Goal: Task Accomplishment & Management: Manage account settings

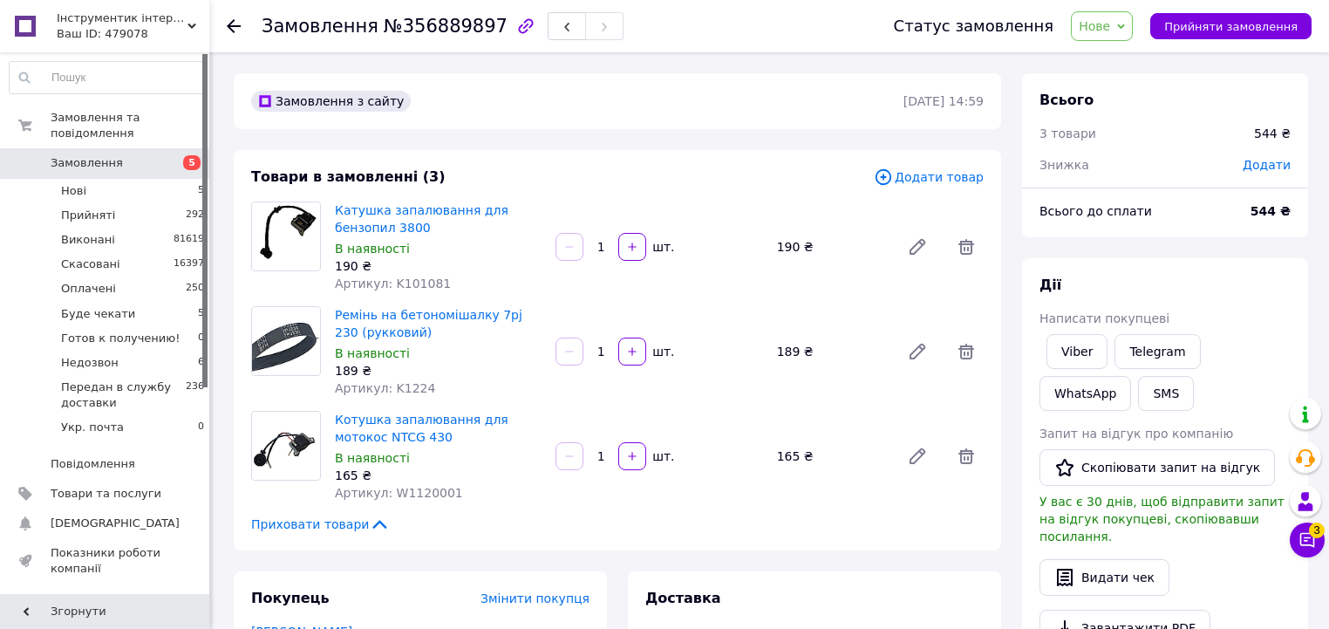
click at [1110, 23] on span "Нове" at bounding box center [1094, 26] width 31 height 14
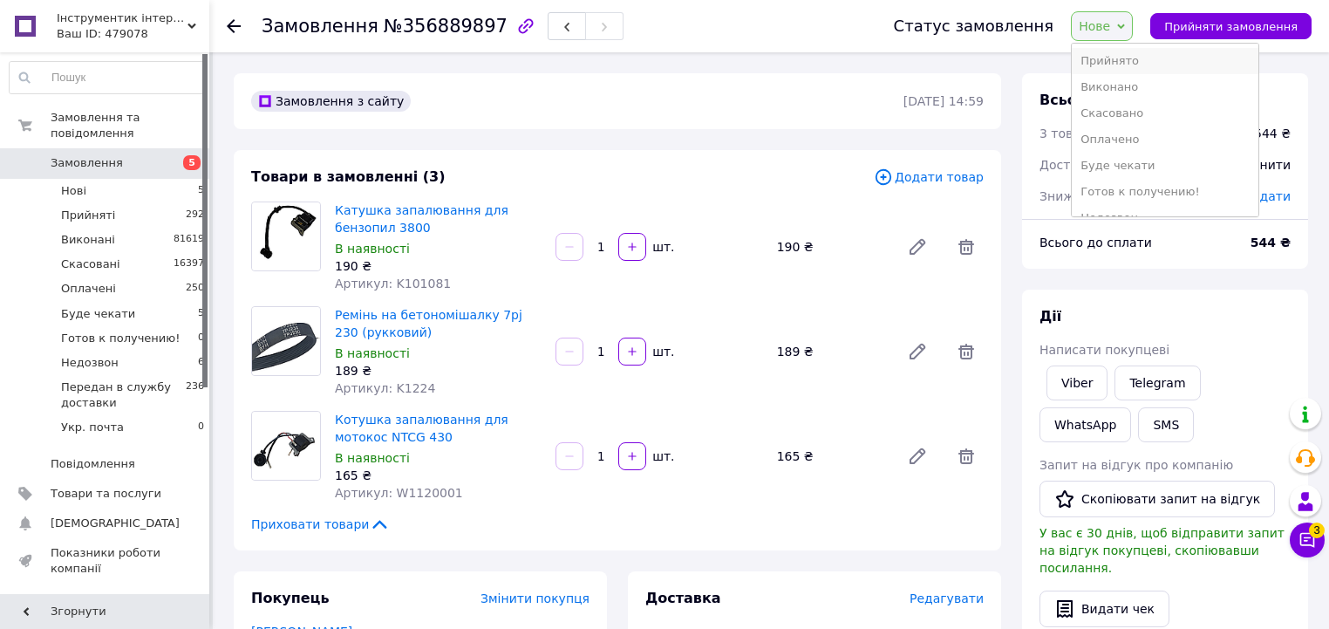
click at [1127, 60] on li "Прийнято" at bounding box center [1165, 61] width 187 height 26
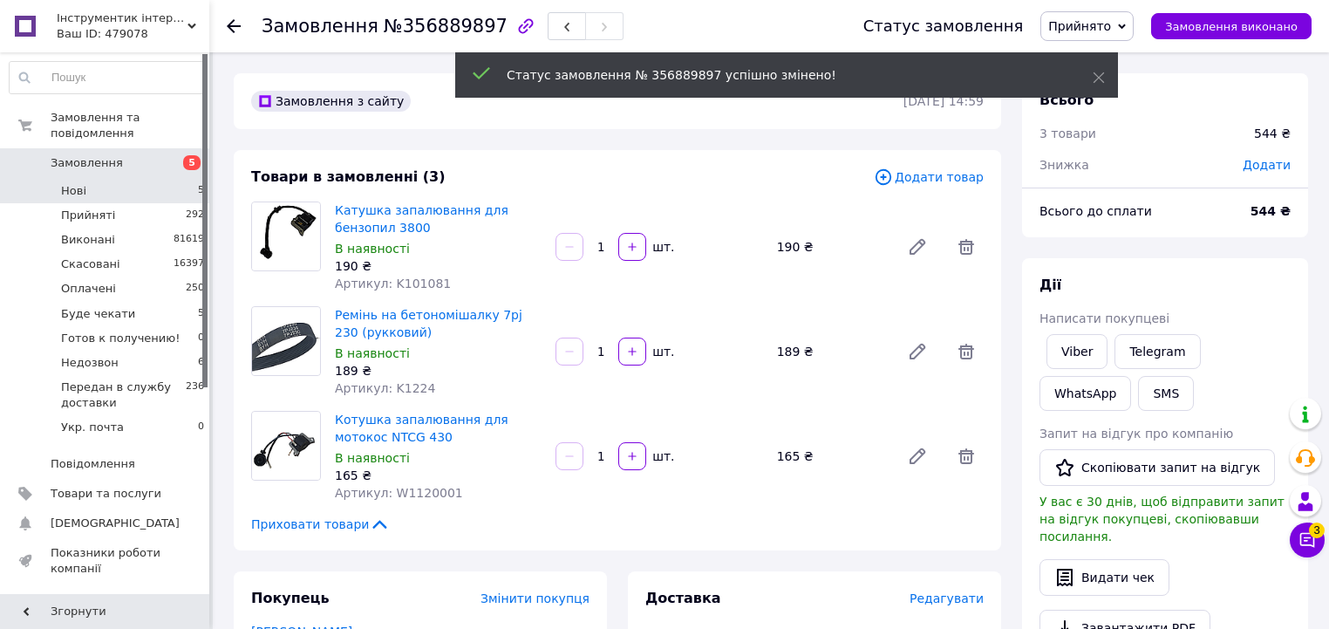
click at [181, 179] on li "Нові 5" at bounding box center [107, 191] width 215 height 24
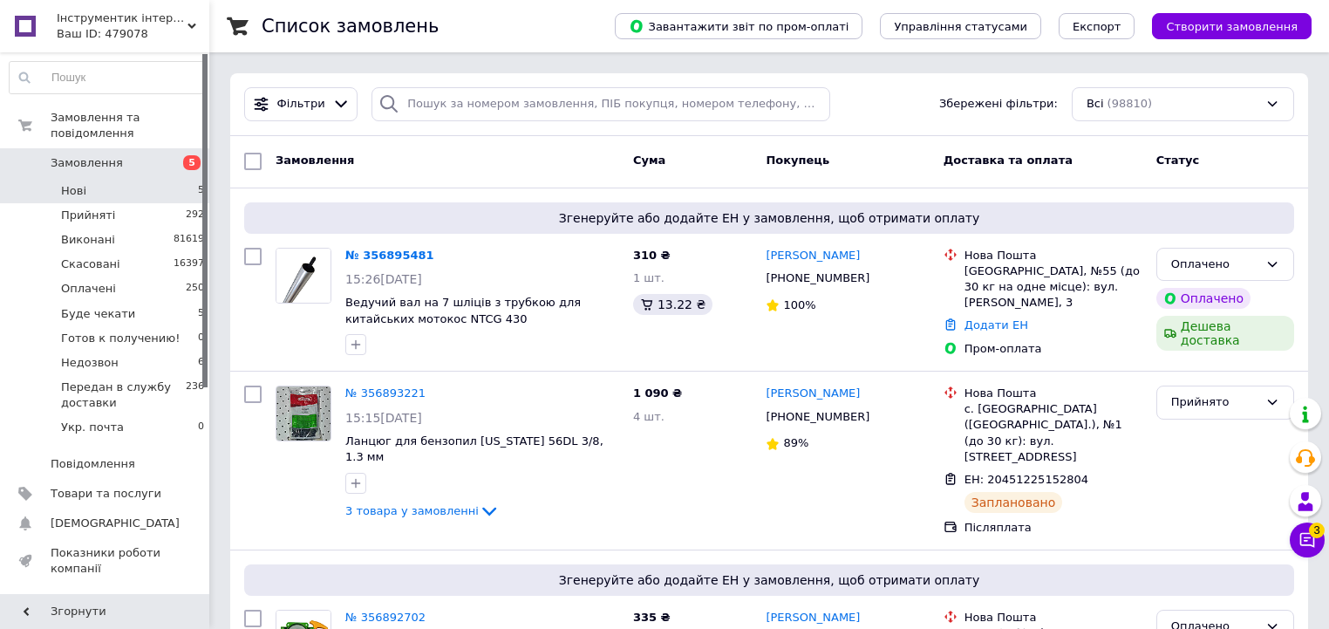
click at [181, 179] on li "Нові 5" at bounding box center [107, 191] width 215 height 24
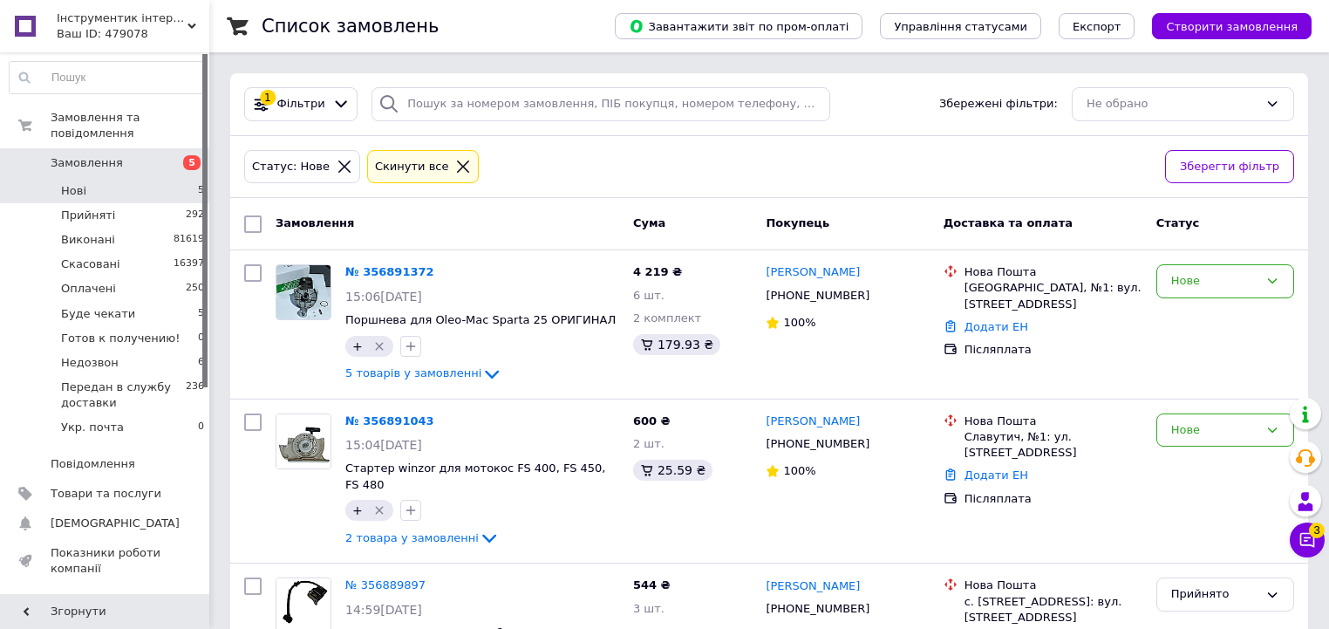
scroll to position [85, 0]
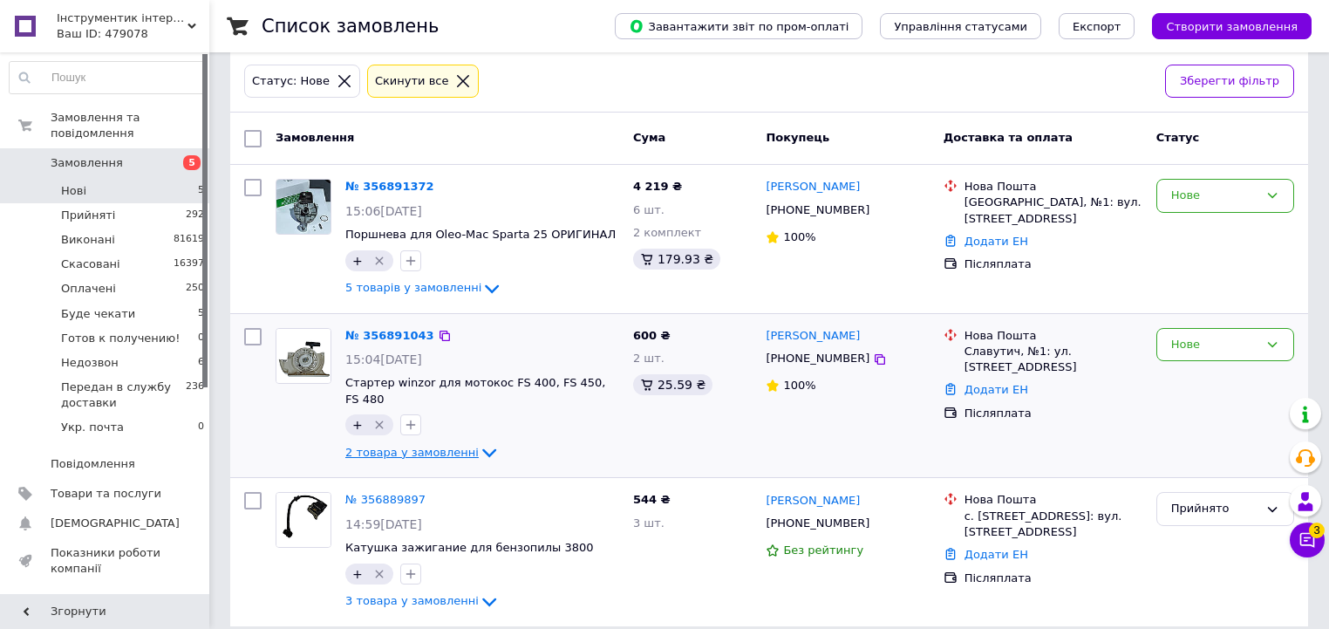
click at [479, 442] on icon at bounding box center [489, 452] width 21 height 21
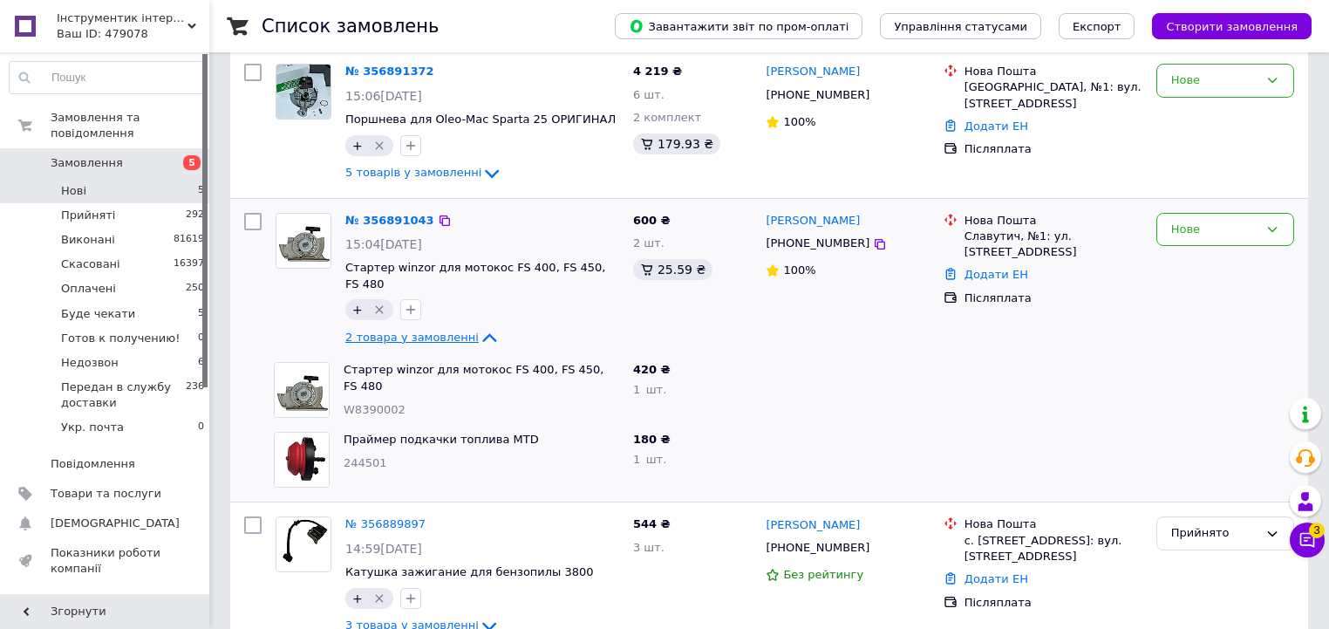
scroll to position [225, 0]
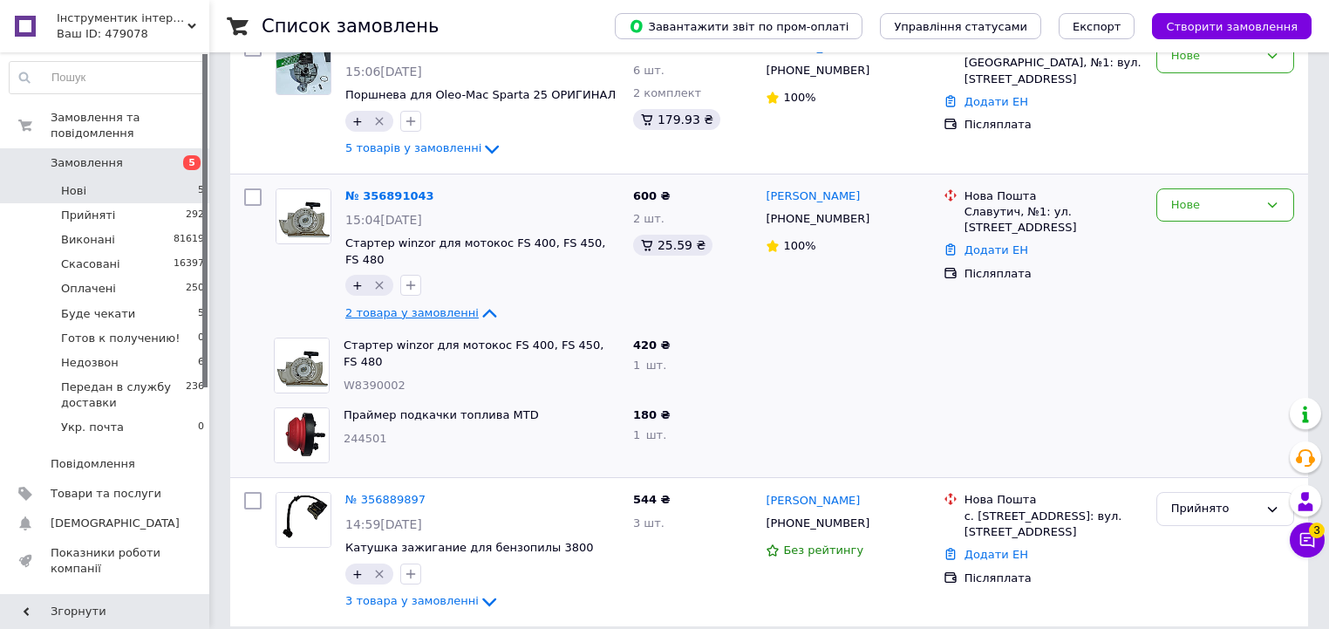
click at [401, 201] on div "№ 356891043" at bounding box center [390, 197] width 92 height 20
click at [401, 197] on link "№ 356891043" at bounding box center [389, 195] width 89 height 13
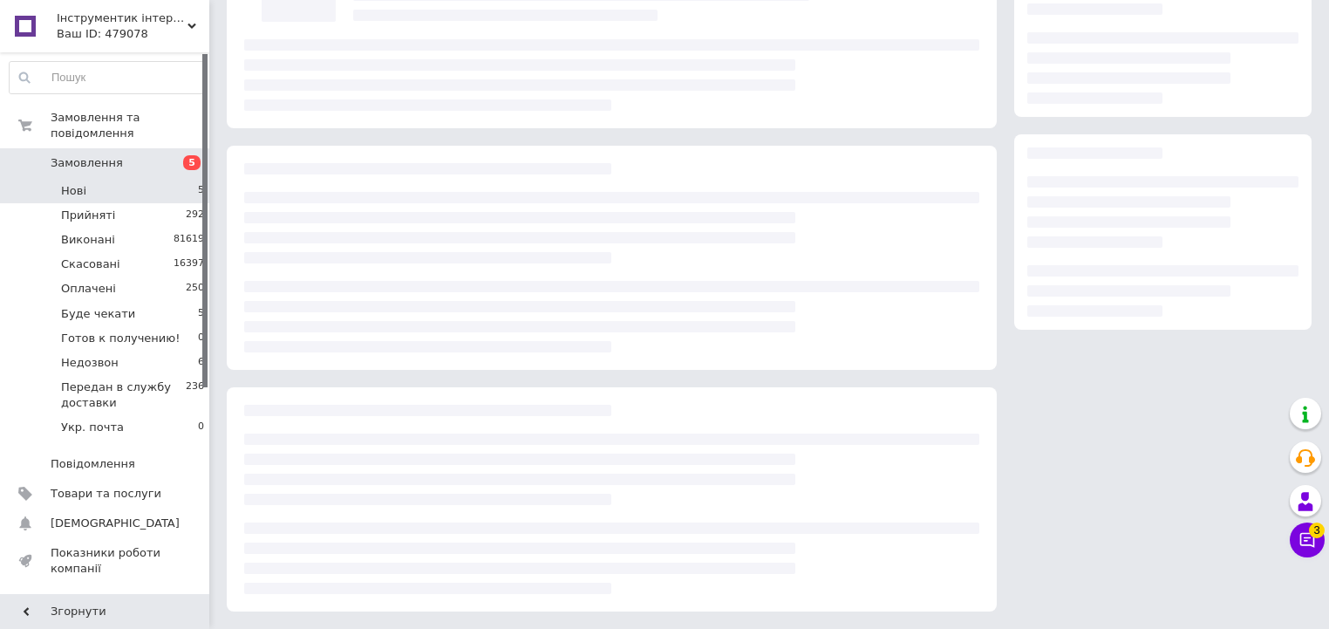
scroll to position [225, 0]
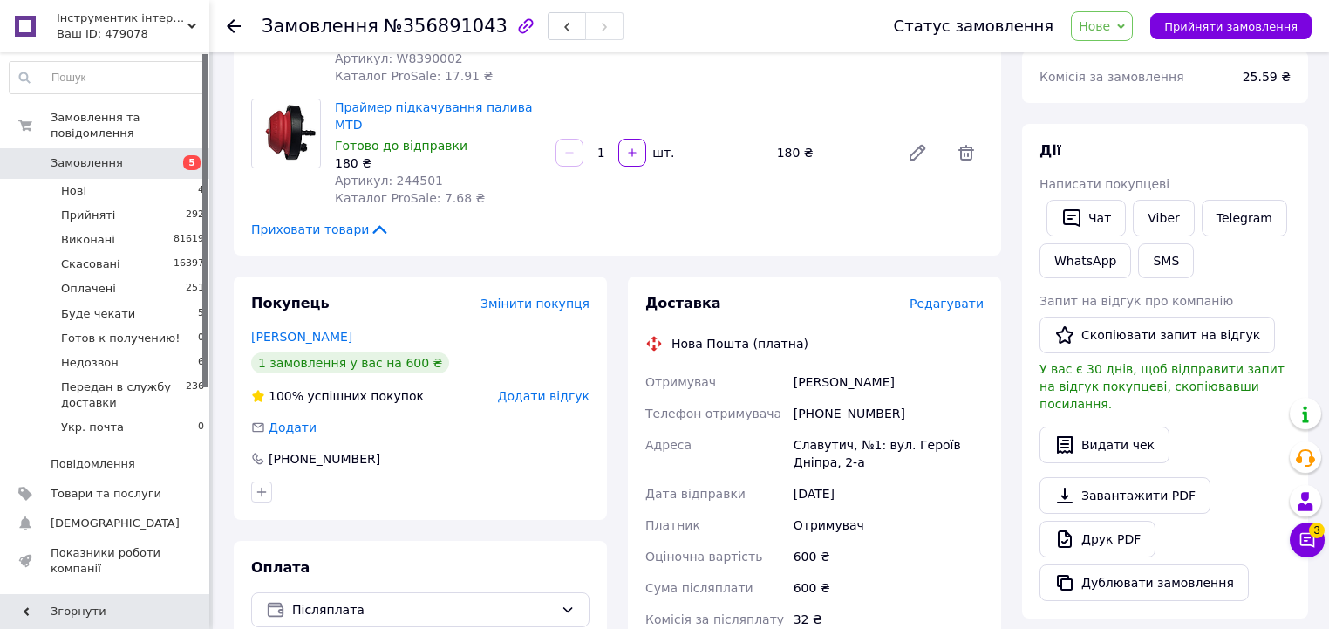
click at [1110, 28] on span "Нове" at bounding box center [1094, 26] width 31 height 14
click at [1126, 68] on li "Прийнято" at bounding box center [1165, 61] width 187 height 26
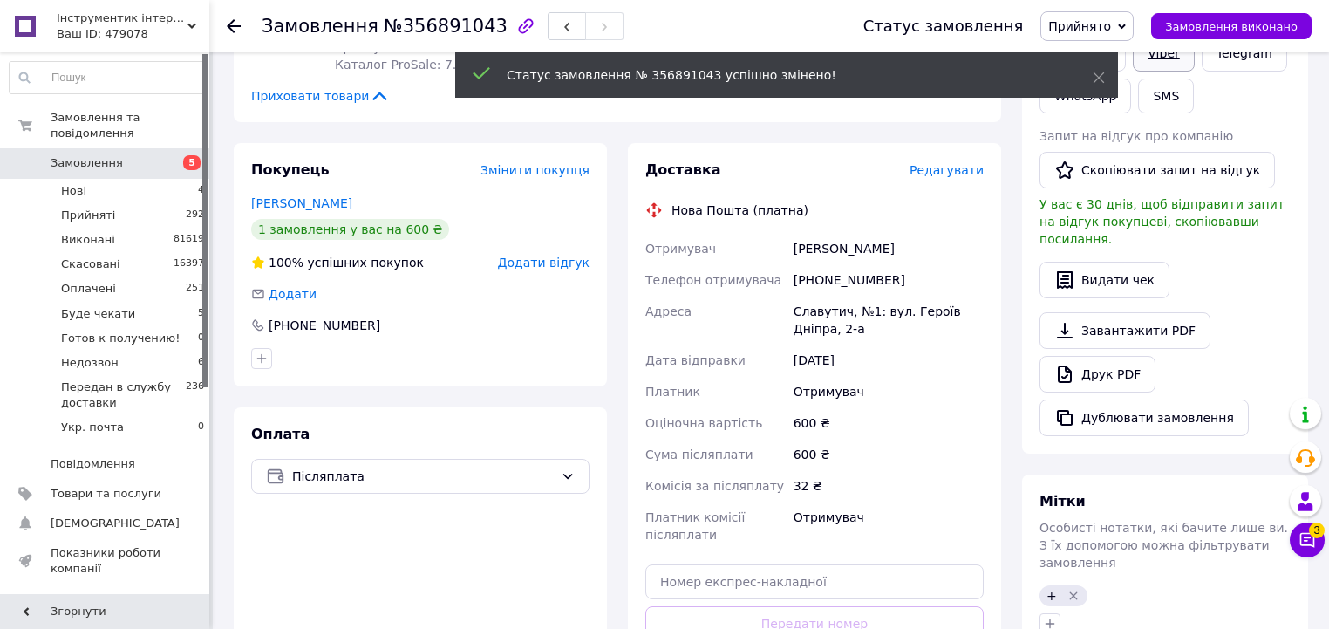
scroll to position [365, 0]
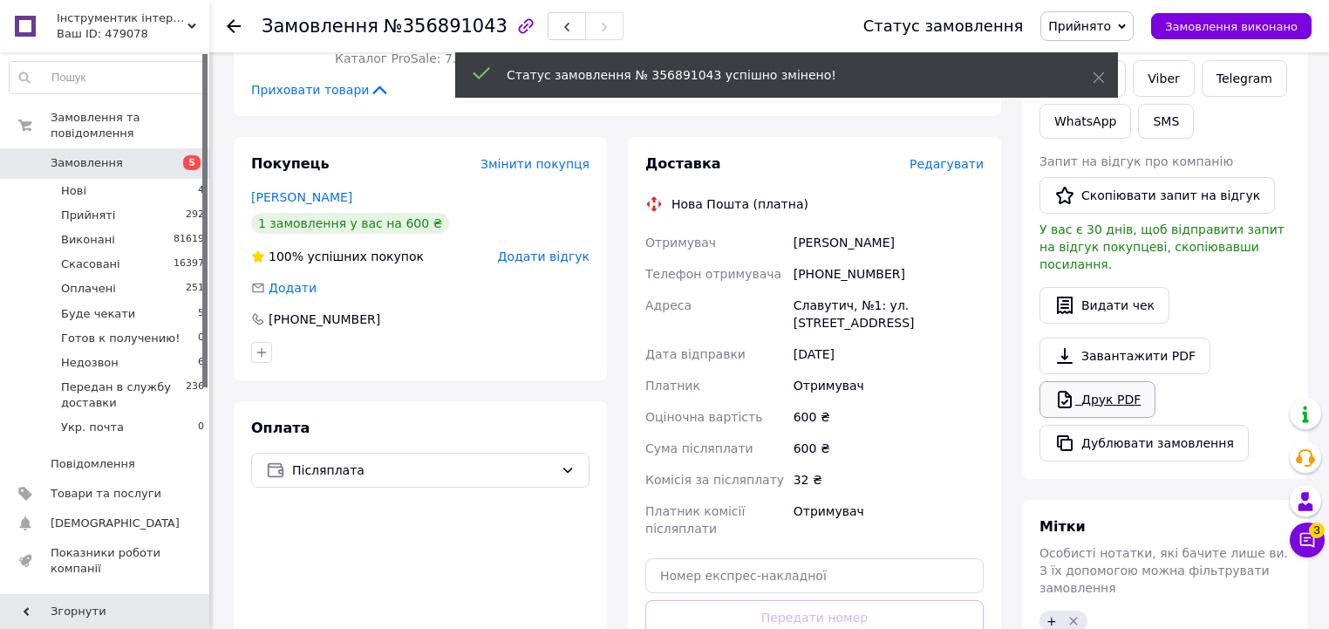
click at [1086, 381] on link "Друк PDF" at bounding box center [1098, 399] width 116 height 37
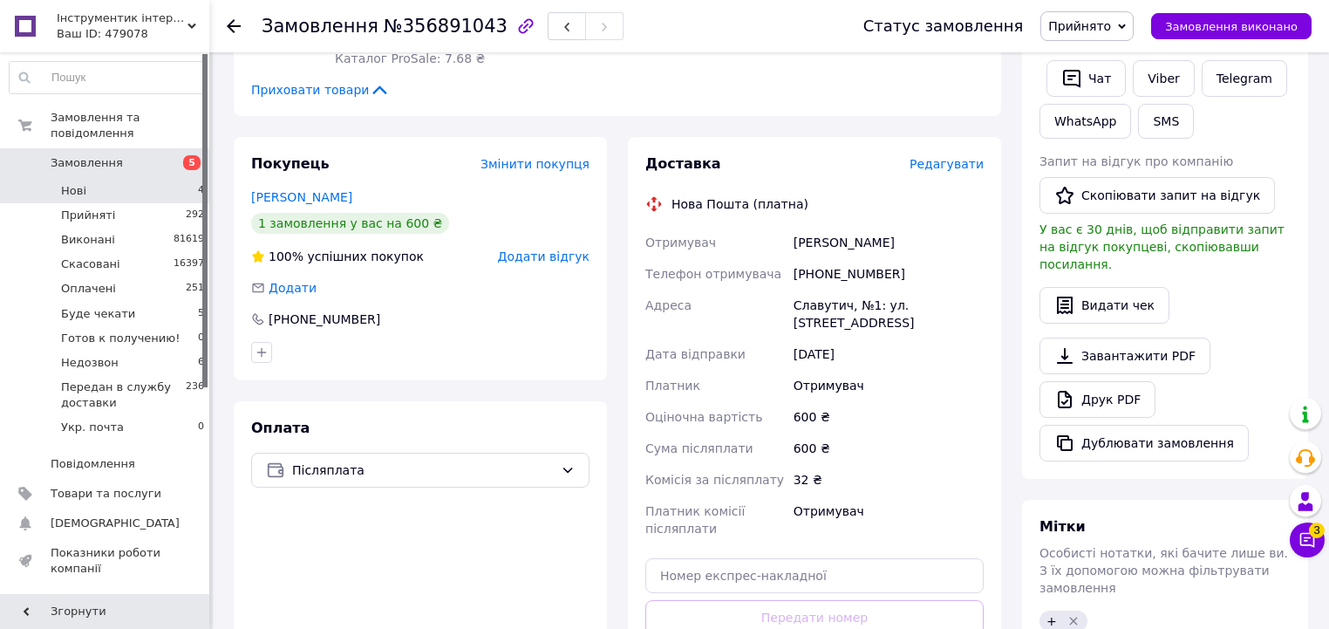
click at [198, 183] on span "4" at bounding box center [201, 191] width 6 height 16
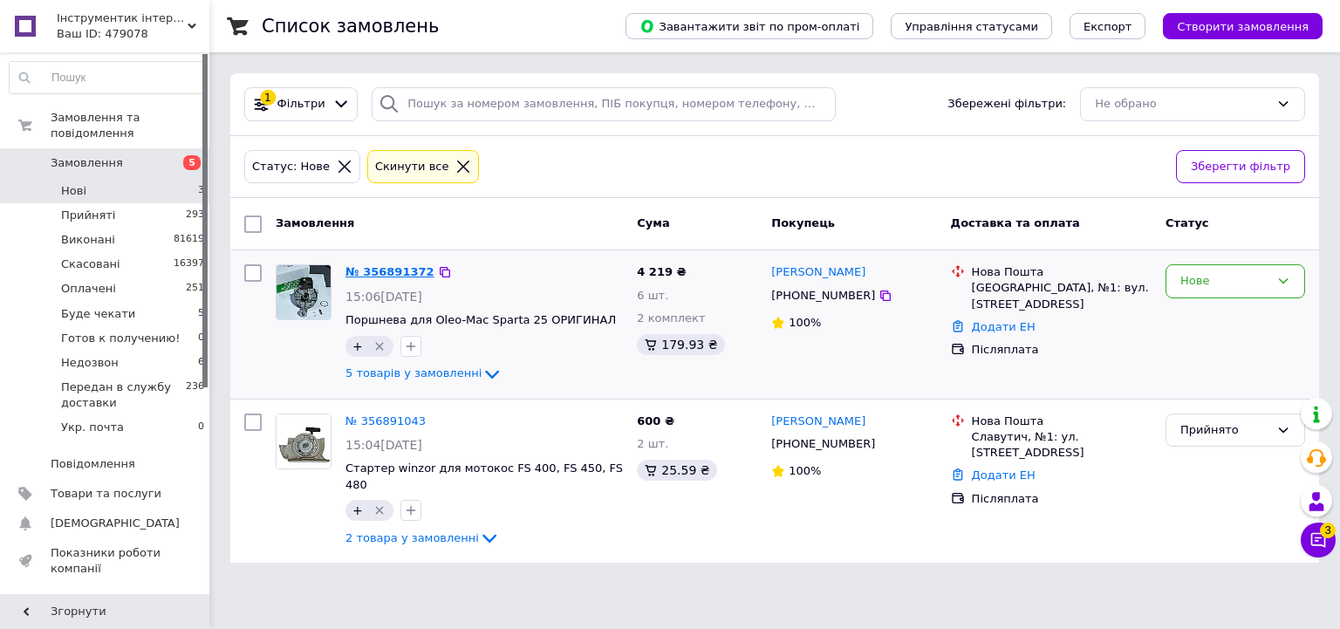
click at [375, 272] on link "№ 356891372" at bounding box center [389, 271] width 89 height 13
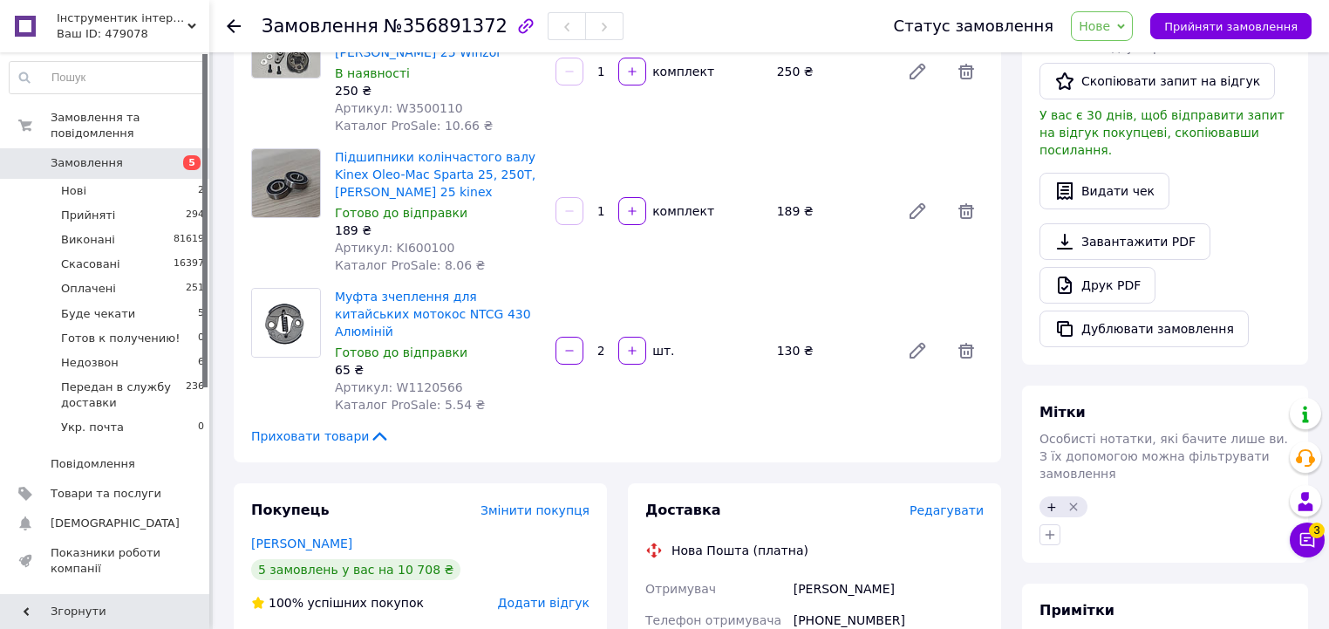
scroll to position [628, 0]
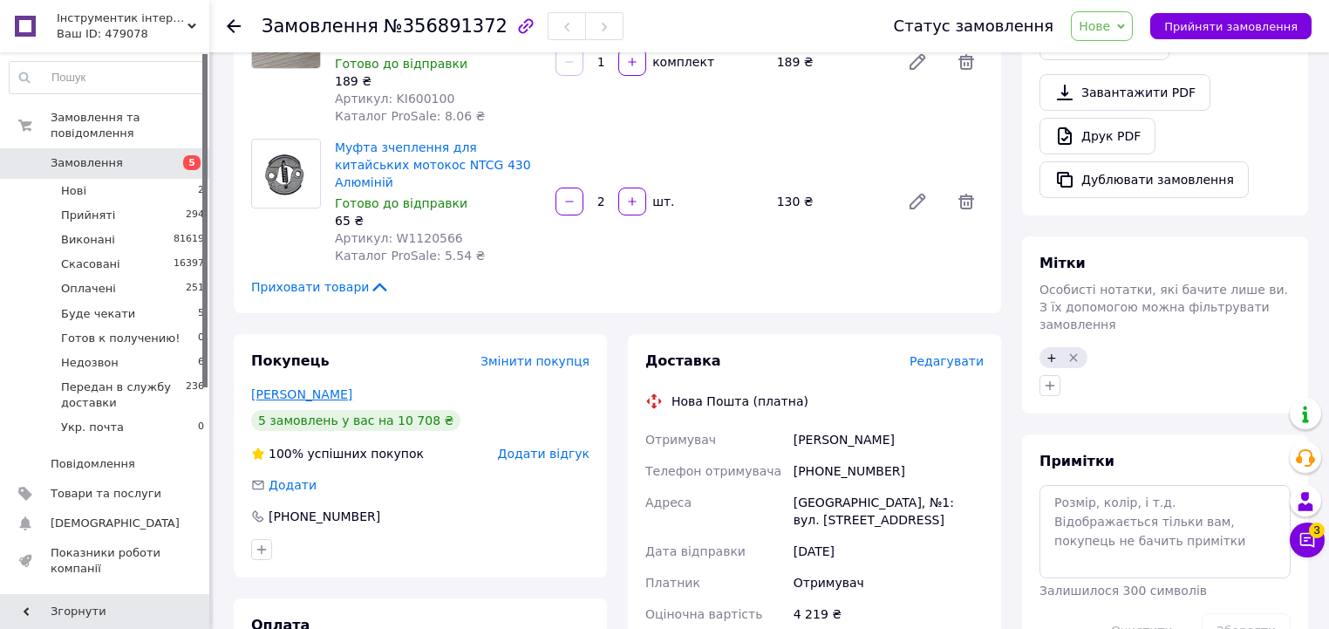
click at [291, 387] on link "Кубик Юлія" at bounding box center [301, 394] width 101 height 14
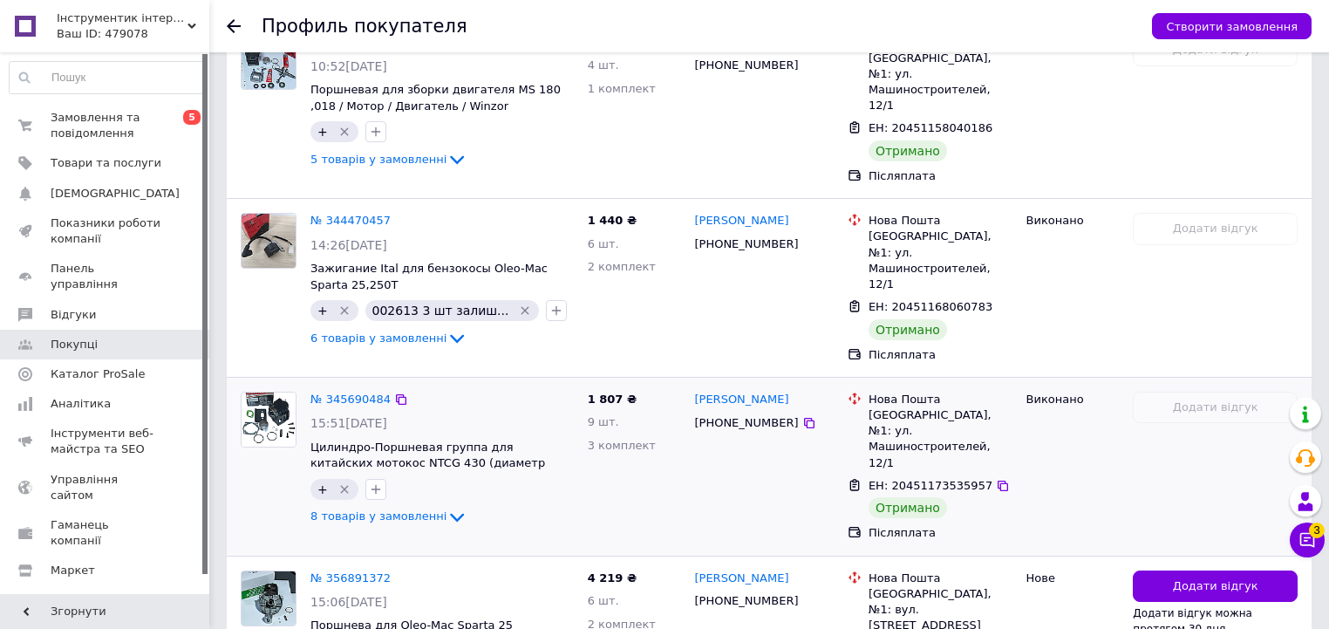
scroll to position [797, 0]
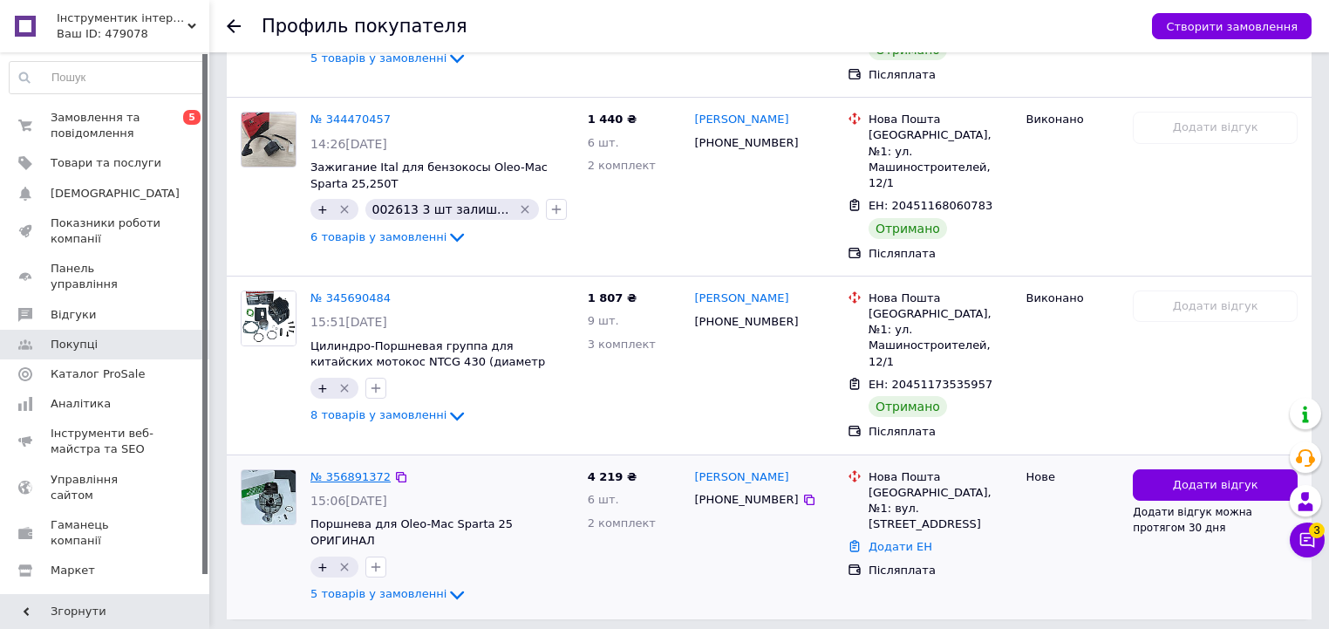
click at [352, 470] on link "№ 356891372" at bounding box center [350, 476] width 80 height 13
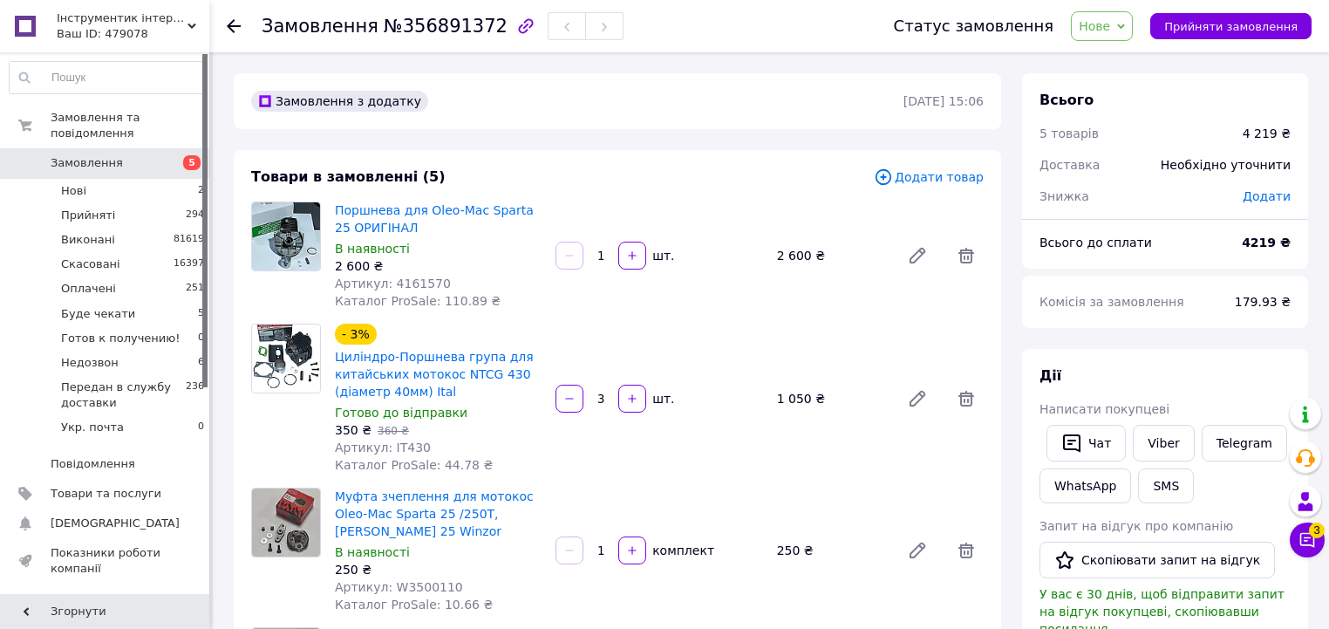
click at [1265, 198] on span "Додати" at bounding box center [1267, 196] width 48 height 14
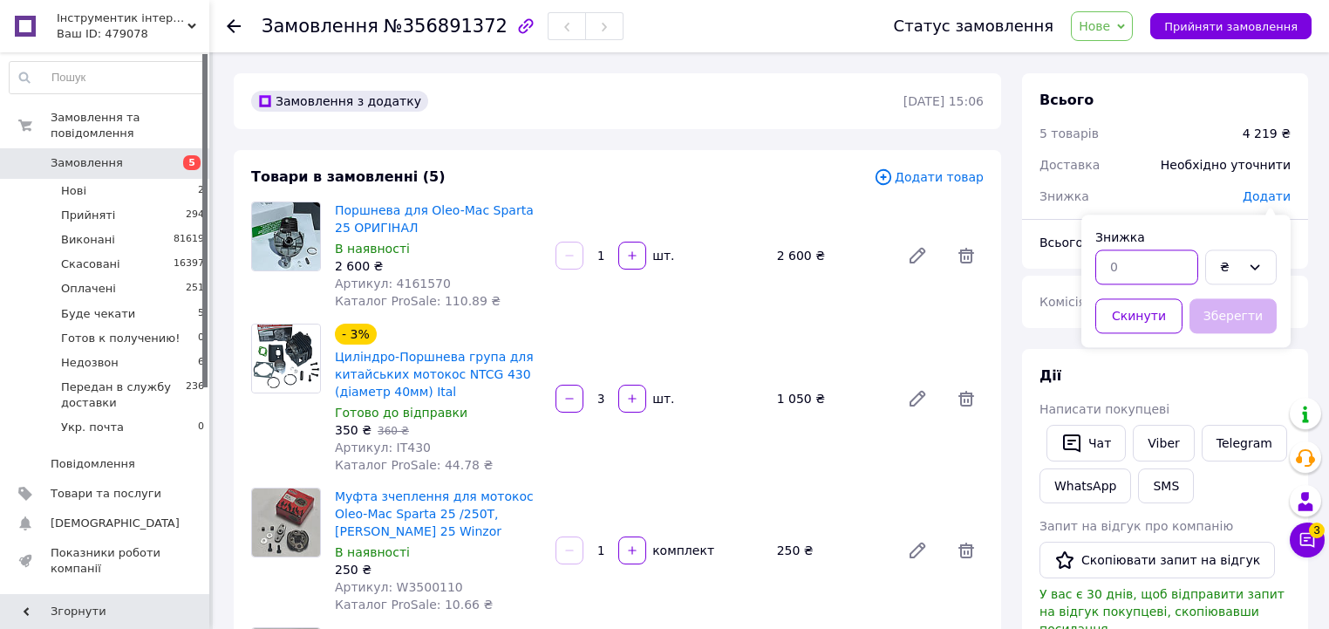
click at [1169, 261] on input "text" at bounding box center [1146, 266] width 103 height 35
type input "5"
click at [1254, 266] on icon at bounding box center [1255, 267] width 14 height 14
click at [1245, 335] on li "%" at bounding box center [1241, 337] width 70 height 33
click at [1249, 318] on button "Зберегти" at bounding box center [1233, 315] width 87 height 35
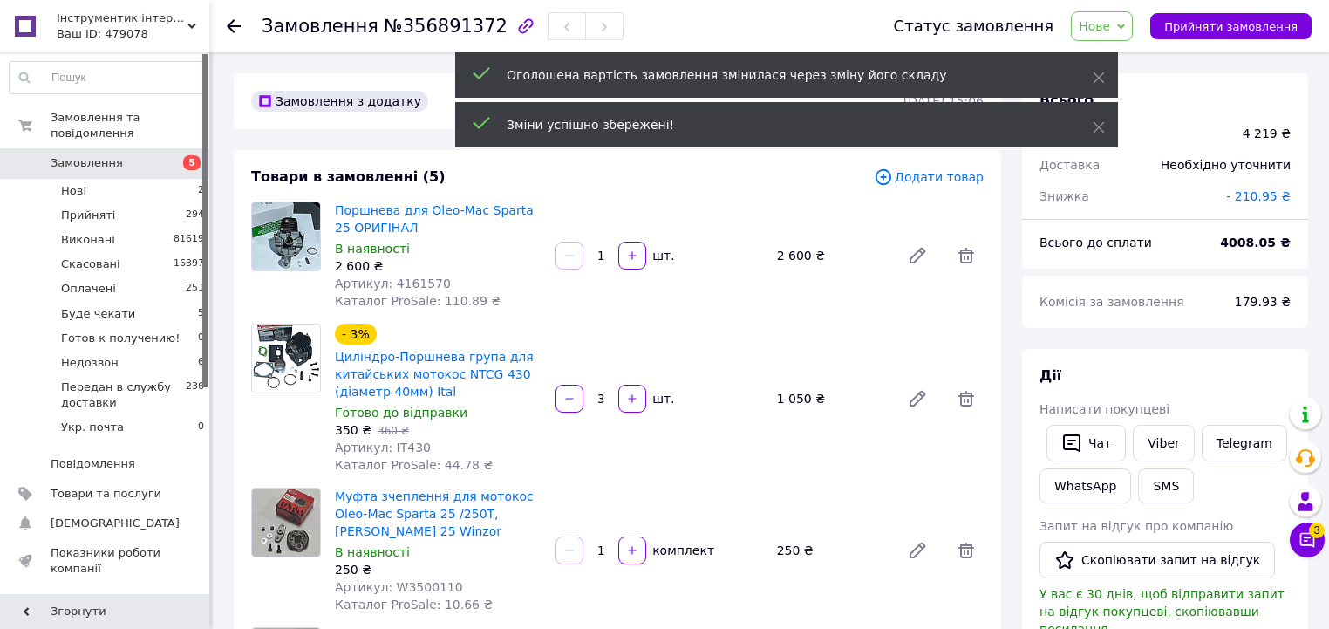
click at [1110, 28] on span "Нове" at bounding box center [1094, 26] width 31 height 14
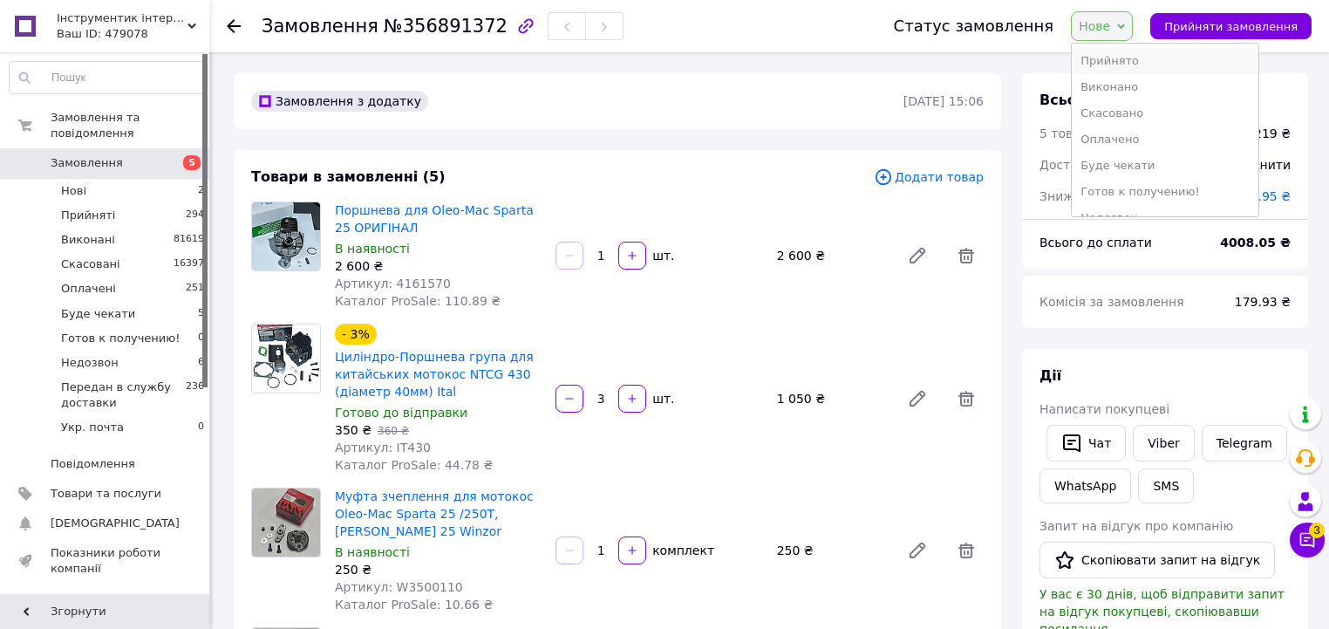
click at [1144, 54] on li "Прийнято" at bounding box center [1165, 61] width 187 height 26
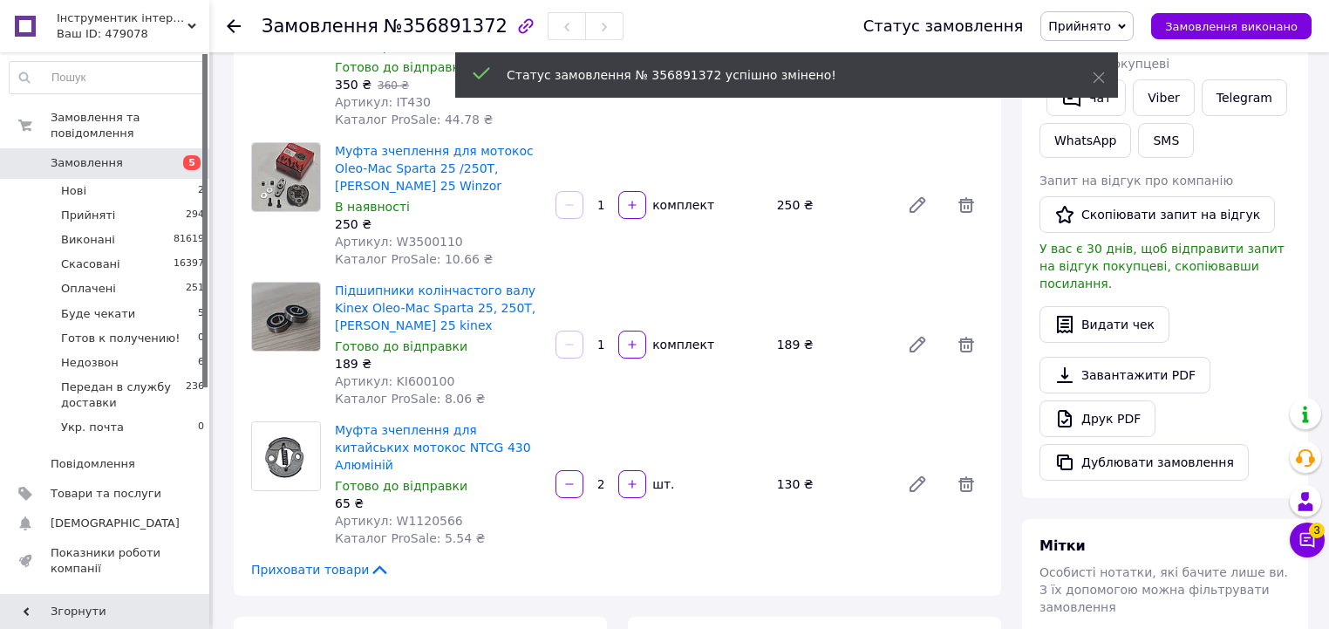
scroll to position [349, 0]
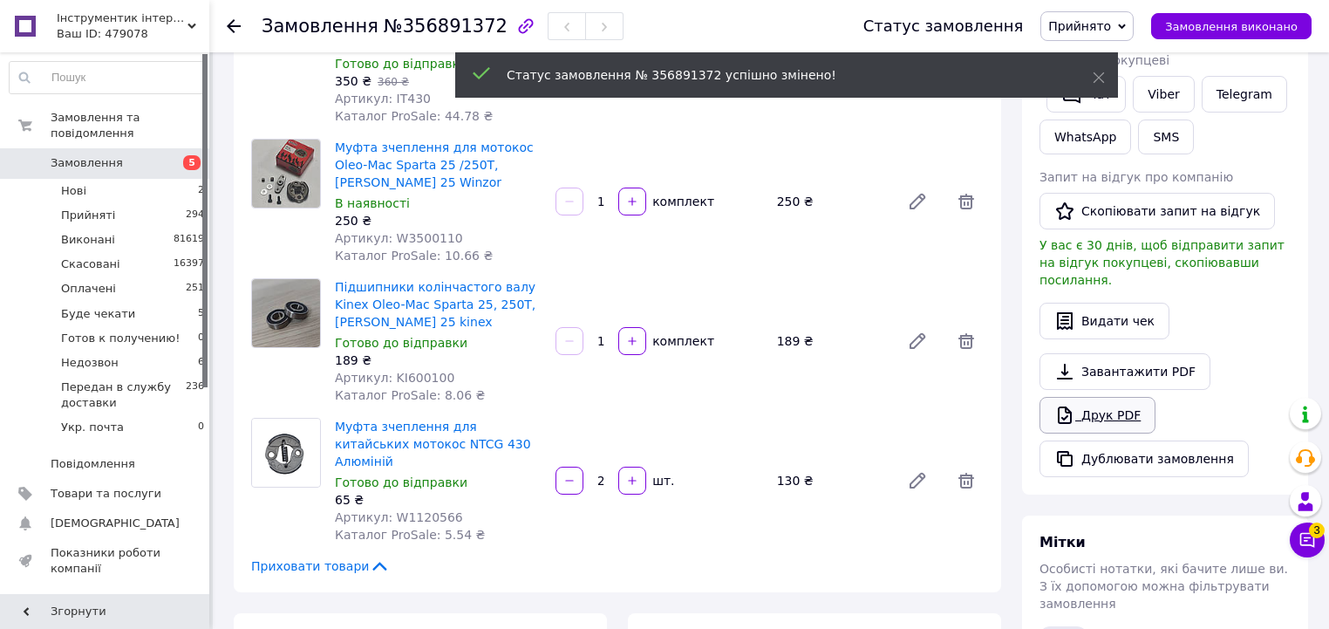
click at [1118, 397] on link "Друк PDF" at bounding box center [1098, 415] width 116 height 37
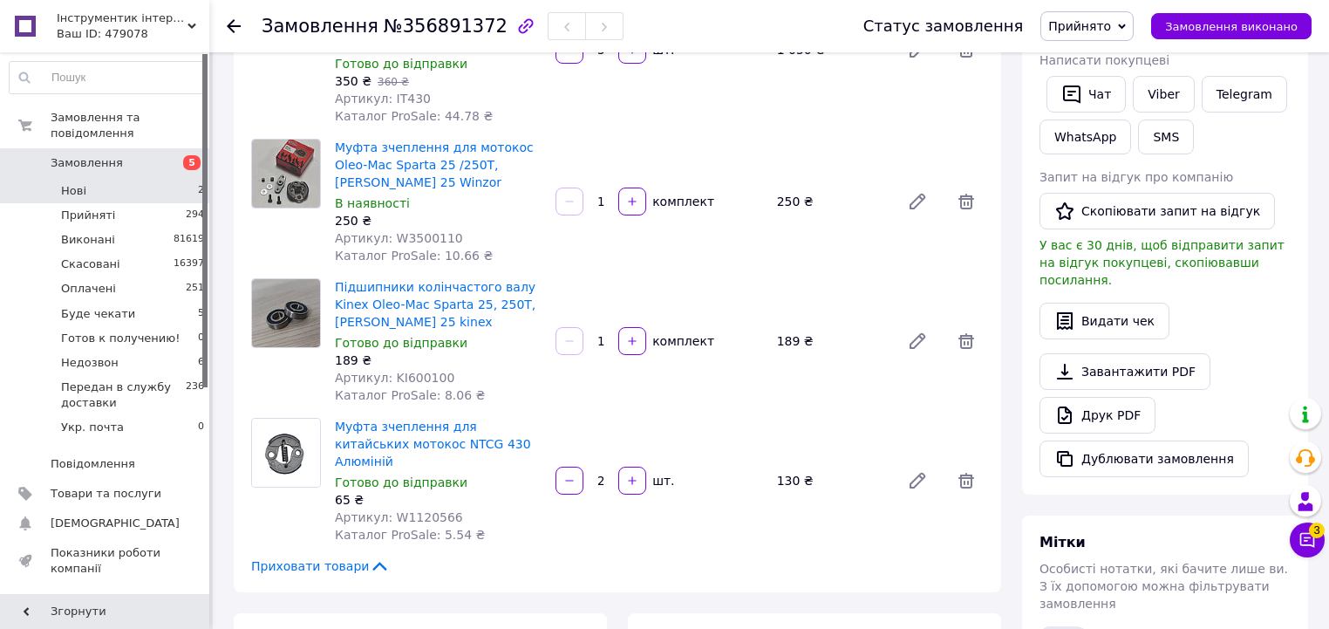
click at [181, 179] on li "Нові 2" at bounding box center [107, 191] width 215 height 24
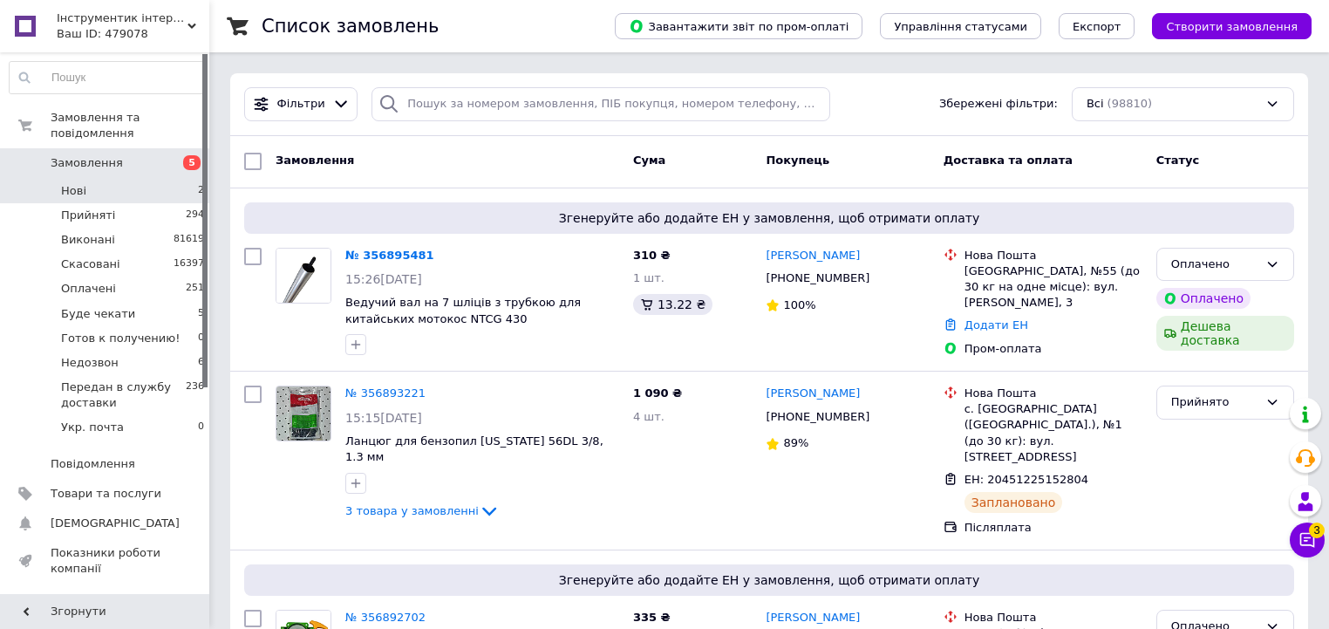
click at [190, 181] on li "Нові 2" at bounding box center [107, 191] width 215 height 24
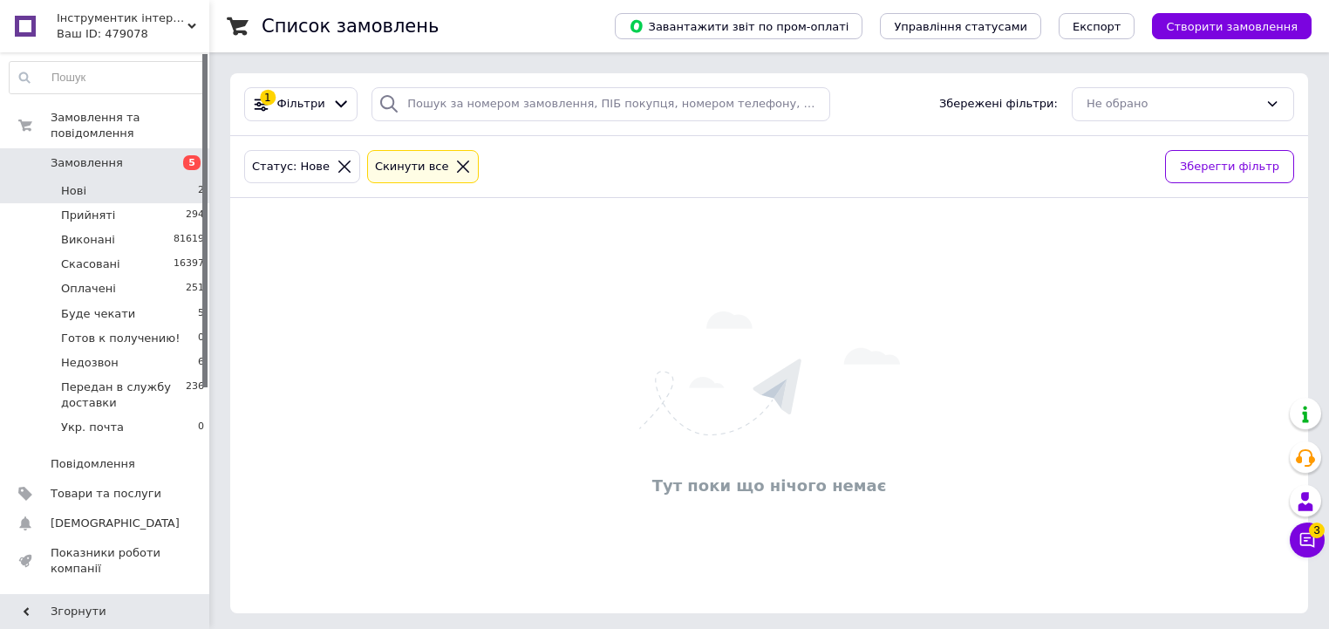
click at [181, 179] on li "Нові 2" at bounding box center [107, 191] width 215 height 24
click at [176, 179] on li "Нові 2" at bounding box center [107, 191] width 215 height 24
click at [190, 179] on li "Нові 2" at bounding box center [107, 191] width 215 height 24
click at [127, 181] on li "Нові 2" at bounding box center [107, 191] width 215 height 24
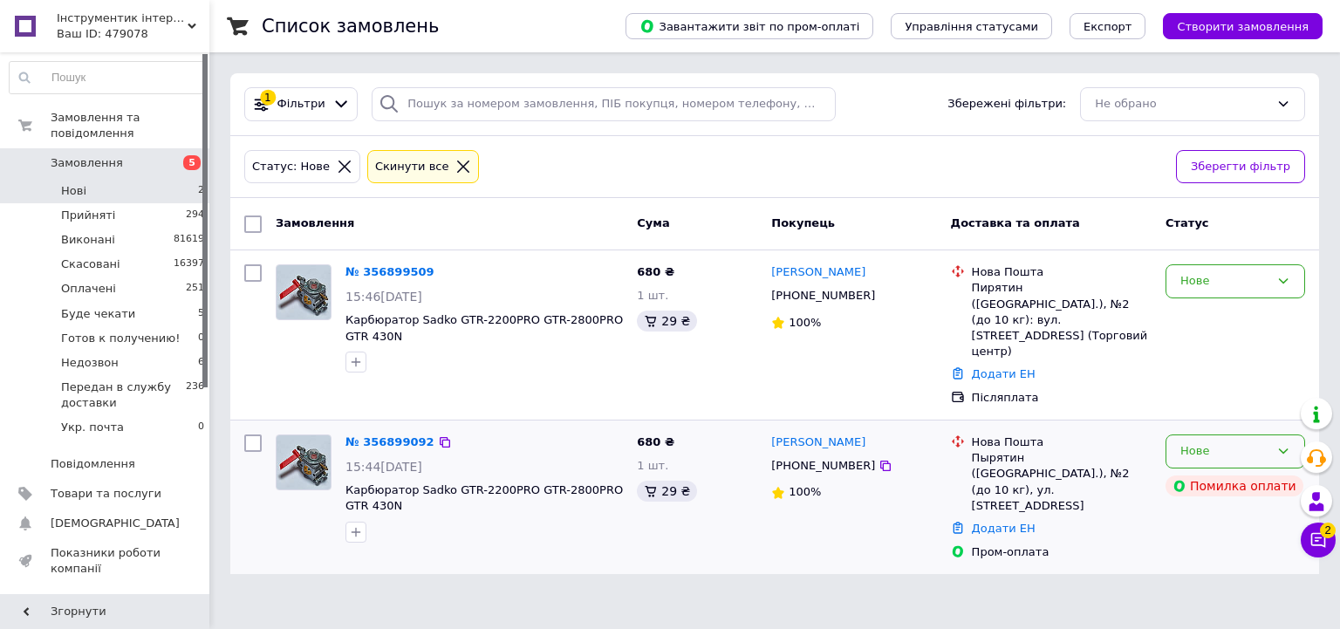
click at [1186, 442] on div "Нове" at bounding box center [1224, 451] width 89 height 18
click at [1197, 535] on li "Скасовано" at bounding box center [1235, 551] width 138 height 32
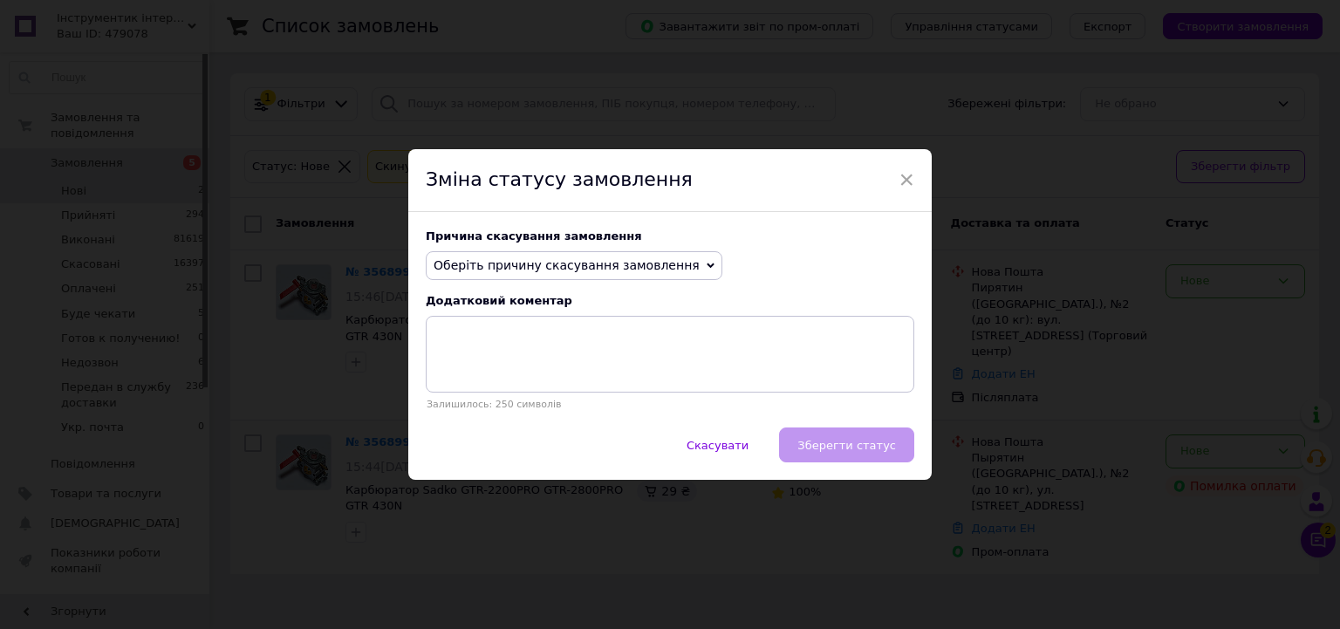
click at [493, 269] on span "Оберіть причину скасування замовлення" at bounding box center [566, 265] width 266 height 14
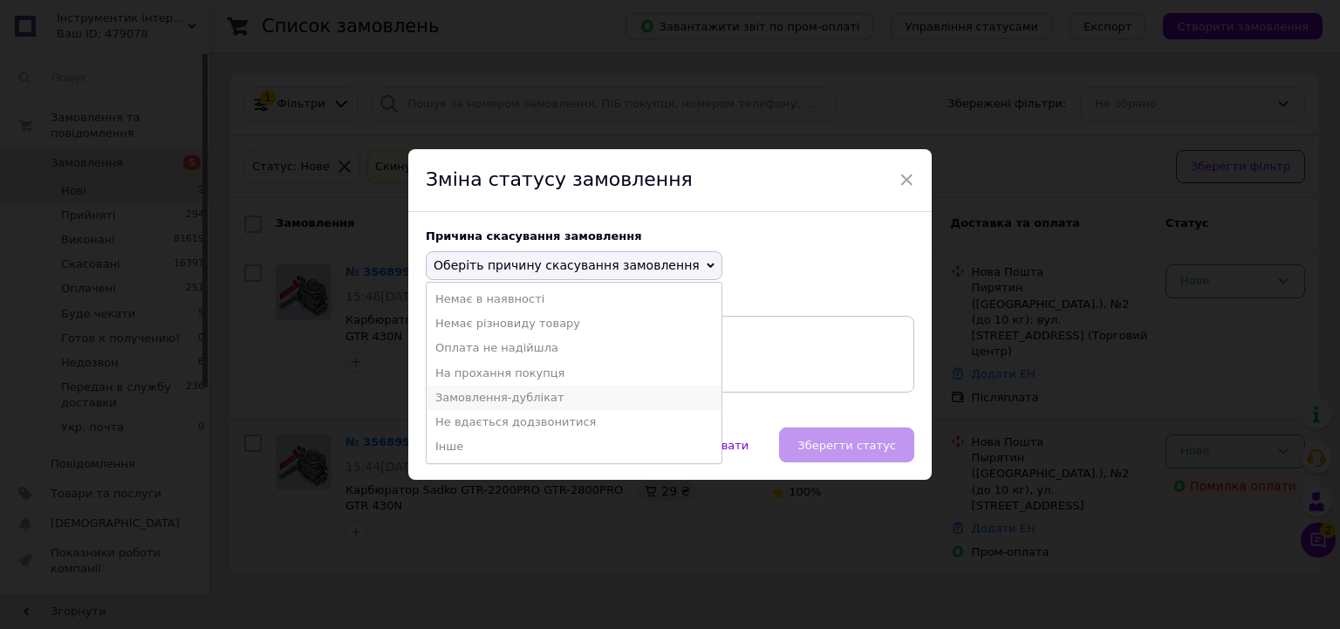
click at [486, 399] on li "Замовлення-дублікат" at bounding box center [573, 397] width 295 height 24
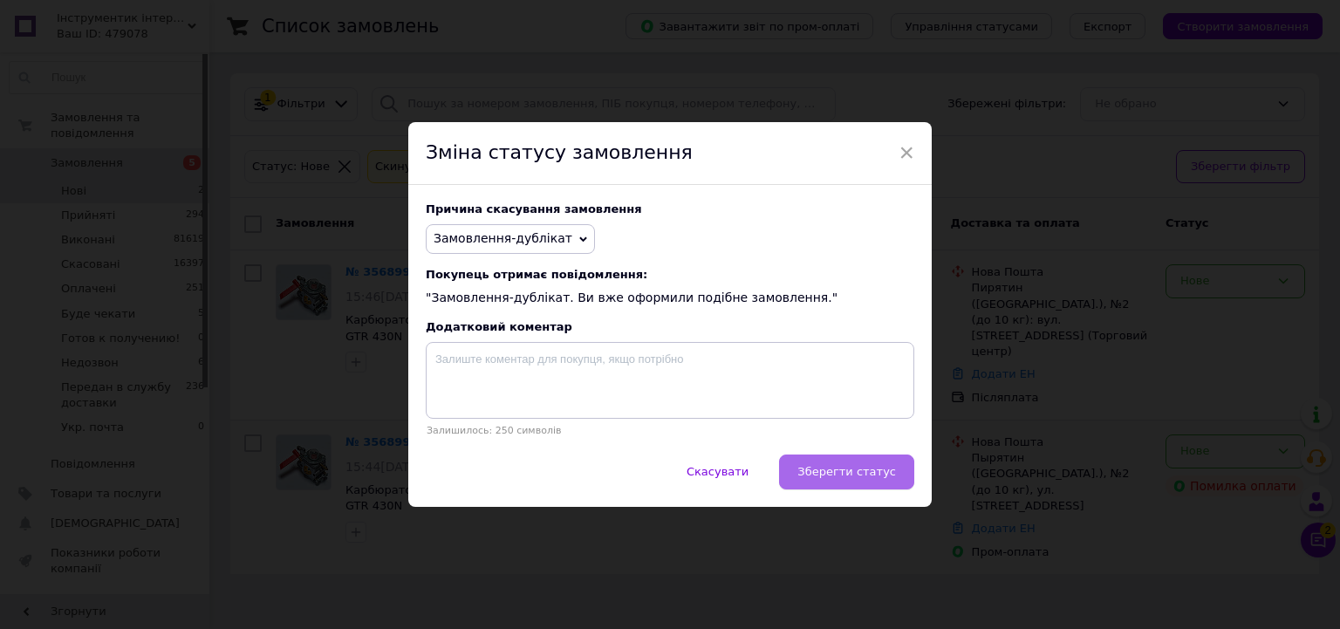
click at [870, 470] on span "Зберегти статус" at bounding box center [846, 471] width 99 height 13
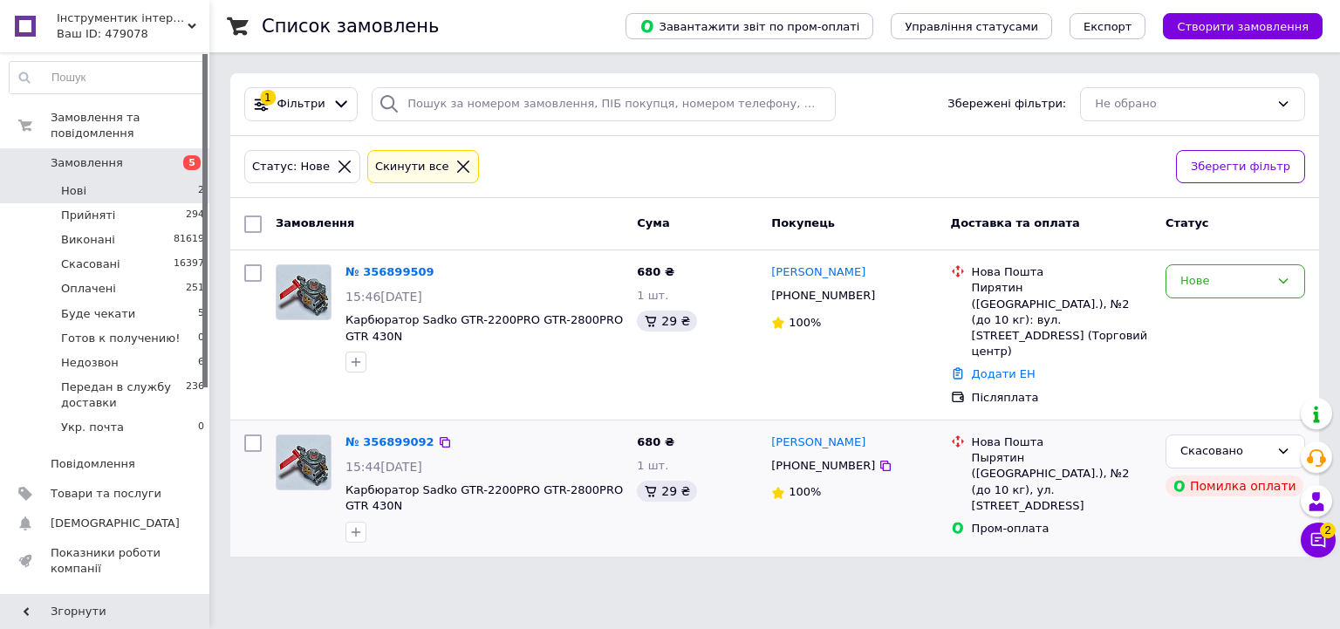
click at [168, 185] on li "Нові 2" at bounding box center [107, 191] width 215 height 24
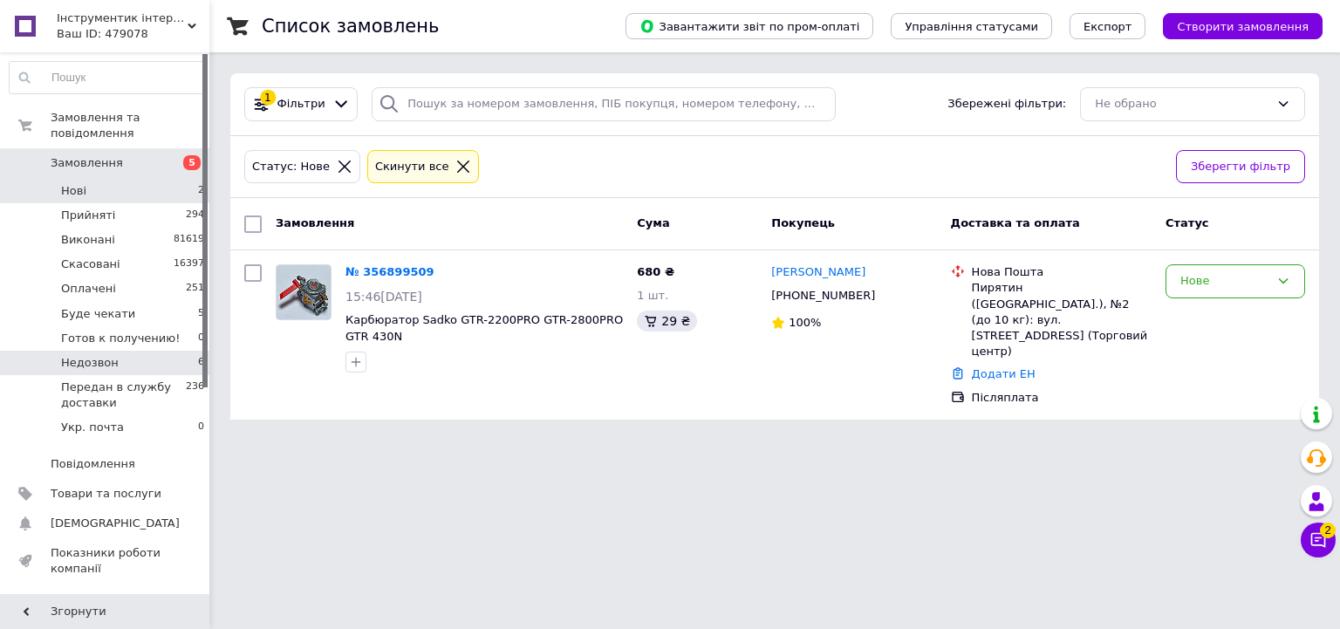
click at [189, 351] on li "Недозвон 6" at bounding box center [107, 363] width 215 height 24
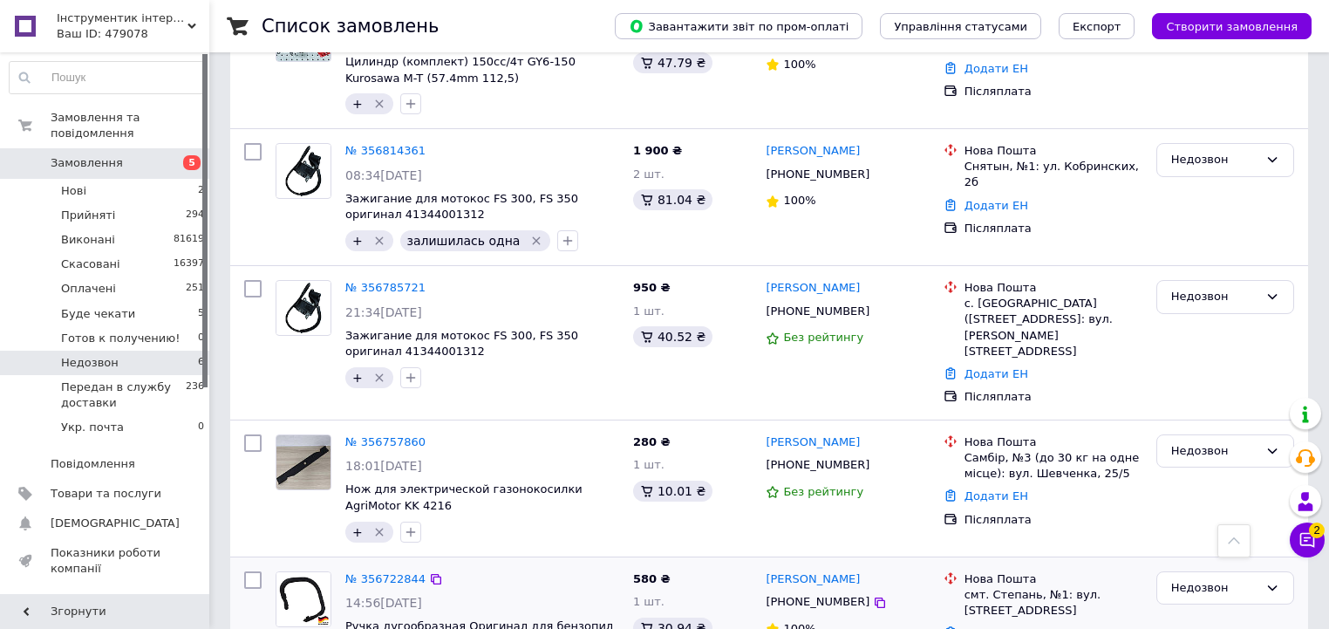
scroll to position [252, 0]
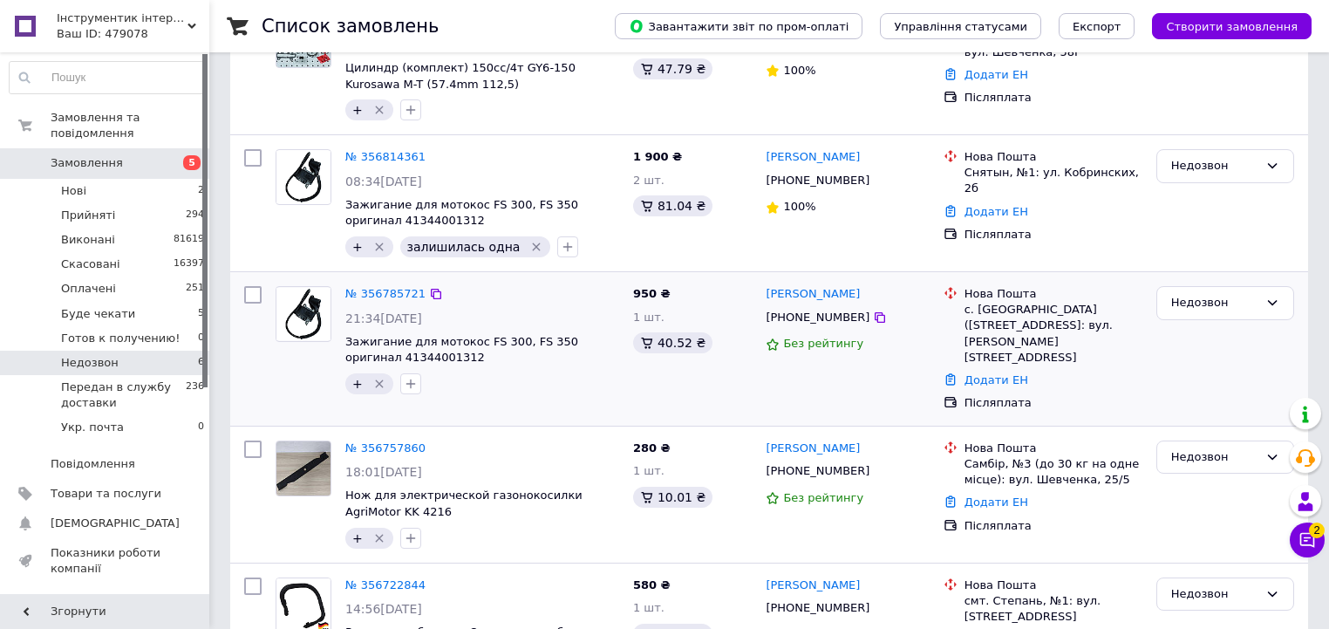
click at [379, 281] on div "№ 356785721 21:34, 11.08.2025 Зажигание для мотокос FS 300, FS 350 оригинал 413…" at bounding box center [482, 340] width 288 height 122
click at [379, 287] on link "№ 356785721" at bounding box center [385, 293] width 80 height 13
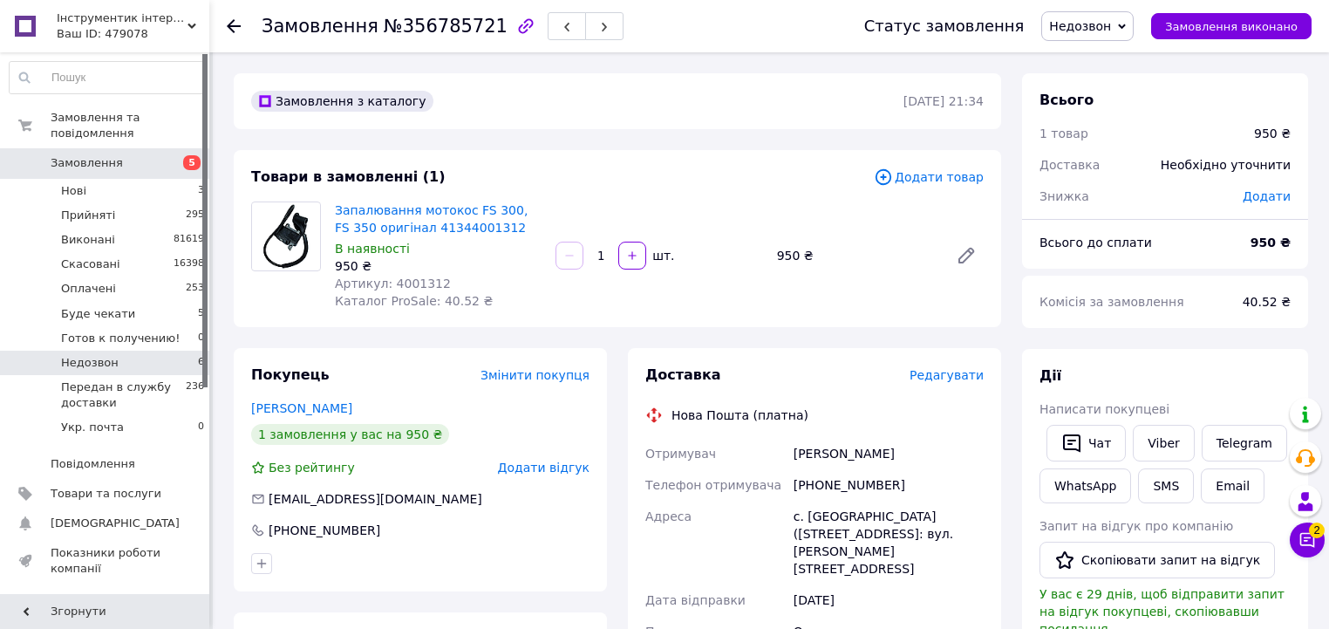
click at [186, 351] on li "Недозвон 6" at bounding box center [107, 363] width 215 height 24
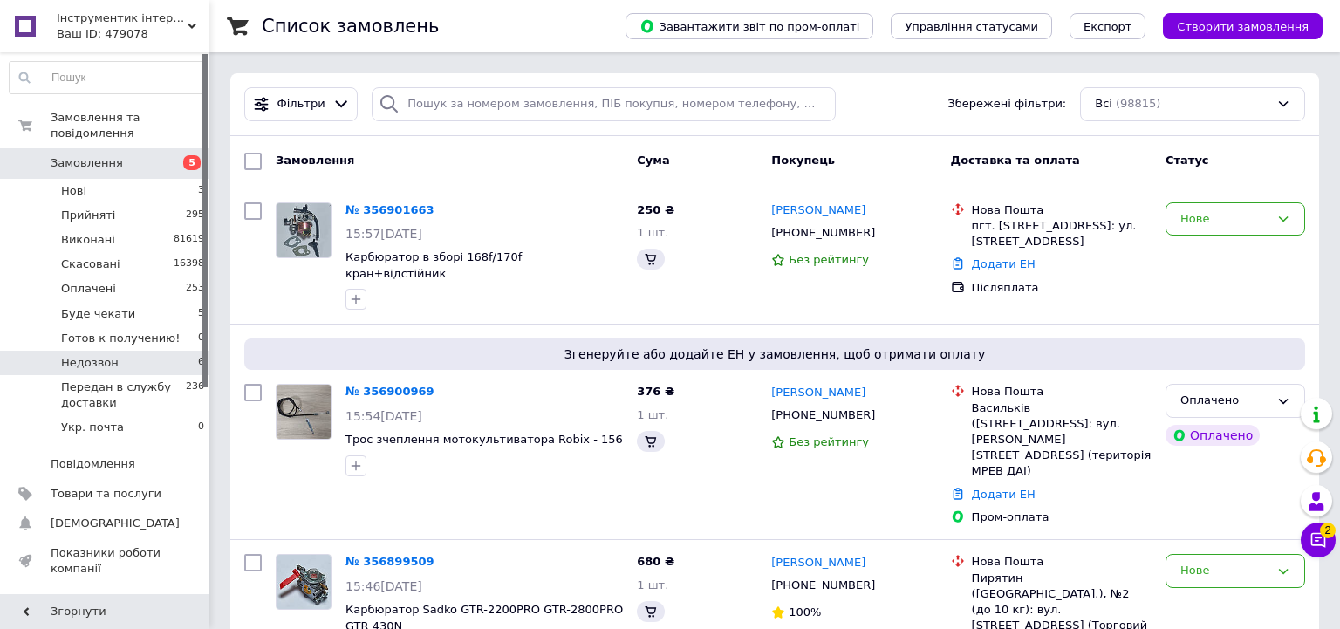
click at [176, 351] on li "Недозвон 6" at bounding box center [107, 363] width 215 height 24
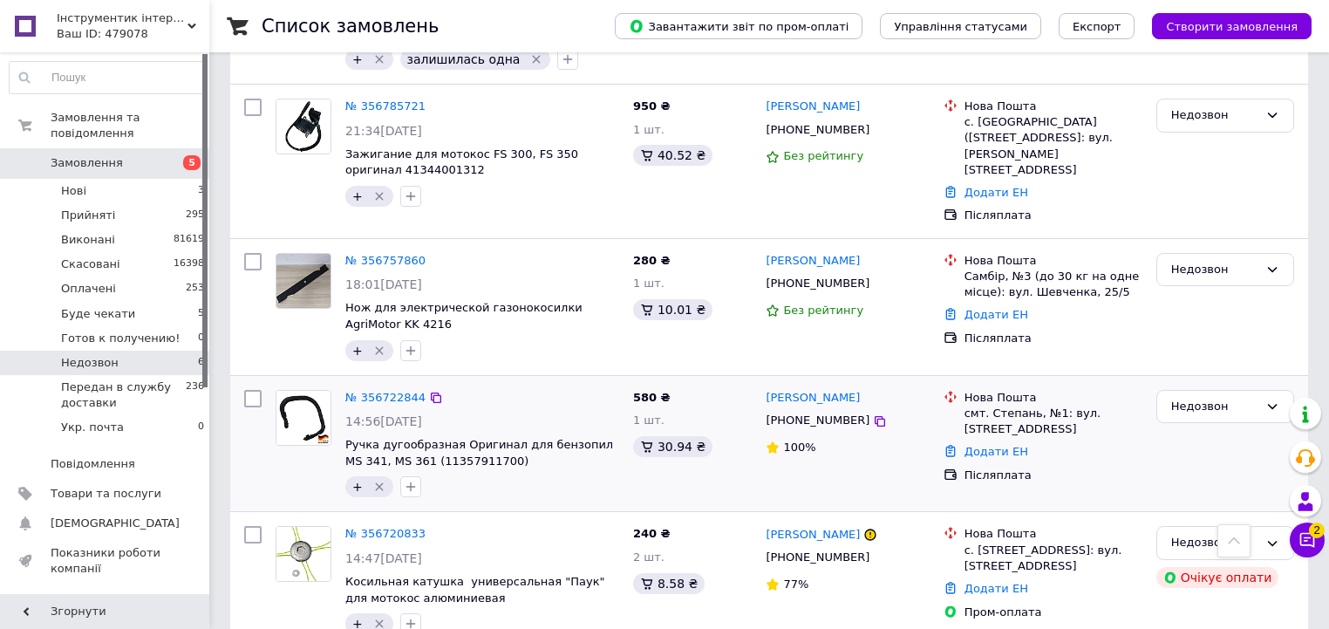
scroll to position [461, 0]
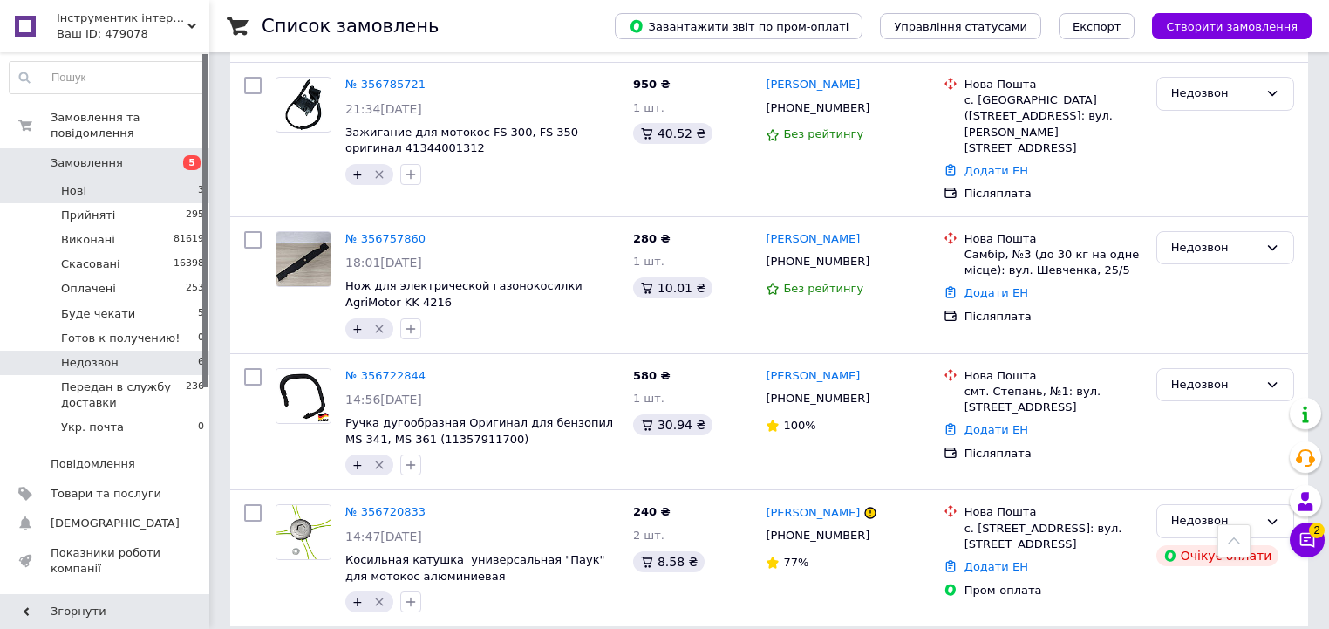
click at [159, 181] on li "Нові 3" at bounding box center [107, 191] width 215 height 24
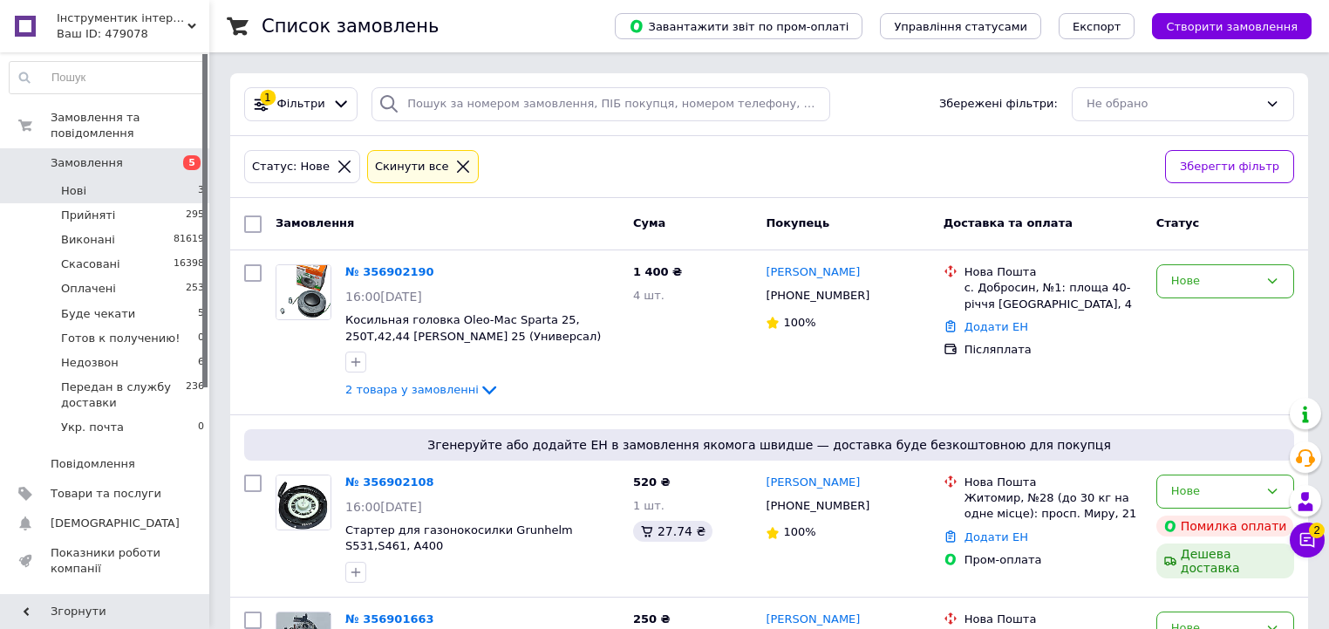
click at [160, 179] on li "Нові 3" at bounding box center [107, 191] width 215 height 24
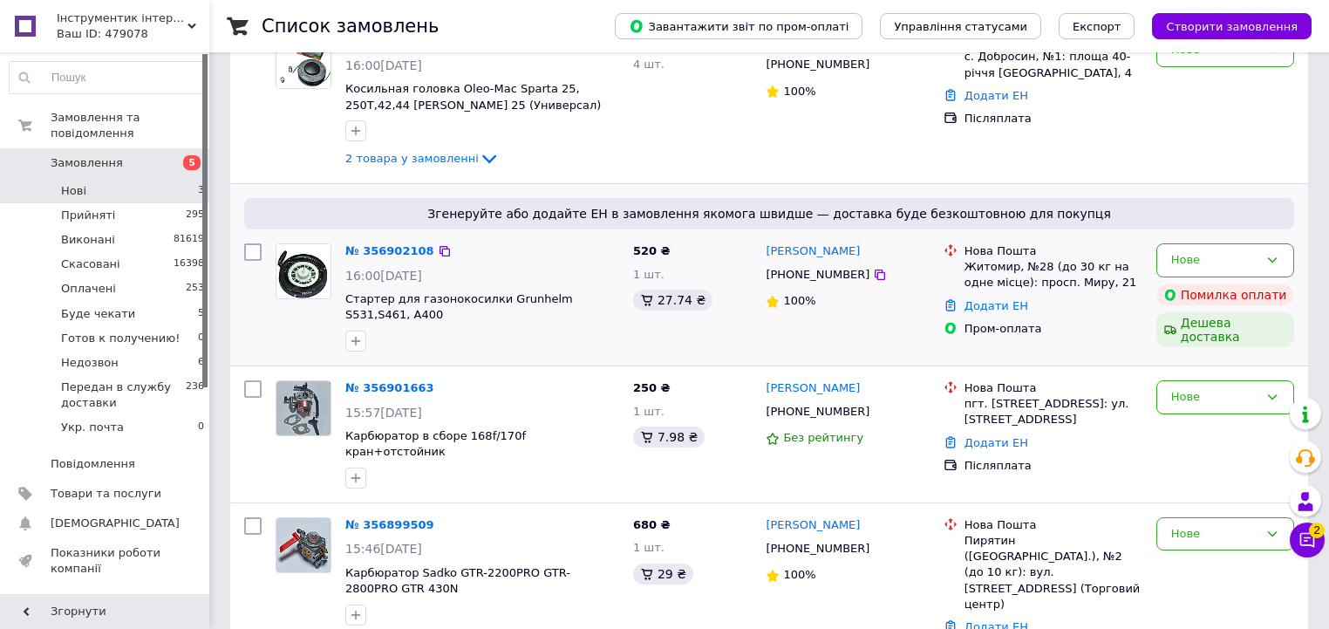
scroll to position [248, 0]
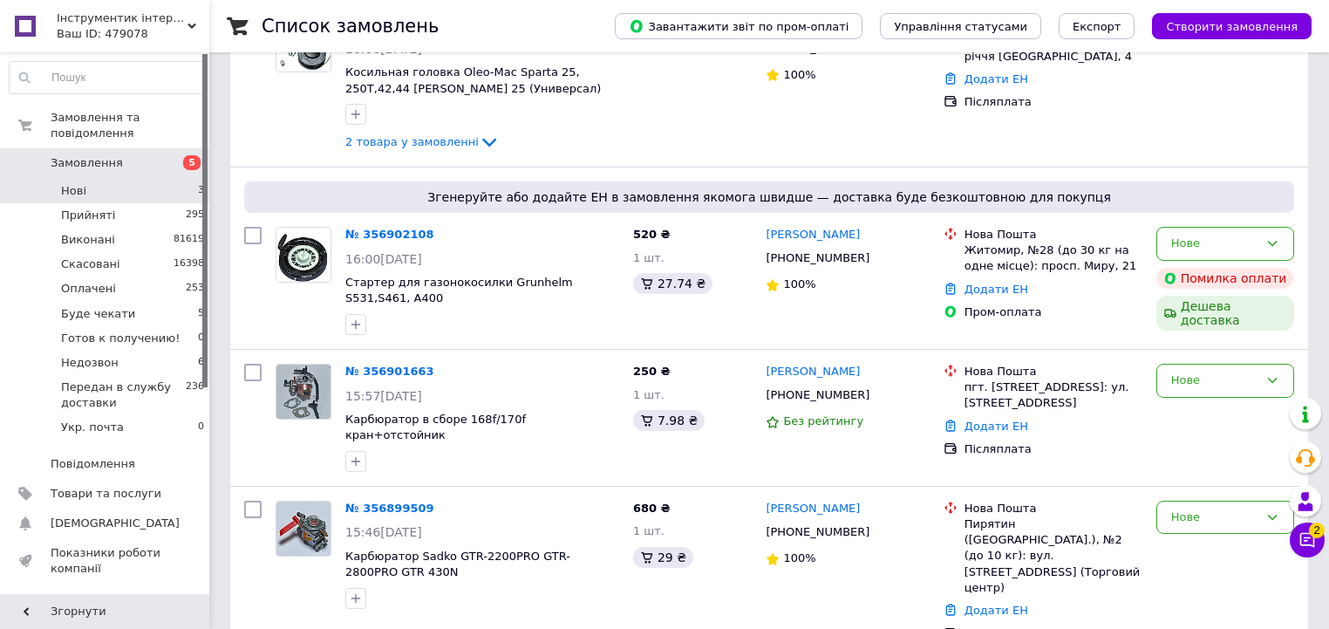
click at [153, 179] on li "Нові 3" at bounding box center [107, 191] width 215 height 24
click at [127, 179] on li "Нові 3" at bounding box center [107, 191] width 215 height 24
click at [165, 179] on li "Нові 3" at bounding box center [107, 191] width 215 height 24
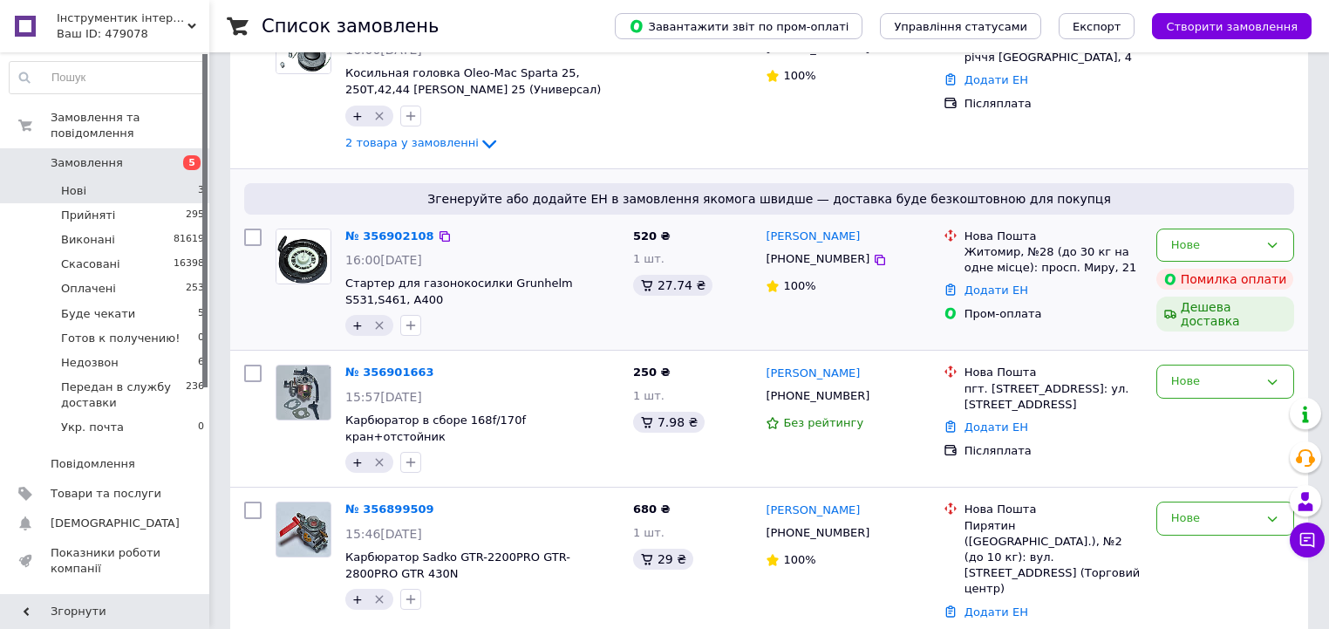
scroll to position [385, 0]
click at [377, 501] on link "№ 356899509" at bounding box center [389, 507] width 89 height 13
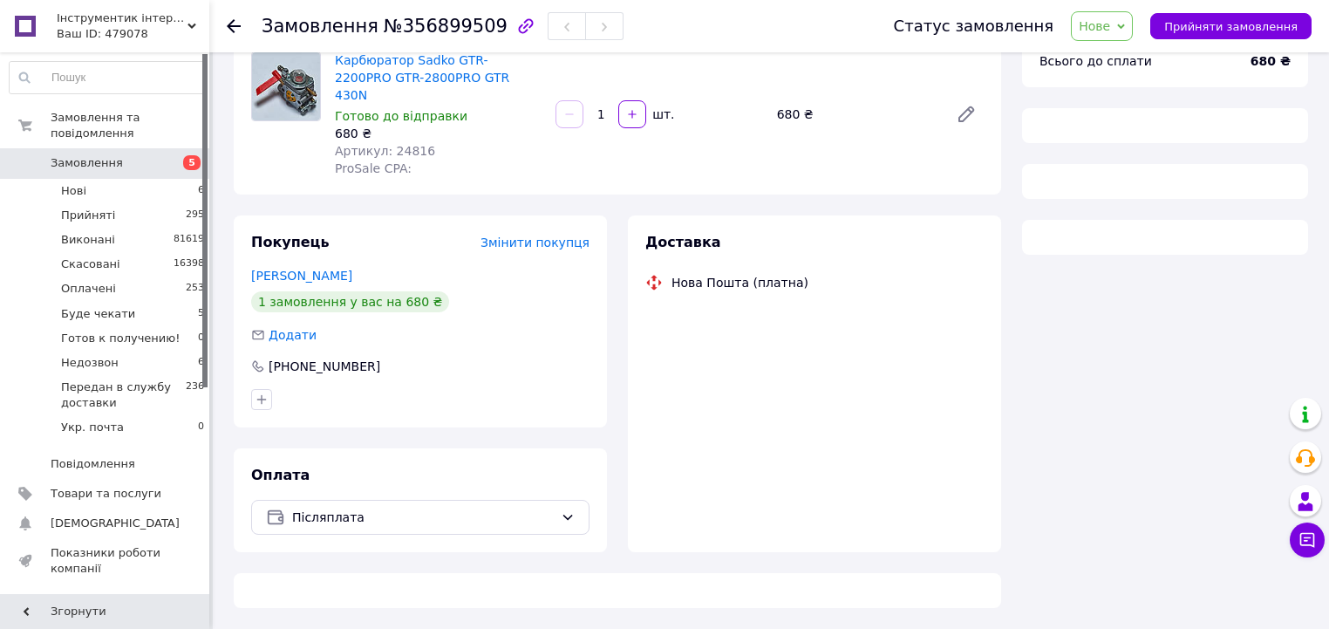
scroll to position [133, 0]
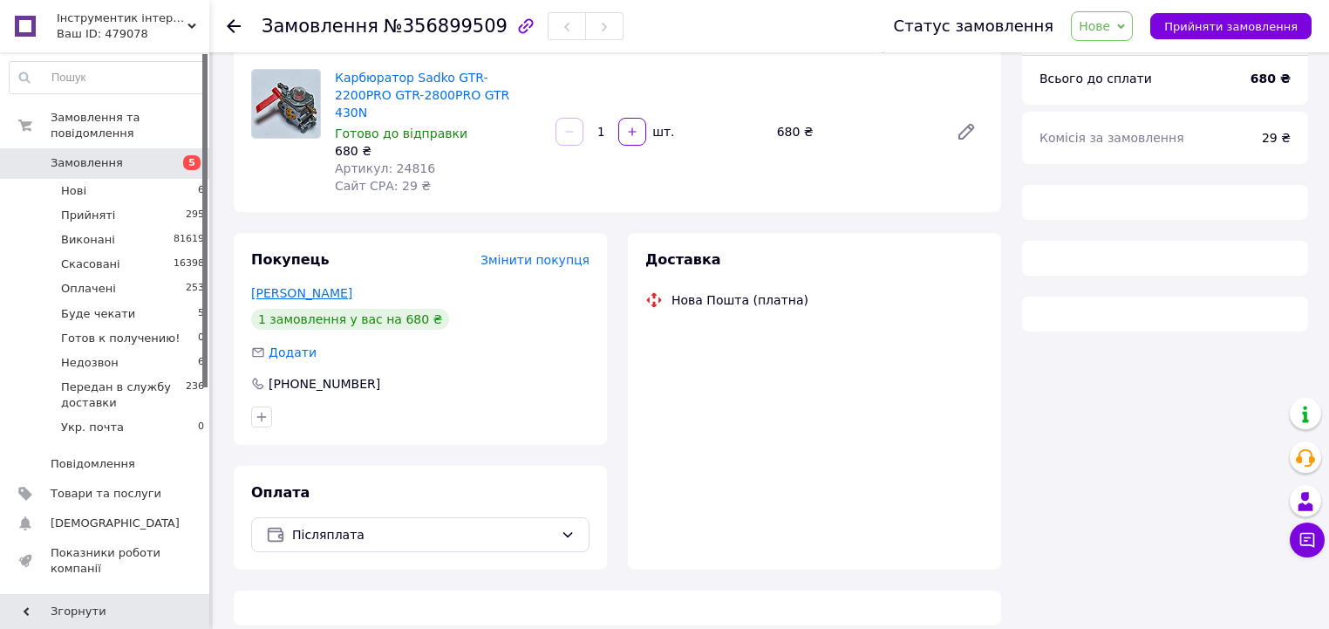
click at [331, 466] on div "Оплата Післяплата" at bounding box center [420, 518] width 373 height 104
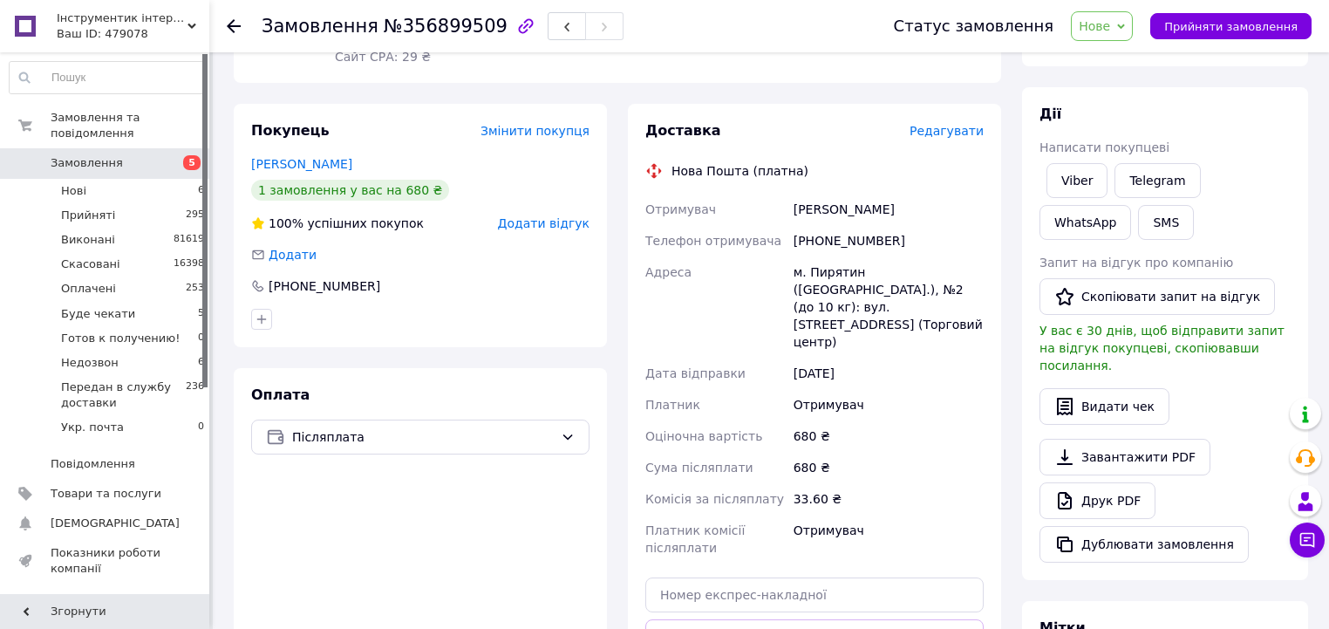
scroll to position [37, 0]
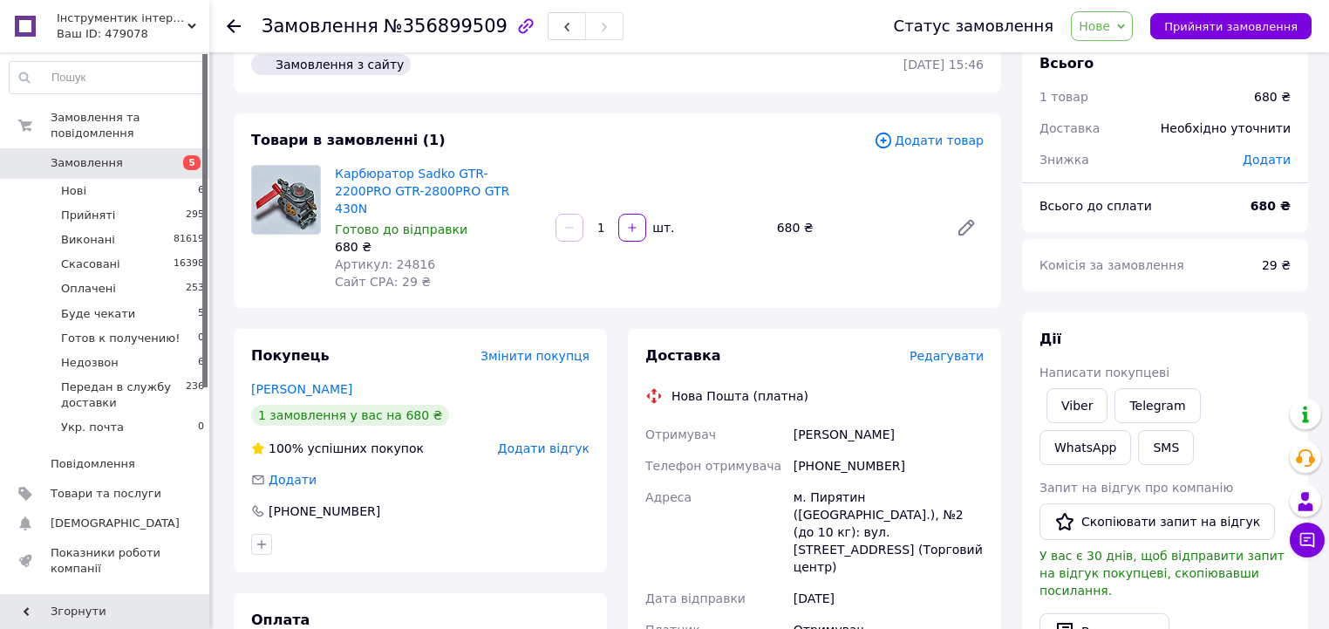
click at [345, 380] on div "Покупець Змінити покупця Гордівський Руслан 1 замовлення у вас на 680 ₴ 100% ус…" at bounding box center [420, 450] width 373 height 243
click at [344, 382] on link "Гордівський Руслан" at bounding box center [301, 389] width 101 height 14
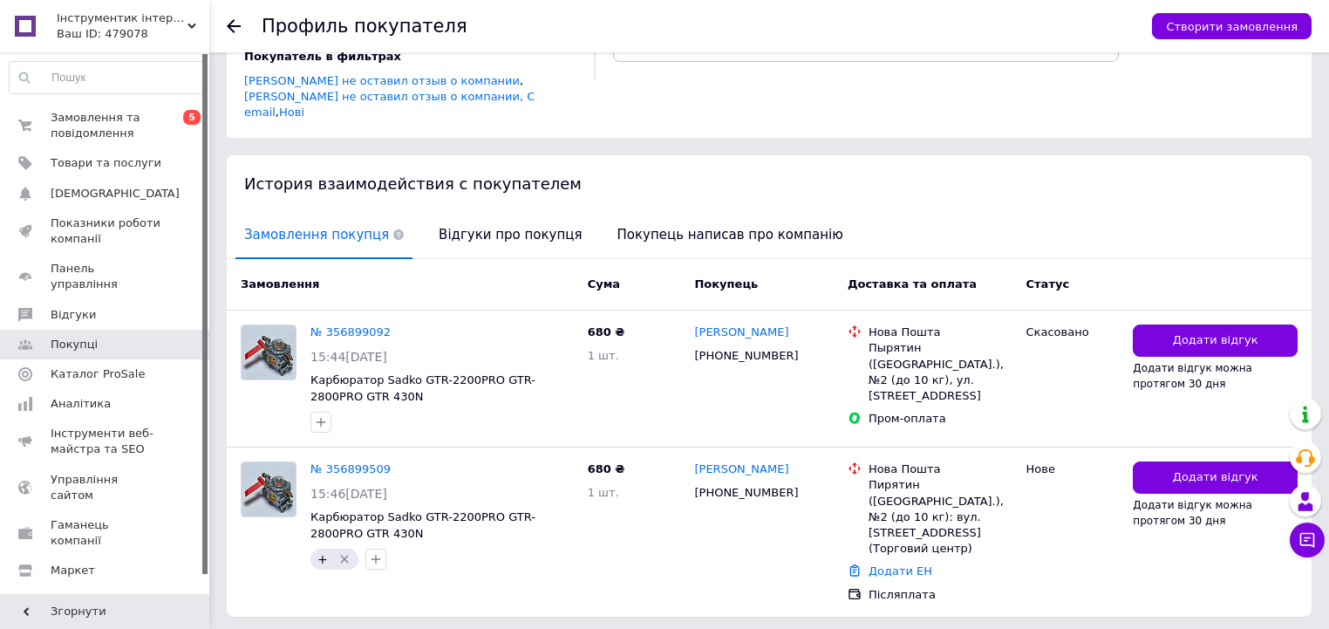
scroll to position [324, 0]
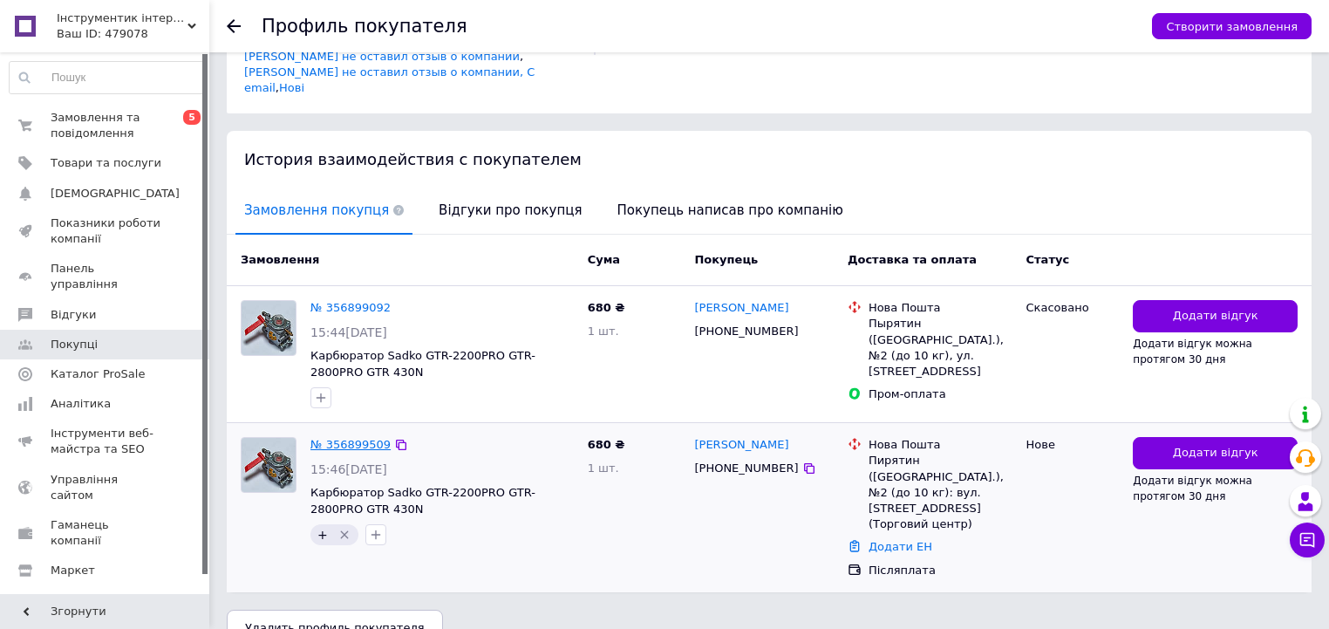
click at [365, 438] on link "№ 356899509" at bounding box center [350, 444] width 80 height 13
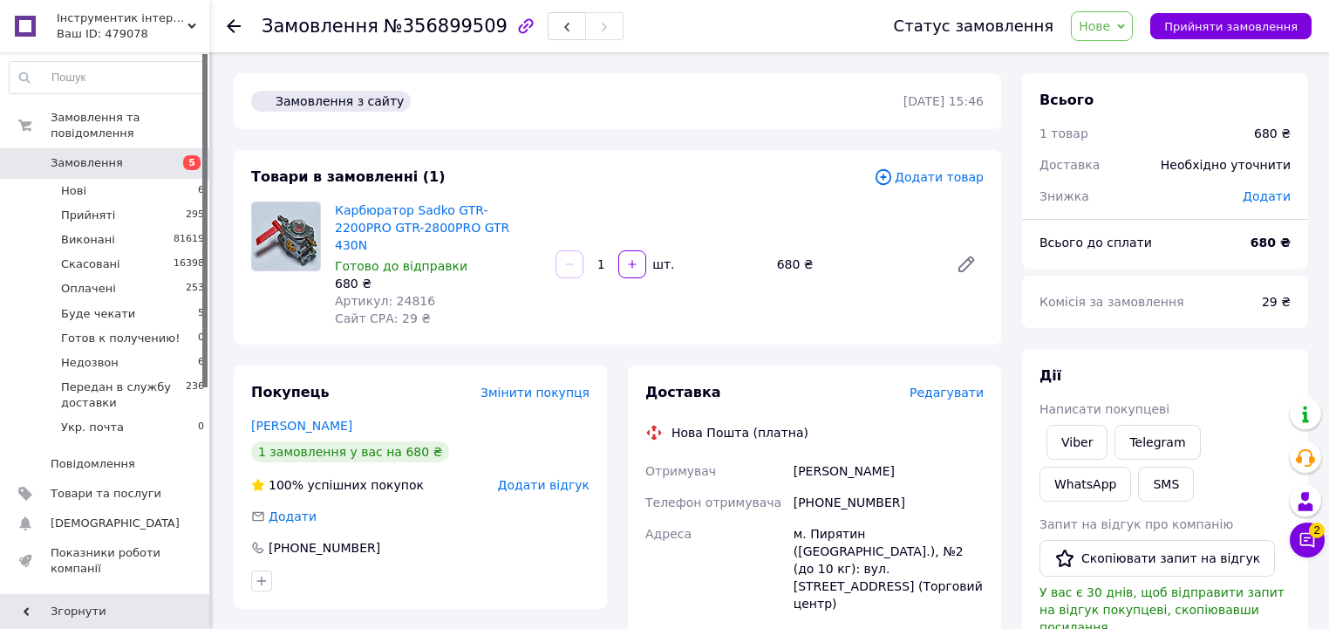
click at [1129, 27] on span "Нове" at bounding box center [1102, 26] width 62 height 30
click at [1122, 59] on li "Прийнято" at bounding box center [1165, 61] width 187 height 26
click at [1110, 19] on span "Нове" at bounding box center [1094, 26] width 31 height 14
click at [1129, 54] on li "Прийнято" at bounding box center [1165, 61] width 187 height 26
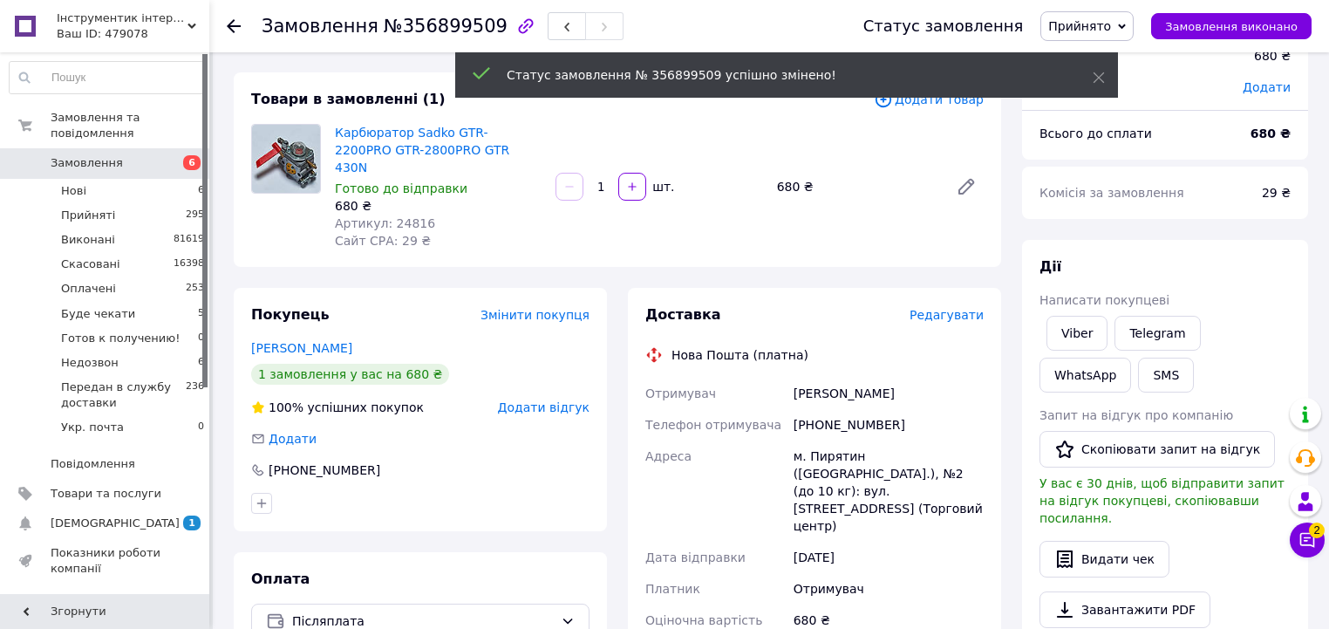
scroll to position [279, 0]
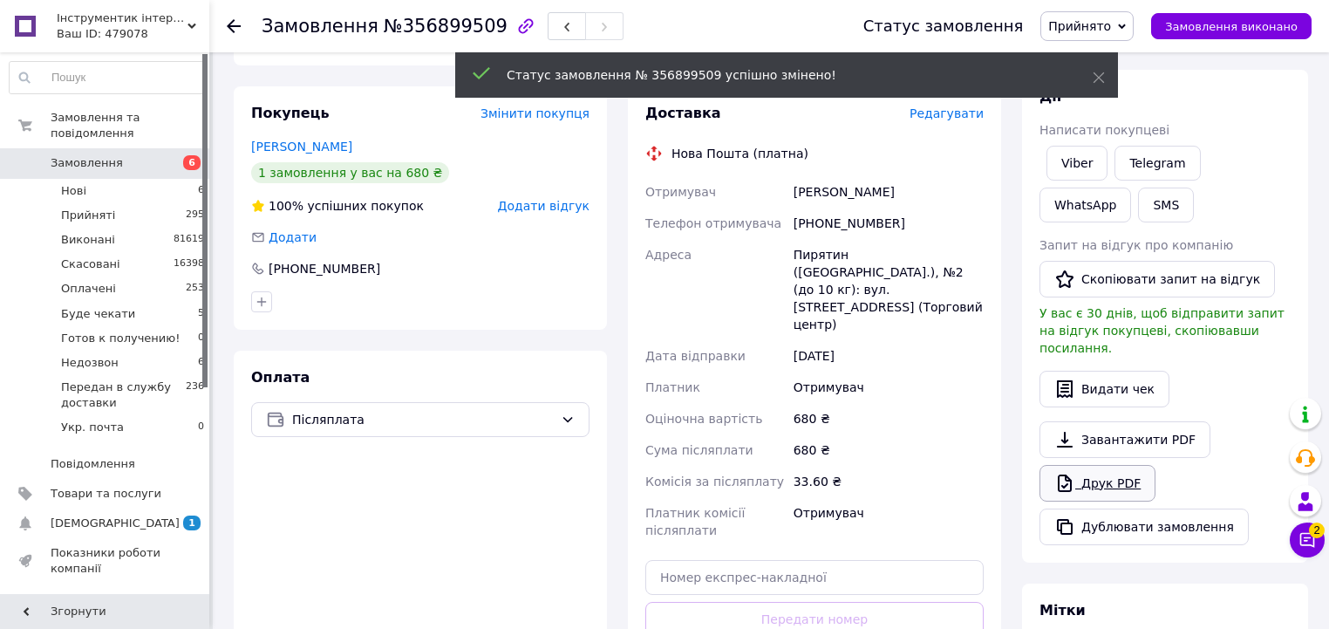
click at [1095, 465] on link "Друк PDF" at bounding box center [1098, 483] width 116 height 37
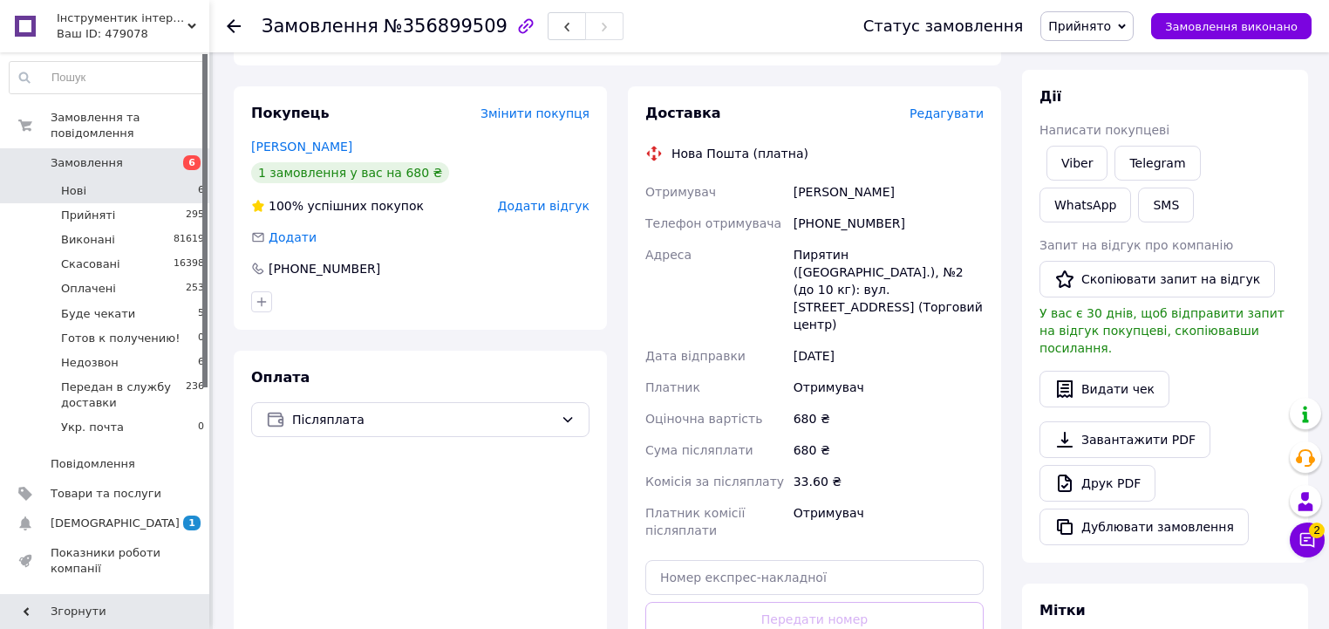
click at [164, 179] on li "Нові 6" at bounding box center [107, 191] width 215 height 24
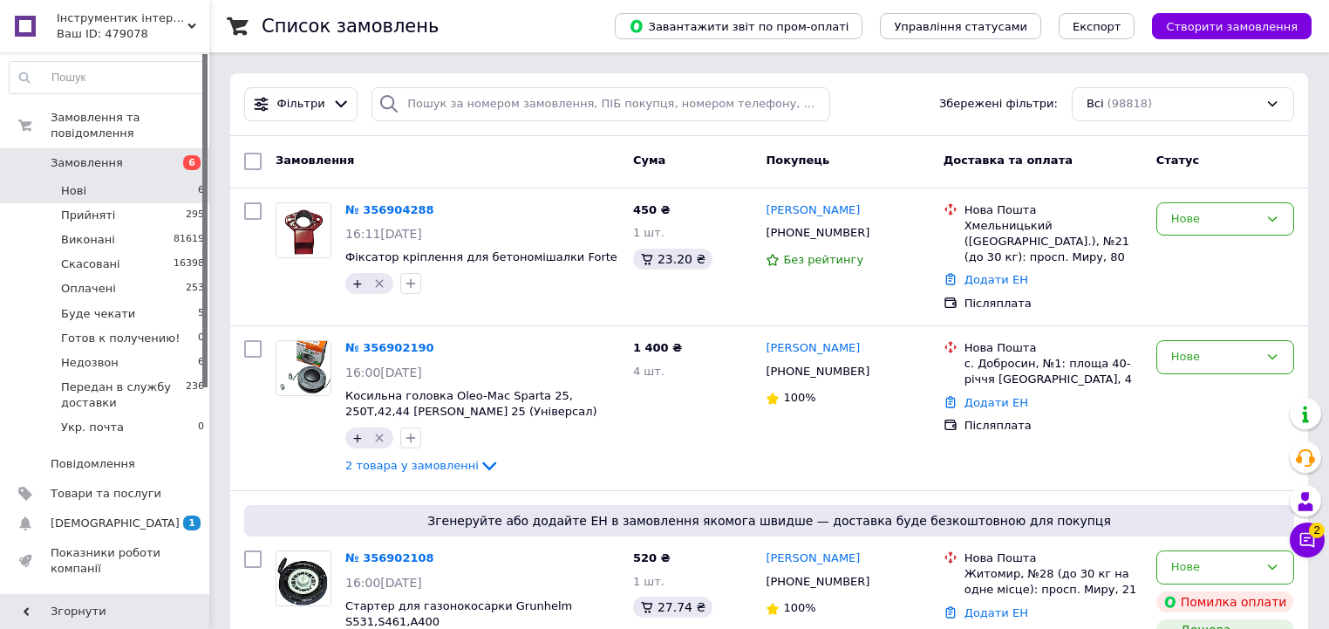
click at [176, 181] on li "Нові 6" at bounding box center [107, 191] width 215 height 24
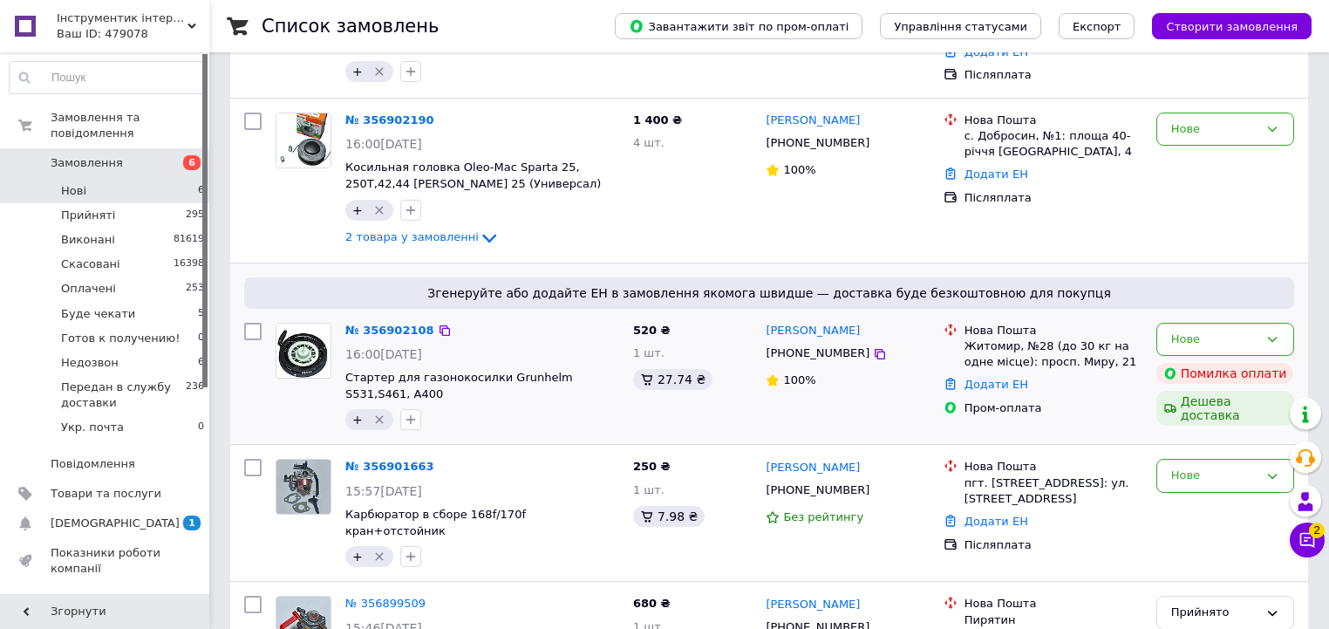
scroll to position [316, 0]
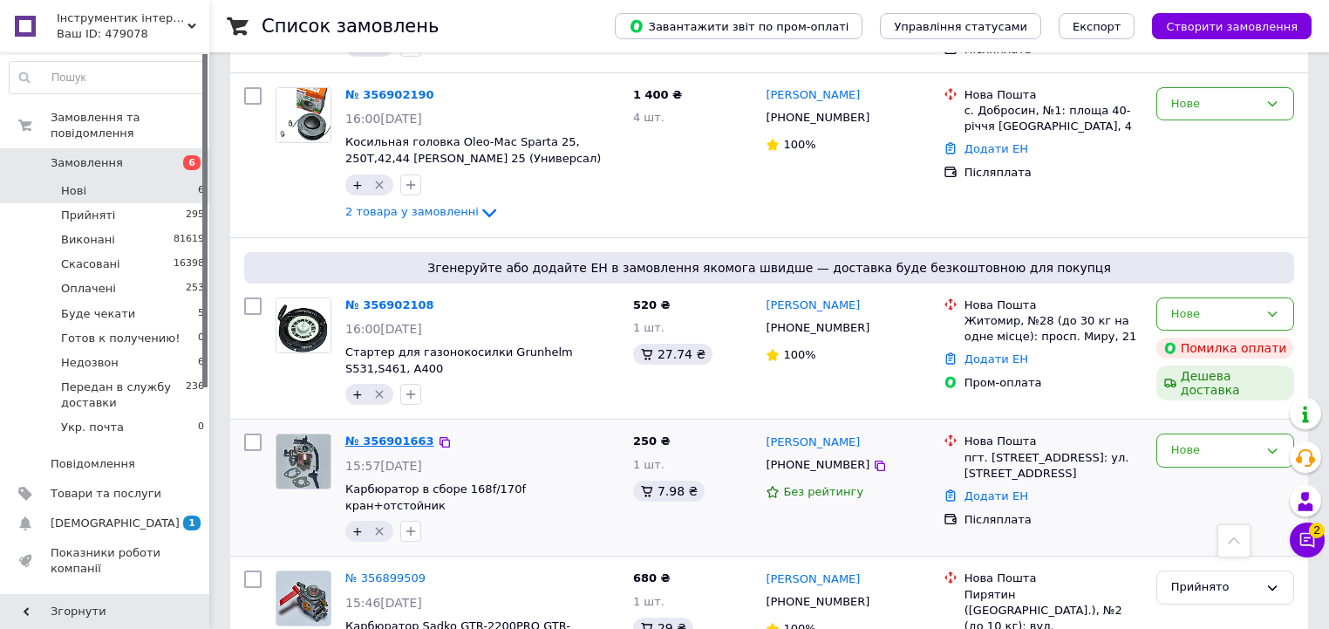
click at [367, 443] on link "№ 356901663" at bounding box center [389, 440] width 89 height 13
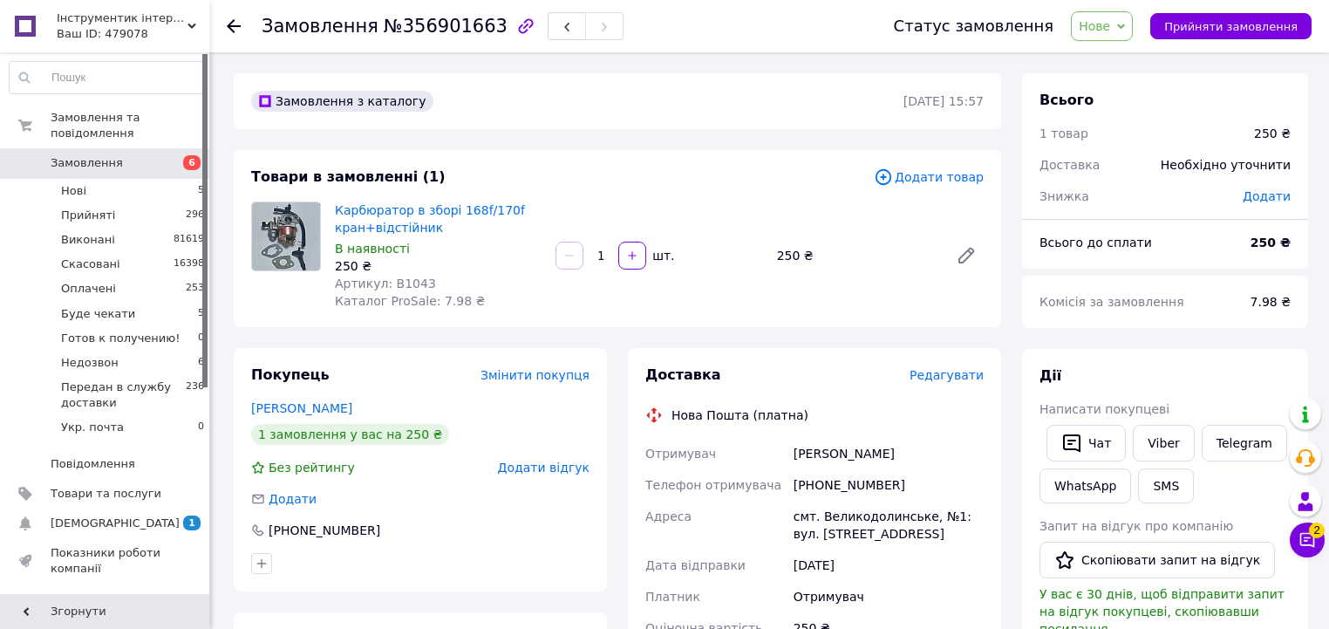
click at [1128, 27] on span "Нове" at bounding box center [1102, 26] width 62 height 30
click at [1140, 52] on li "Прийнято" at bounding box center [1165, 61] width 187 height 26
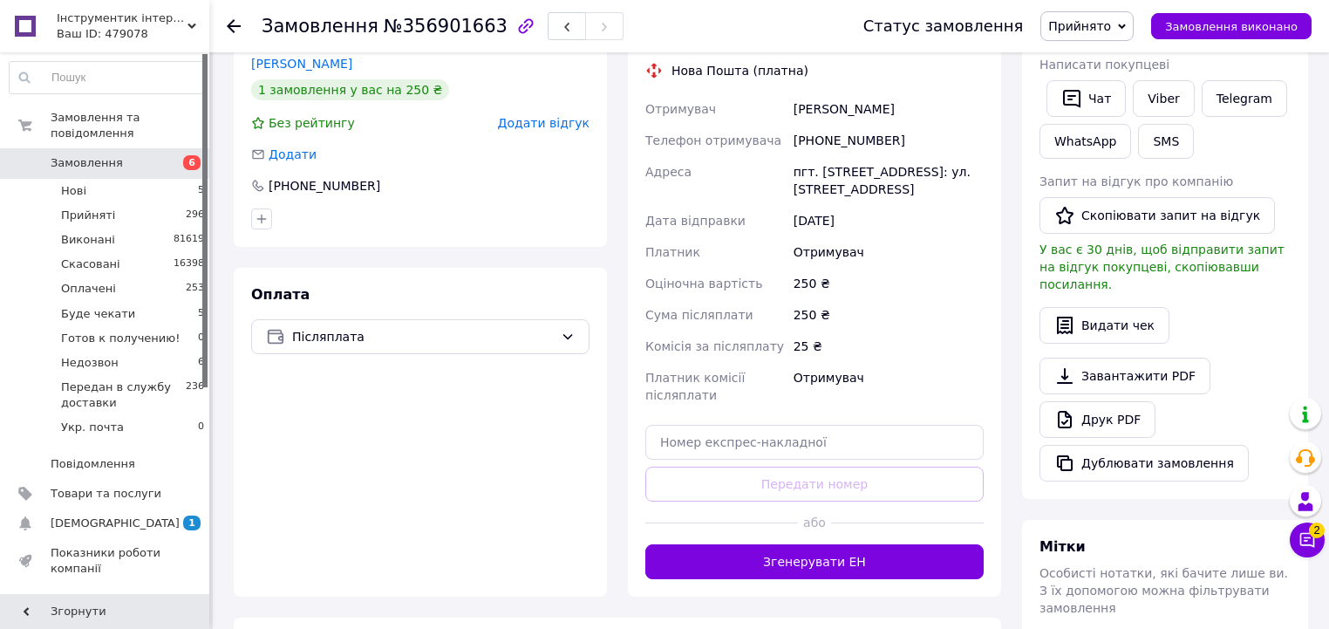
scroll to position [349, 0]
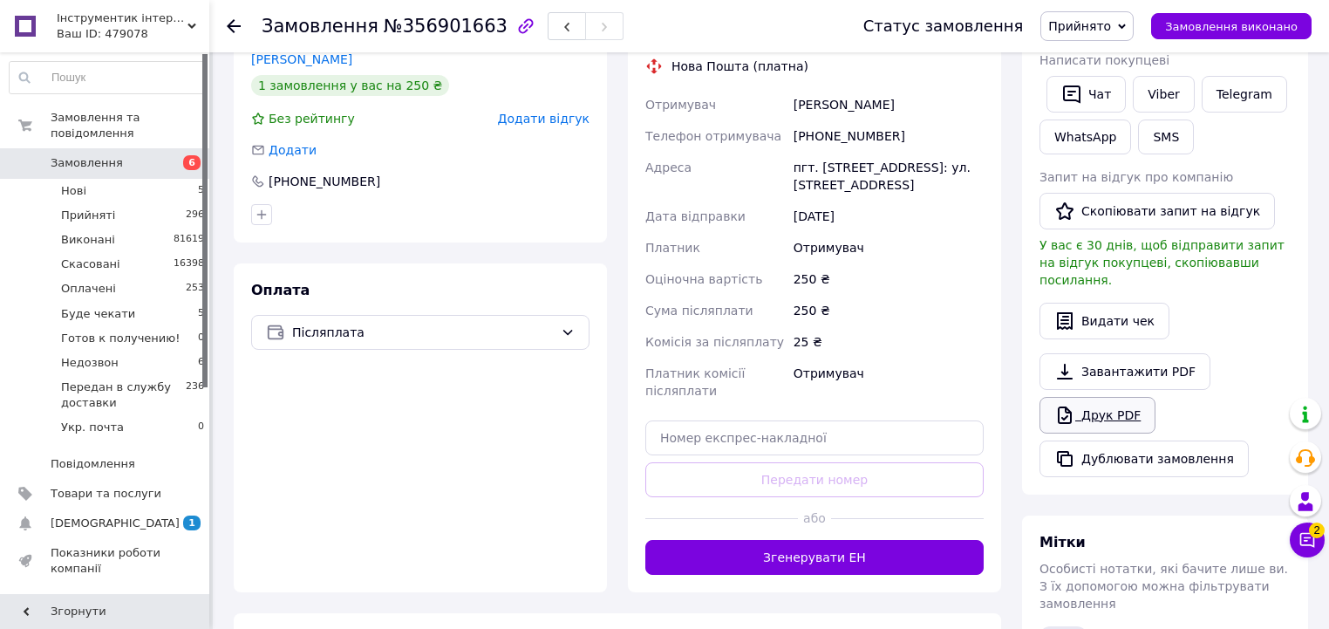
click at [1098, 397] on link "Друк PDF" at bounding box center [1098, 415] width 116 height 37
click at [171, 179] on li "Нові 5" at bounding box center [107, 191] width 215 height 24
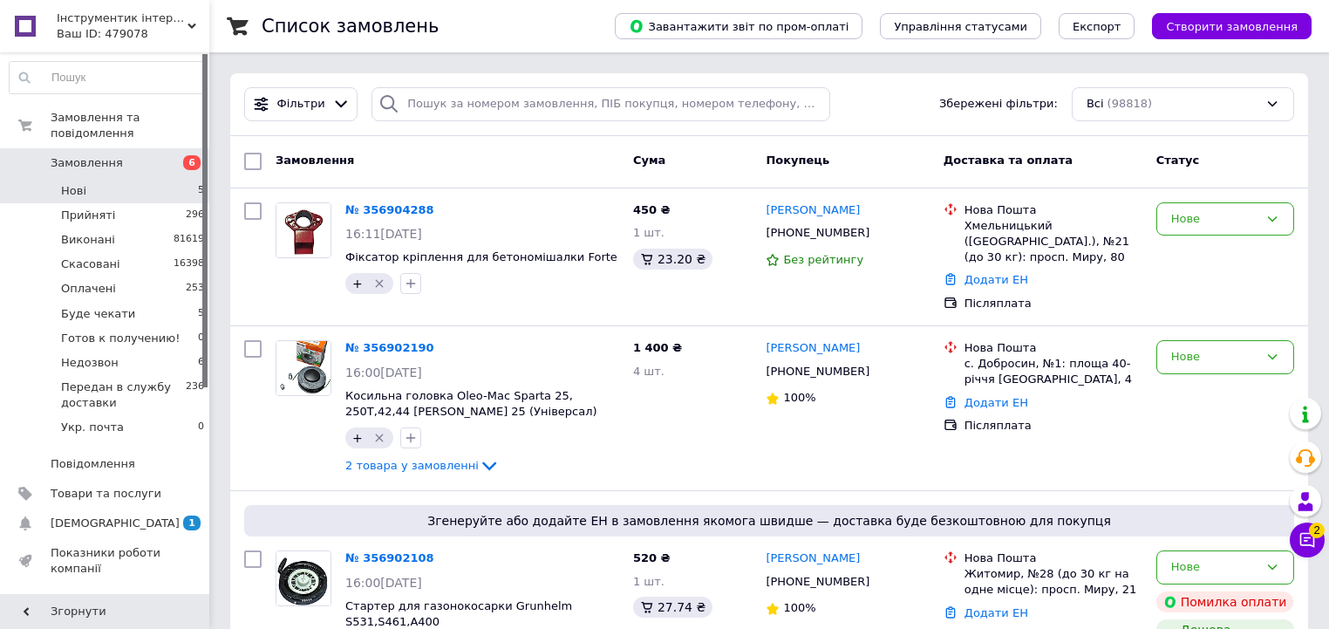
click at [171, 179] on li "Нові 5" at bounding box center [107, 191] width 215 height 24
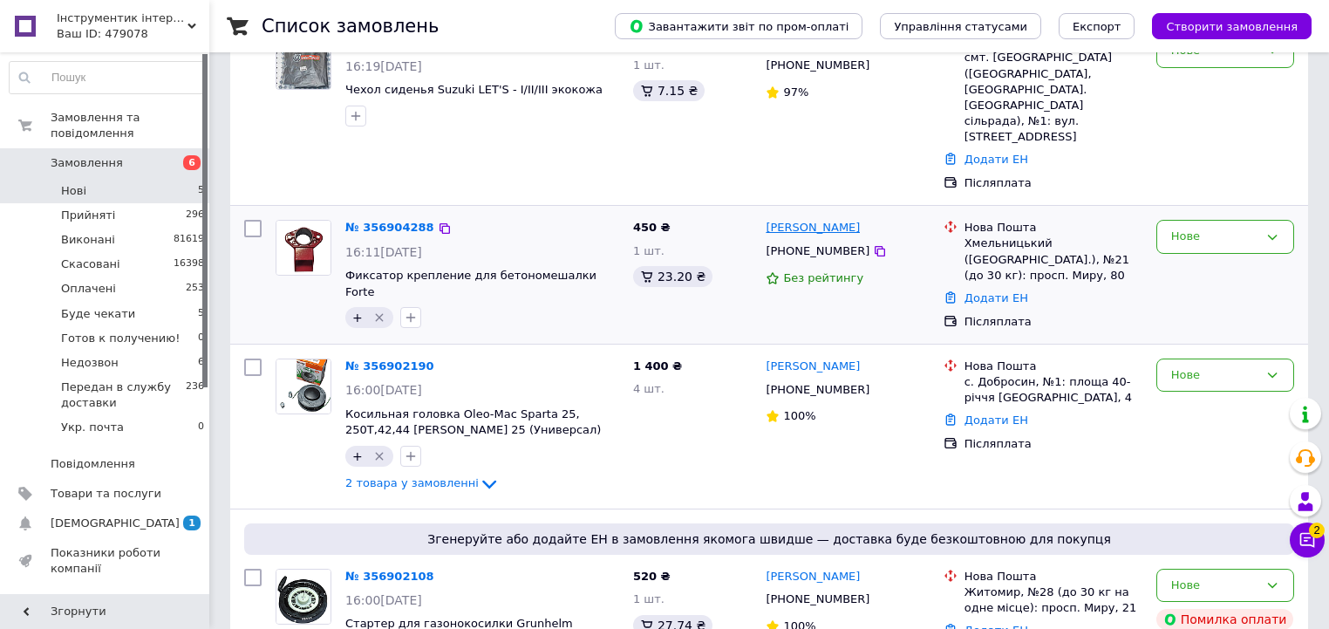
scroll to position [279, 0]
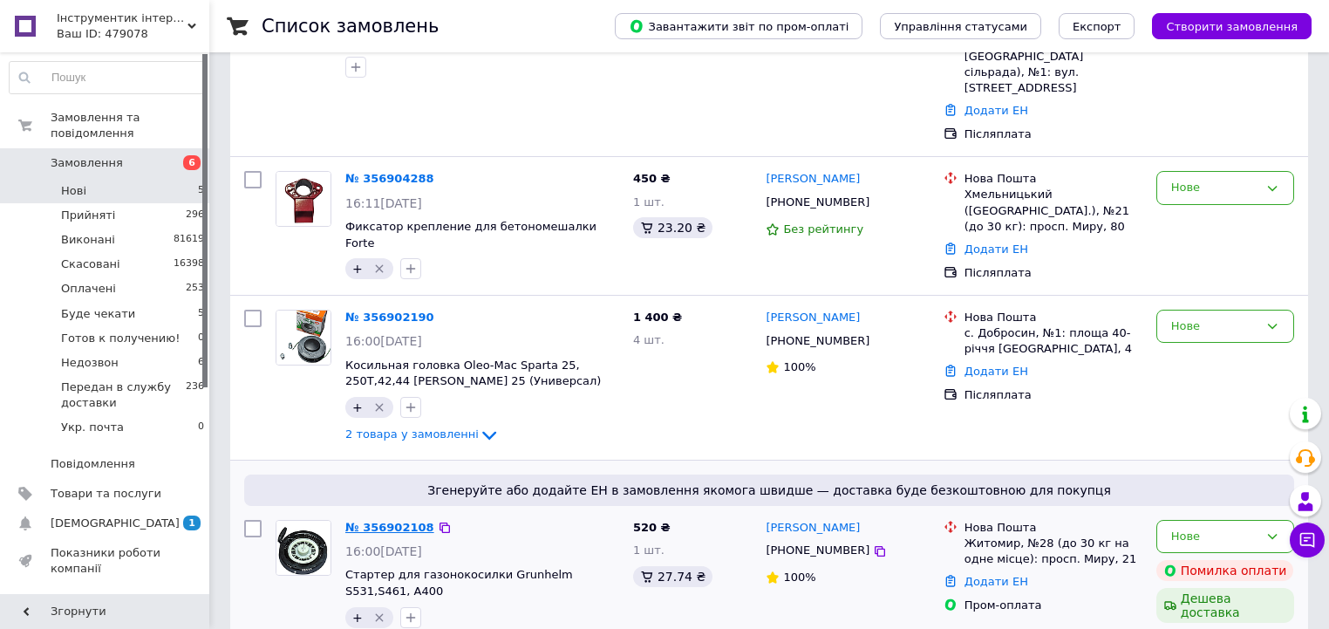
click at [380, 521] on link "№ 356902108" at bounding box center [389, 527] width 89 height 13
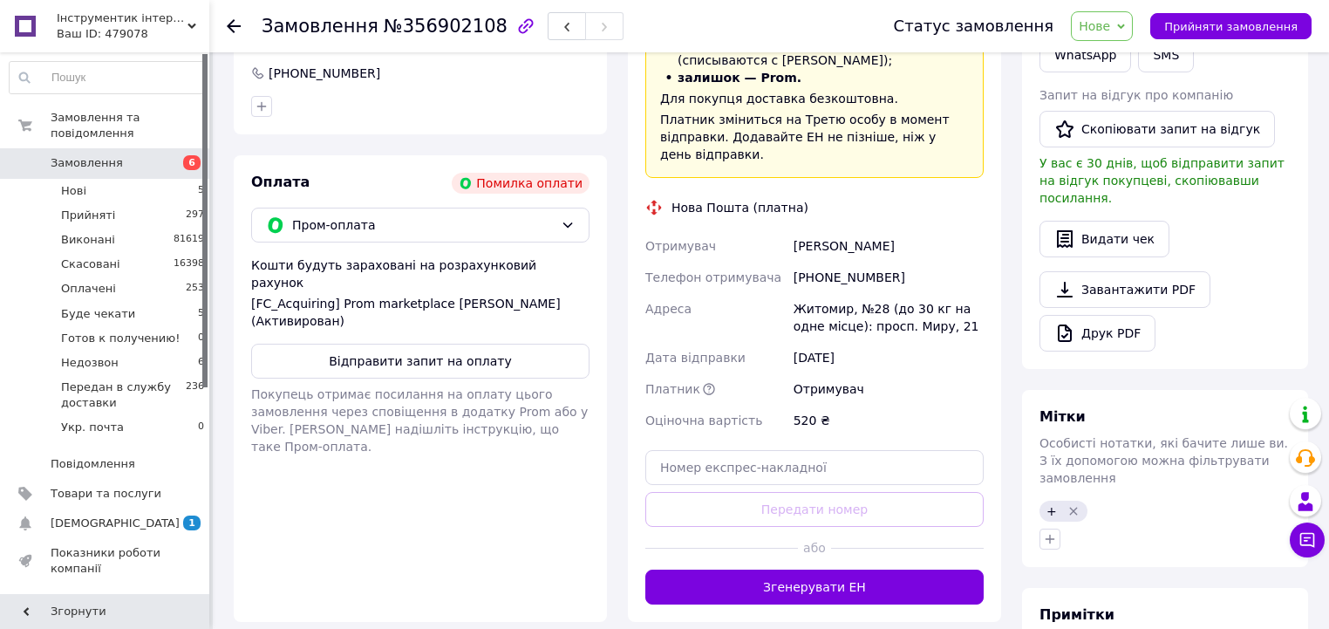
scroll to position [469, 0]
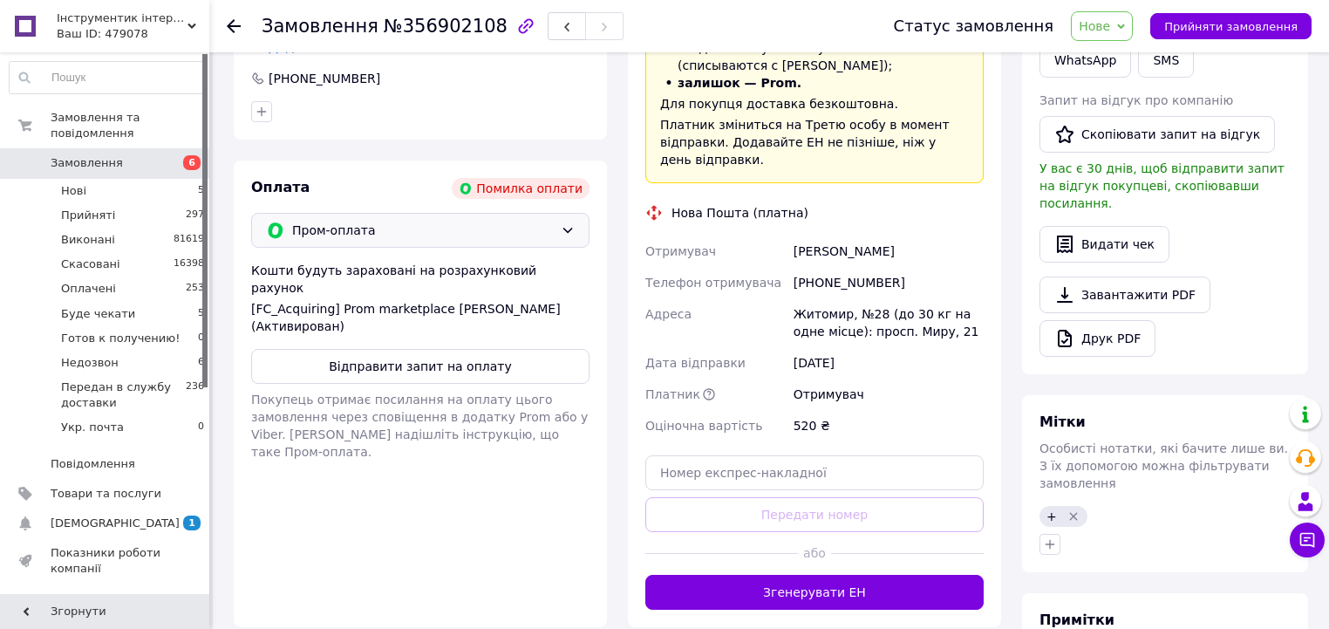
click at [548, 229] on span "Пром-оплата" at bounding box center [423, 230] width 262 height 19
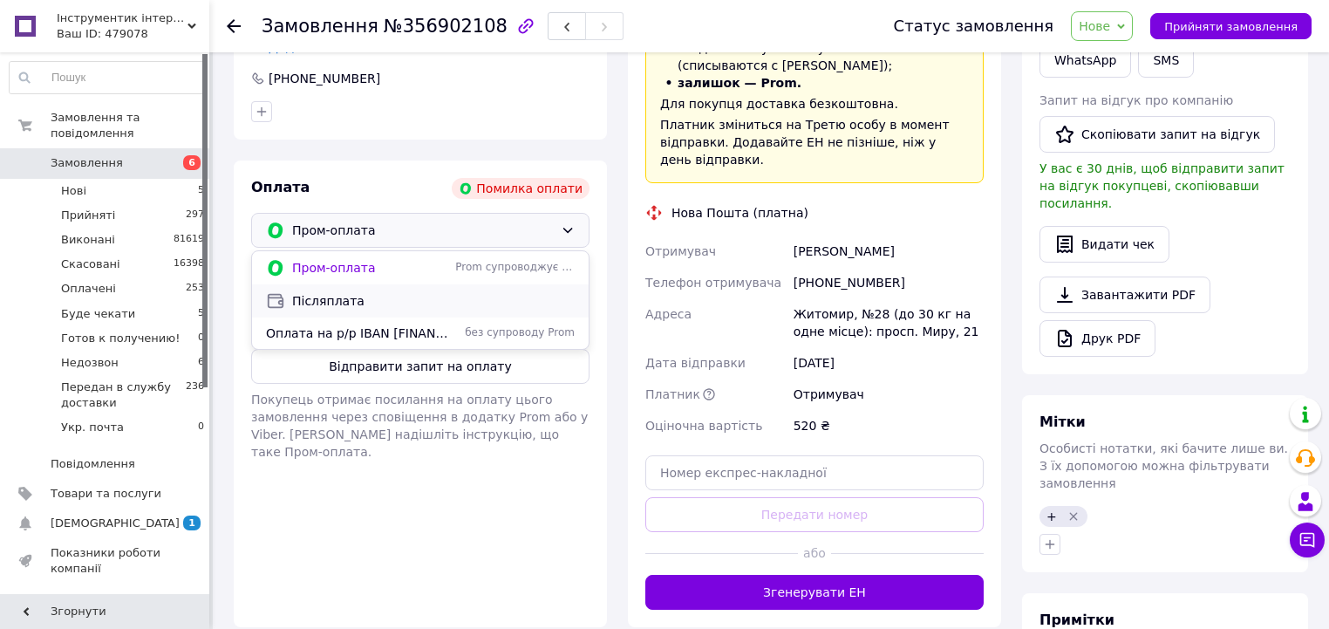
click at [405, 304] on span "Післяплата" at bounding box center [433, 300] width 283 height 17
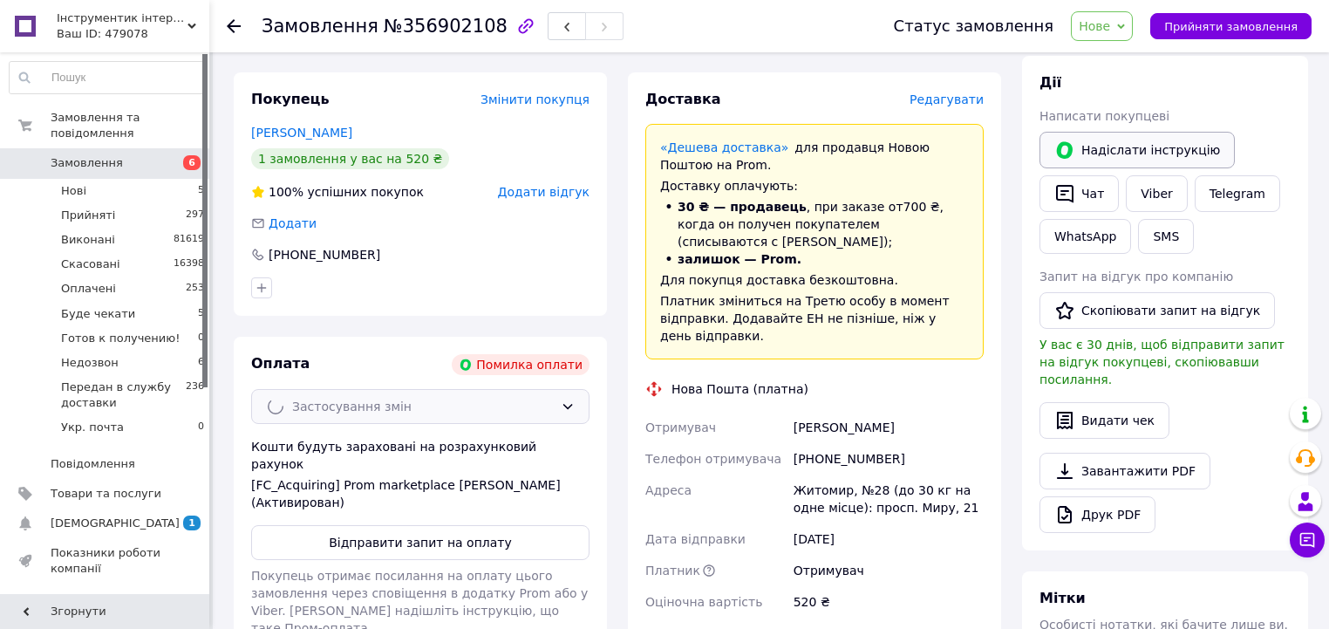
scroll to position [120, 0]
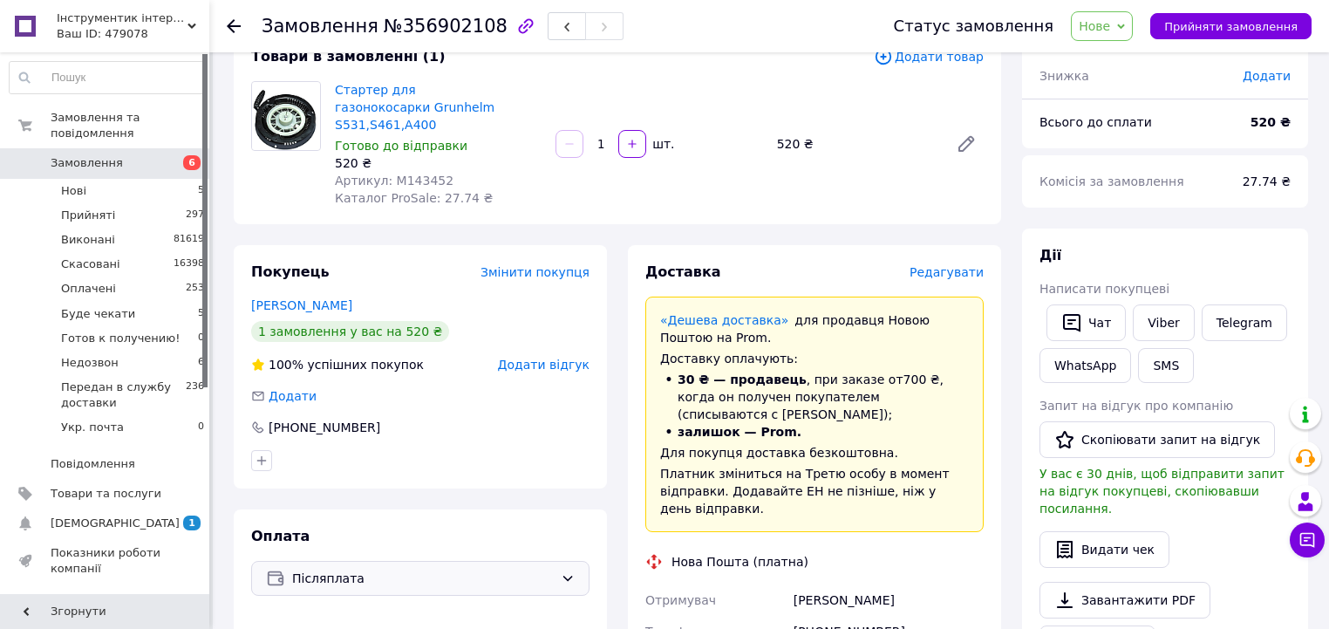
click at [1108, 19] on span "Нове" at bounding box center [1094, 26] width 31 height 14
click at [1145, 51] on li "Прийнято" at bounding box center [1165, 61] width 187 height 26
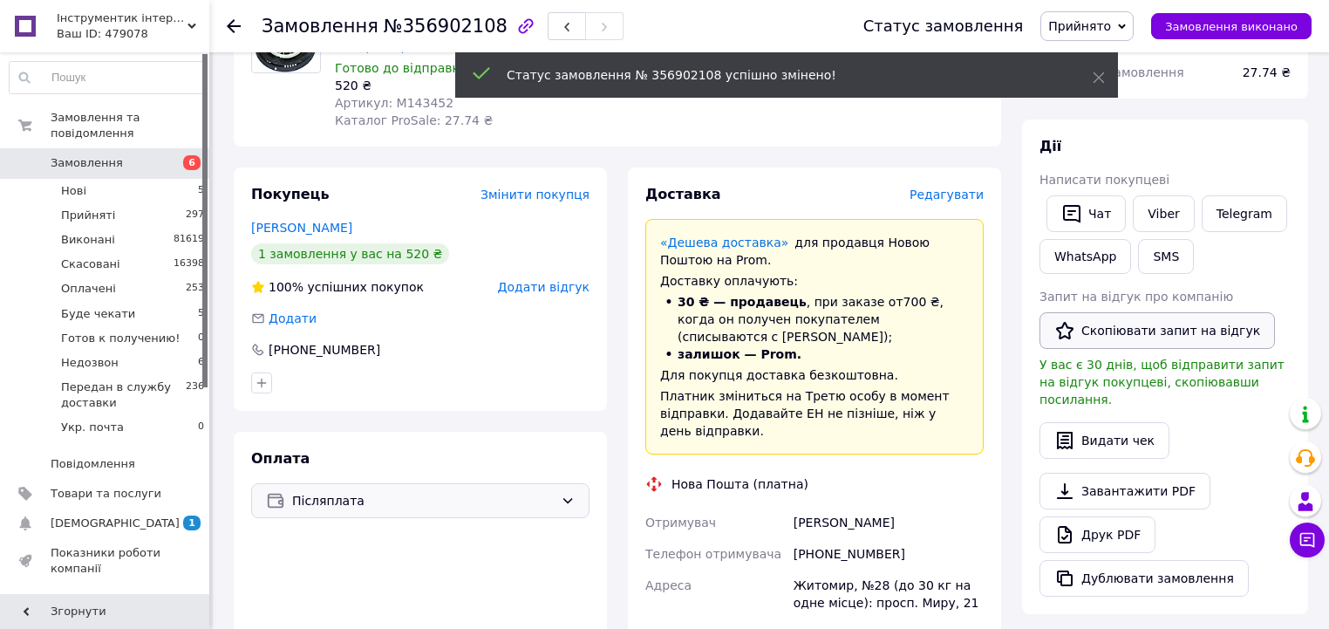
scroll to position [330, 0]
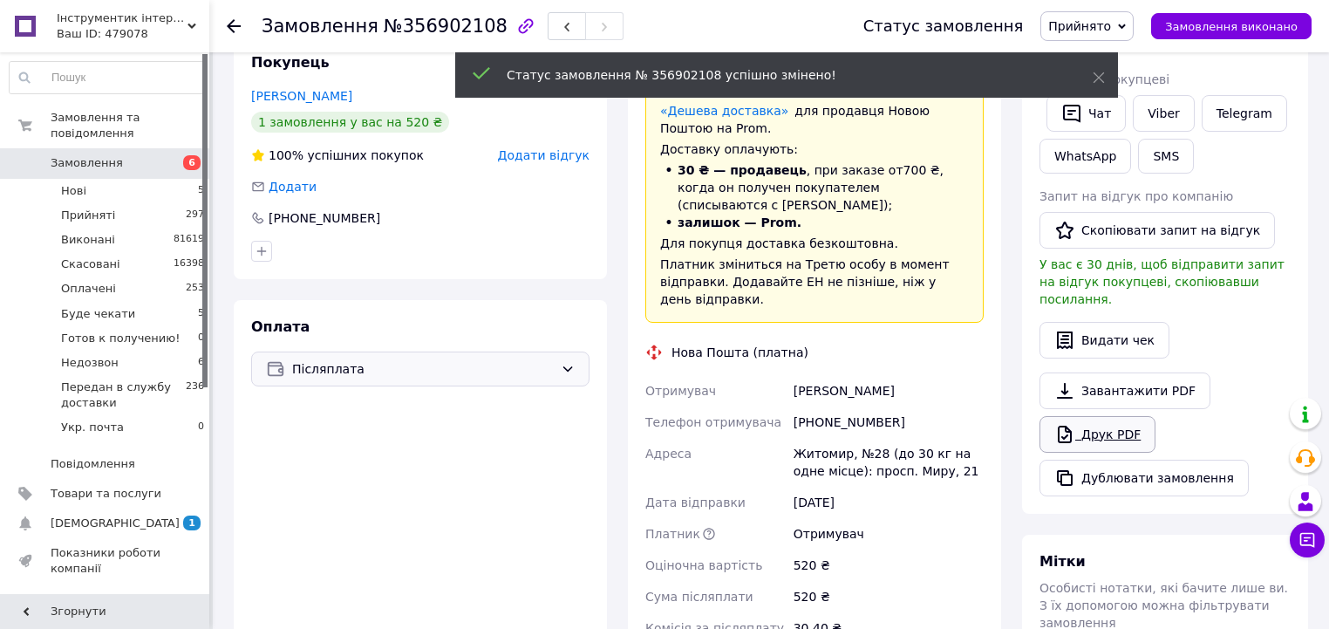
click at [1077, 416] on link "Друк PDF" at bounding box center [1098, 434] width 116 height 37
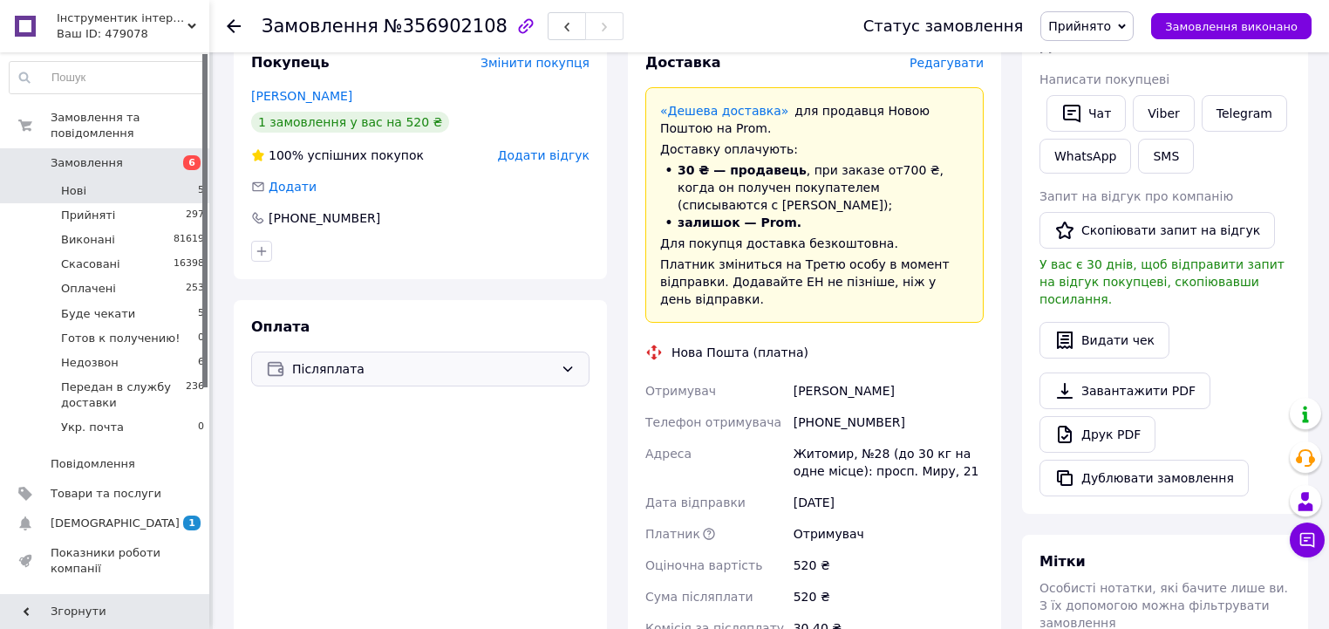
click at [187, 179] on li "Нові 5" at bounding box center [107, 191] width 215 height 24
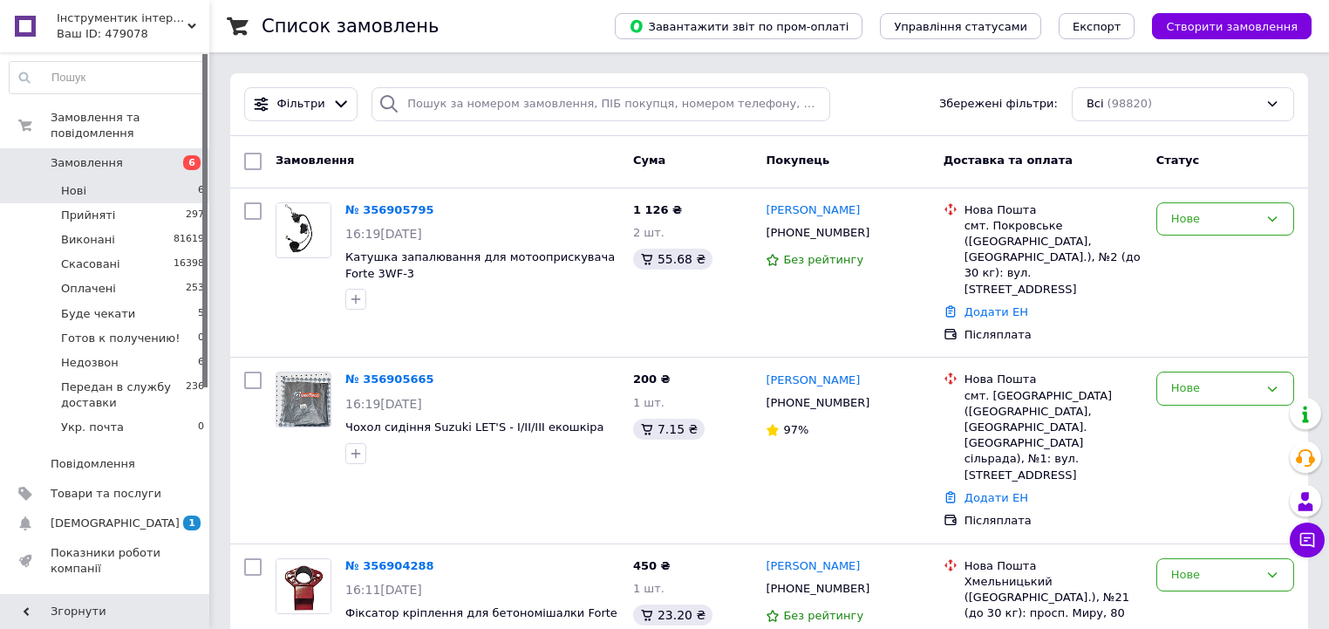
click at [187, 179] on li "Нові 6" at bounding box center [107, 191] width 215 height 24
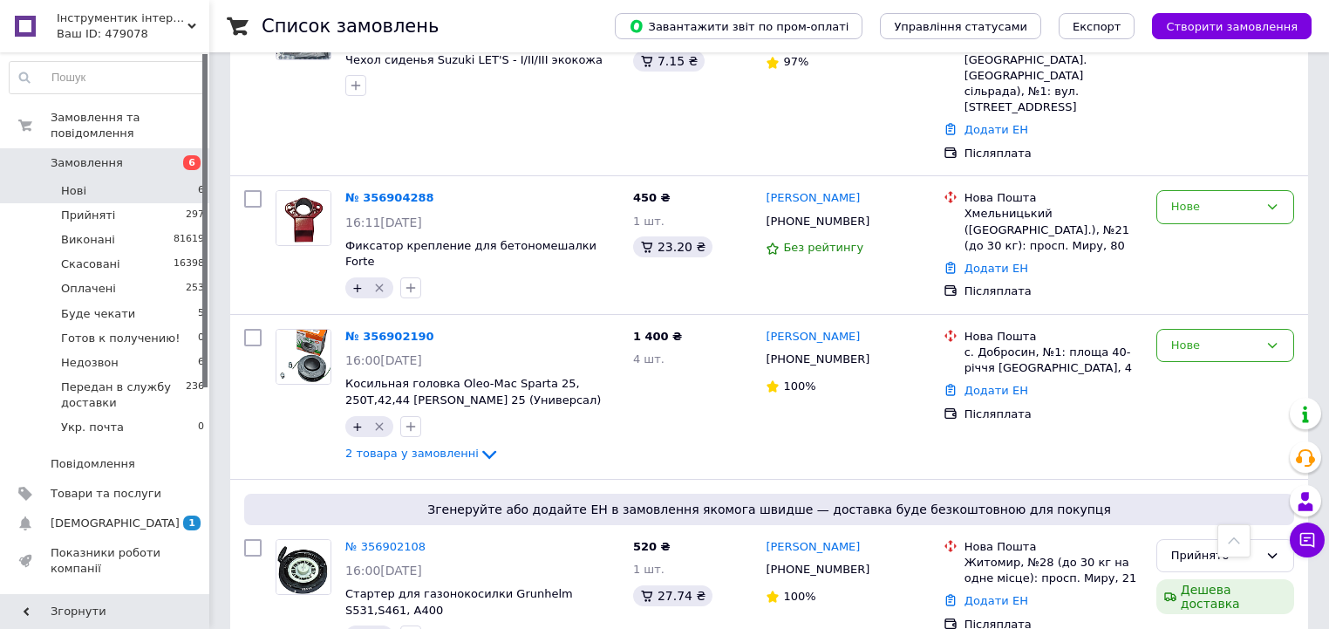
scroll to position [433, 0]
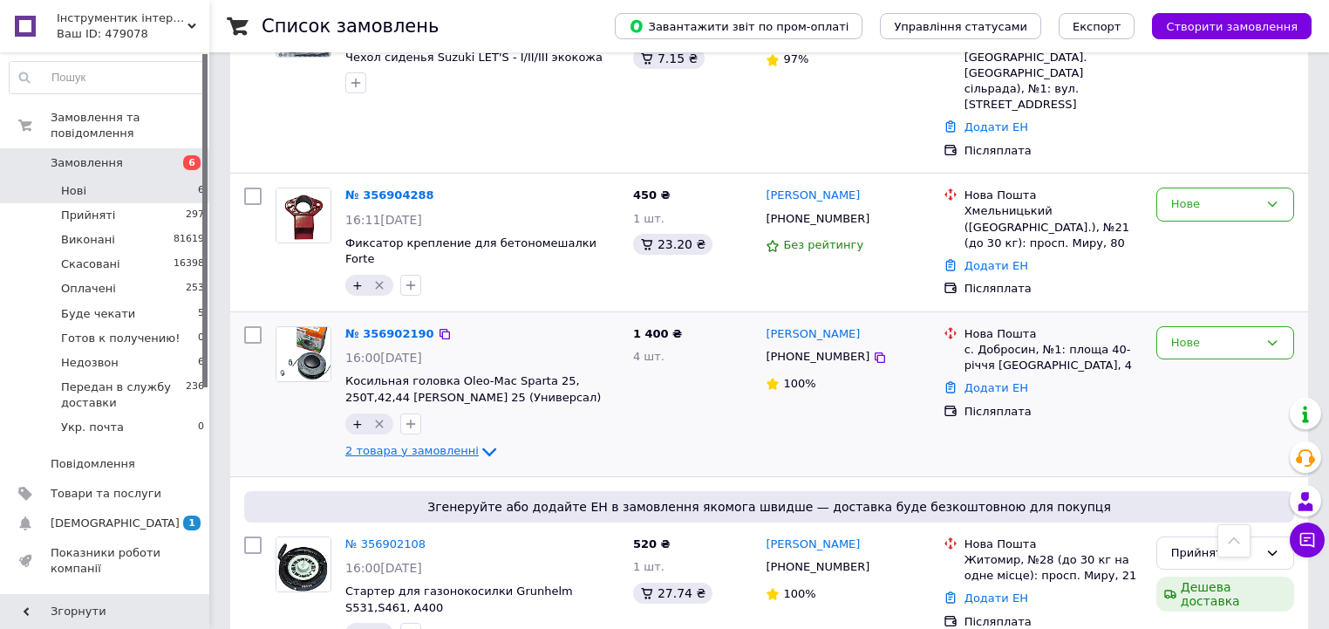
click at [482, 447] on icon at bounding box center [489, 451] width 14 height 9
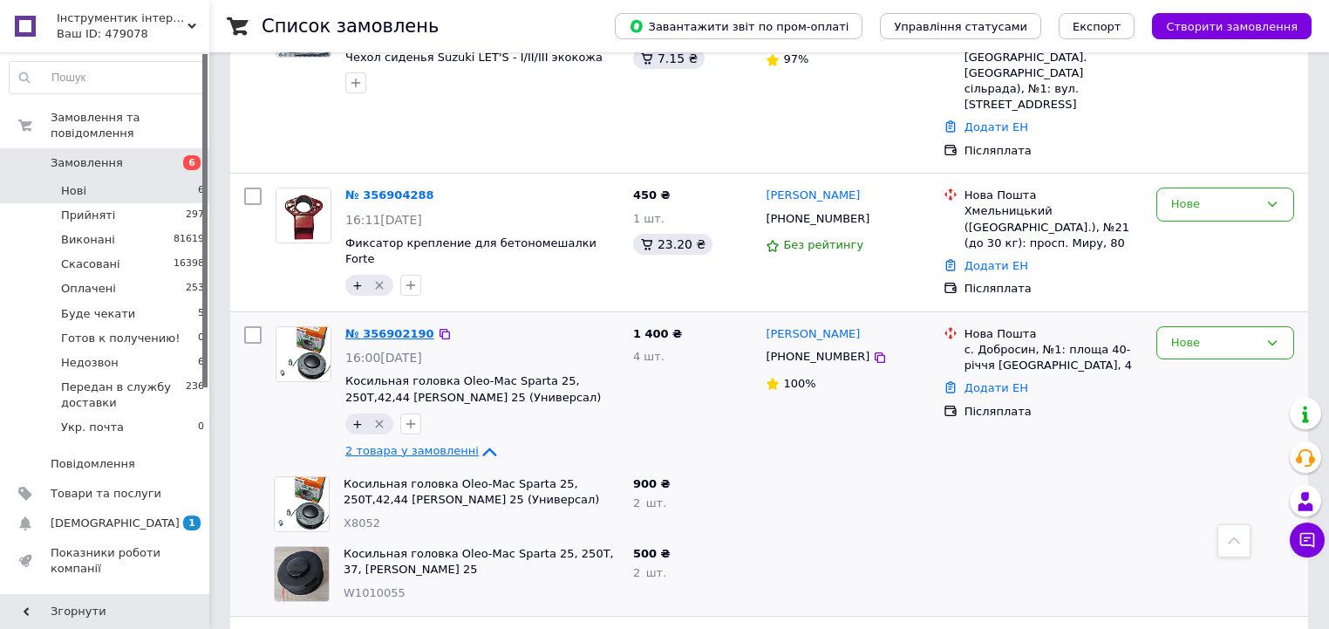
click at [380, 327] on link "№ 356902190" at bounding box center [389, 333] width 89 height 13
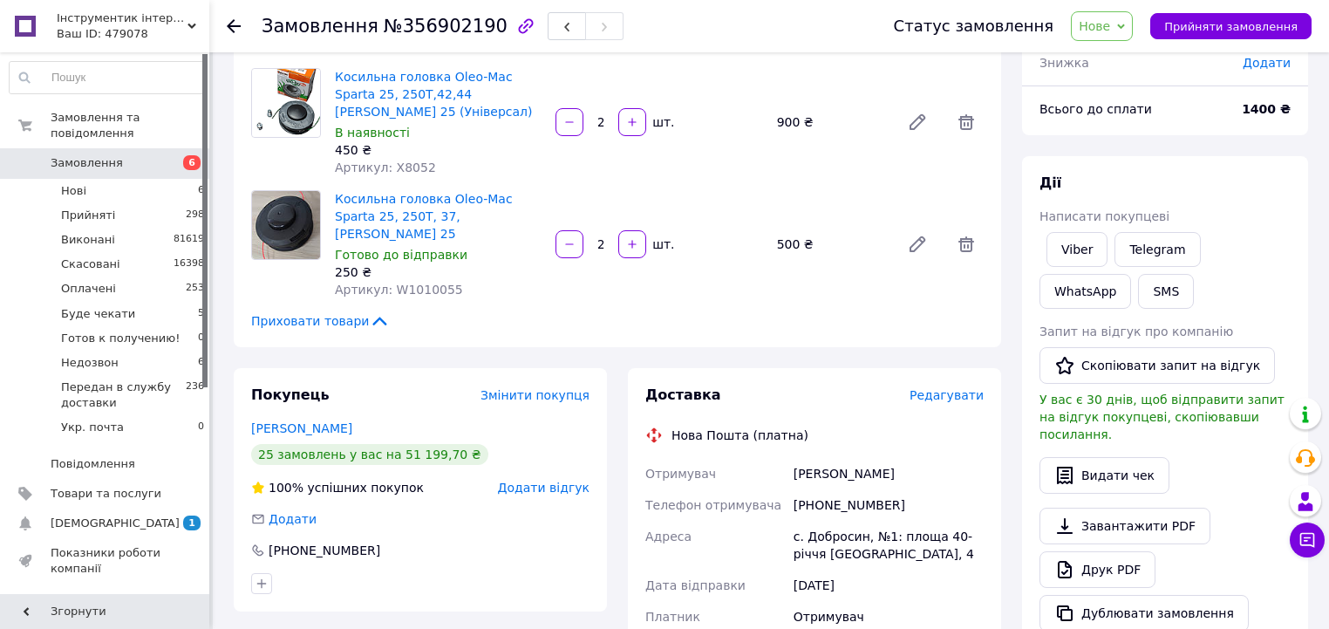
scroll to position [84, 0]
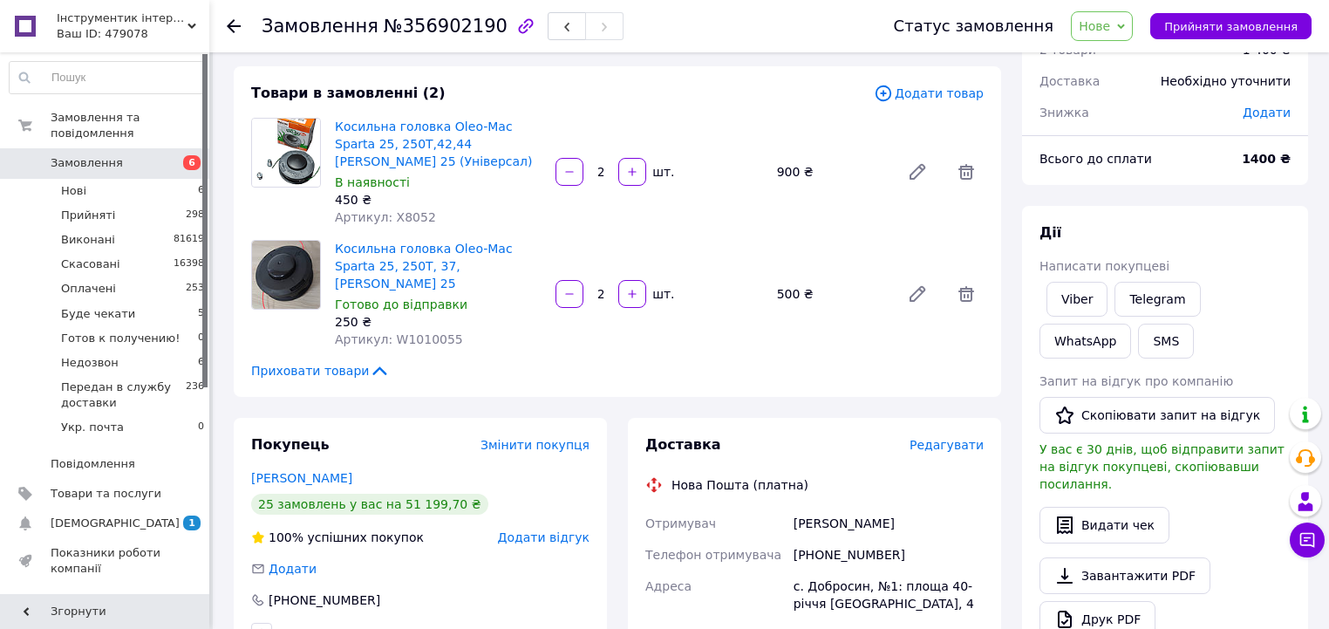
click at [1110, 31] on span "Нове" at bounding box center [1094, 26] width 31 height 14
click at [1113, 58] on li "Прийнято" at bounding box center [1165, 61] width 187 height 26
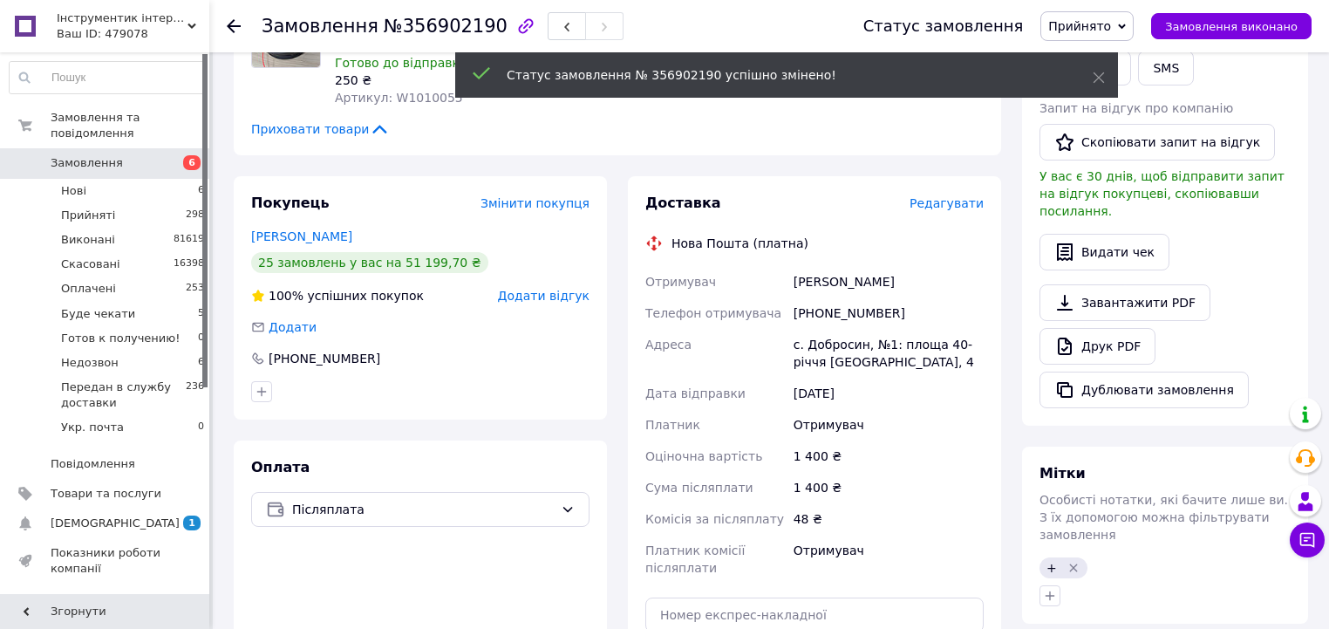
scroll to position [363, 0]
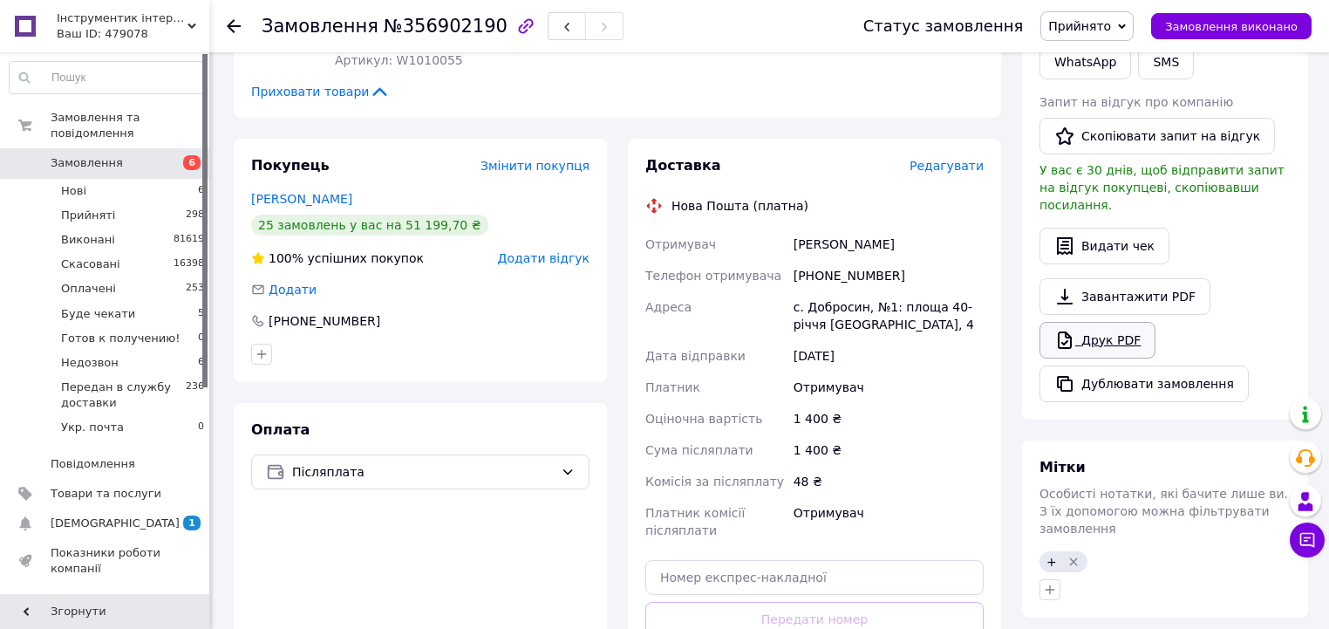
click at [1098, 294] on link "Завантажити PDF" at bounding box center [1125, 296] width 171 height 37
click at [1102, 322] on link "Друк PDF" at bounding box center [1098, 340] width 116 height 37
click at [138, 179] on li "Нові 6" at bounding box center [107, 191] width 215 height 24
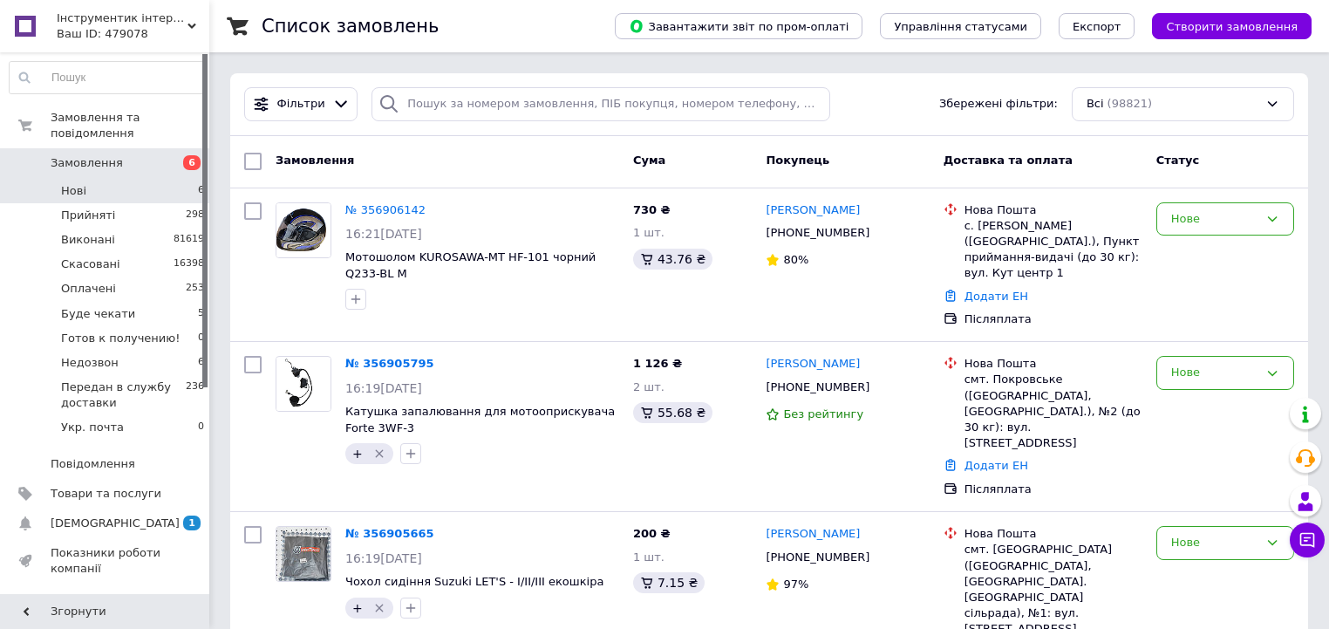
click at [156, 179] on li "Нові 6" at bounding box center [107, 191] width 215 height 24
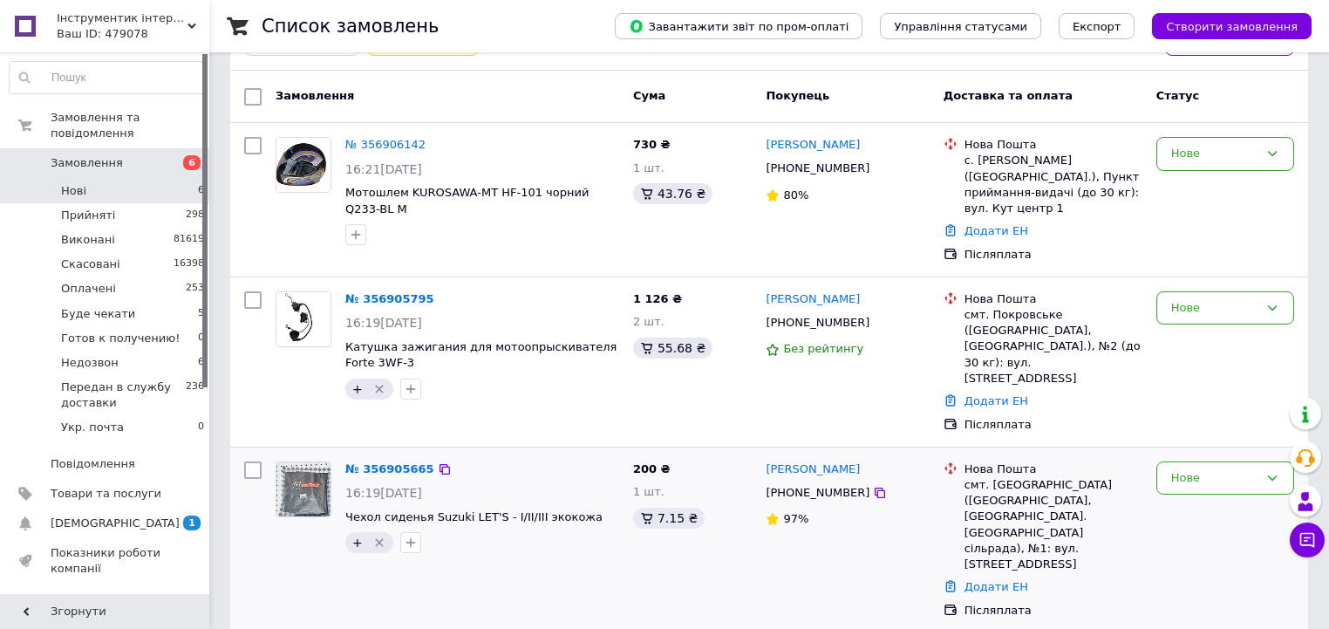
scroll to position [349, 0]
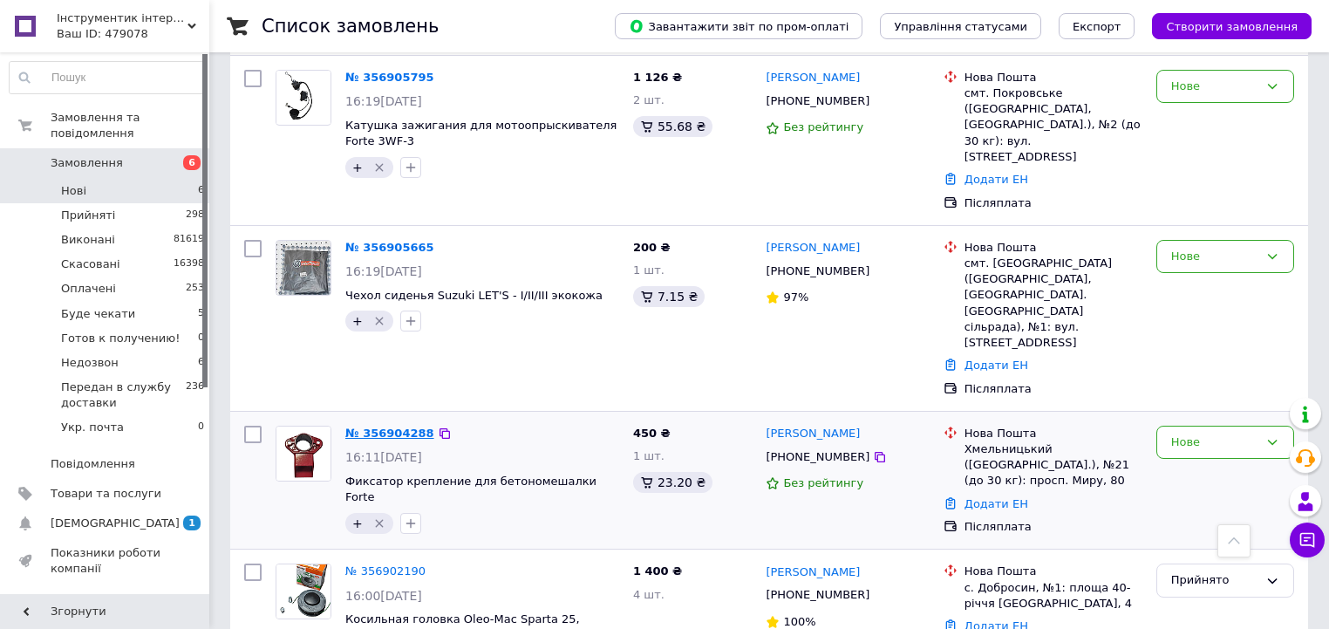
click at [380, 426] on link "№ 356904288" at bounding box center [389, 432] width 89 height 13
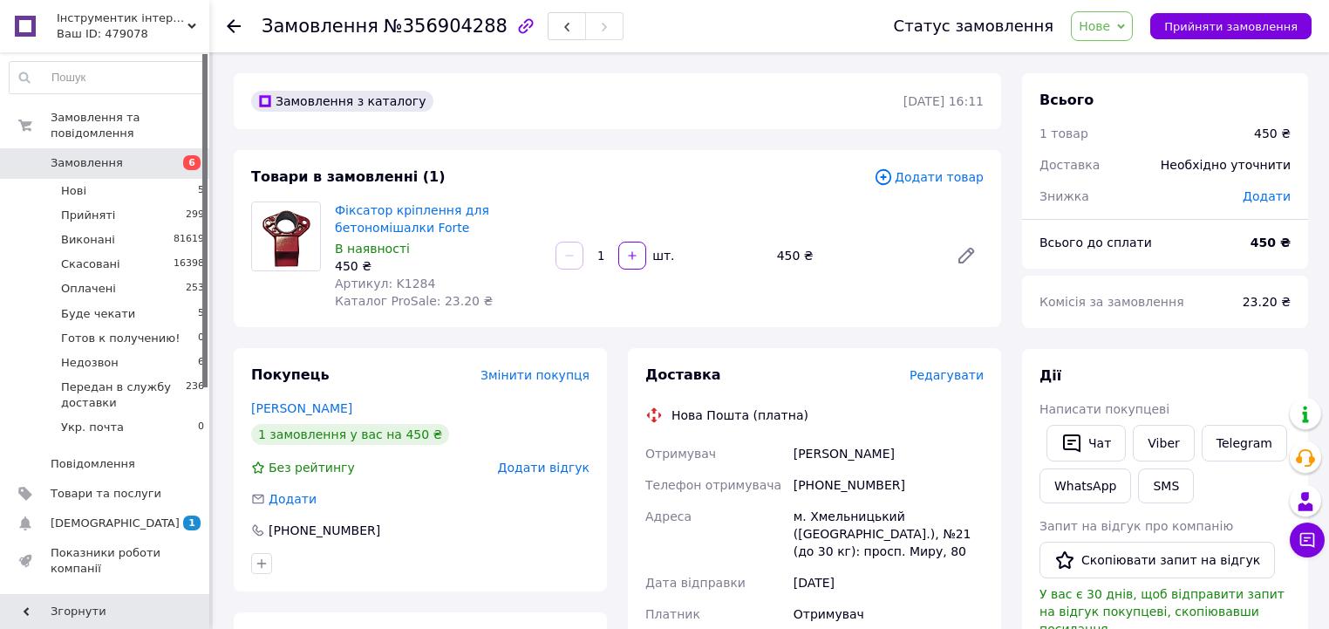
click at [1114, 17] on span "Нове" at bounding box center [1102, 26] width 62 height 30
click at [1123, 53] on li "Прийнято" at bounding box center [1165, 61] width 187 height 26
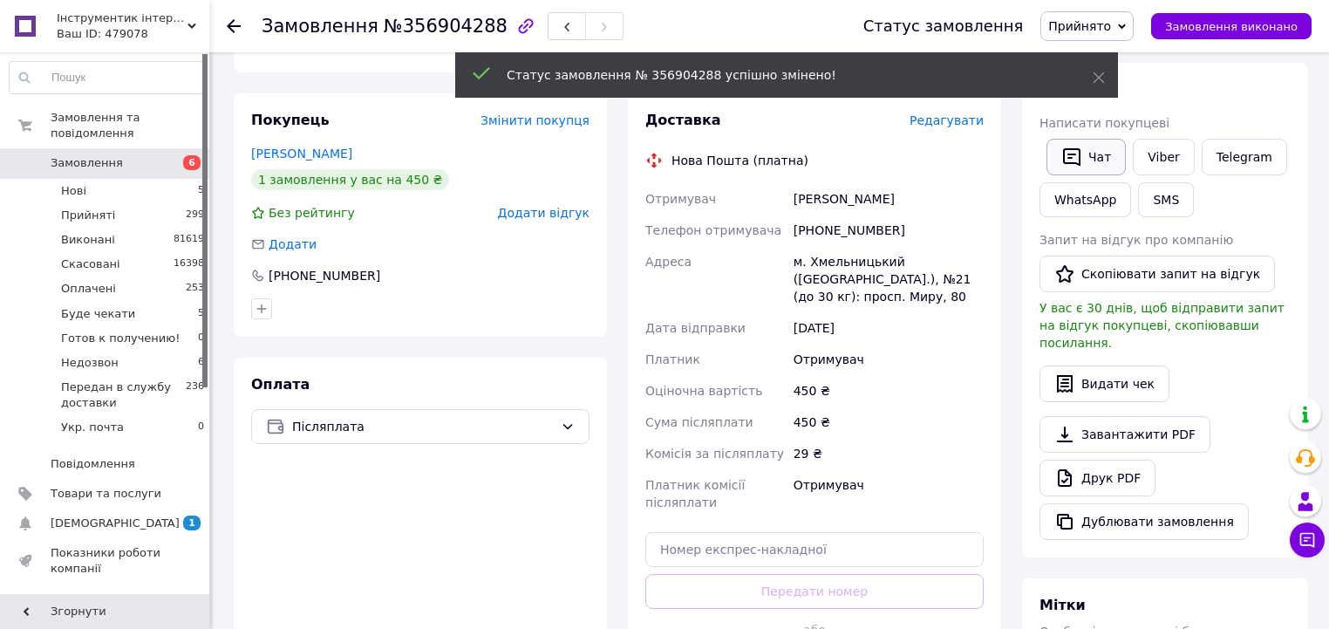
scroll to position [279, 0]
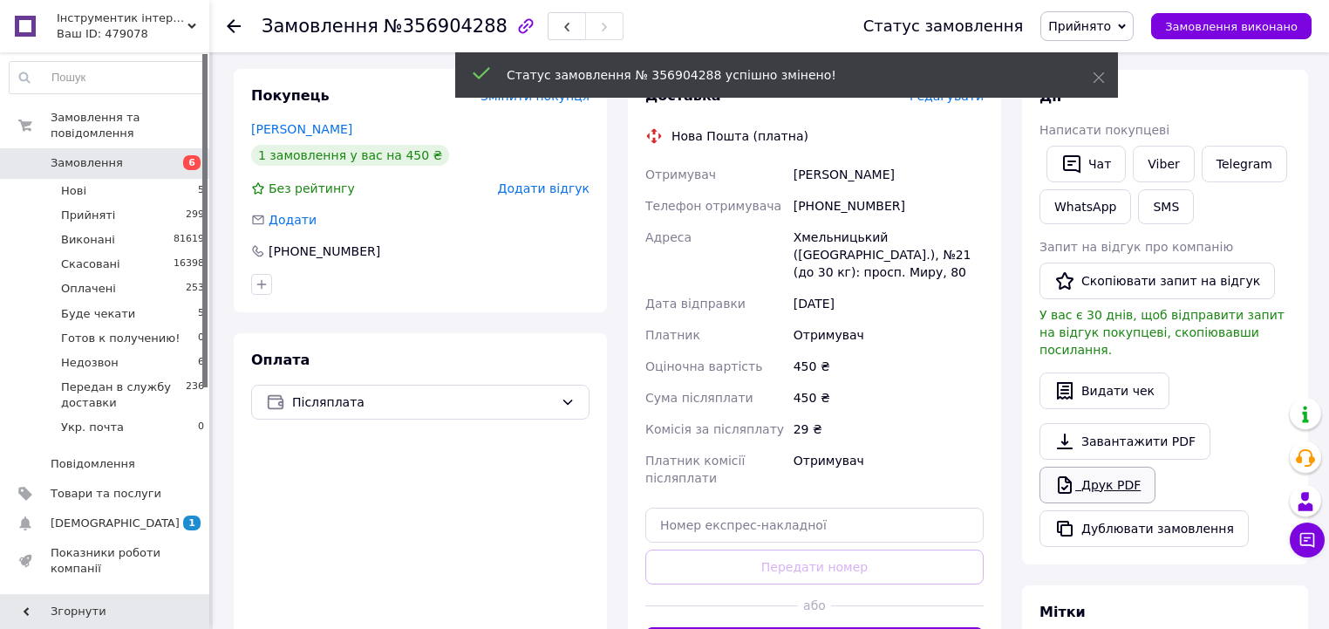
click at [1078, 467] on link "Друк PDF" at bounding box center [1098, 485] width 116 height 37
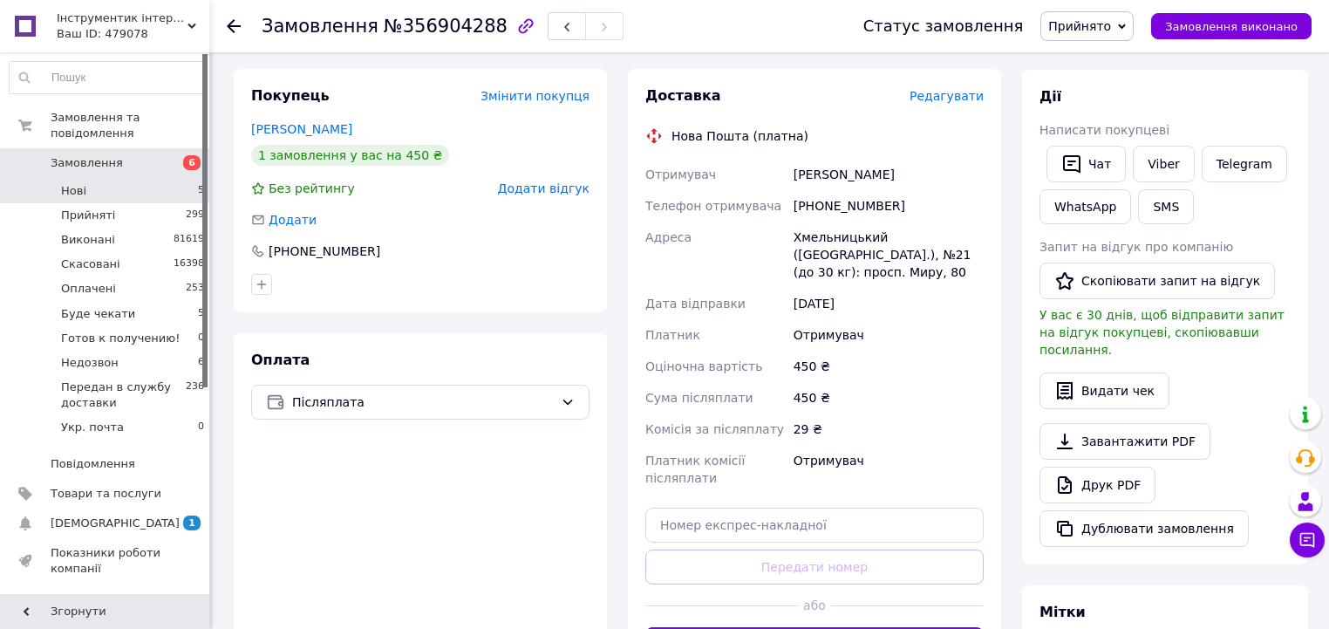
click at [149, 179] on li "Нові 5" at bounding box center [107, 191] width 215 height 24
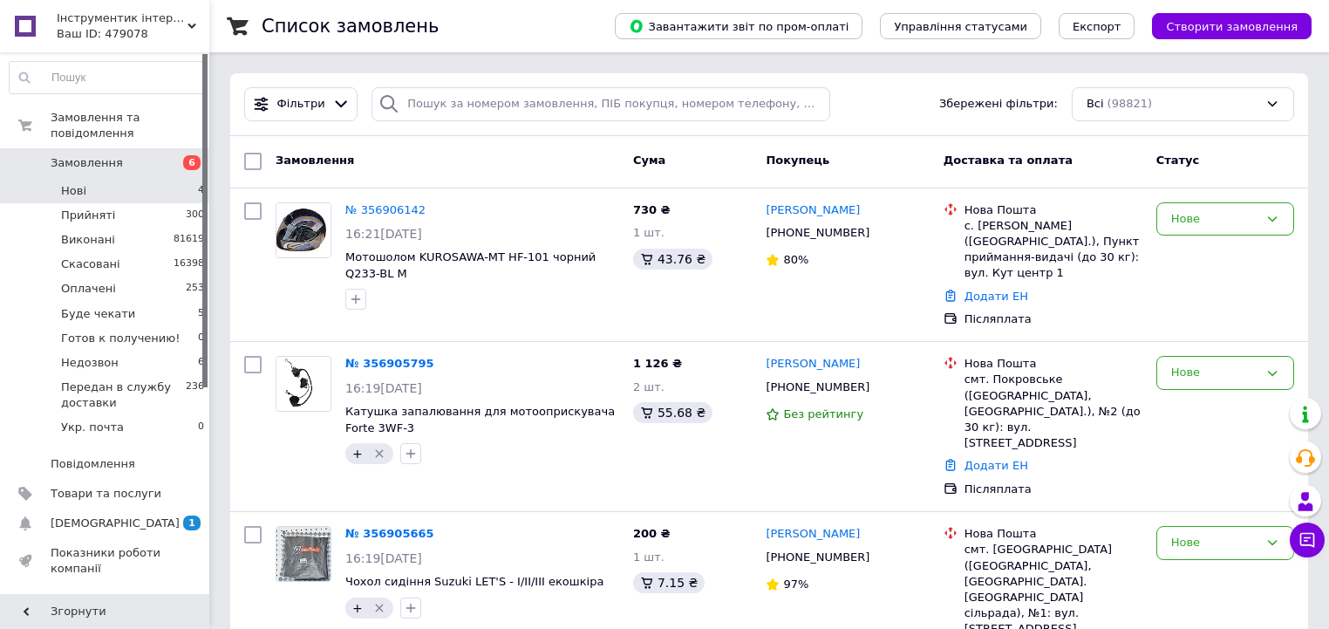
click at [154, 179] on li "Нові 4" at bounding box center [107, 191] width 215 height 24
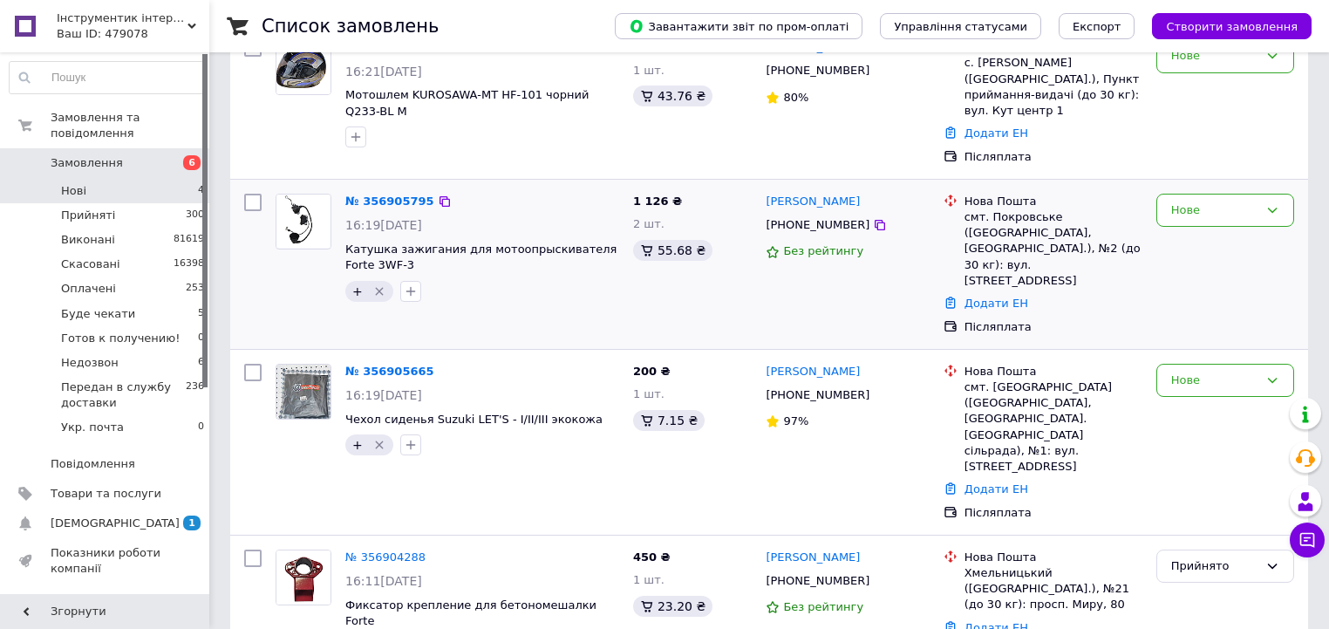
scroll to position [155, 0]
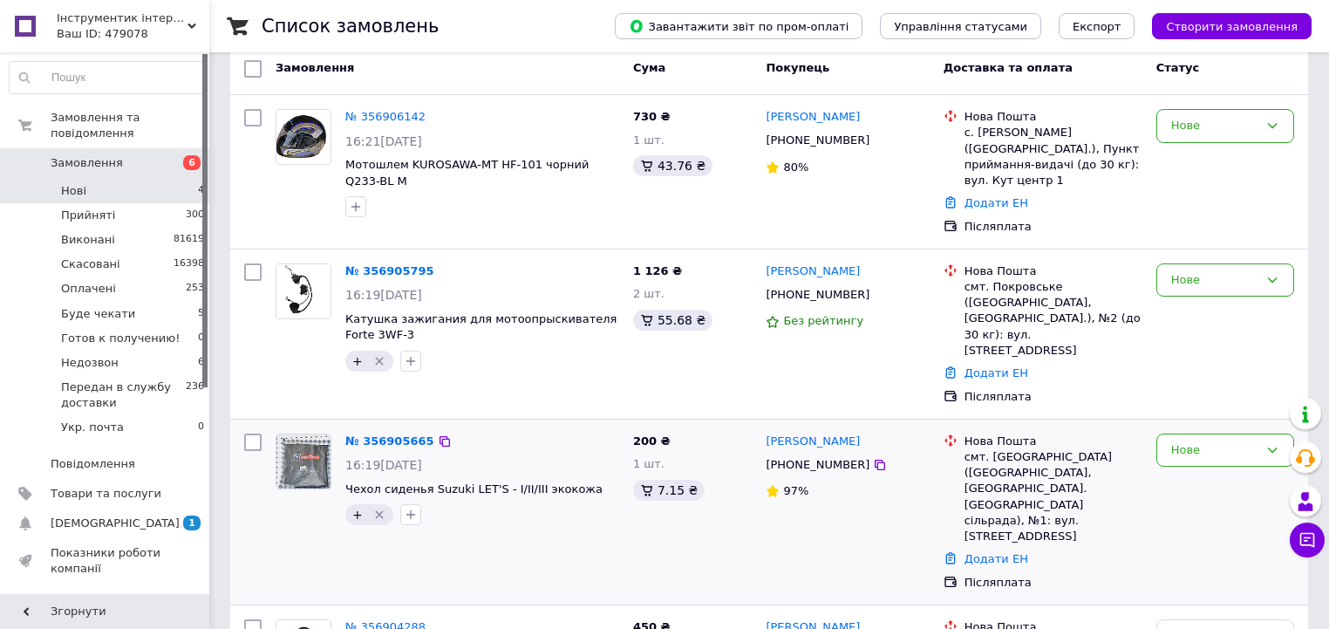
click at [369, 432] on div "№ 356905665" at bounding box center [390, 442] width 92 height 20
click at [374, 434] on link "№ 356905665" at bounding box center [389, 440] width 89 height 13
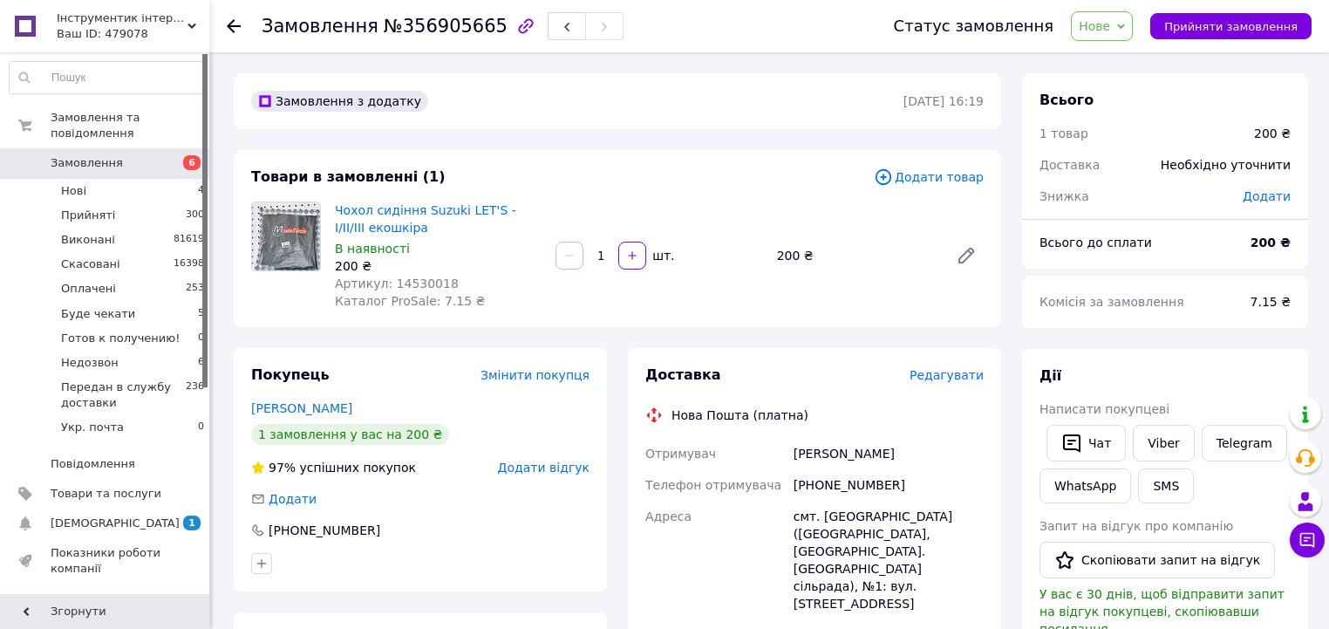
click at [1106, 16] on span "Нове" at bounding box center [1102, 26] width 62 height 30
click at [1125, 65] on li "Прийнято" at bounding box center [1165, 61] width 187 height 26
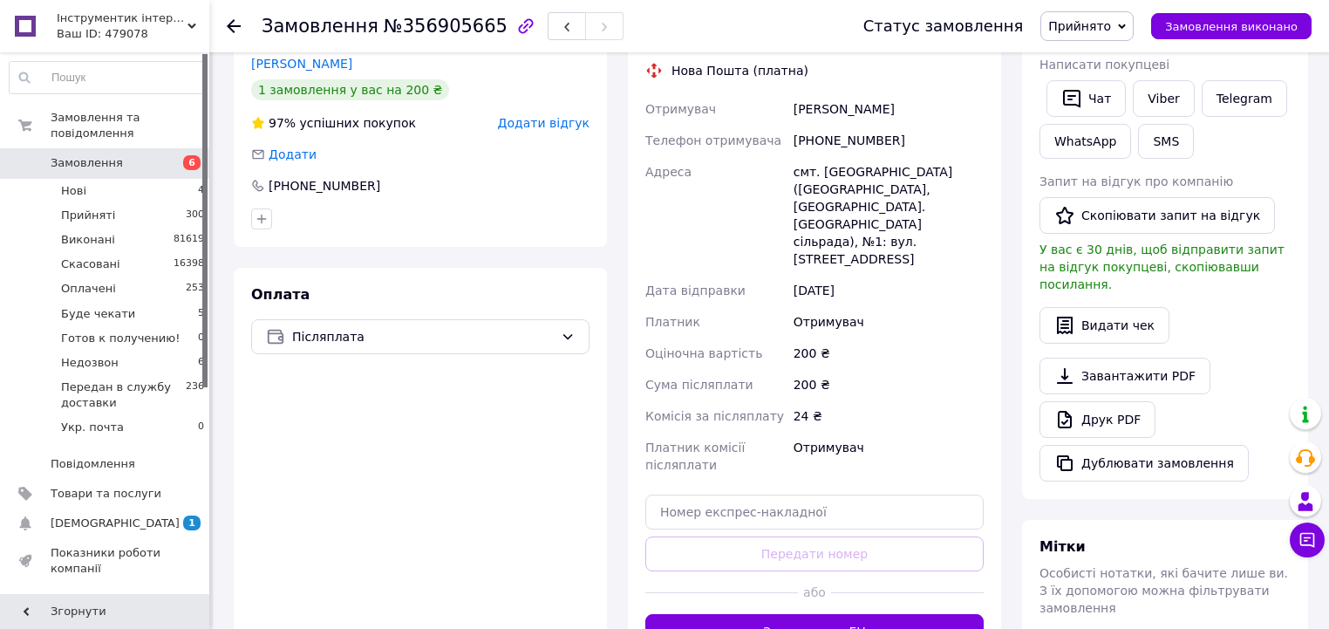
scroll to position [349, 0]
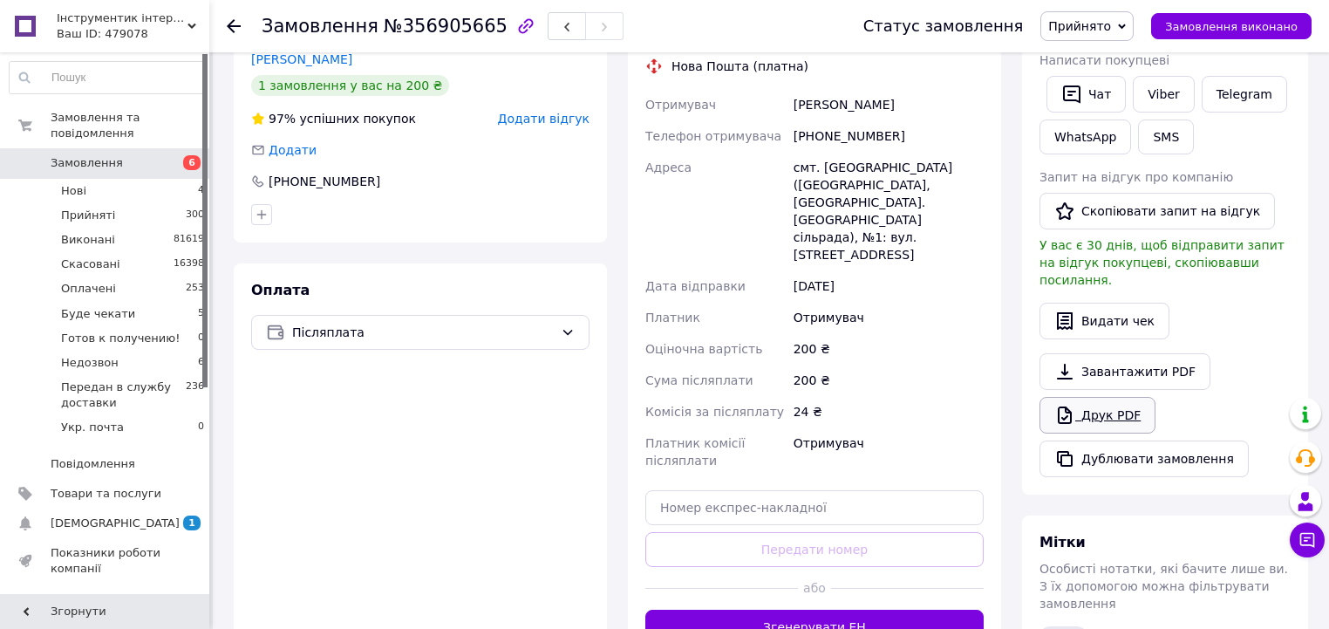
click at [1104, 401] on link "Друк PDF" at bounding box center [1098, 415] width 116 height 37
click at [160, 179] on li "Нові 4" at bounding box center [107, 191] width 215 height 24
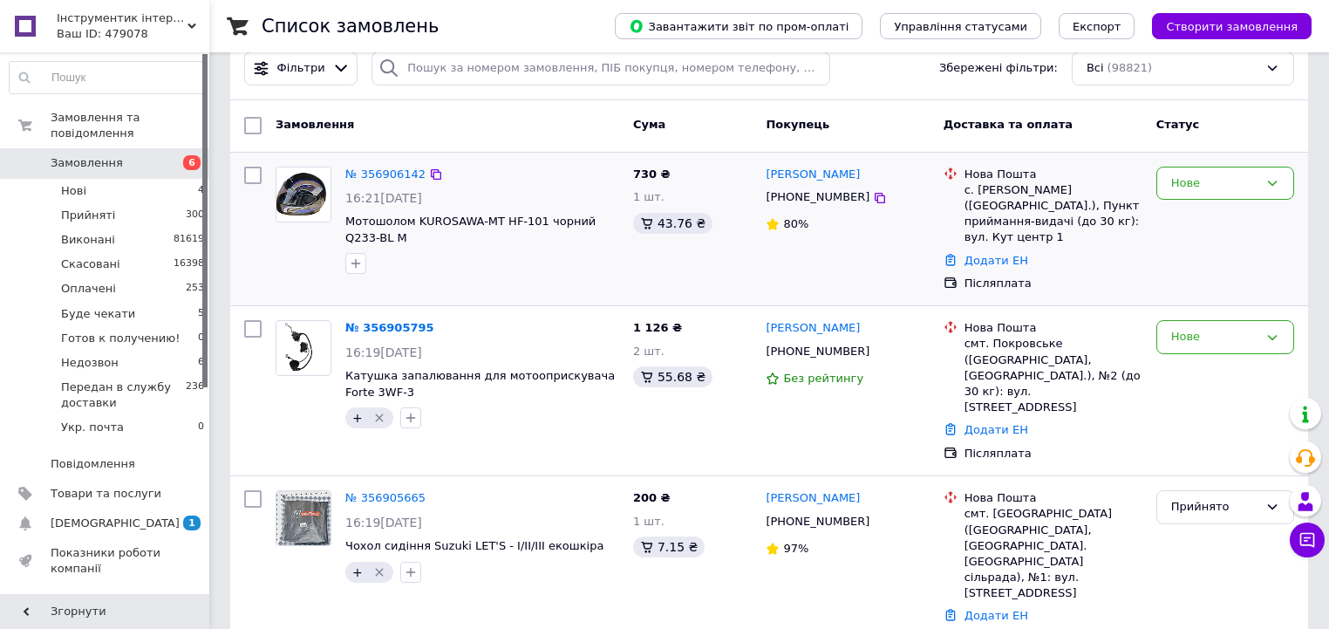
scroll to position [70, 0]
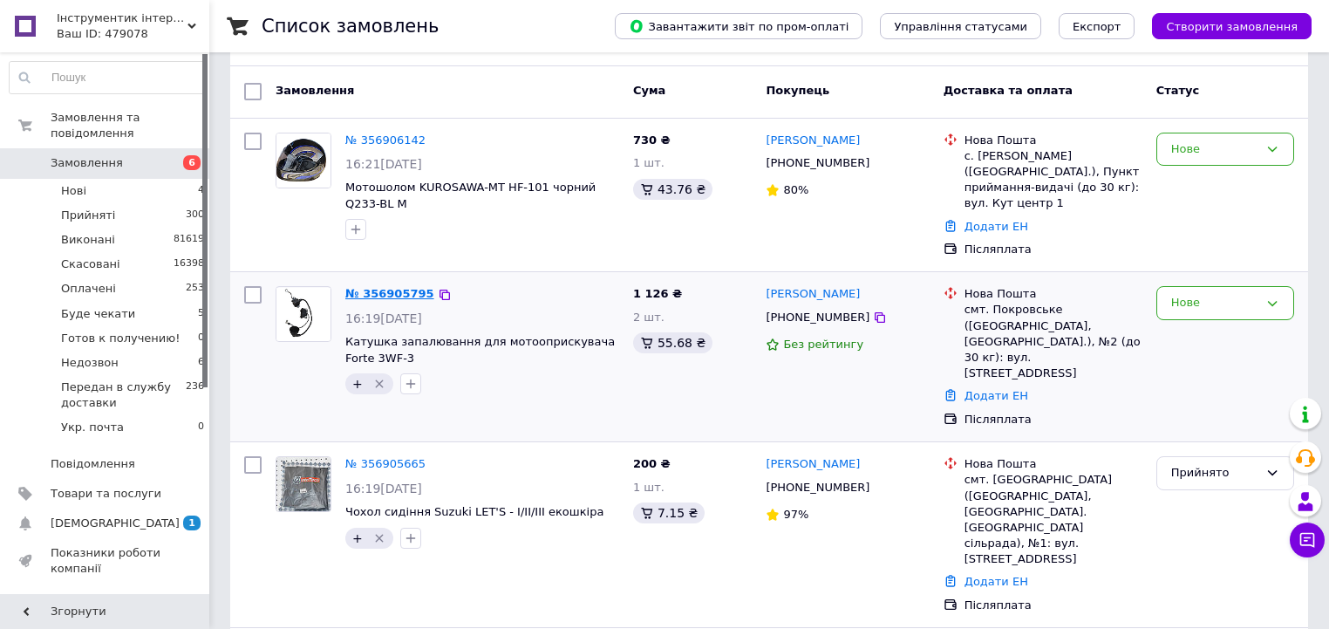
click at [392, 287] on link "№ 356905795" at bounding box center [389, 293] width 89 height 13
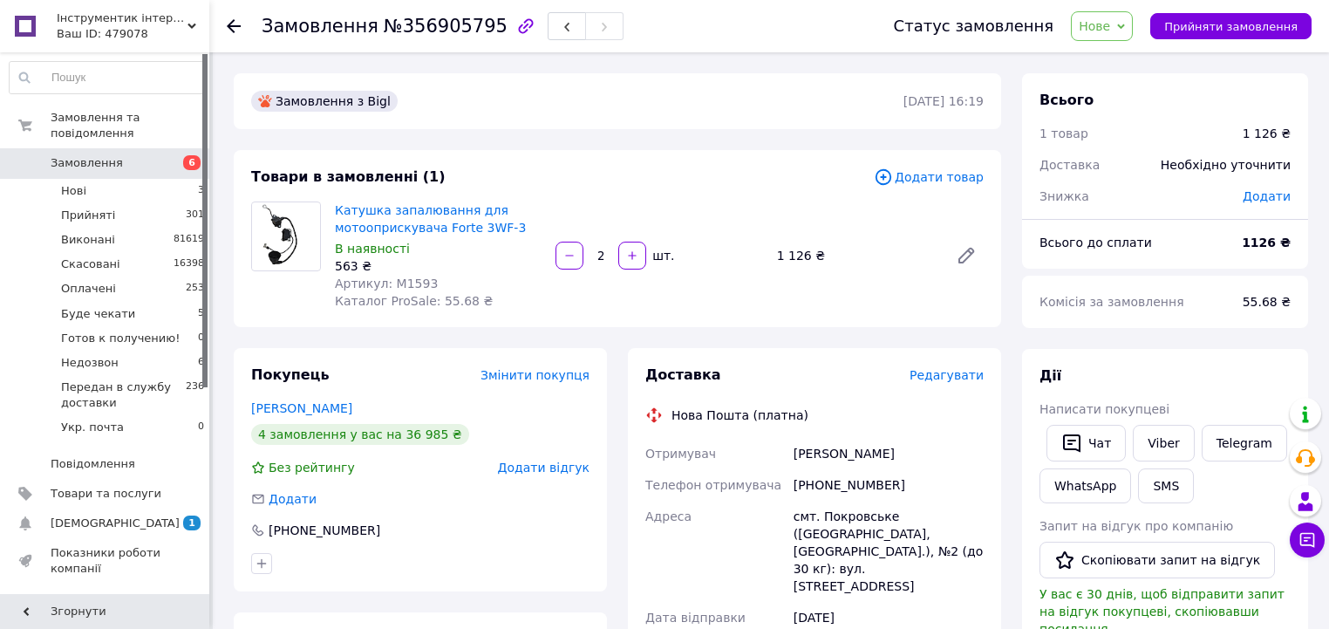
click at [1110, 28] on span "Нове" at bounding box center [1094, 26] width 31 height 14
click at [1124, 57] on li "Прийнято" at bounding box center [1165, 61] width 187 height 26
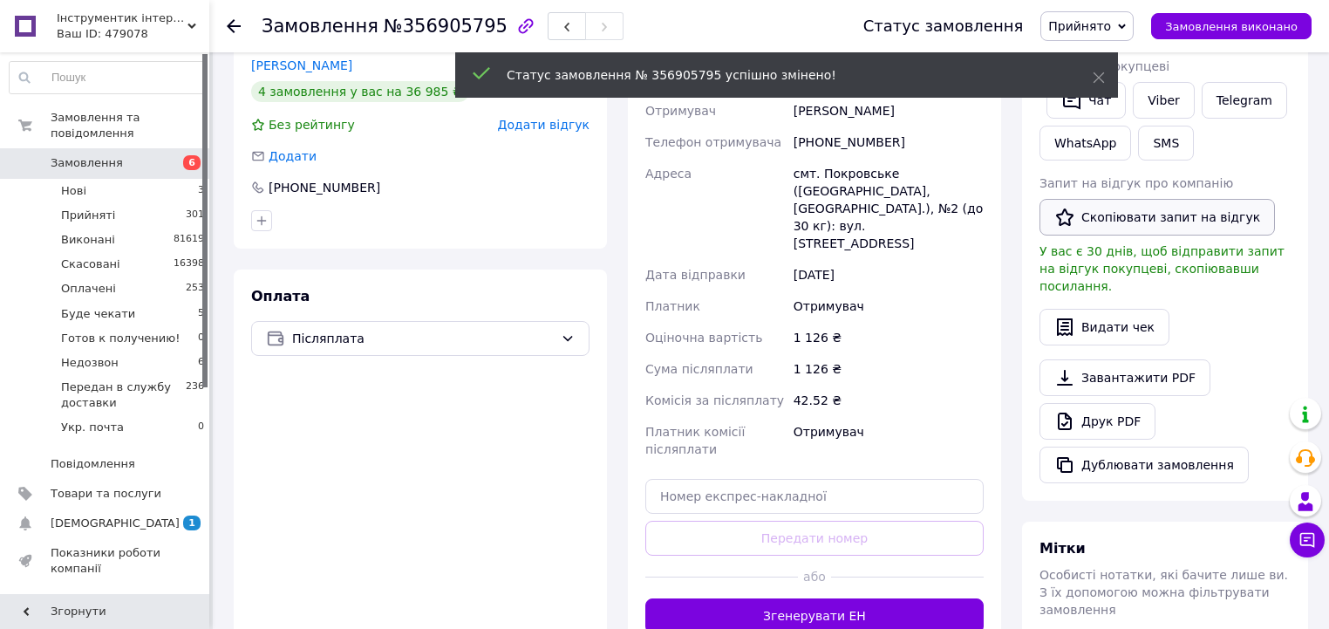
scroll to position [419, 0]
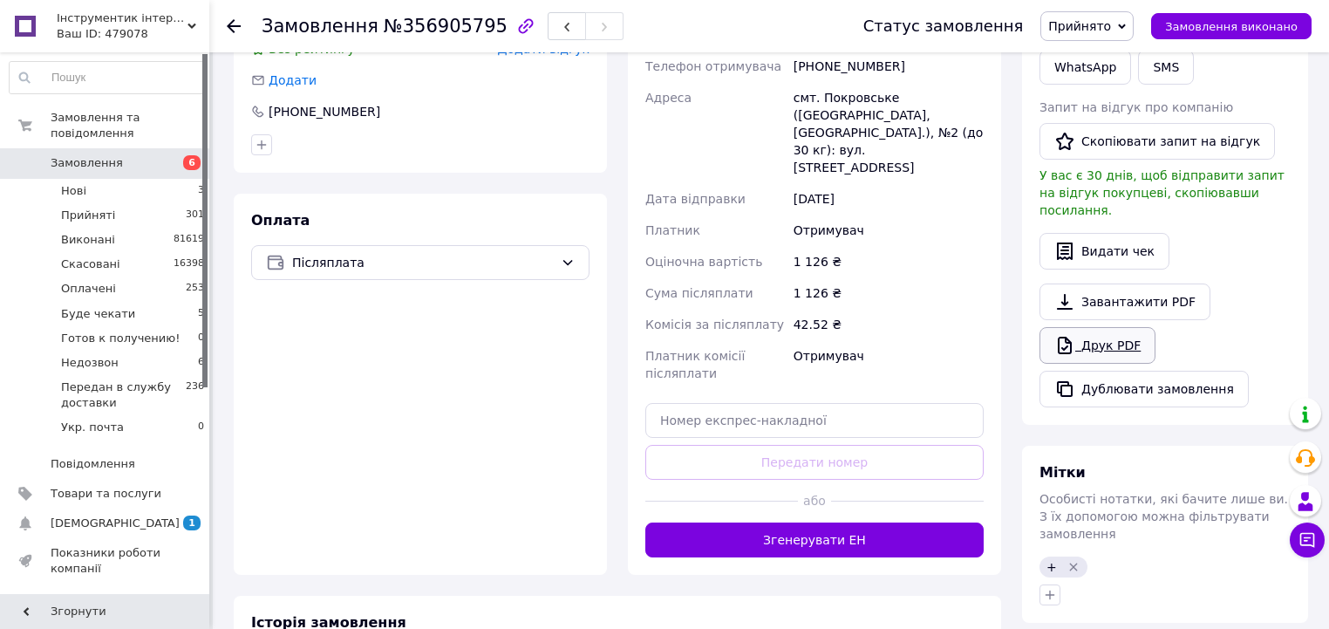
click at [1057, 327] on link "Друк PDF" at bounding box center [1098, 345] width 116 height 37
click at [169, 180] on li "Нові 3" at bounding box center [107, 191] width 215 height 24
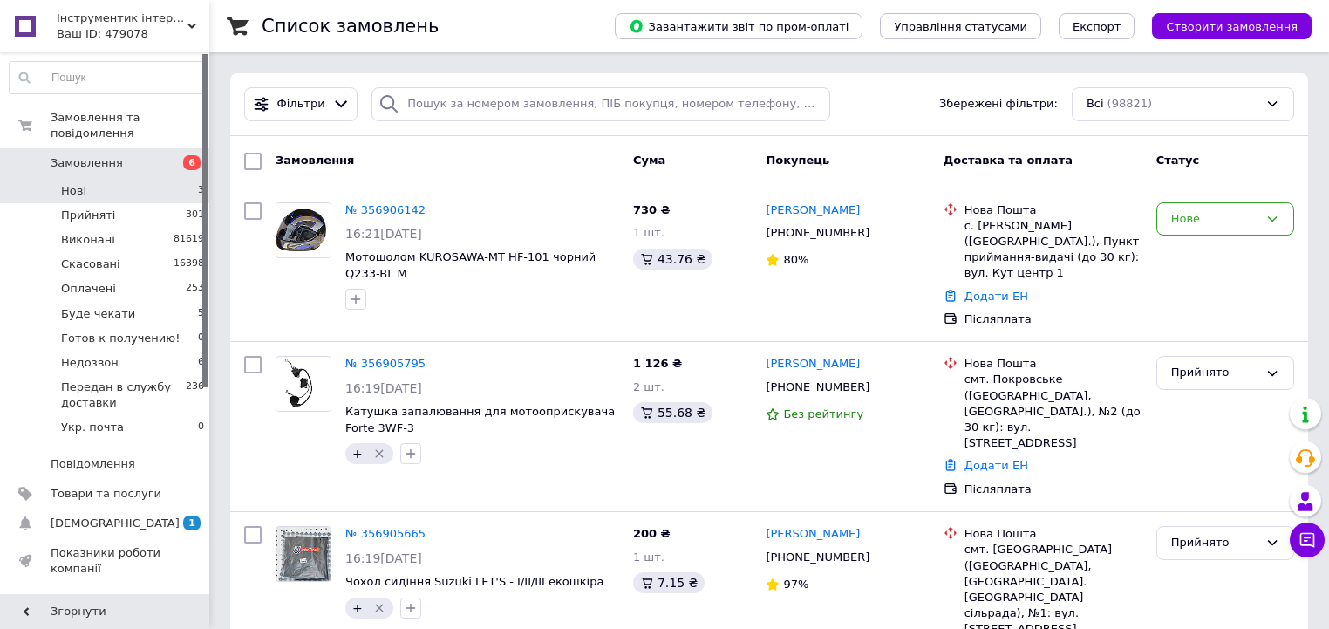
click at [126, 179] on li "Нові 3" at bounding box center [107, 191] width 215 height 24
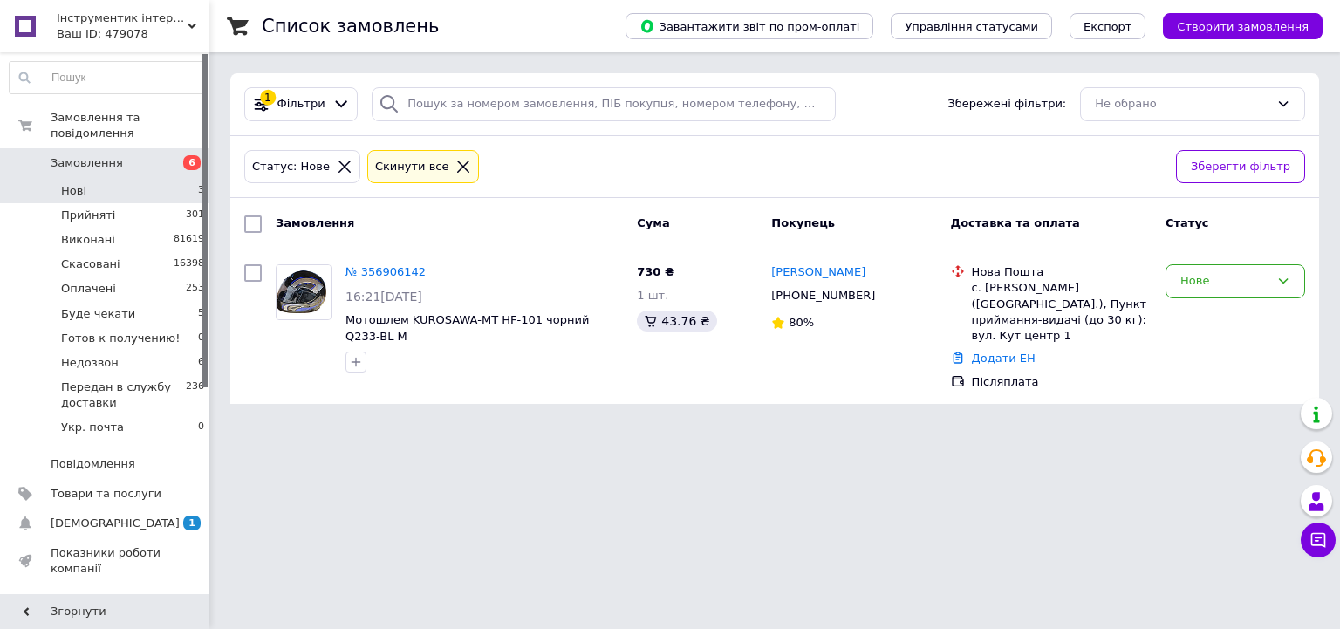
click at [174, 184] on li "Нові 3" at bounding box center [107, 191] width 215 height 24
click at [173, 379] on span "Передан в службу доставки" at bounding box center [123, 394] width 125 height 31
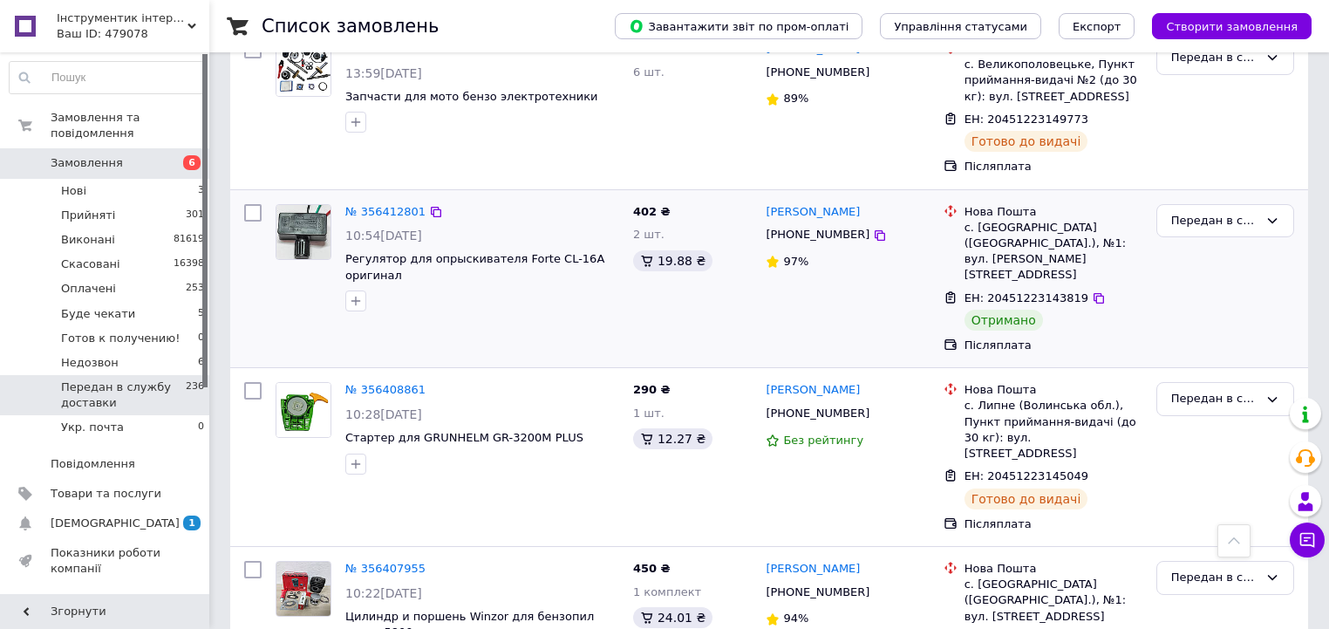
scroll to position [349, 0]
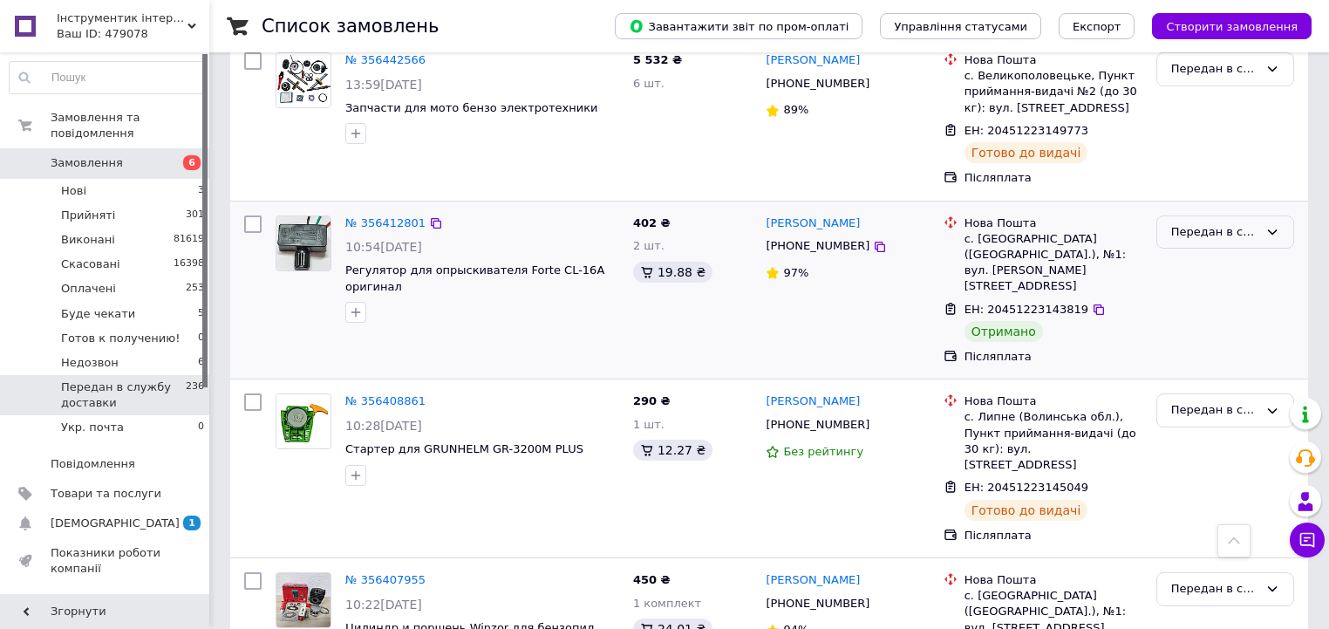
click at [1227, 235] on div "Передан в службу доставки" at bounding box center [1214, 232] width 87 height 18
click at [1214, 303] on li "Виконано" at bounding box center [1225, 300] width 136 height 32
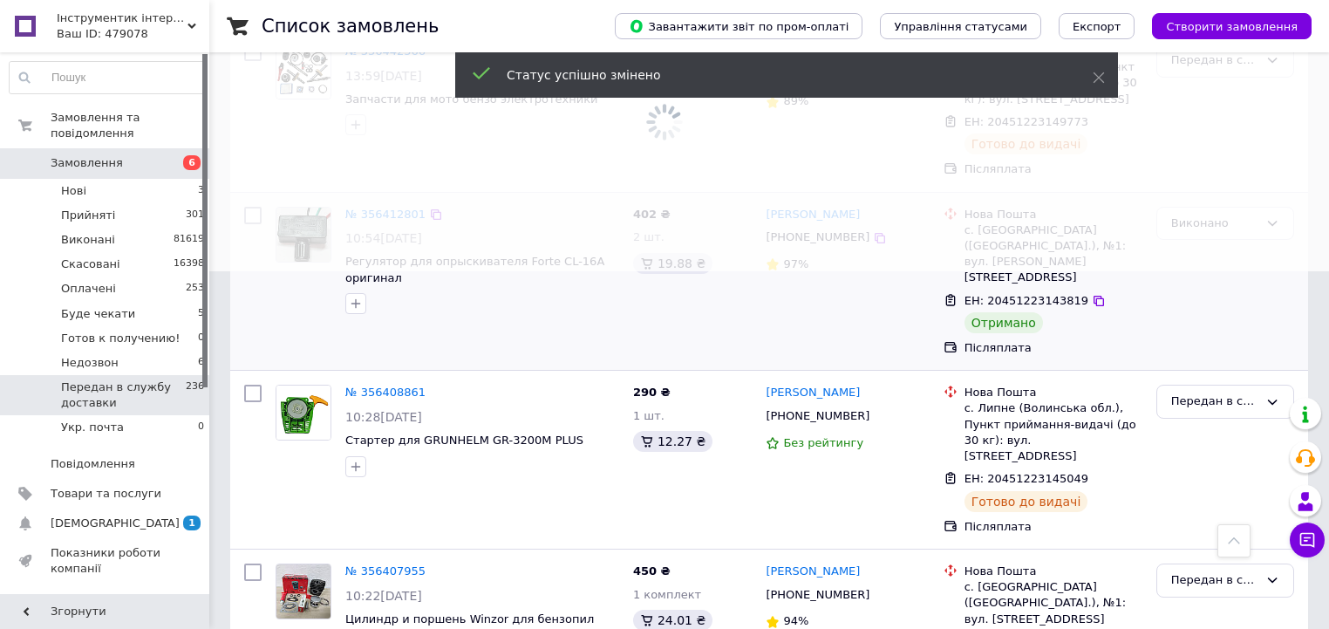
scroll to position [628, 0]
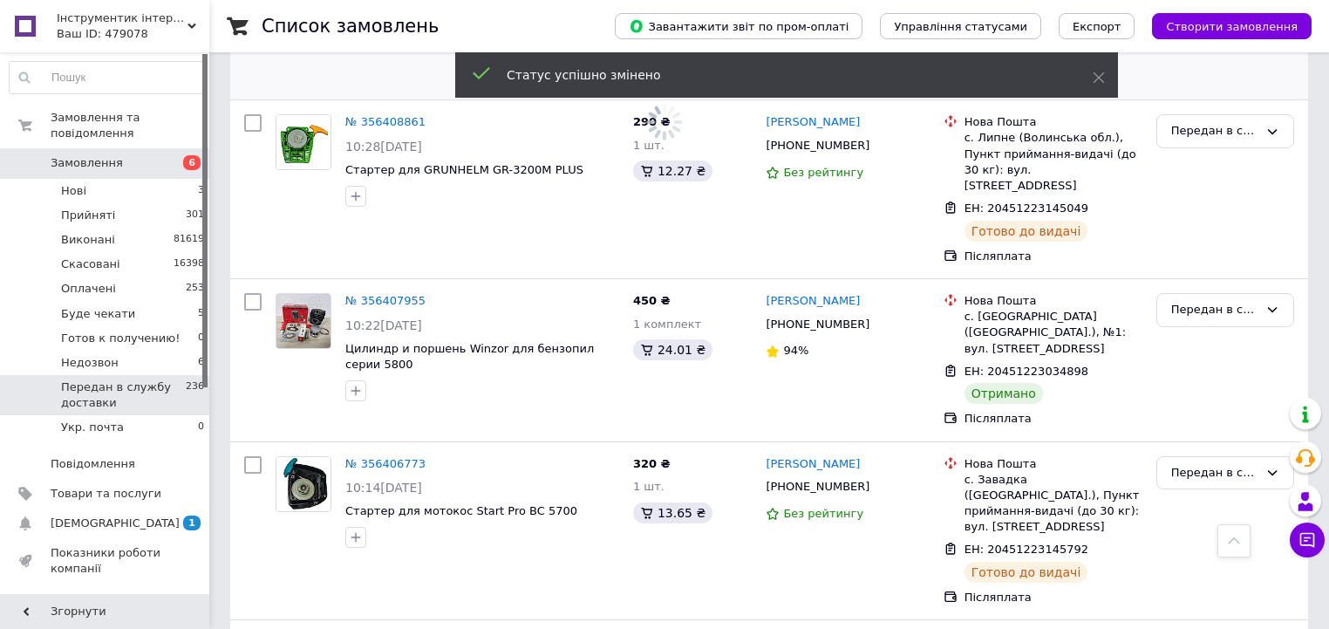
click at [1195, 301] on div "Передан в службу доставки" at bounding box center [1214, 310] width 87 height 18
click at [1219, 362] on li "Виконано" at bounding box center [1225, 378] width 136 height 32
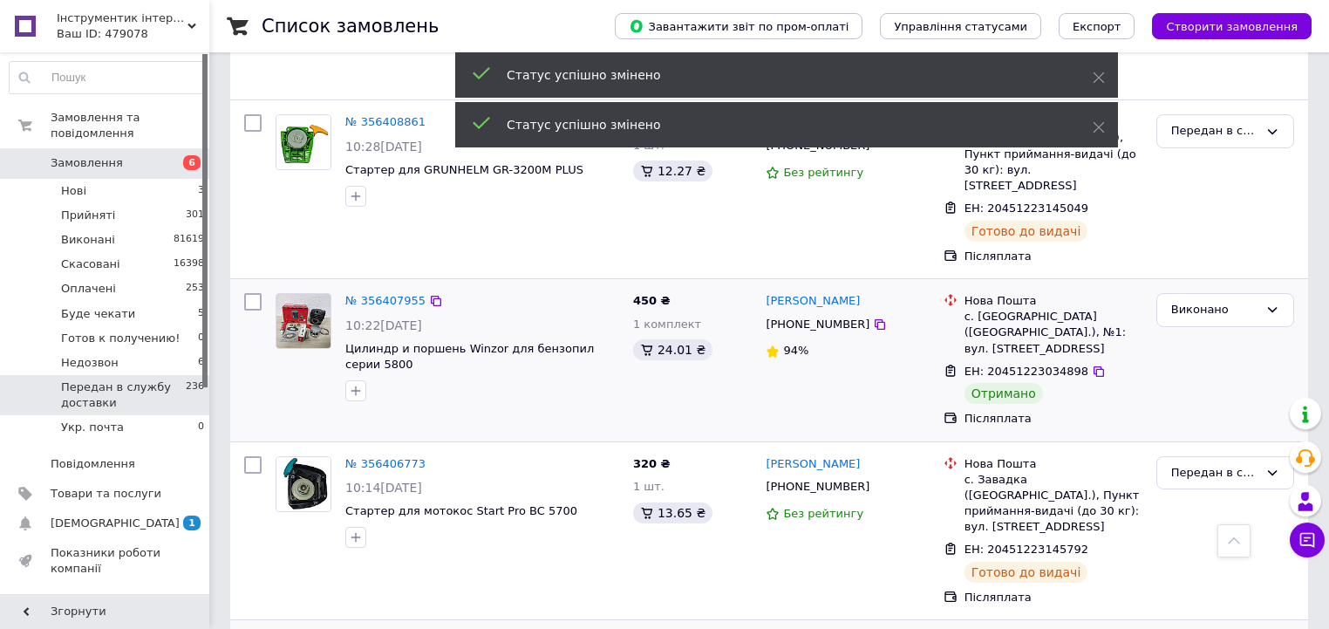
scroll to position [1047, 0]
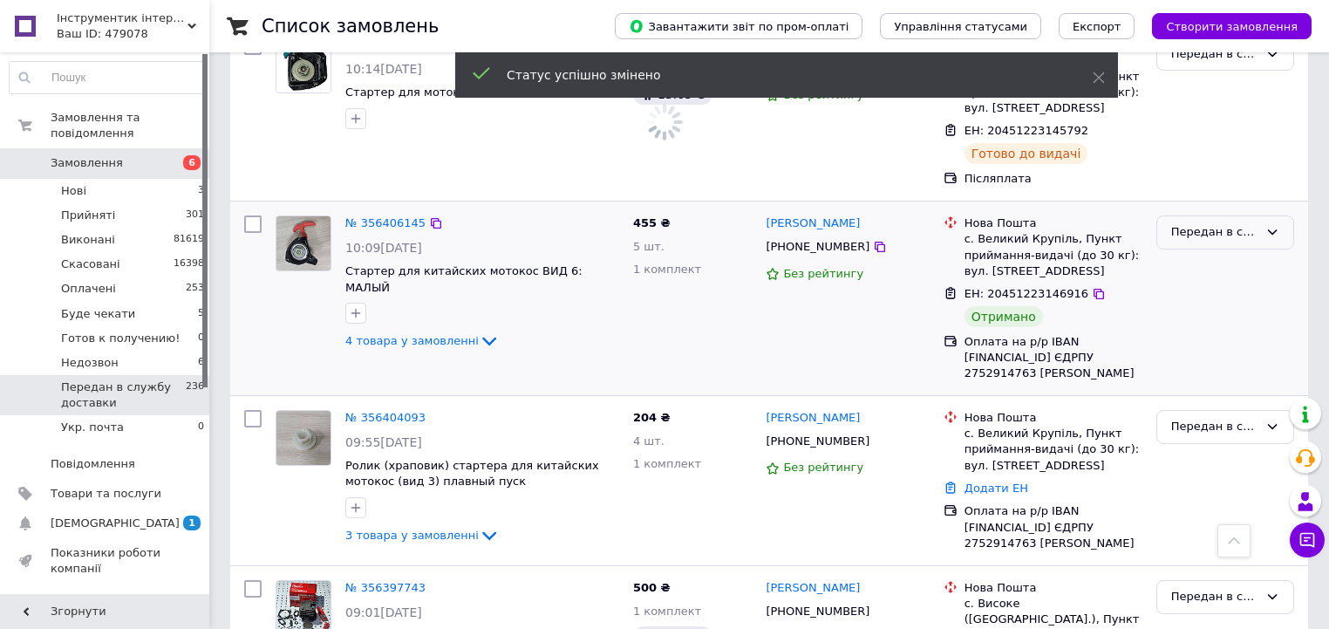
click at [1211, 223] on div "Передан в службу доставки" at bounding box center [1214, 232] width 87 height 18
click at [1207, 284] on li "Виконано" at bounding box center [1225, 300] width 136 height 32
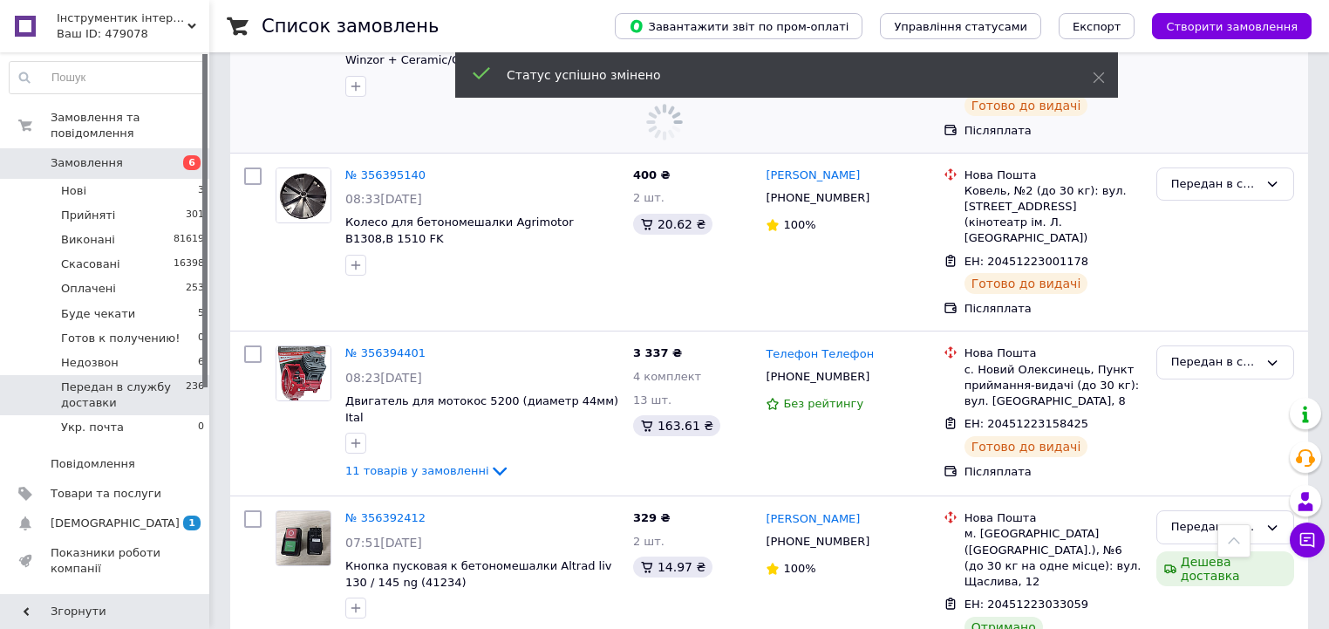
scroll to position [1814, 0]
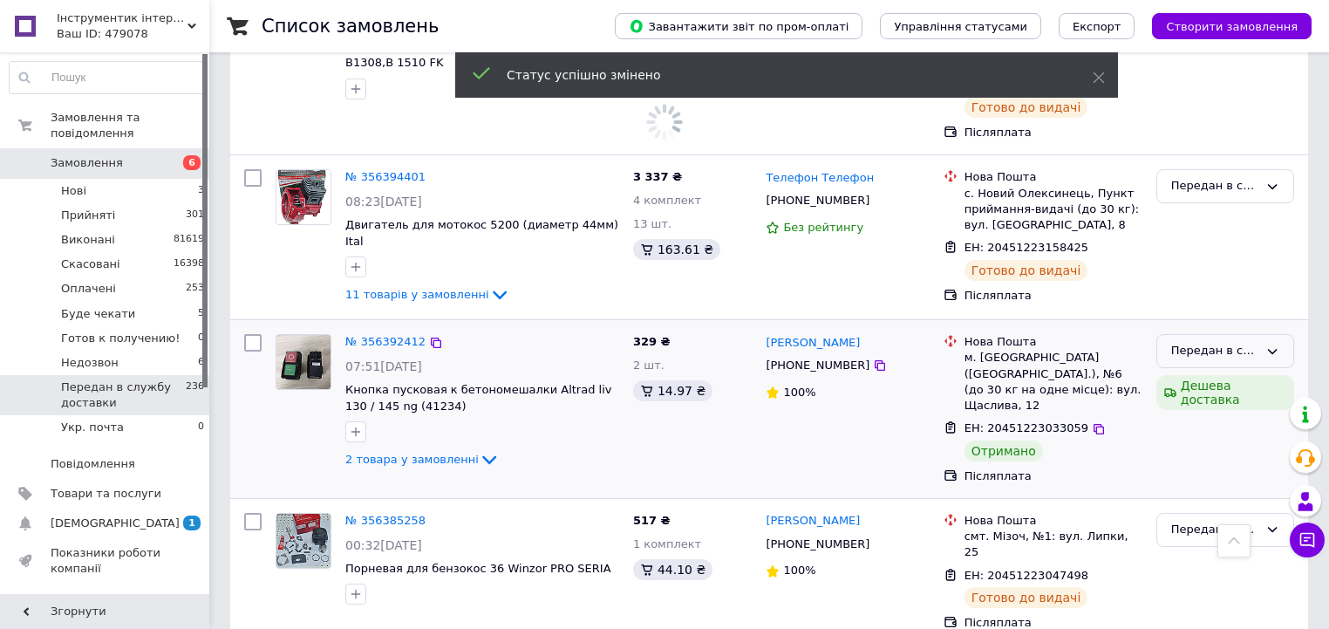
click at [1230, 342] on div "Передан в службу доставки" at bounding box center [1214, 351] width 87 height 18
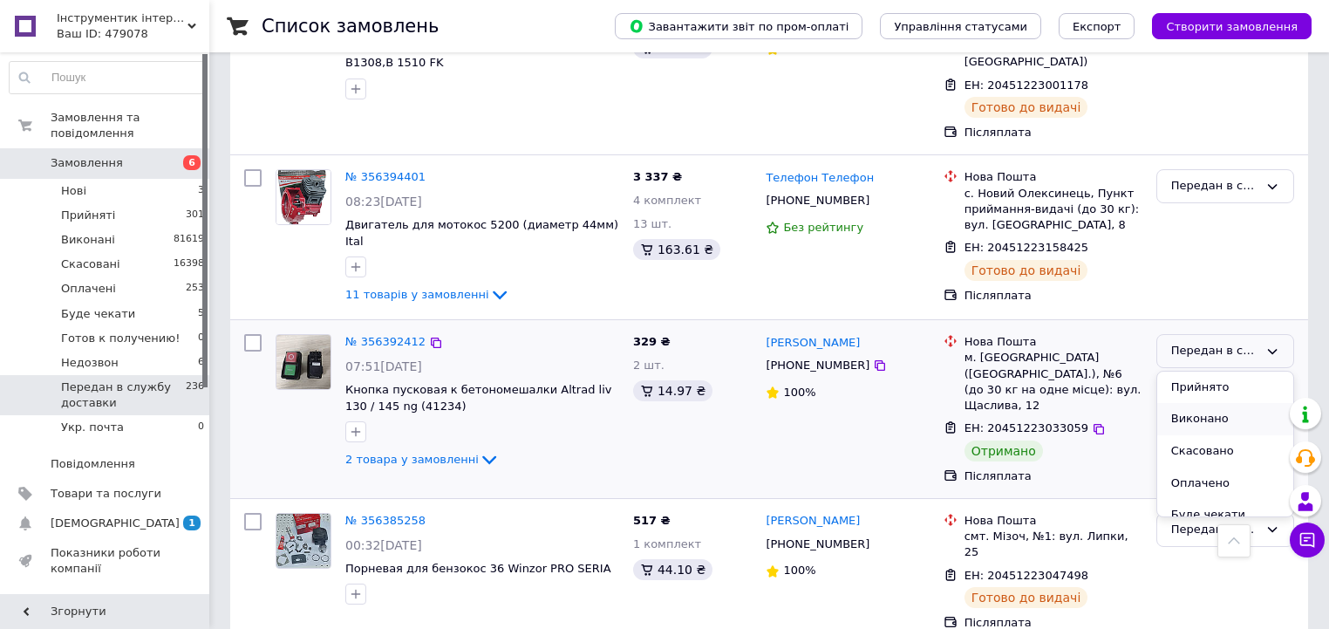
click at [1190, 403] on li "Виконано" at bounding box center [1225, 419] width 136 height 32
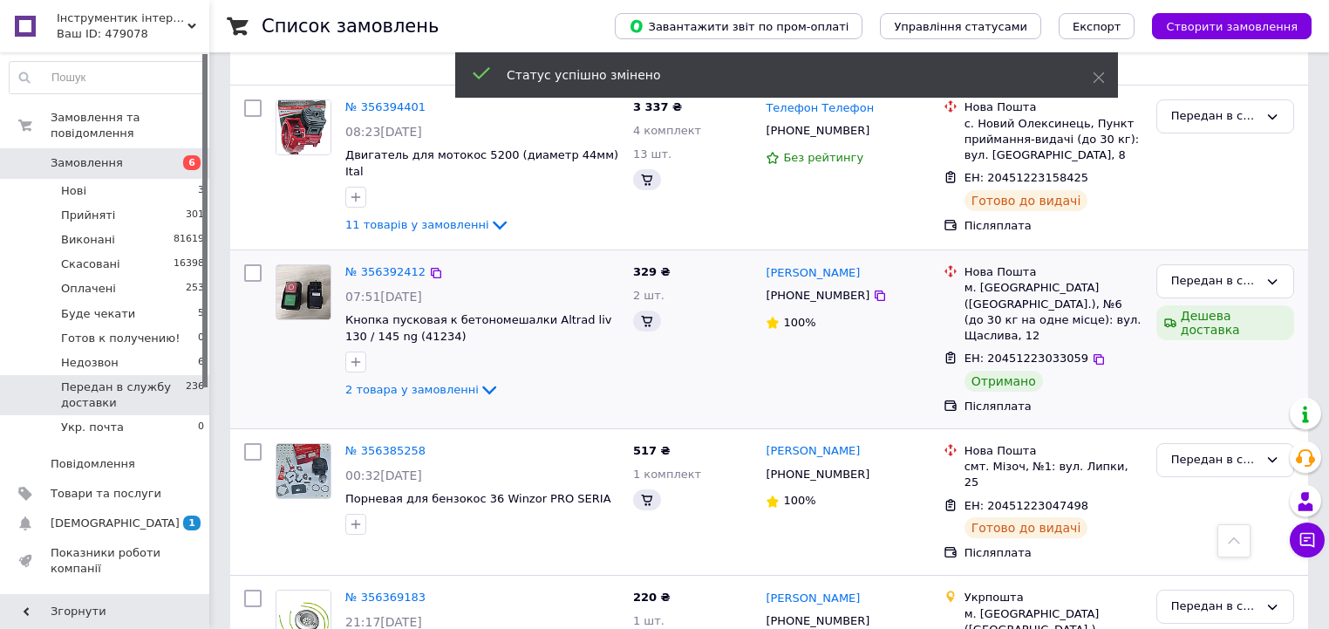
scroll to position [2302, 0]
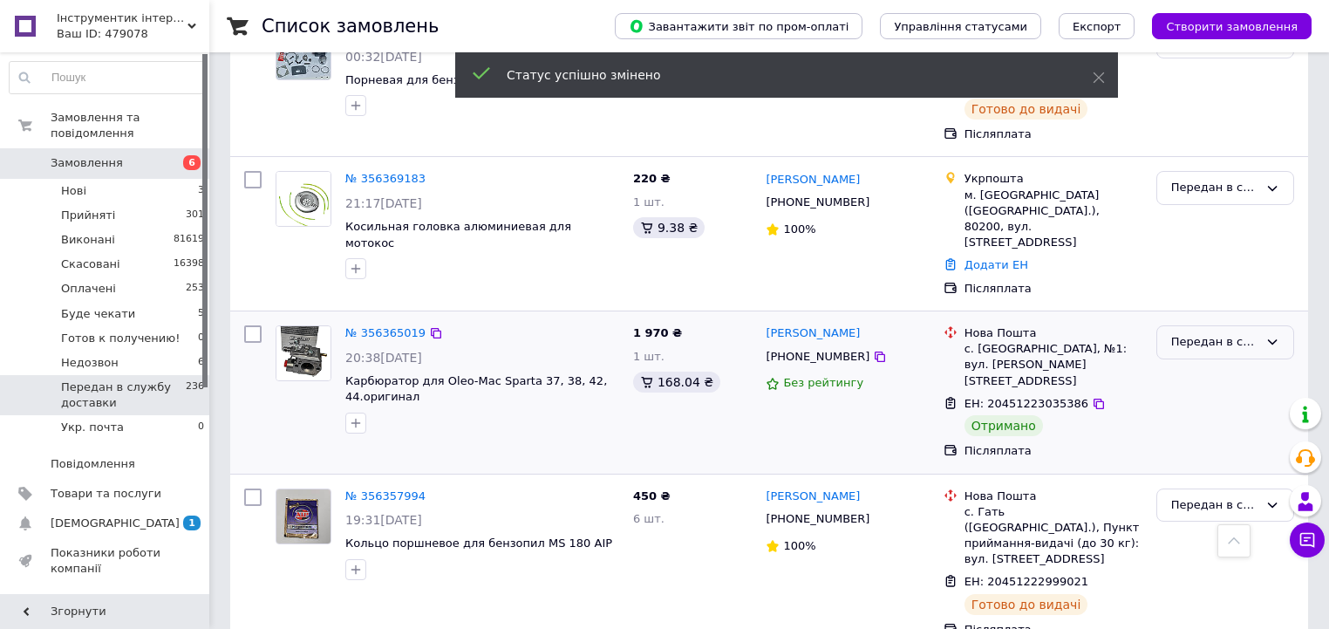
click at [1193, 333] on div "Передан в службу доставки" at bounding box center [1214, 342] width 87 height 18
click at [1201, 394] on li "Виконано" at bounding box center [1225, 410] width 136 height 32
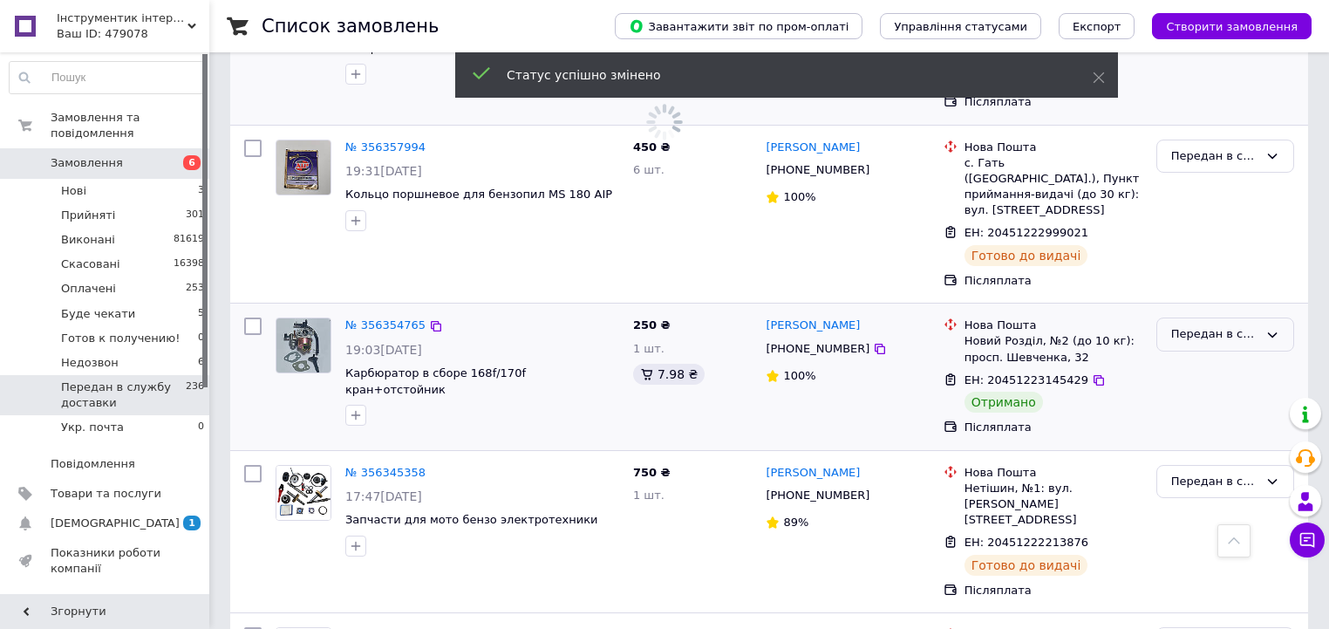
click at [1172, 325] on div "Передан в службу доставки" at bounding box center [1214, 334] width 87 height 18
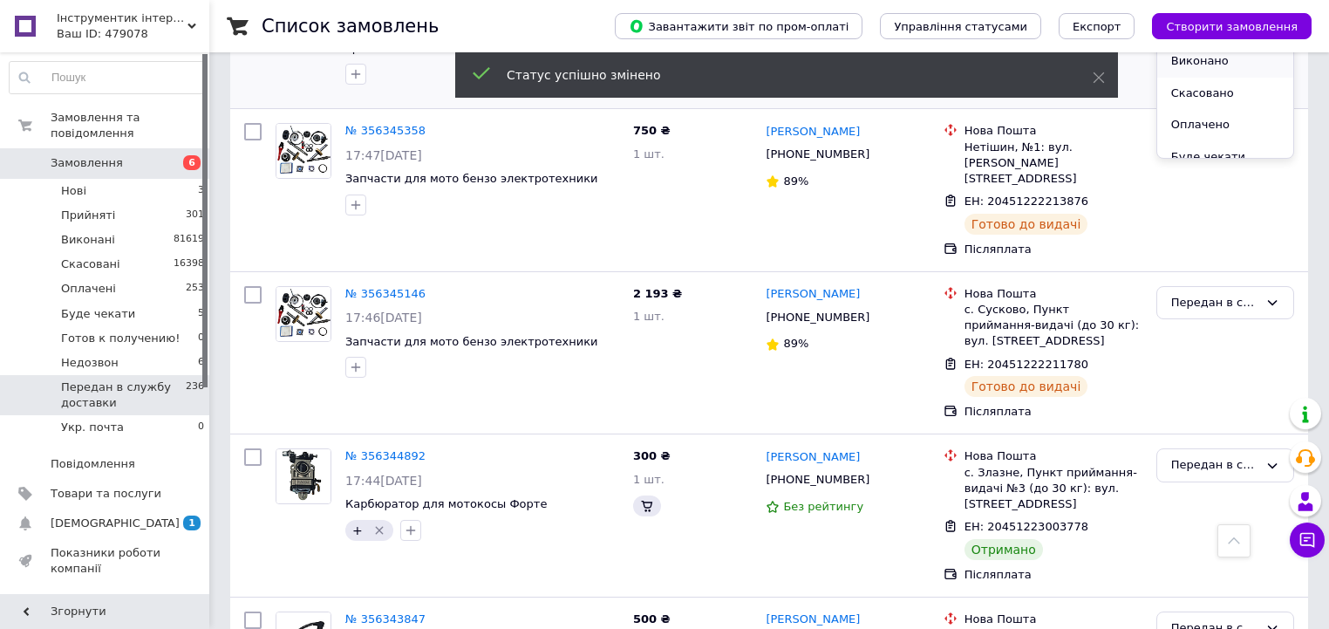
scroll to position [2358, 0]
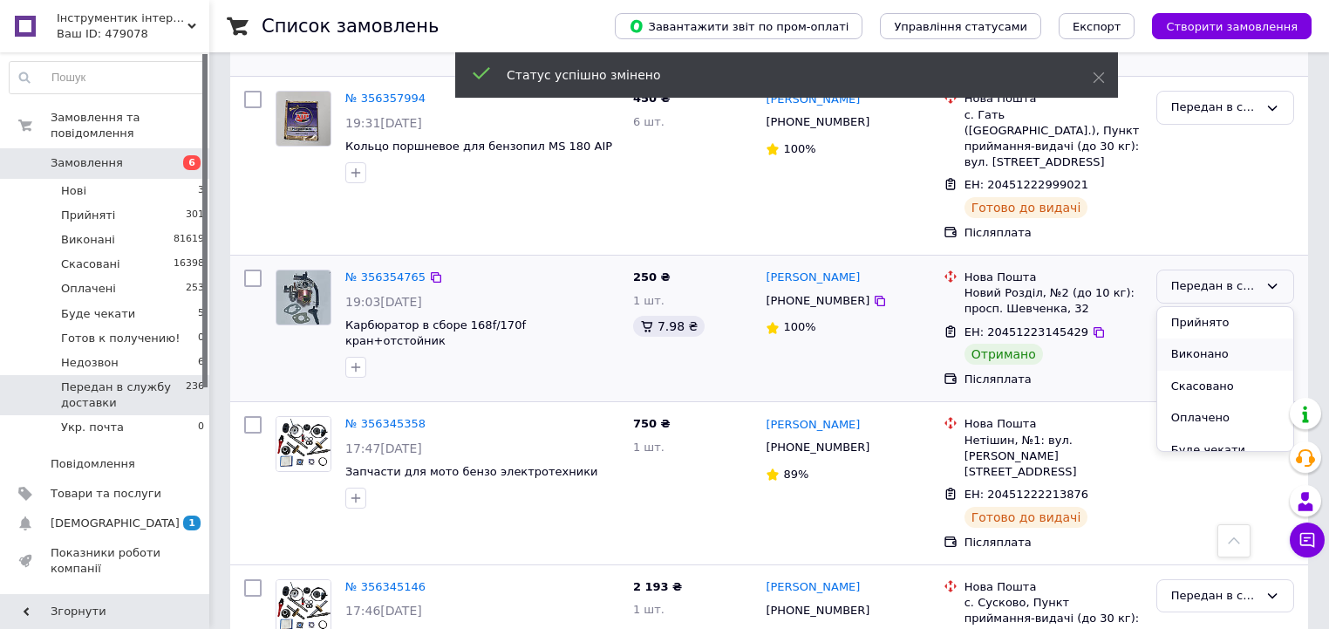
click at [1201, 338] on li "Виконано" at bounding box center [1225, 354] width 136 height 32
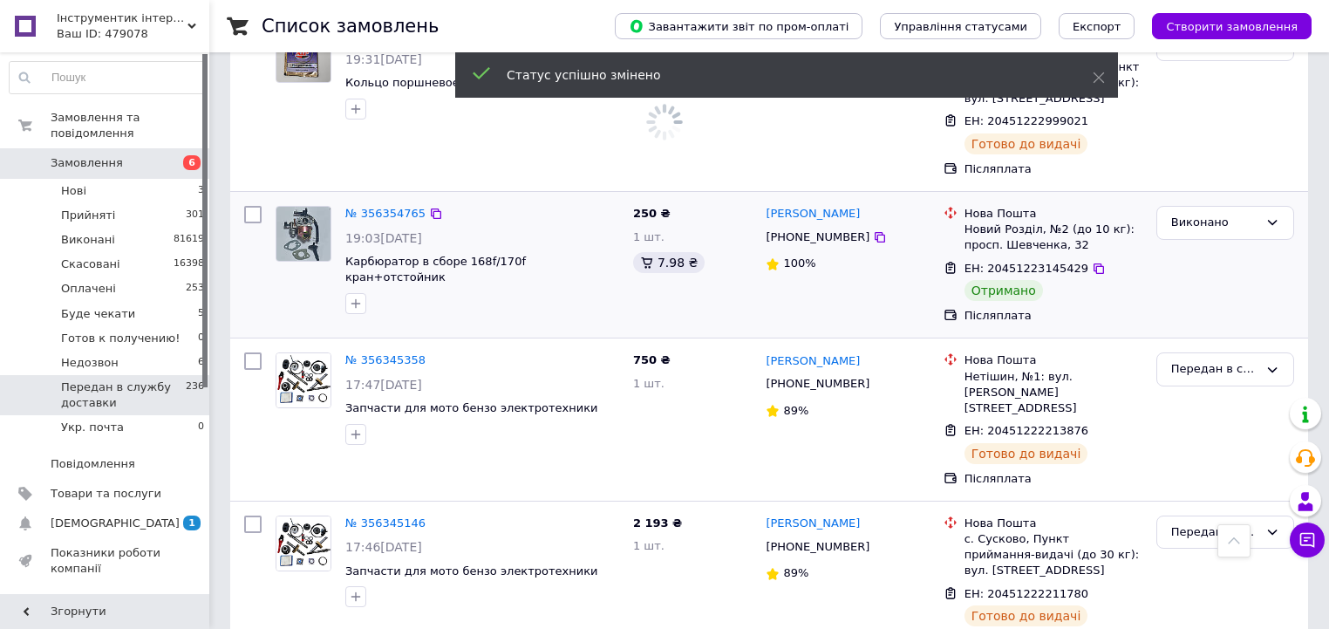
scroll to position [2512, 0]
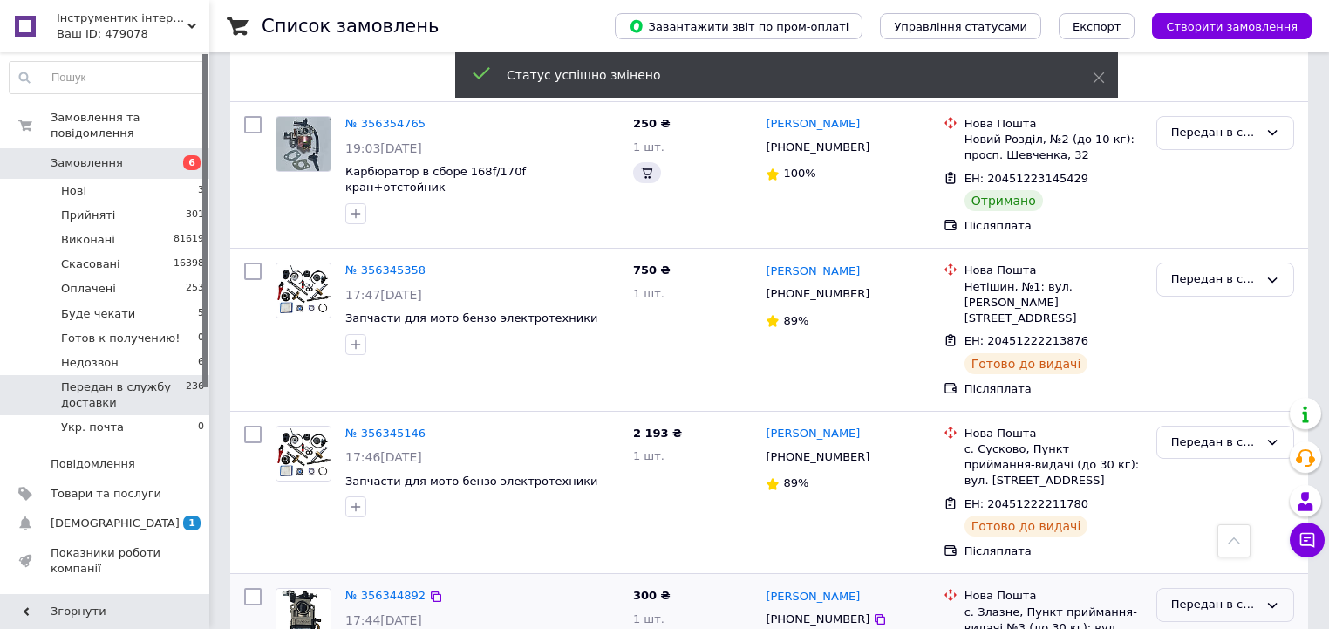
click at [1183, 596] on div "Передан в службу доставки" at bounding box center [1214, 605] width 87 height 18
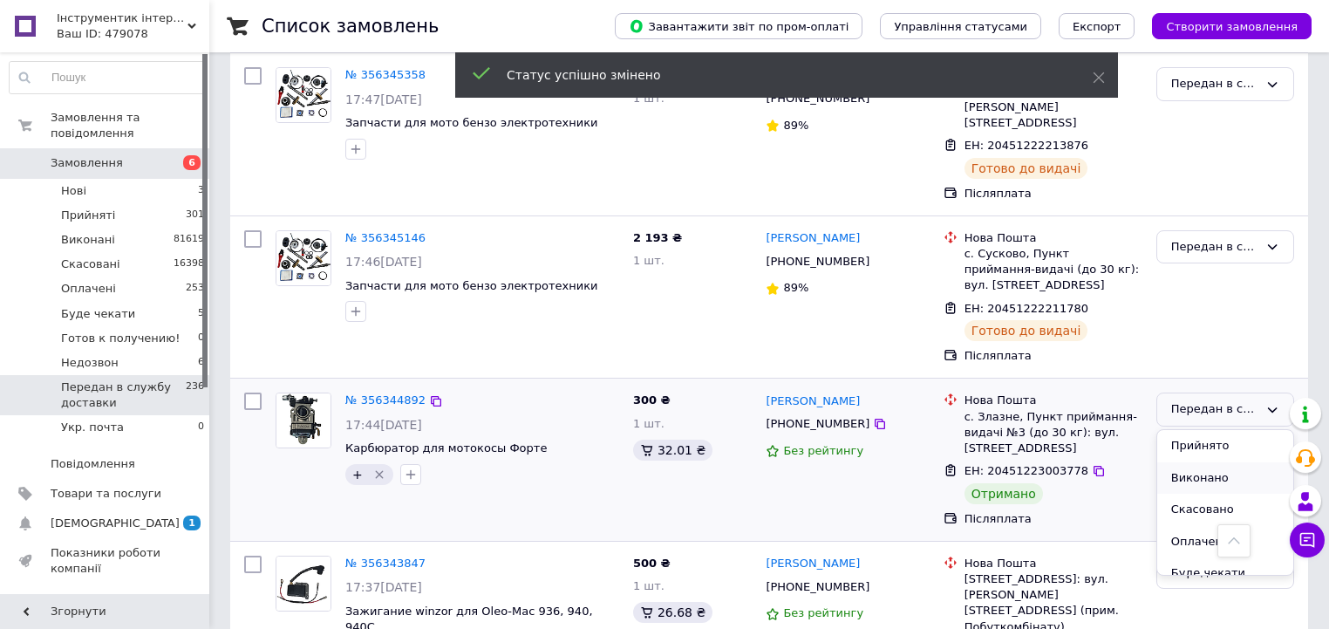
click at [1210, 462] on li "Виконано" at bounding box center [1225, 478] width 136 height 32
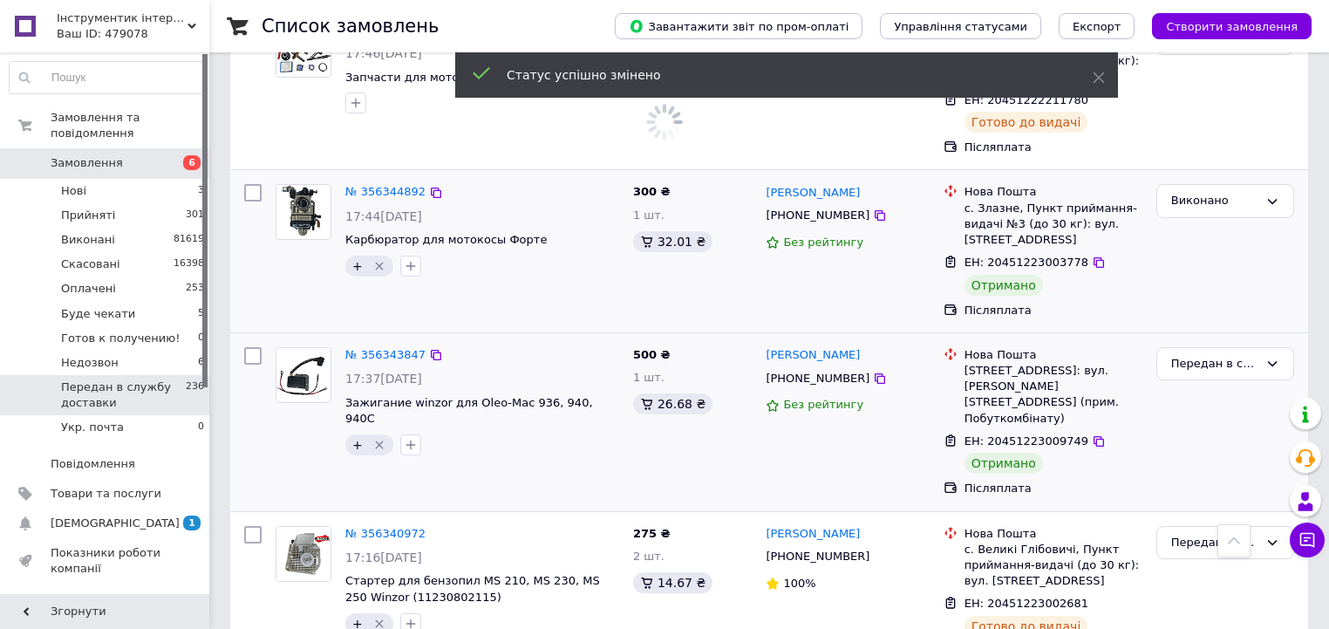
scroll to position [2916, 0]
click at [1204, 346] on div "Передан в службу доставки" at bounding box center [1225, 363] width 138 height 34
click at [1198, 415] on li "Виконано" at bounding box center [1225, 431] width 136 height 32
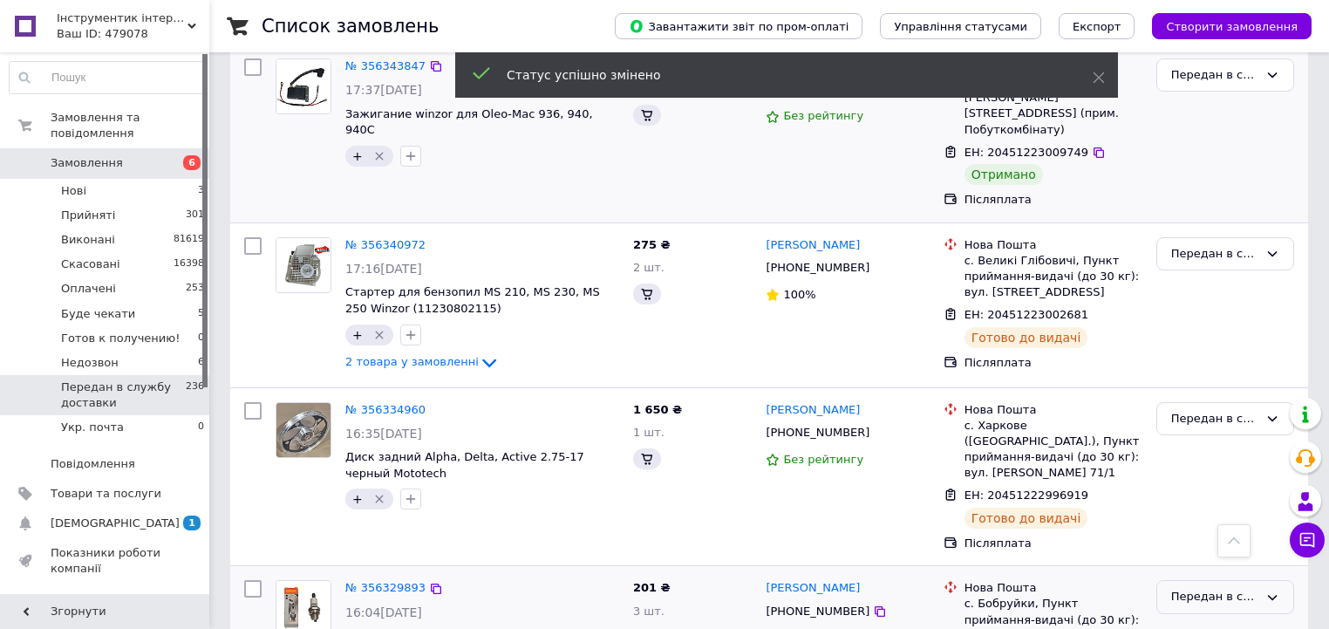
scroll to position [3335, 0]
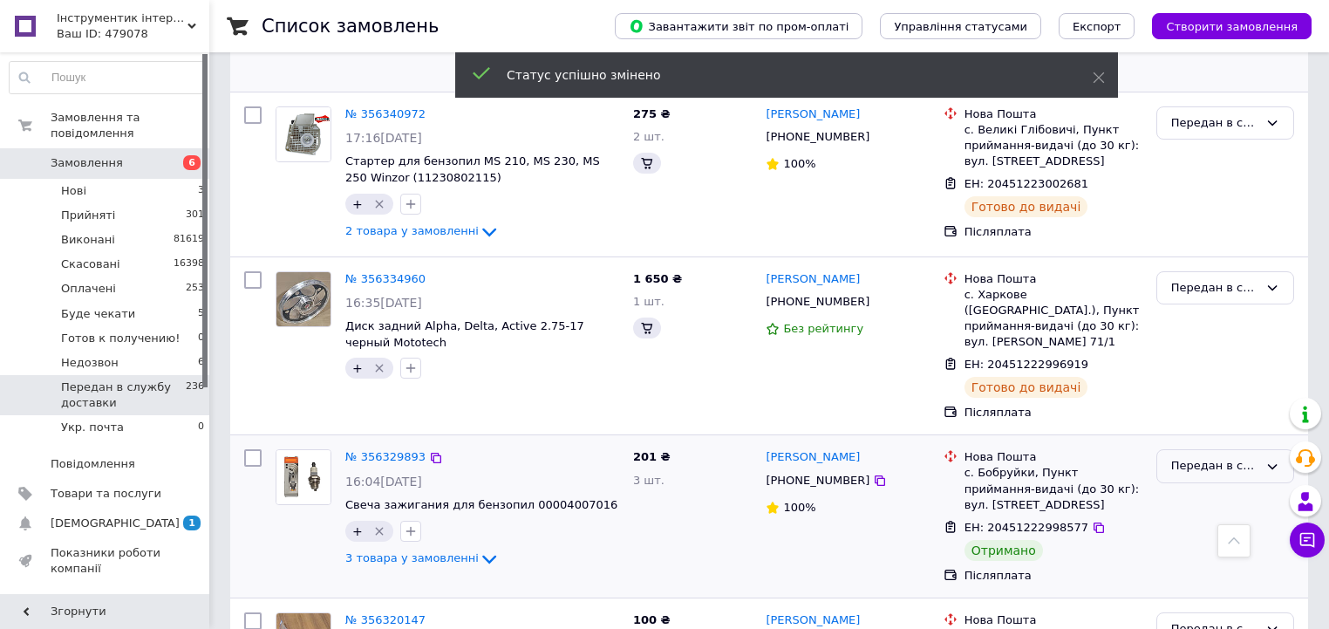
click at [1231, 449] on div "Передан в службу доставки" at bounding box center [1225, 466] width 138 height 34
click at [1180, 518] on li "Виконано" at bounding box center [1225, 534] width 136 height 32
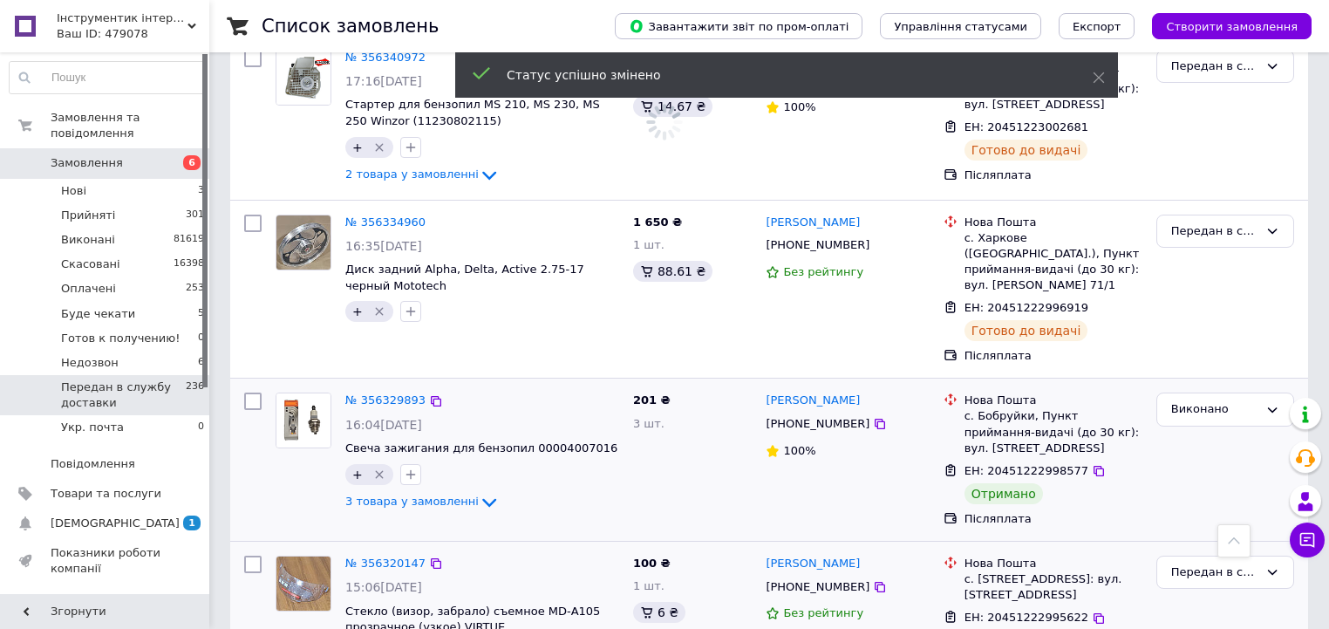
scroll to position [3475, 0]
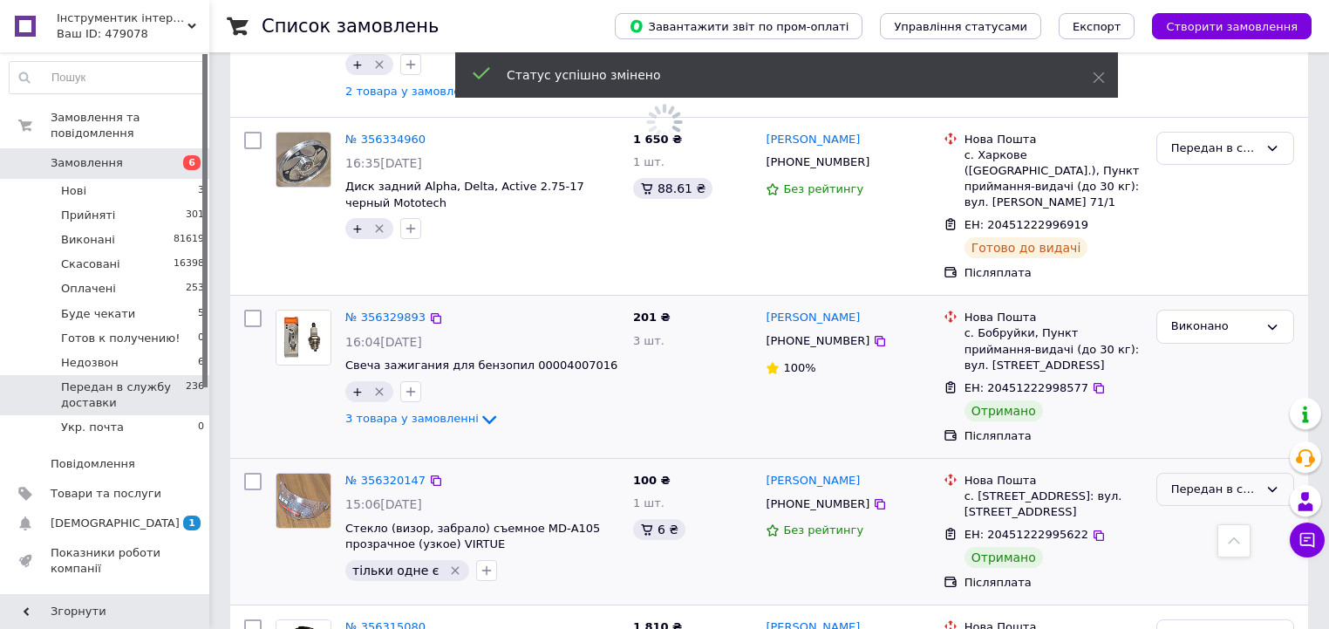
click at [1200, 473] on div "Передан в службу доставки" at bounding box center [1225, 490] width 138 height 34
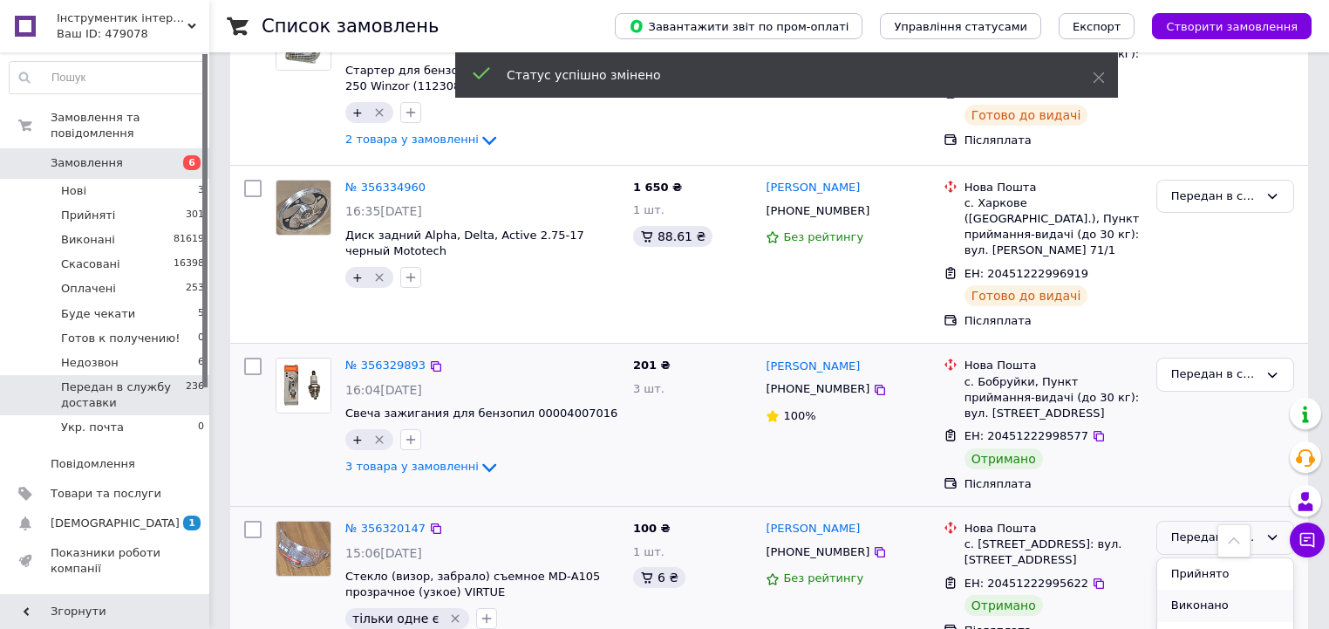
click at [1195, 590] on li "Виконано" at bounding box center [1225, 606] width 136 height 32
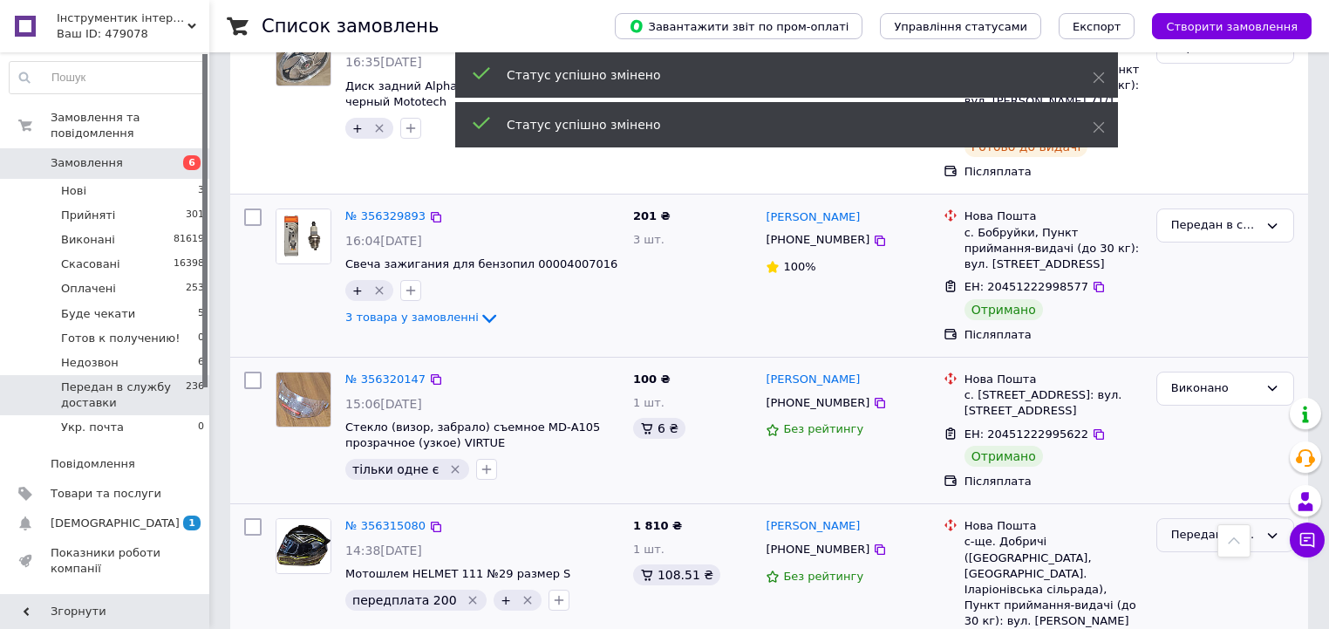
scroll to position [3977, 0]
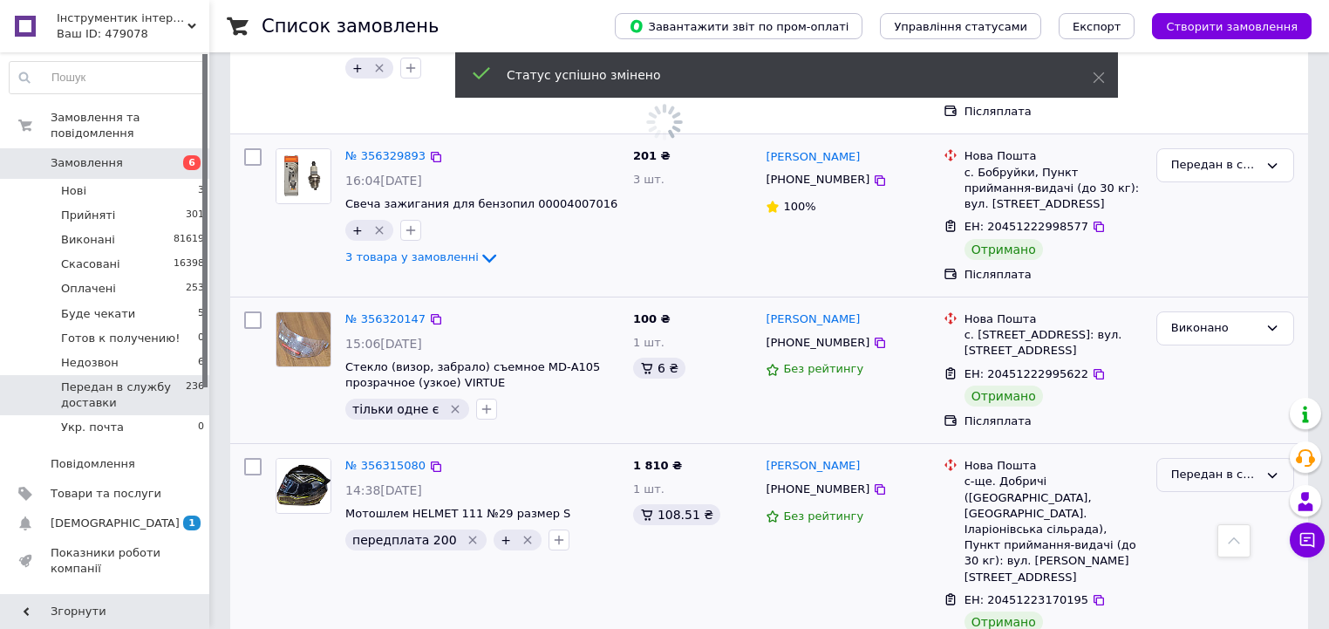
click at [1172, 458] on div "Передан в службу доставки" at bounding box center [1225, 475] width 138 height 34
click at [1200, 527] on li "Виконано" at bounding box center [1225, 543] width 136 height 32
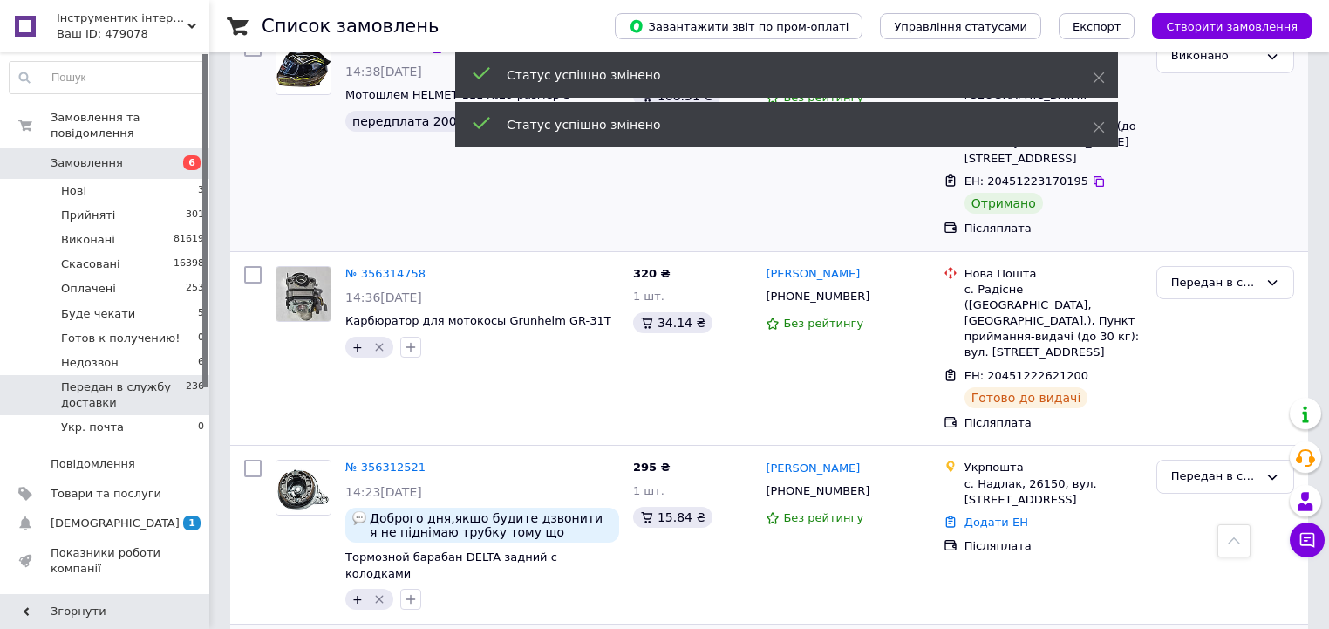
scroll to position [4605, 0]
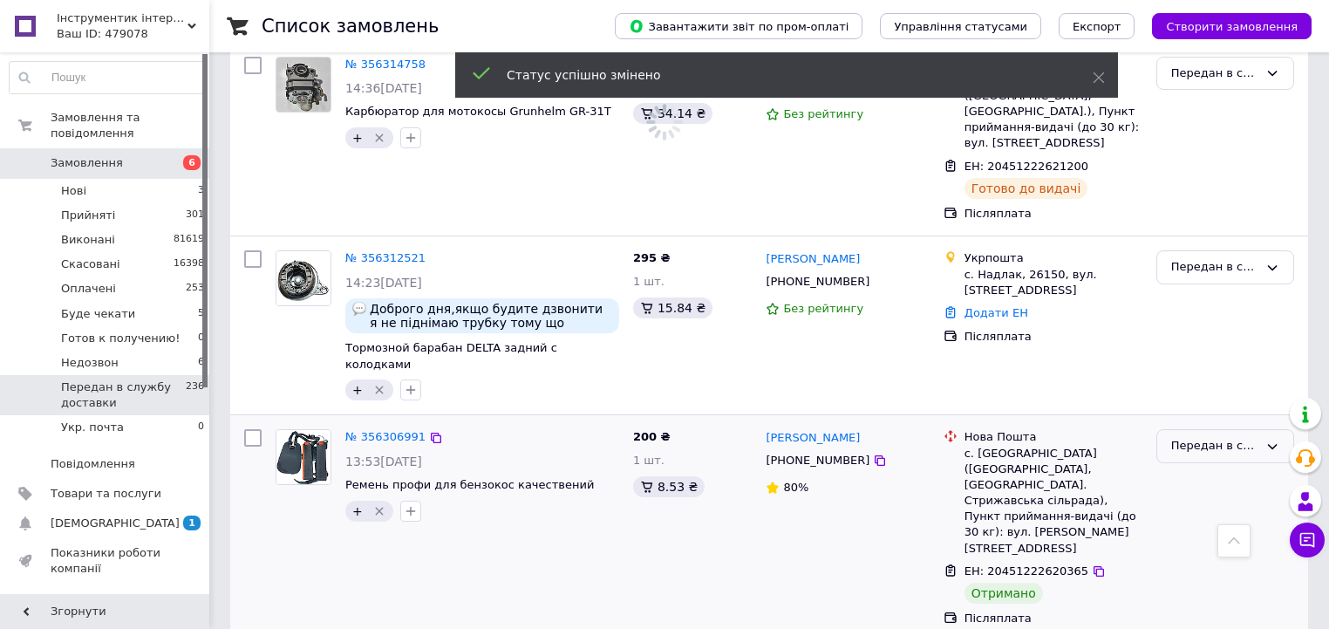
click at [1183, 437] on div "Передан в службу доставки" at bounding box center [1214, 446] width 87 height 18
click at [1210, 499] on li "Виконано" at bounding box center [1225, 515] width 136 height 32
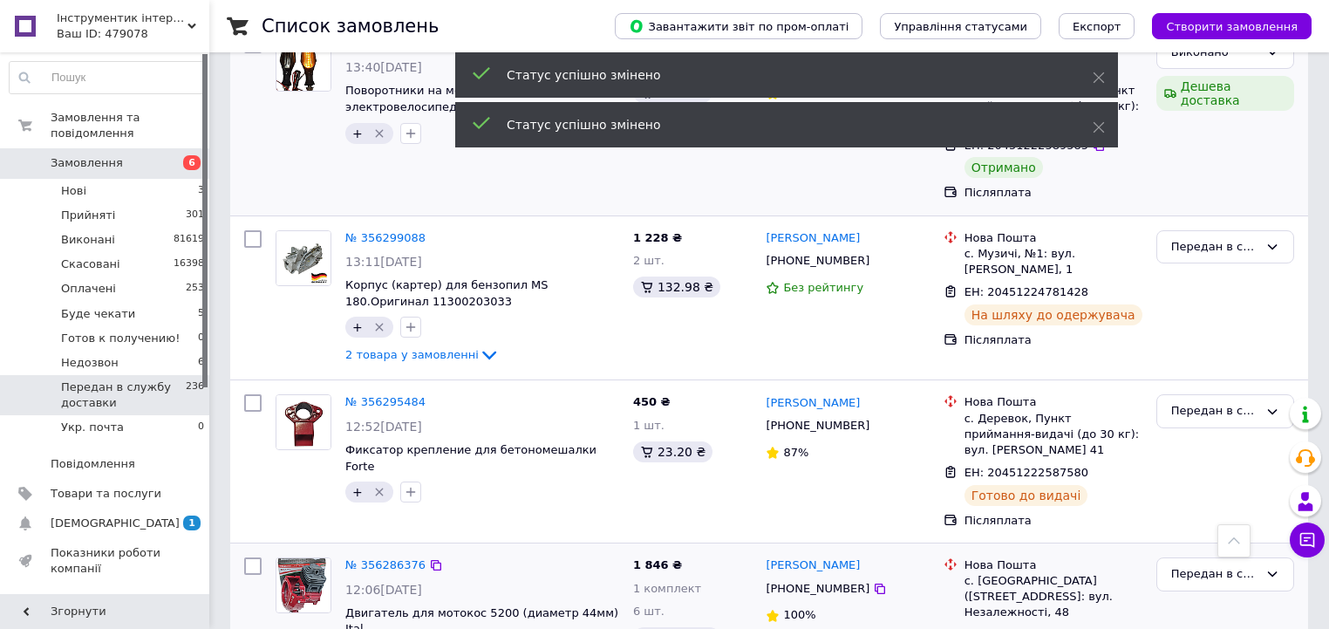
scroll to position [5233, 0]
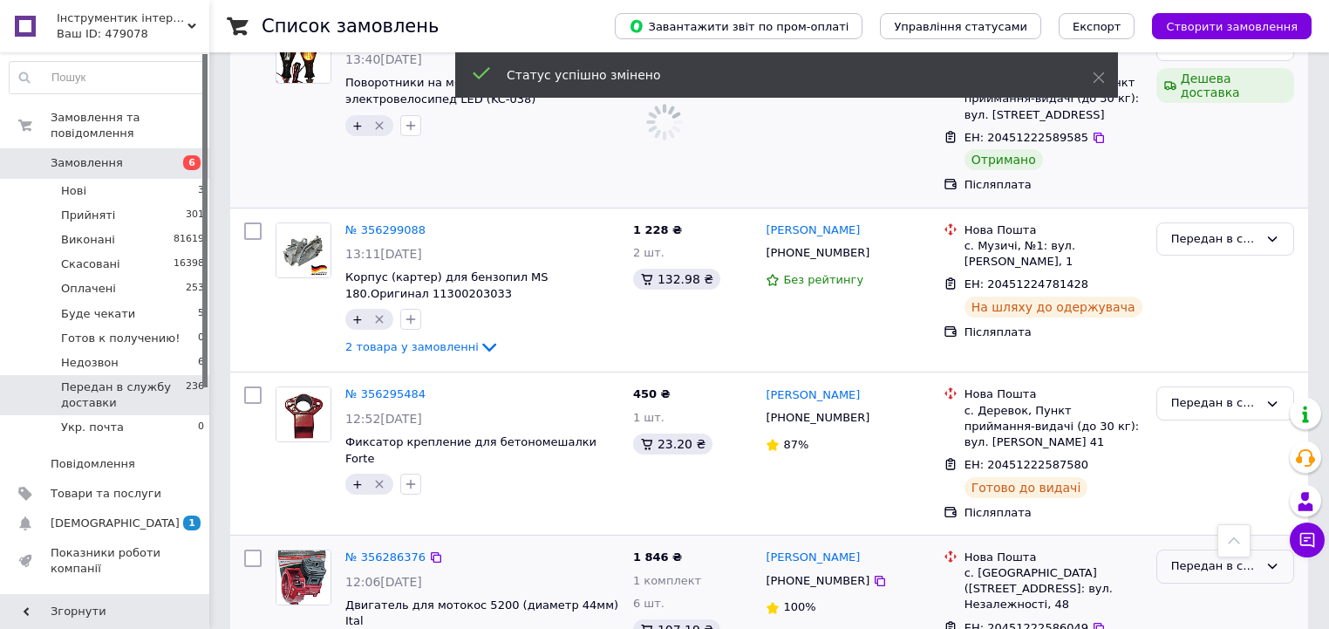
click at [1203, 557] on div "Передан в службу доставки" at bounding box center [1214, 566] width 87 height 18
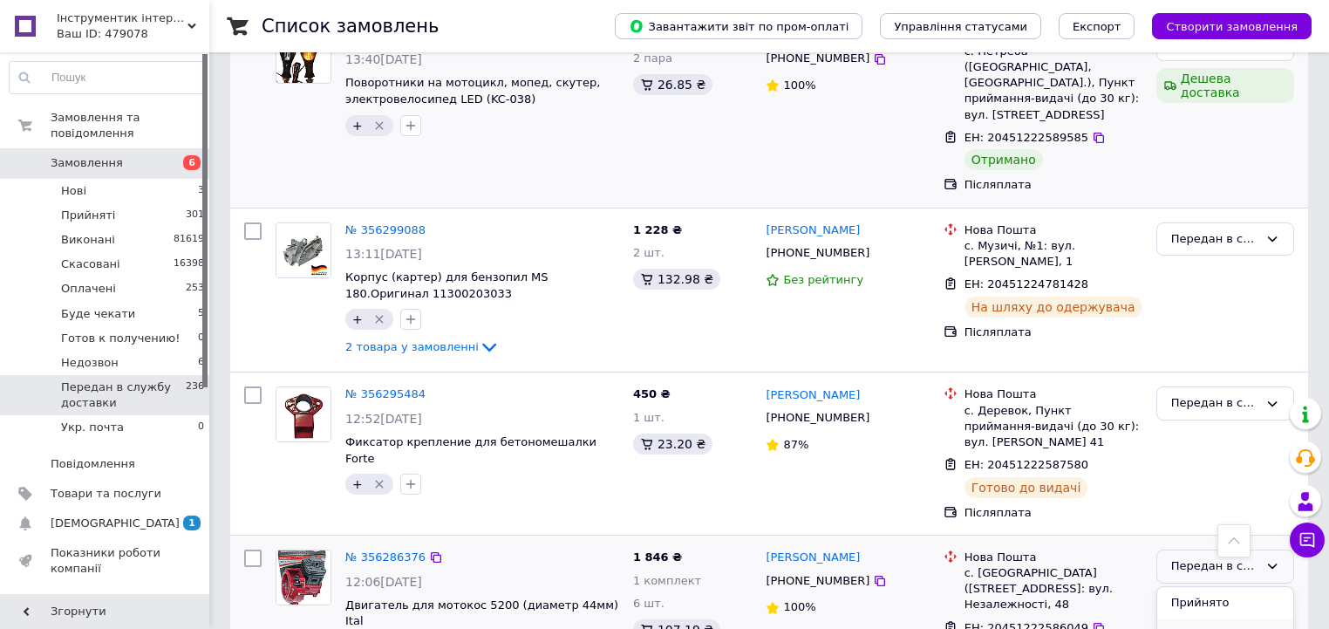
click at [1218, 618] on li "Виконано" at bounding box center [1225, 634] width 136 height 32
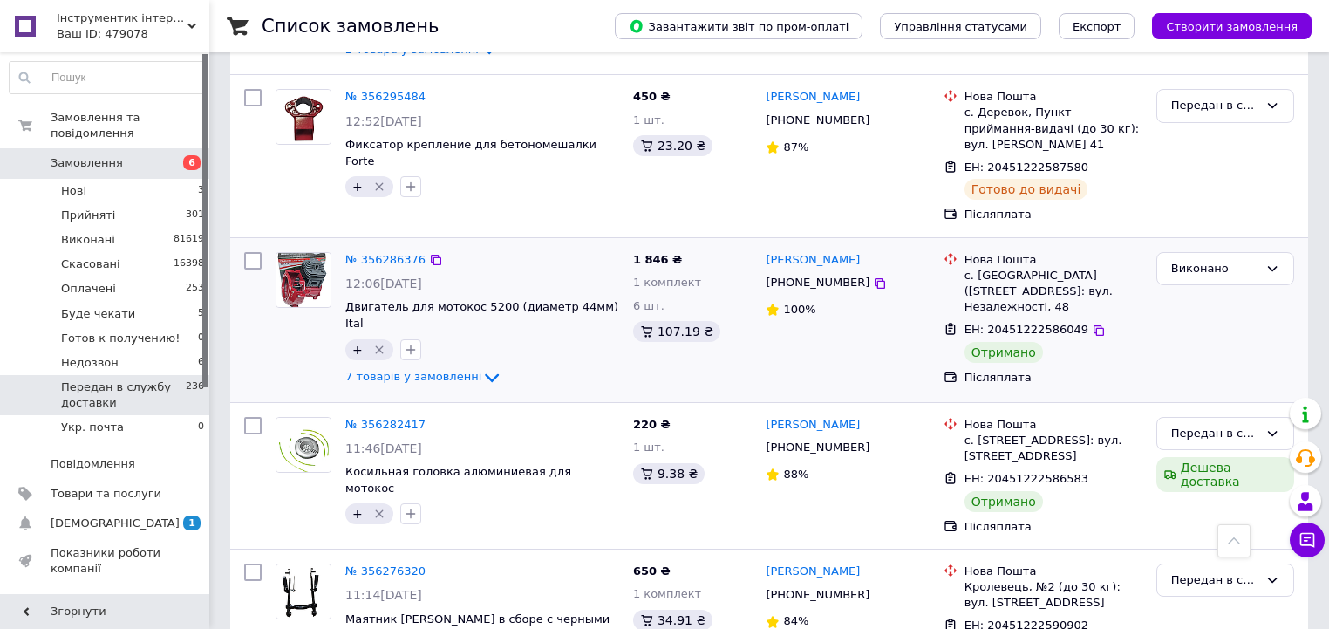
scroll to position [3405, 0]
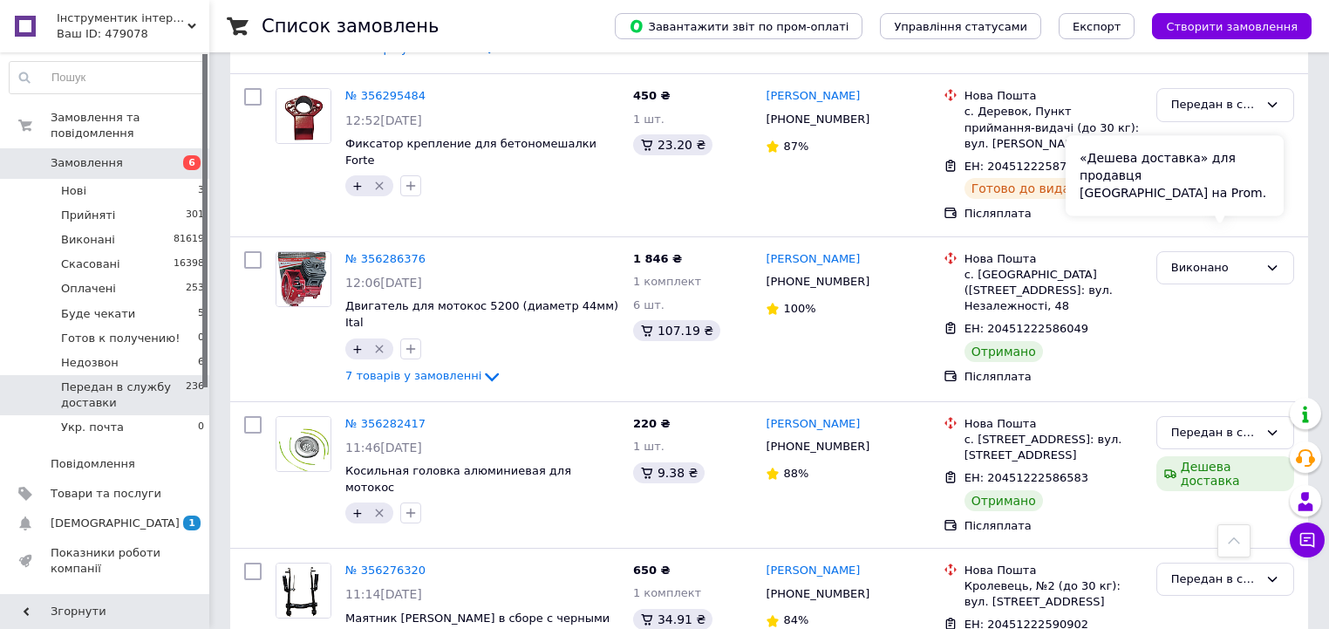
click at [1237, 208] on div "«Дешева доставка» для продавця Новою Поштою на Prom." at bounding box center [1175, 175] width 218 height 80
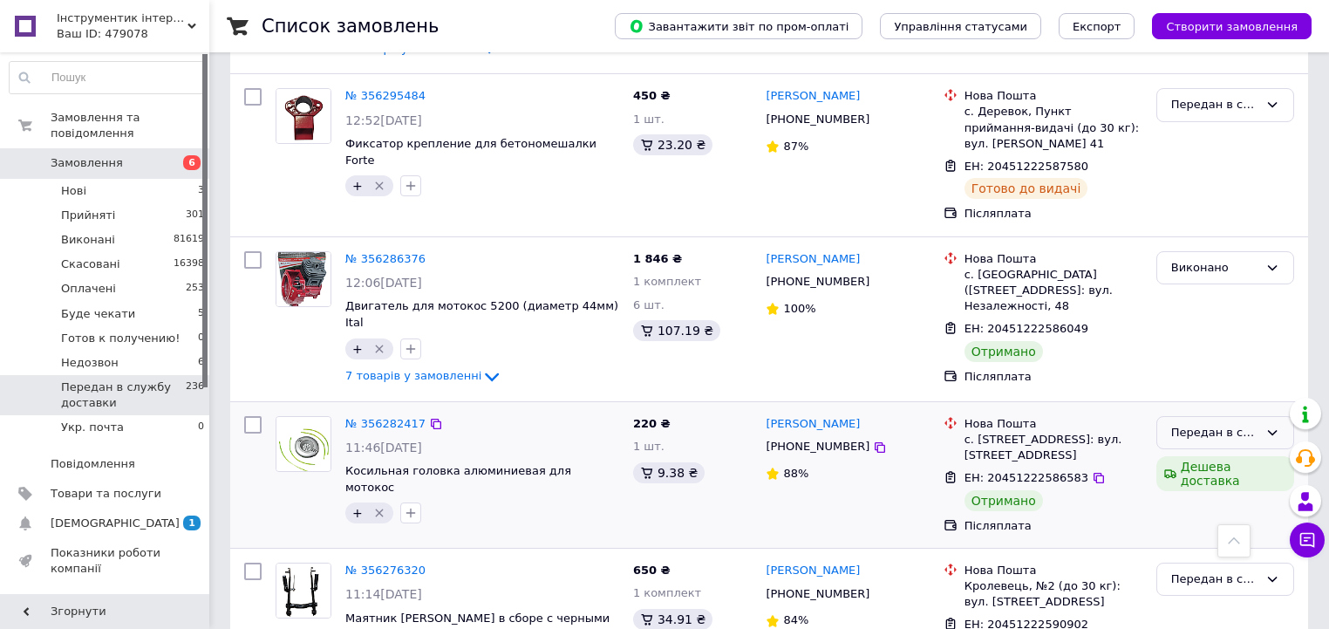
click at [1210, 424] on div "Передан в службу доставки" at bounding box center [1214, 433] width 87 height 18
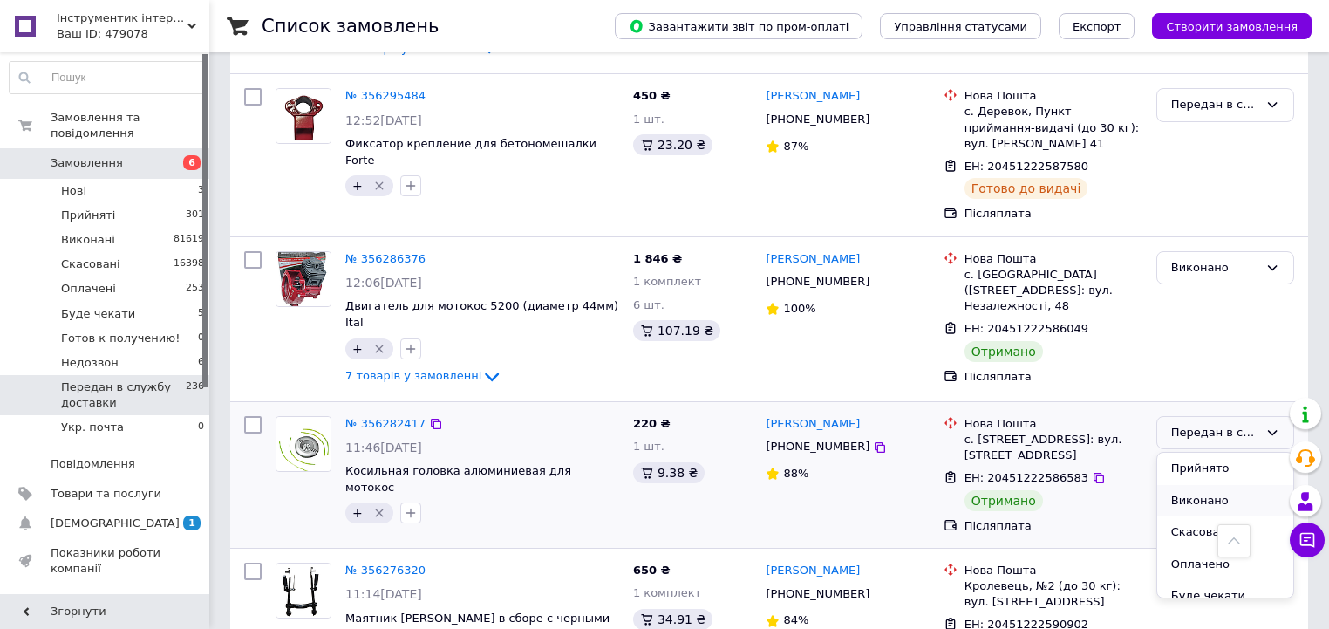
click at [1204, 485] on li "Виконано" at bounding box center [1225, 501] width 136 height 32
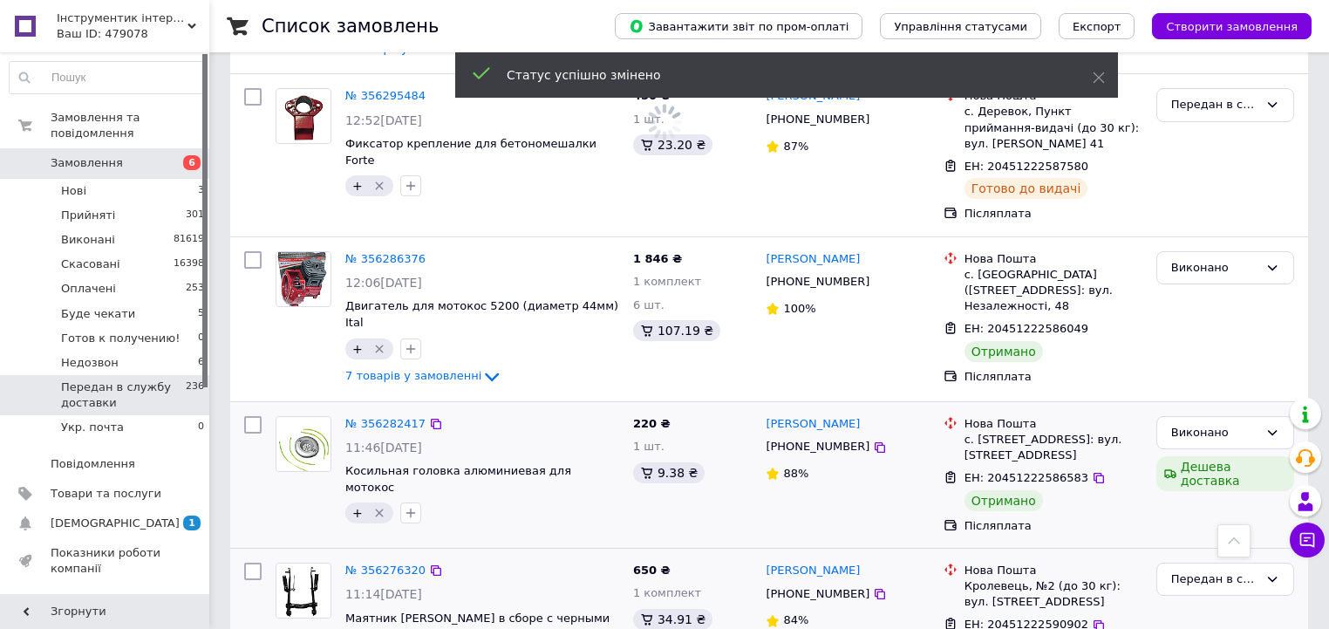
scroll to position [3614, 0]
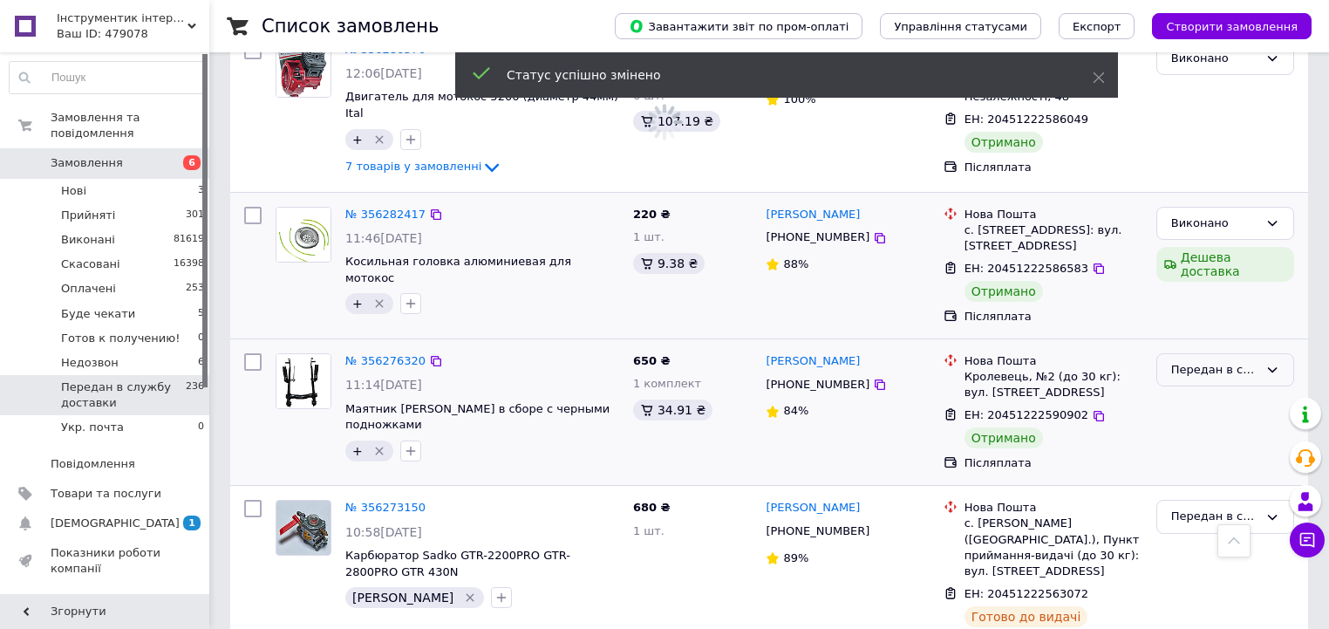
click at [1200, 361] on div "Передан в службу доставки" at bounding box center [1214, 370] width 87 height 18
click at [1209, 422] on li "Виконано" at bounding box center [1225, 438] width 136 height 32
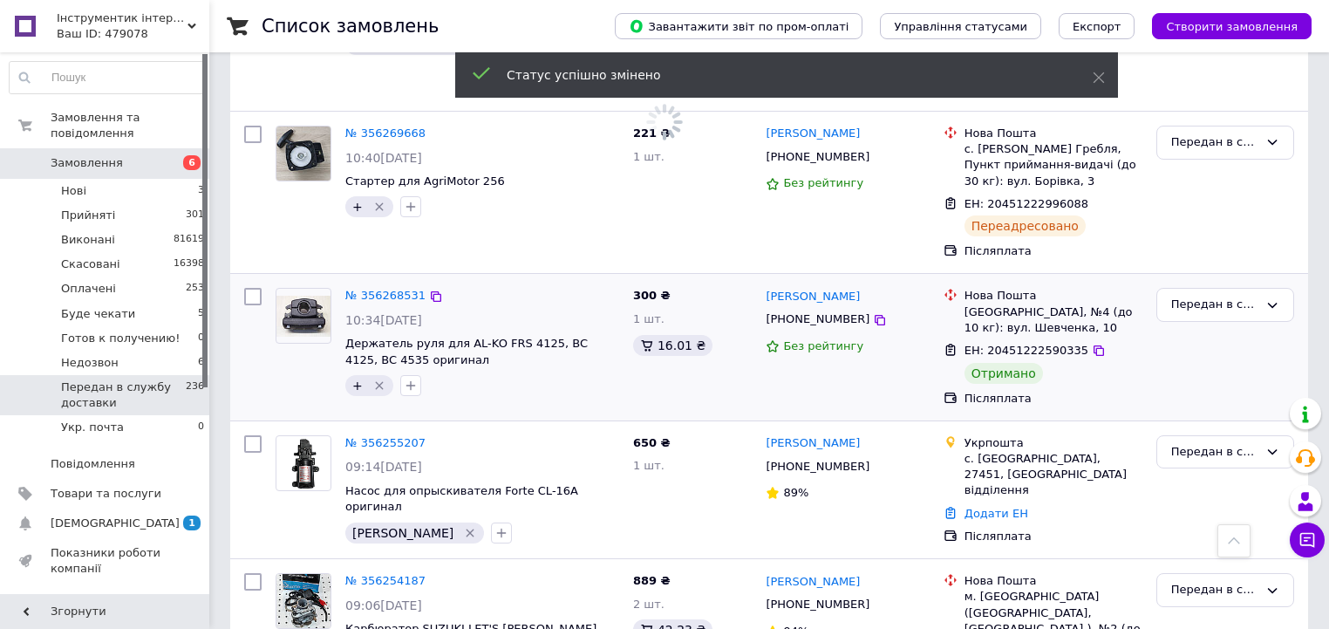
scroll to position [4172, 0]
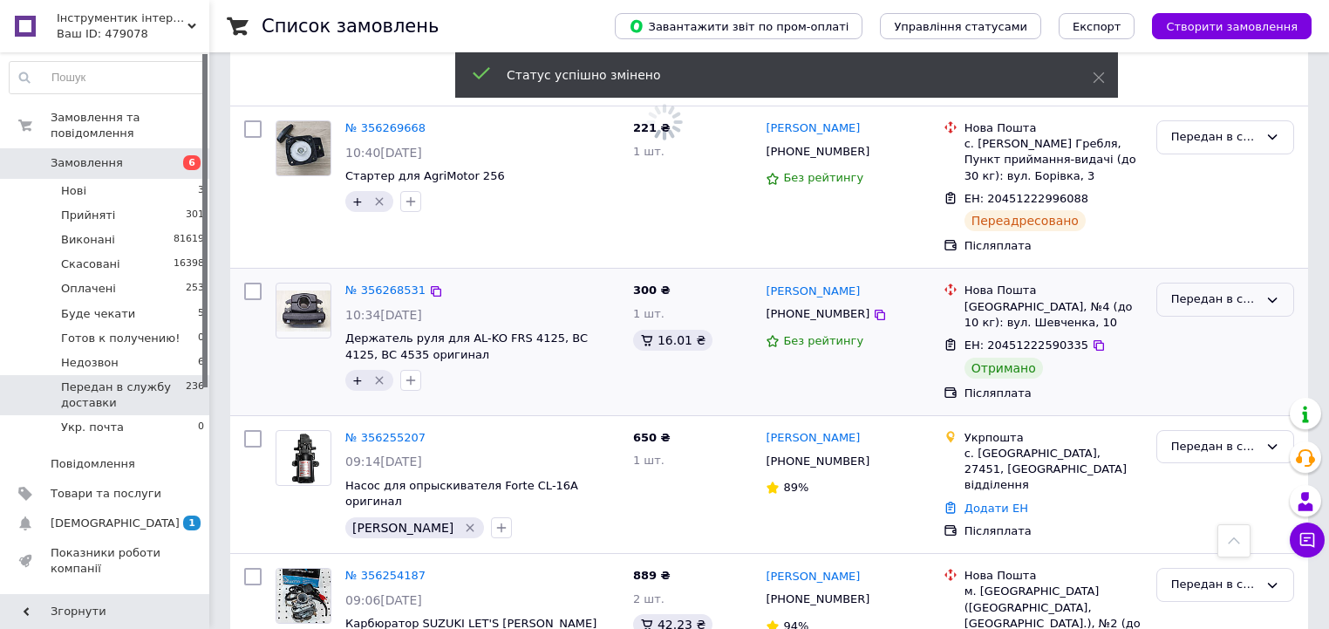
click at [1228, 290] on div "Передан в службу доставки" at bounding box center [1214, 299] width 87 height 18
click at [1200, 352] on li "Виконано" at bounding box center [1225, 368] width 136 height 32
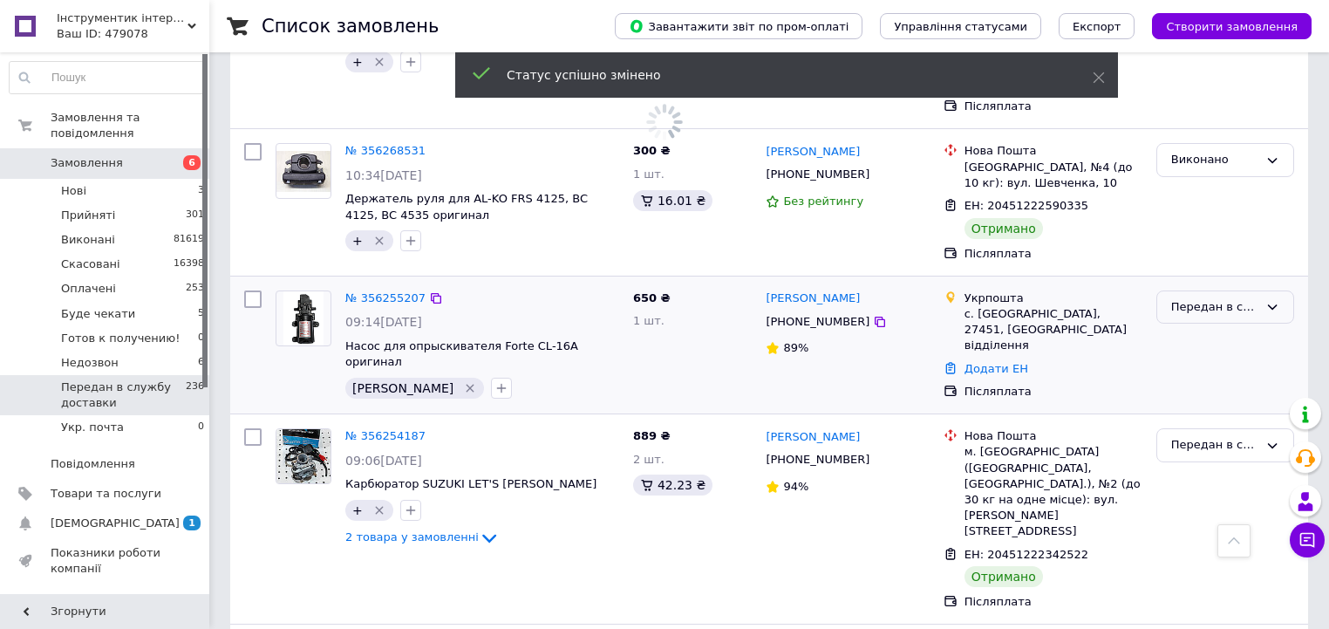
click at [1236, 436] on div "Передан в службу доставки" at bounding box center [1214, 445] width 87 height 18
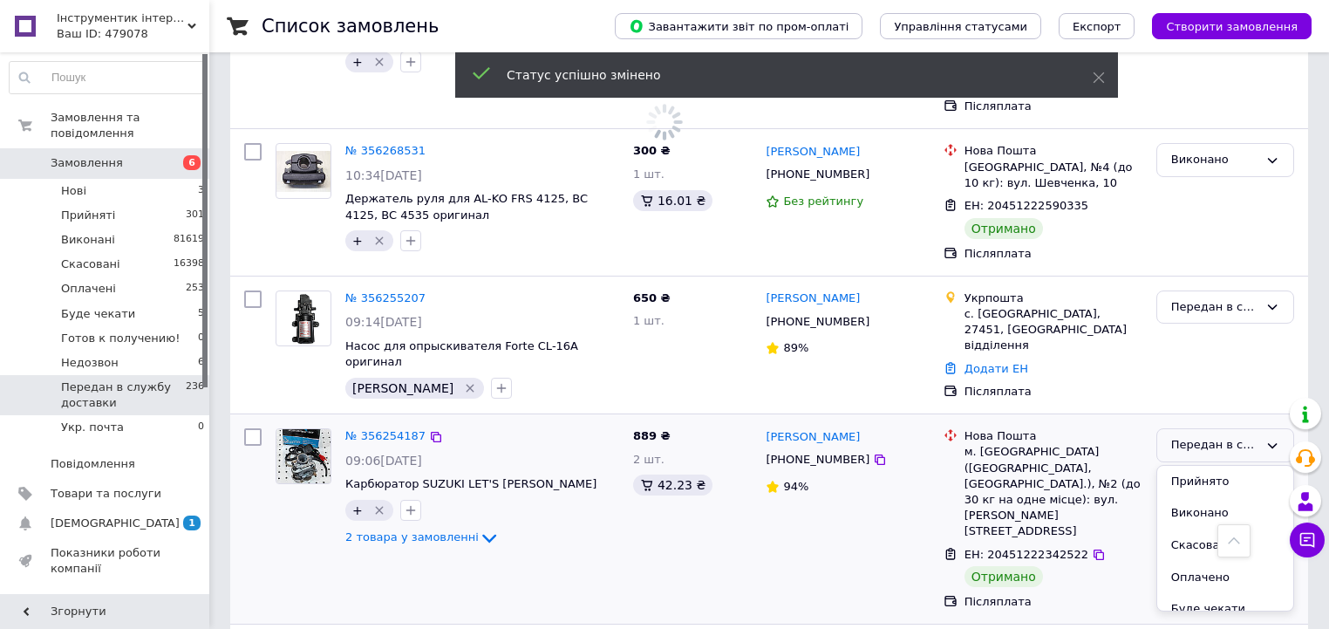
click at [1222, 497] on li "Виконано" at bounding box center [1225, 513] width 136 height 32
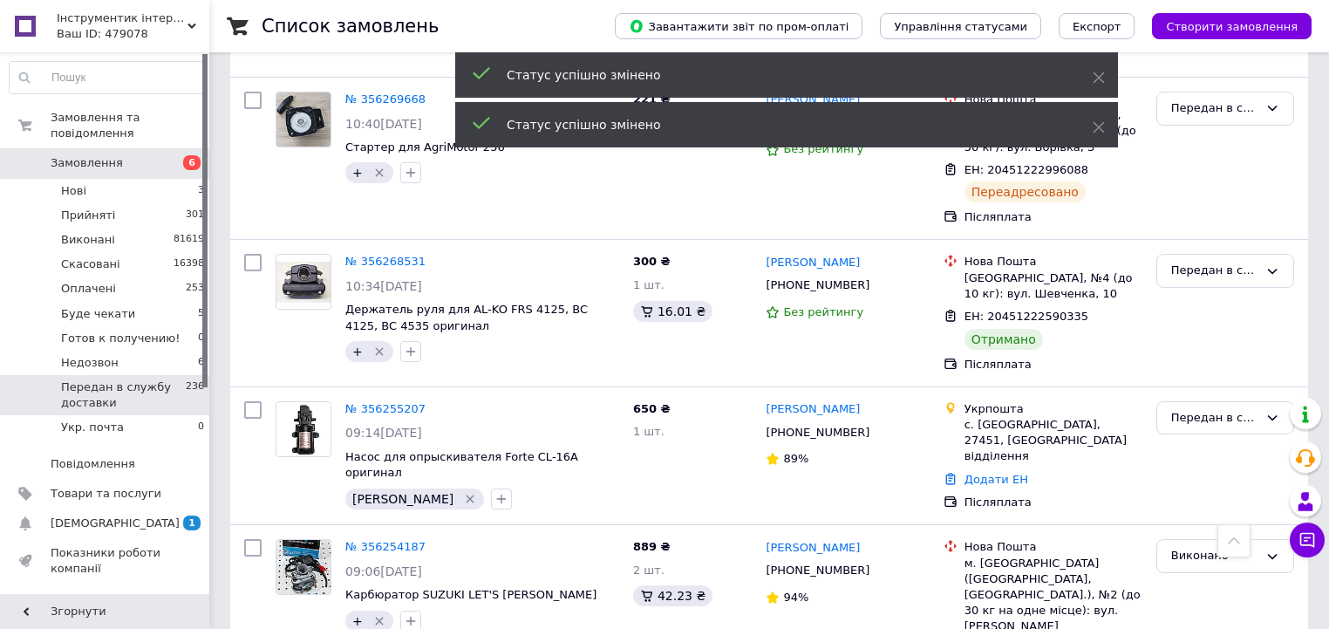
scroll to position [6195, 0]
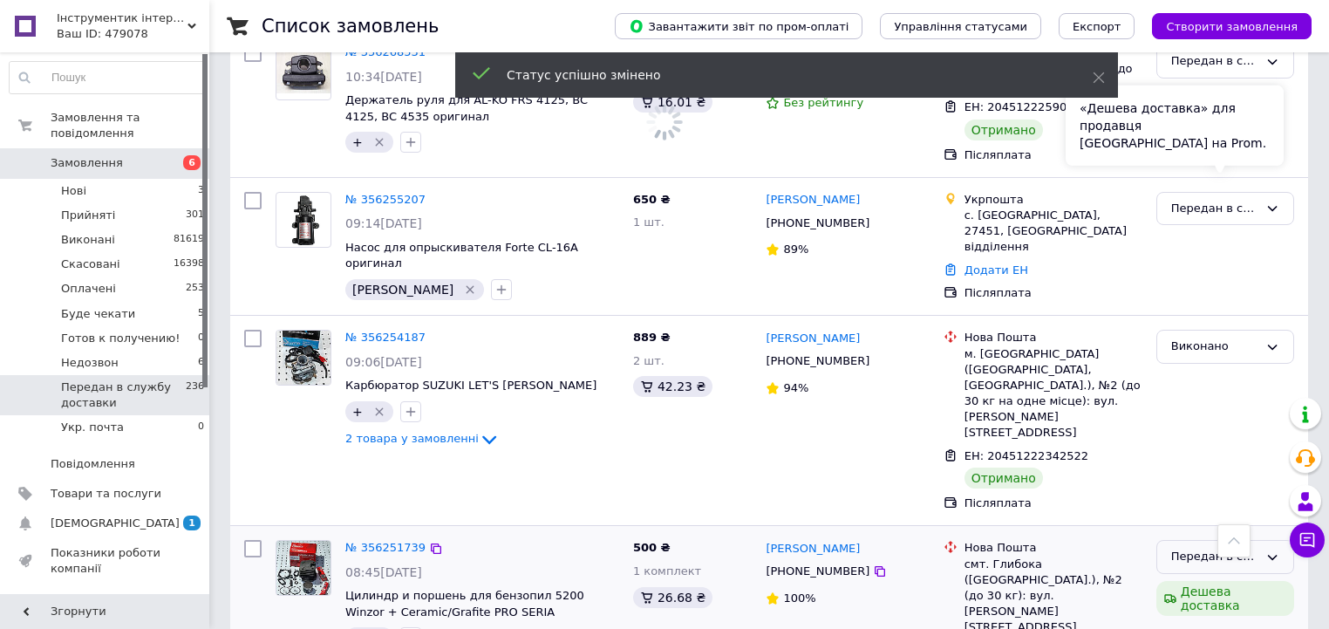
click at [1227, 548] on div "Передан в службу доставки" at bounding box center [1214, 557] width 87 height 18
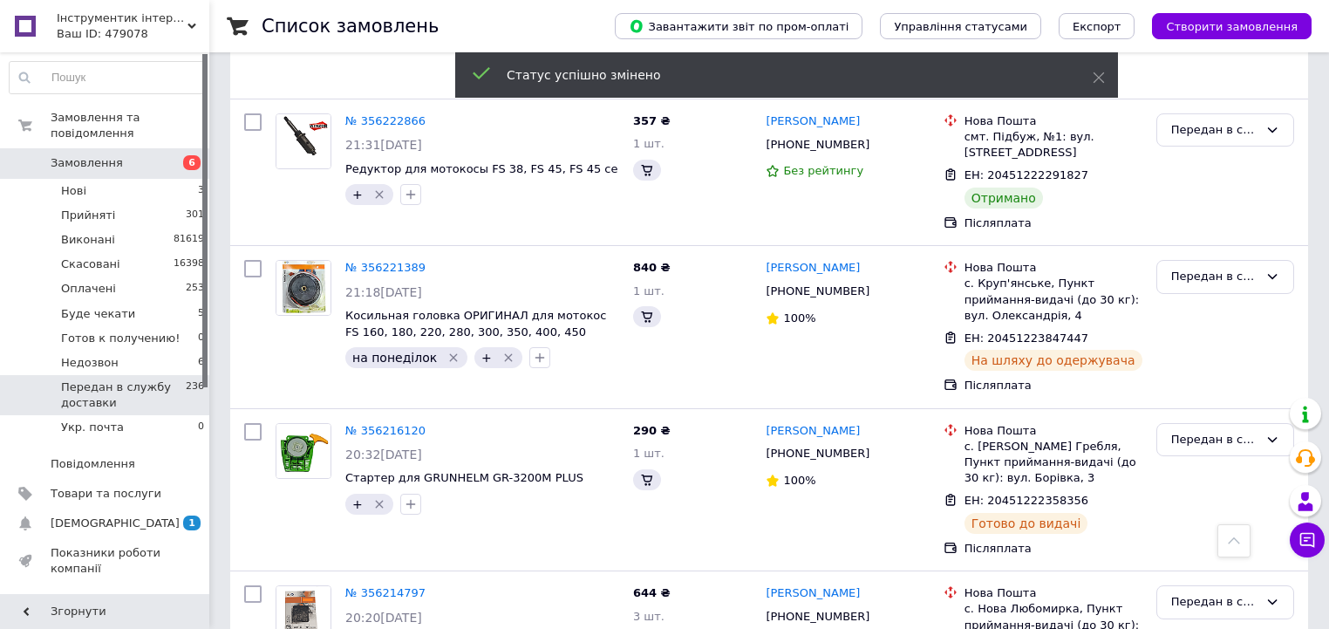
scroll to position [4521, 0]
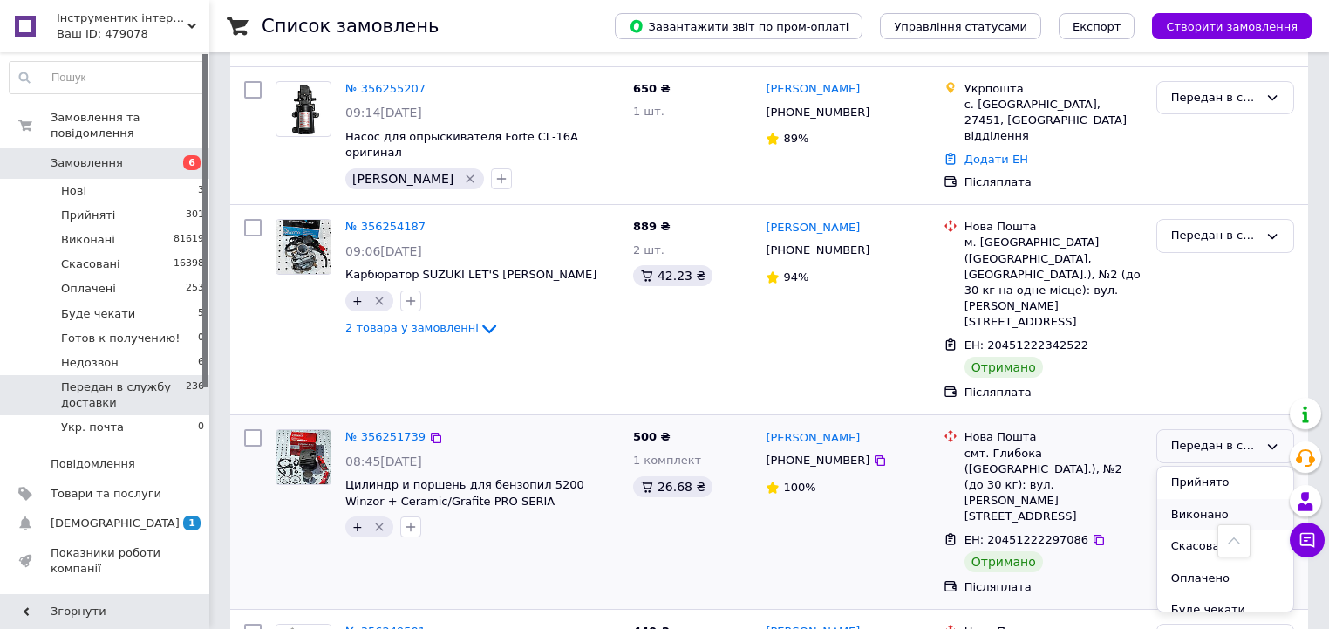
click at [1185, 499] on li "Виконано" at bounding box center [1225, 515] width 136 height 32
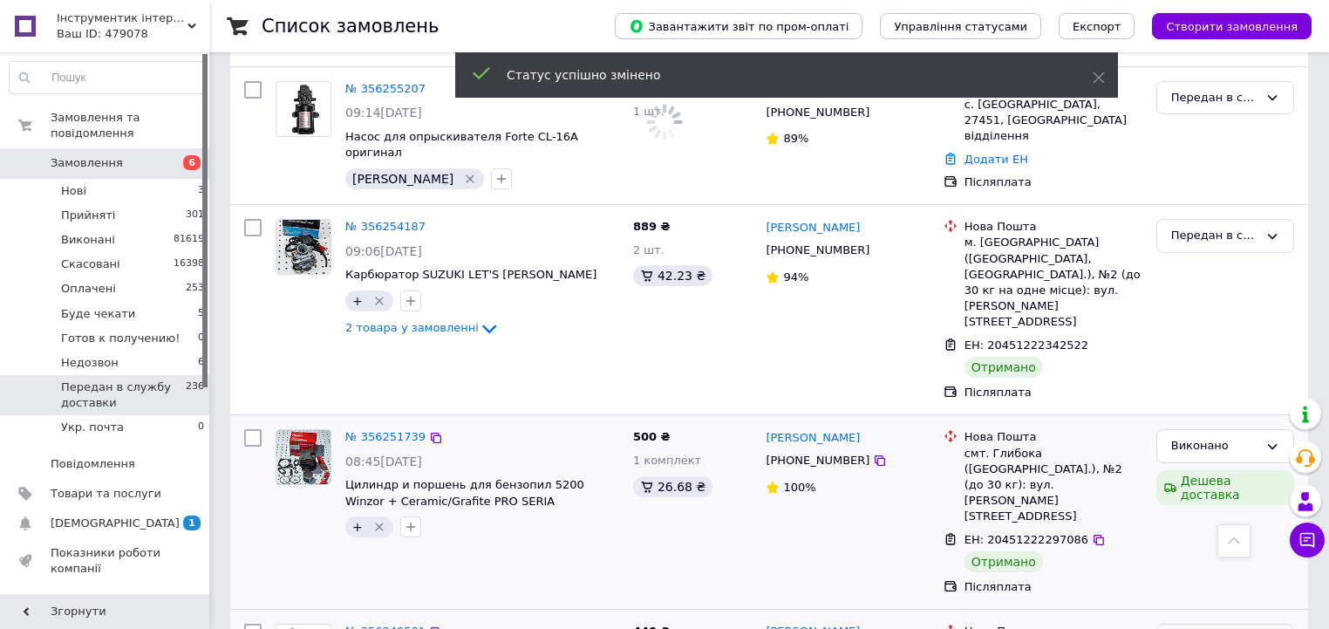
click at [1210, 628] on div "Передан в службу доставки" at bounding box center [1214, 640] width 87 height 18
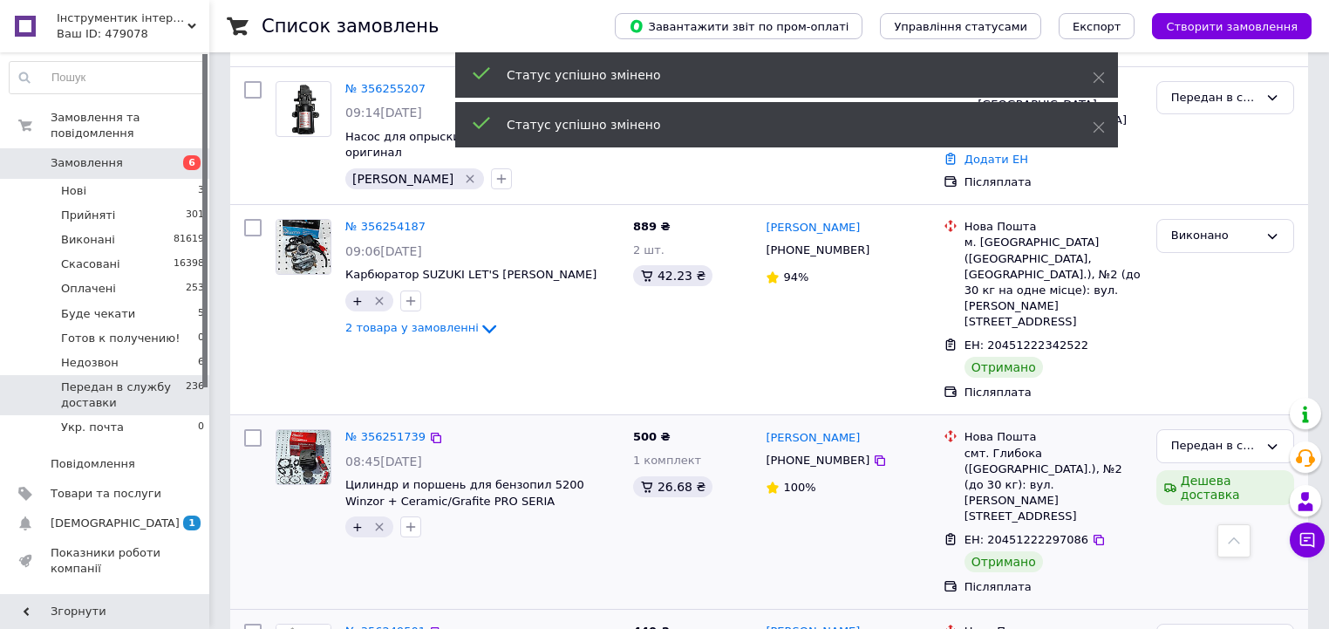
scroll to position [4730, 0]
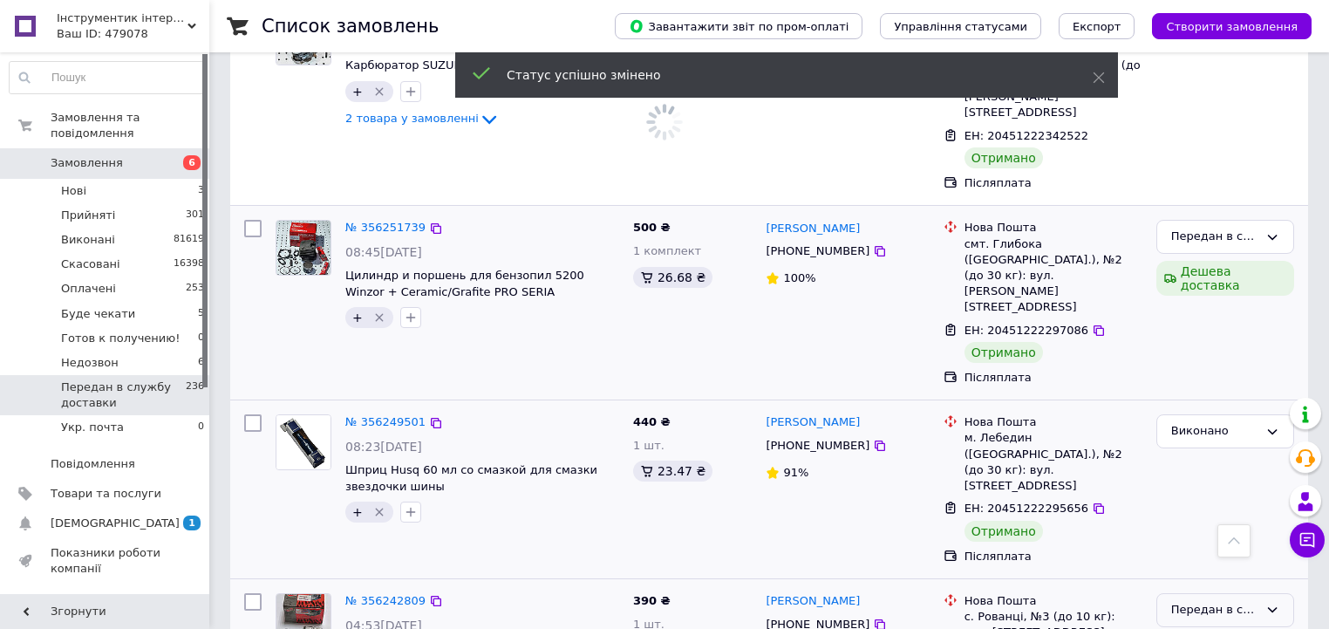
click at [1266, 603] on icon at bounding box center [1272, 610] width 14 height 14
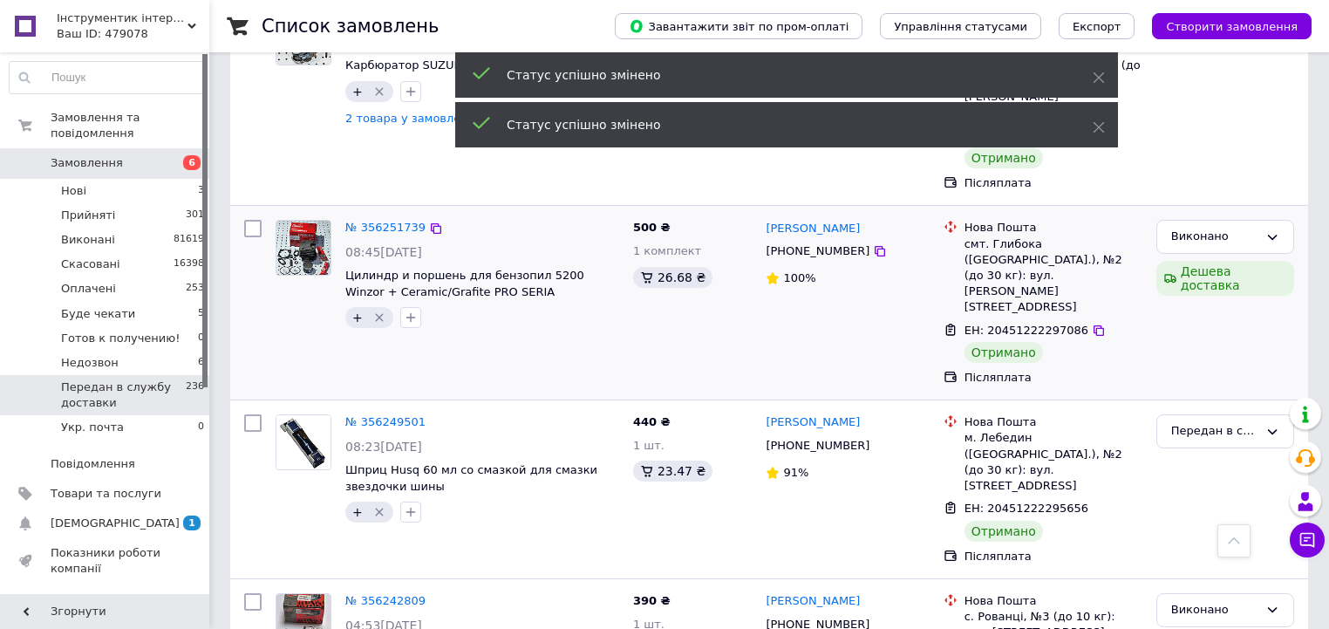
scroll to position [4870, 0]
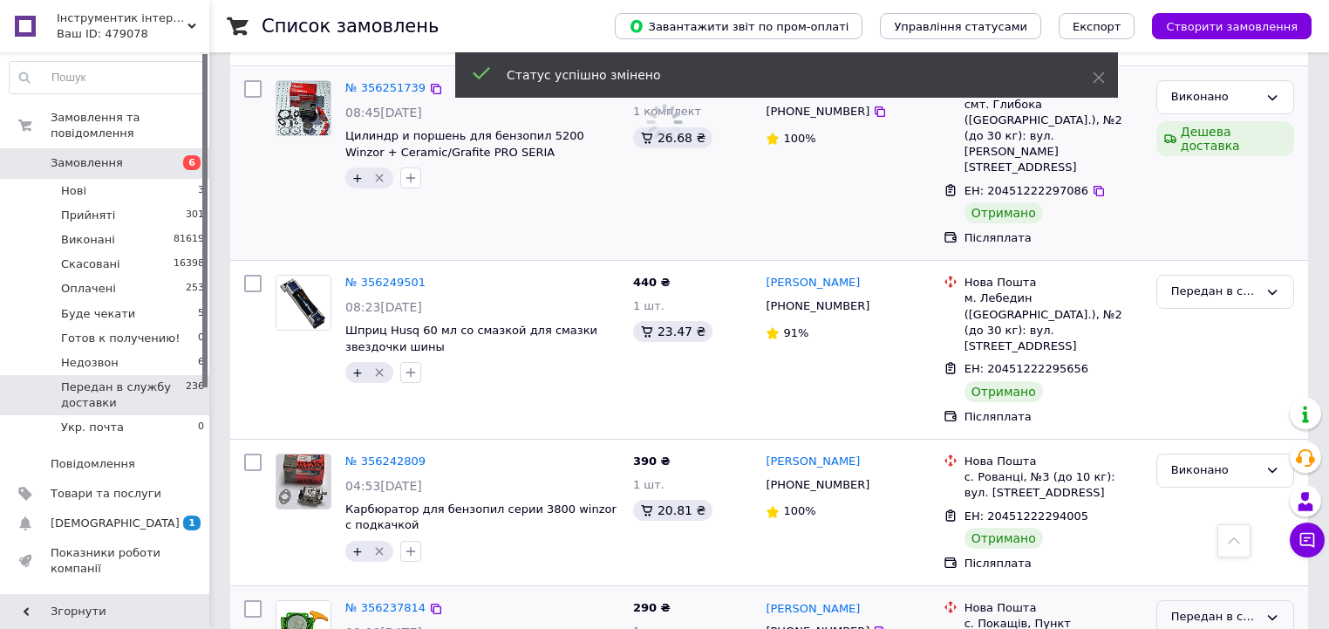
click at [1238, 608] on div "Передан в службу доставки" at bounding box center [1214, 617] width 87 height 18
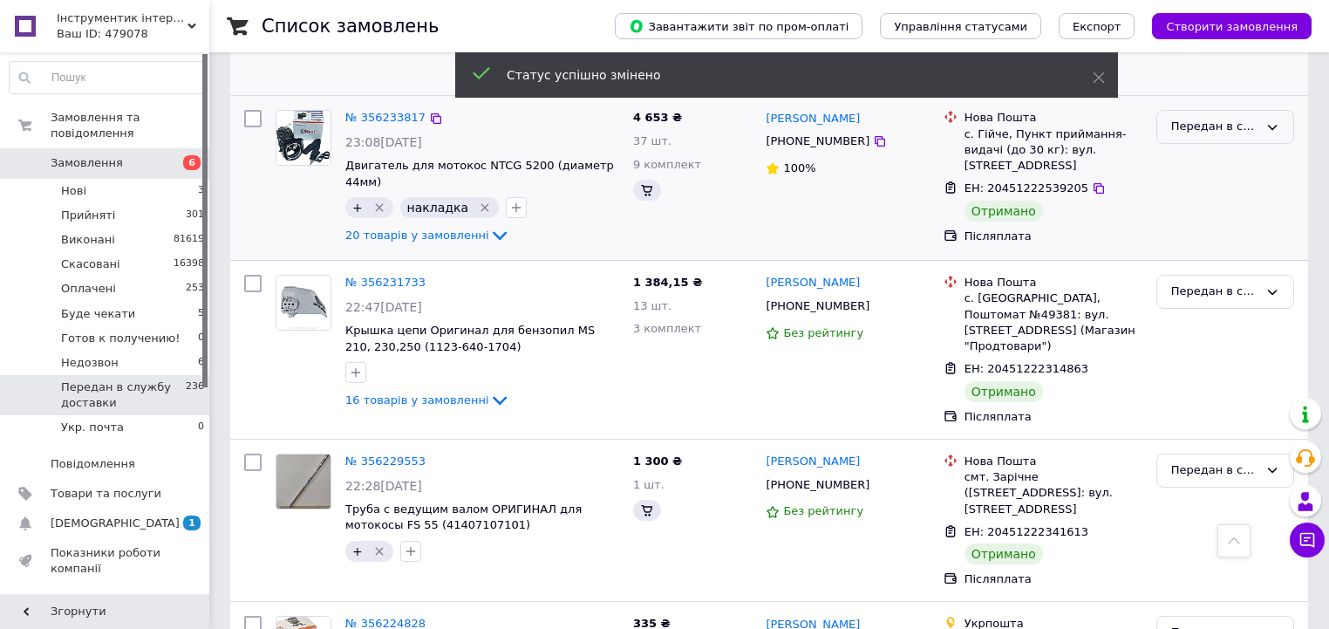
click at [1208, 134] on div "Передан в службу доставки" at bounding box center [1214, 127] width 87 height 18
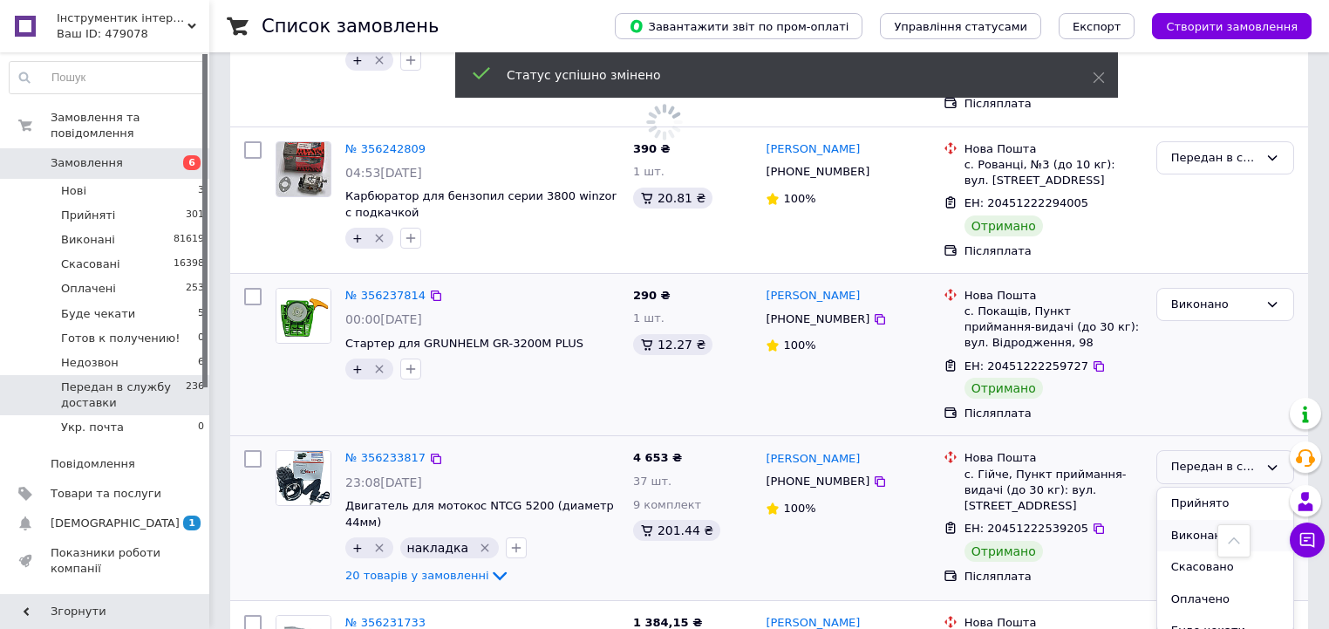
click at [1198, 520] on li "Виконано" at bounding box center [1225, 536] width 136 height 32
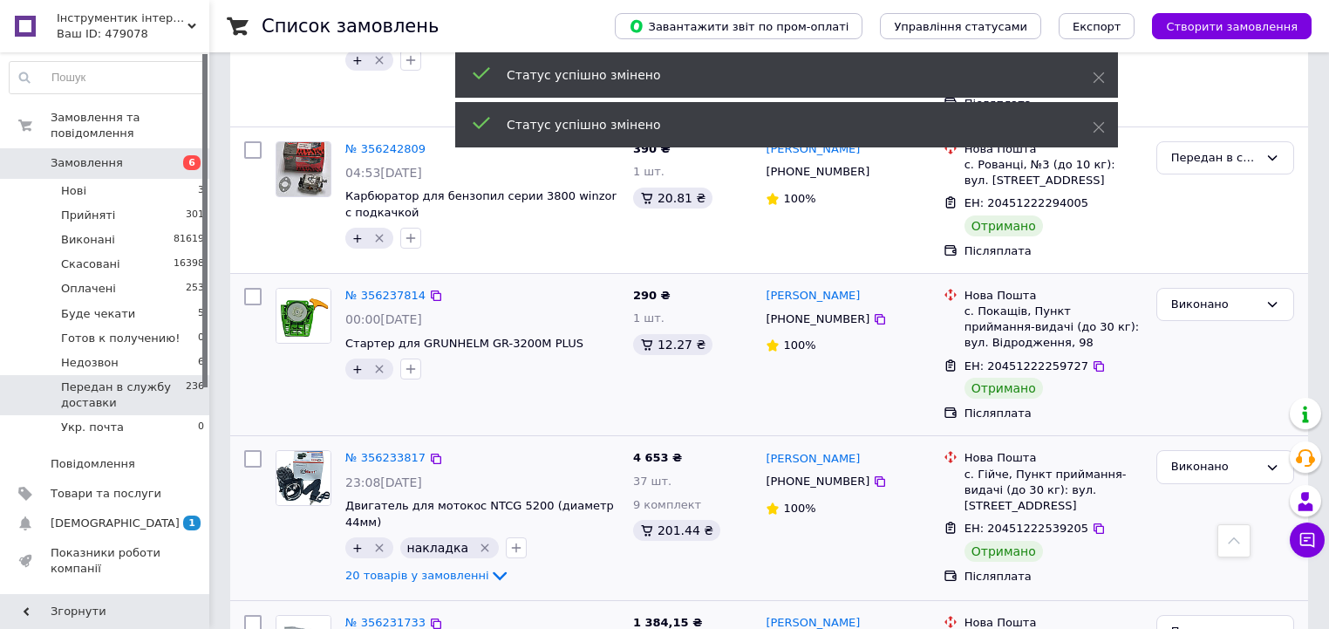
scroll to position [4669, 0]
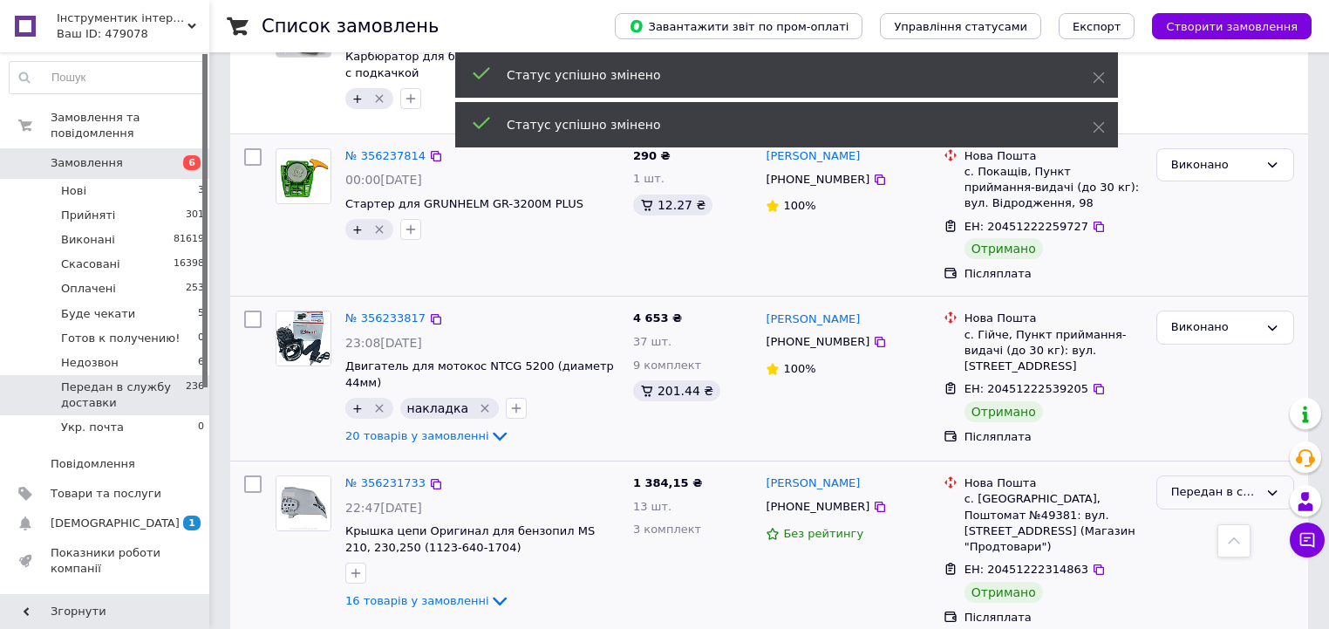
click at [1200, 475] on div "Передан в службу доставки" at bounding box center [1225, 492] width 138 height 34
click at [1204, 544] on li "Виконано" at bounding box center [1225, 560] width 136 height 32
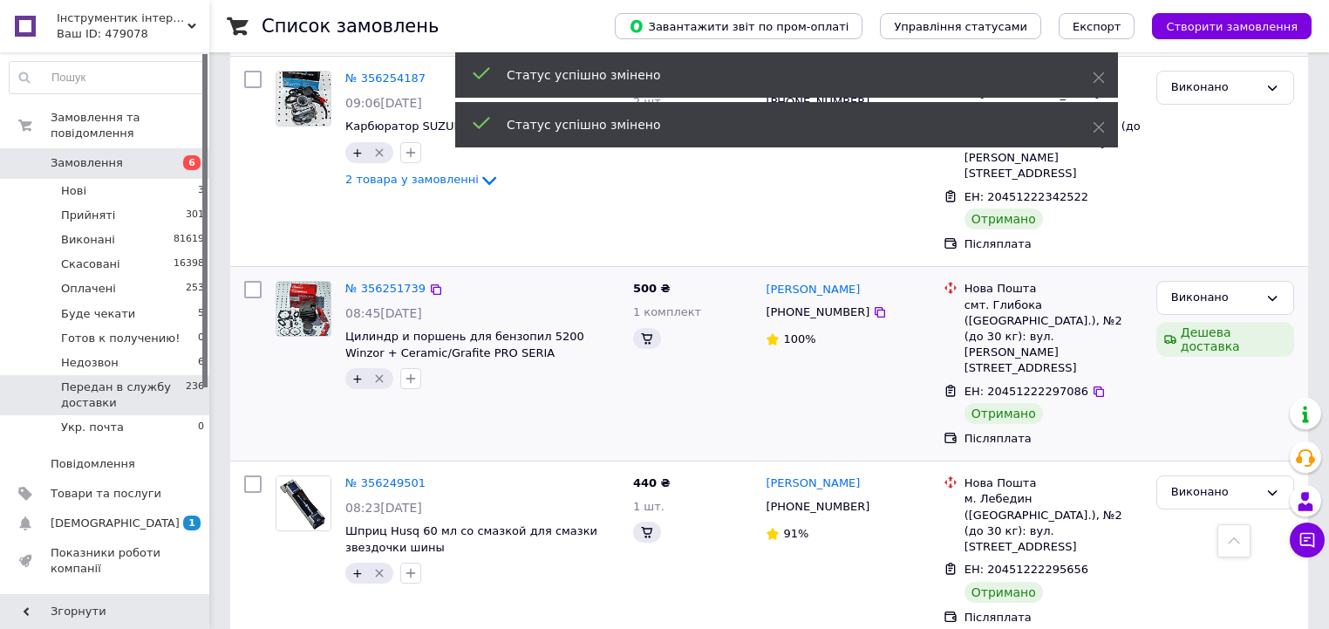
scroll to position [5289, 0]
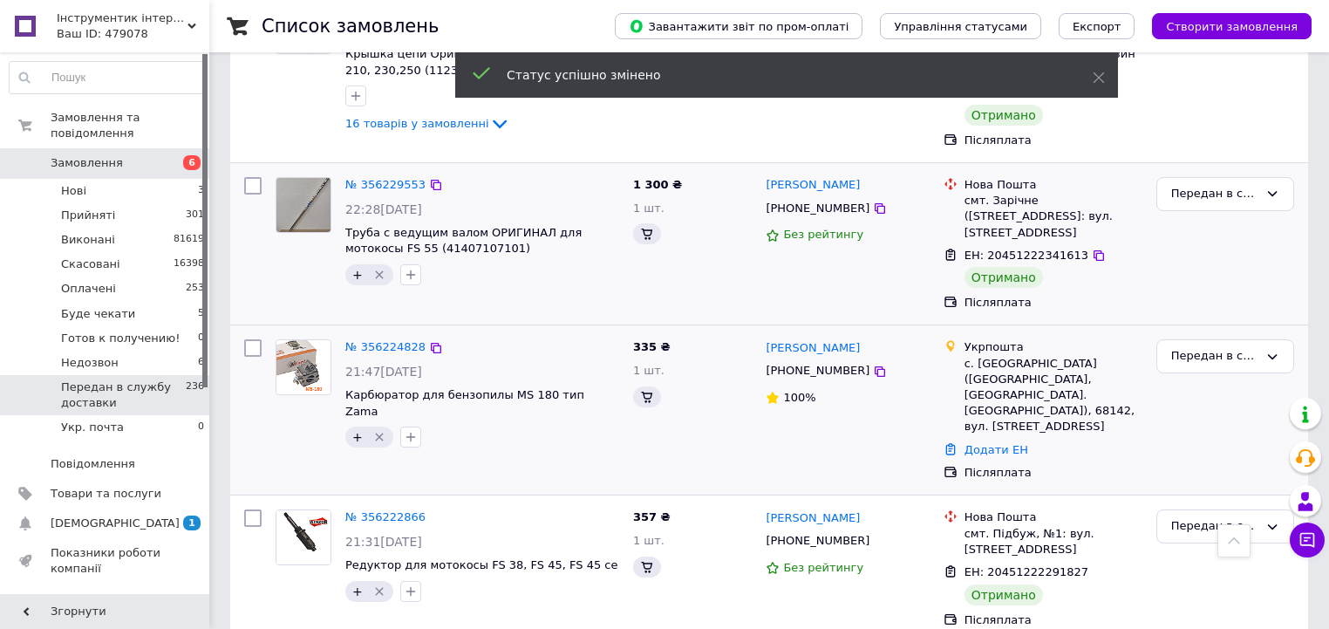
scroll to position [5227, 0]
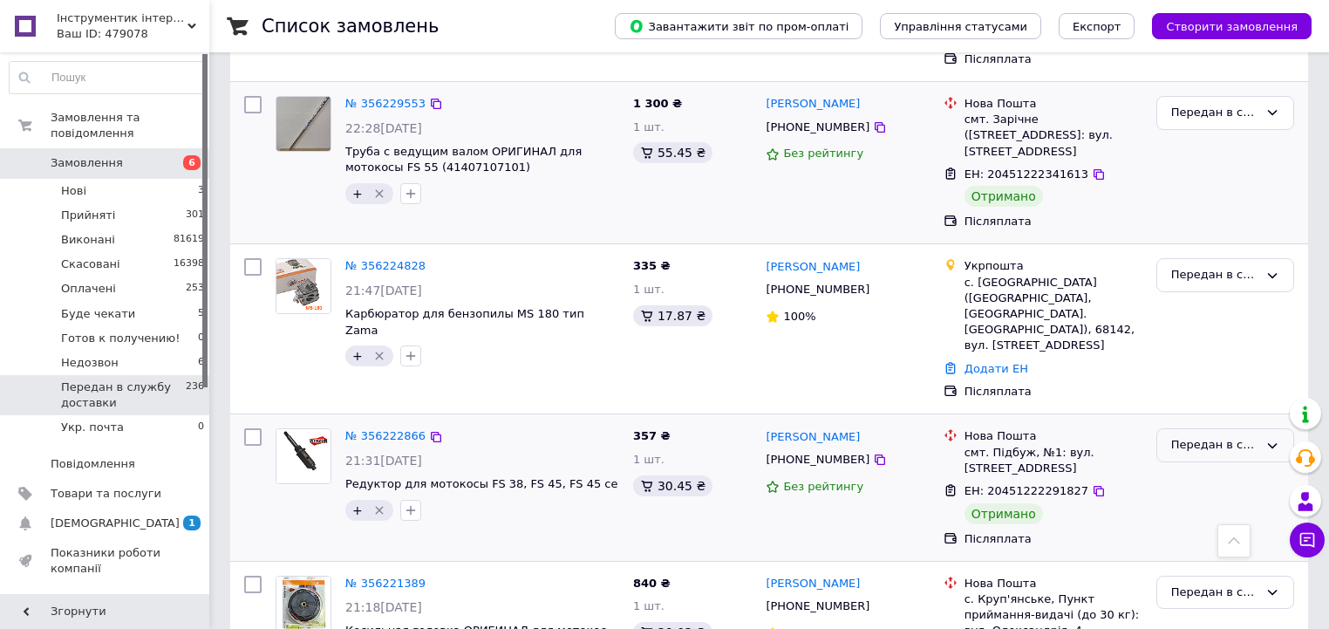
click at [1187, 428] on div "Передан в службу доставки" at bounding box center [1225, 445] width 138 height 34
click at [1197, 498] on li "Виконано" at bounding box center [1225, 514] width 136 height 32
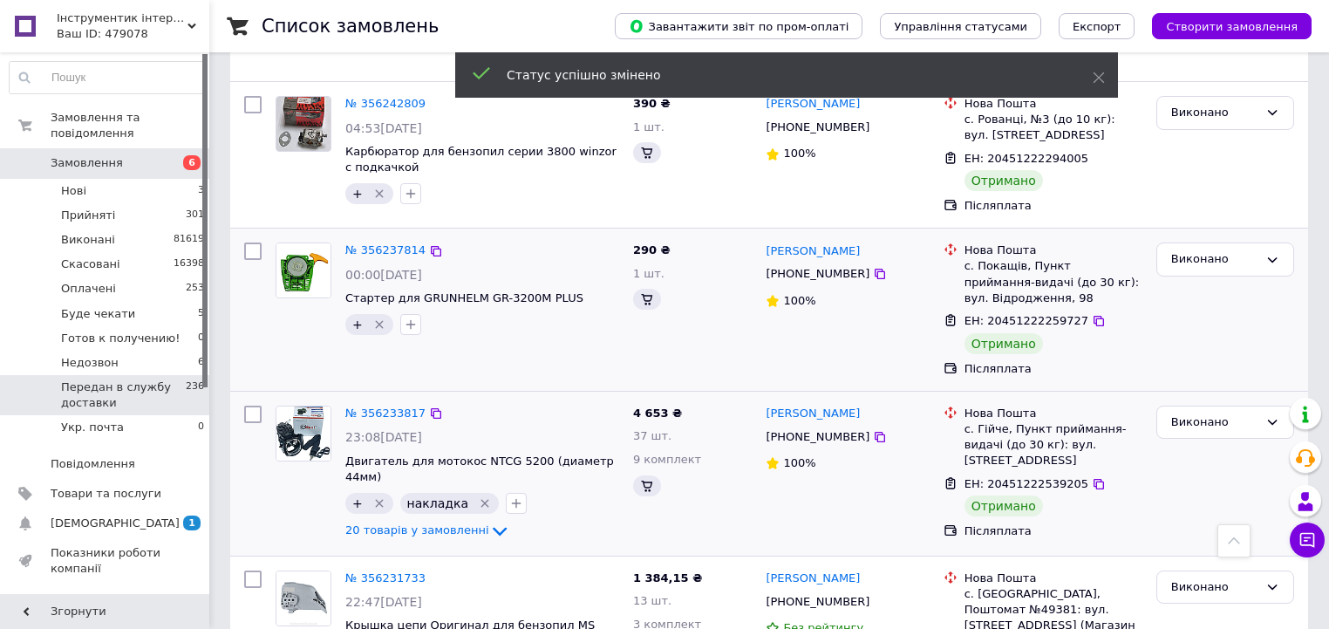
scroll to position [6126, 0]
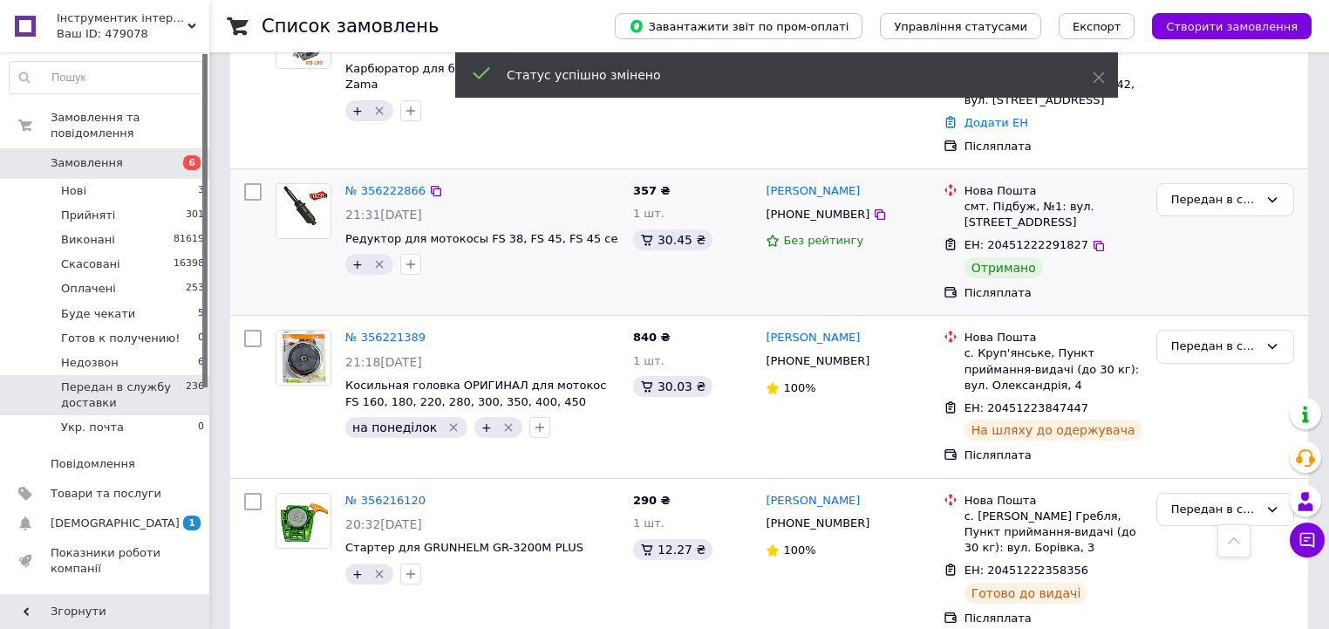
drag, startPoint x: 1174, startPoint y: 281, endPoint x: 1196, endPoint y: 292, distance: 24.6
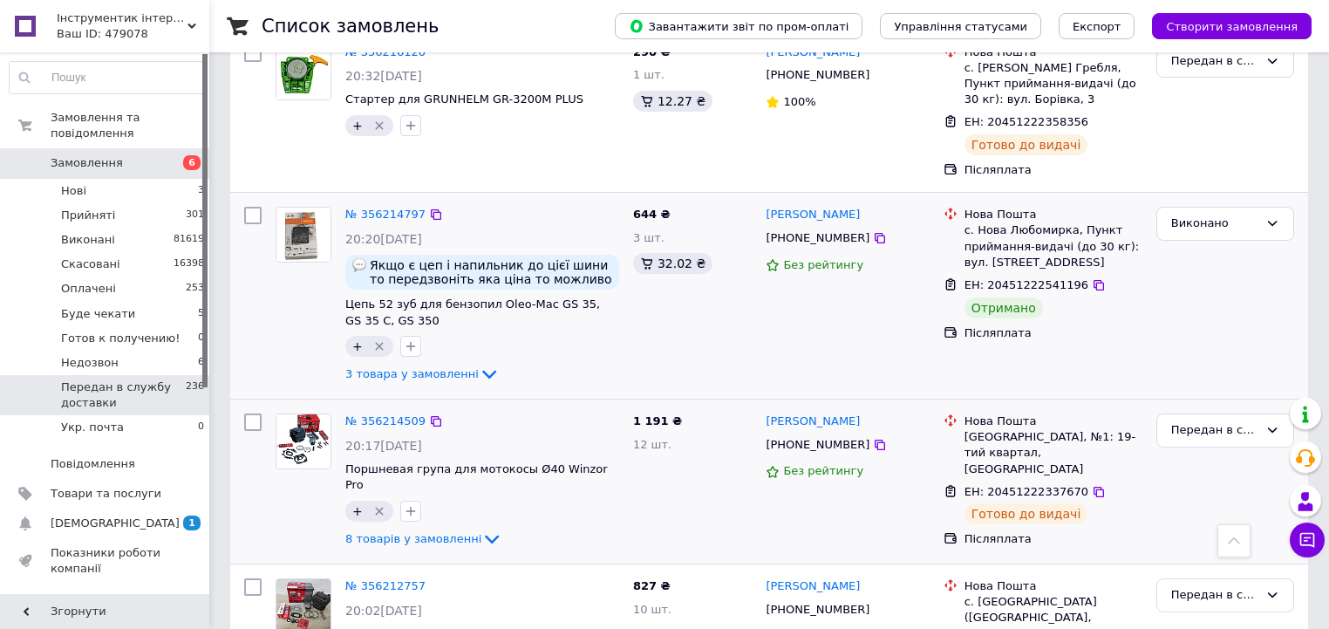
scroll to position [6545, 0]
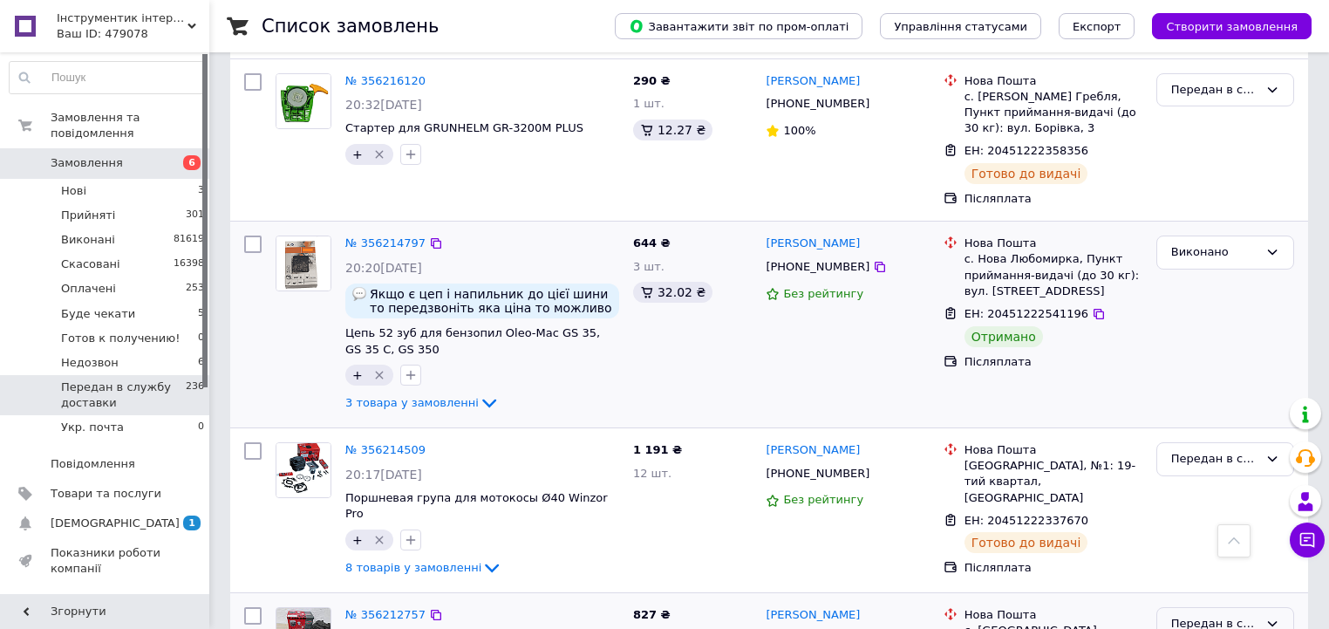
click at [1237, 615] on div "Передан в службу доставки" at bounding box center [1214, 624] width 87 height 18
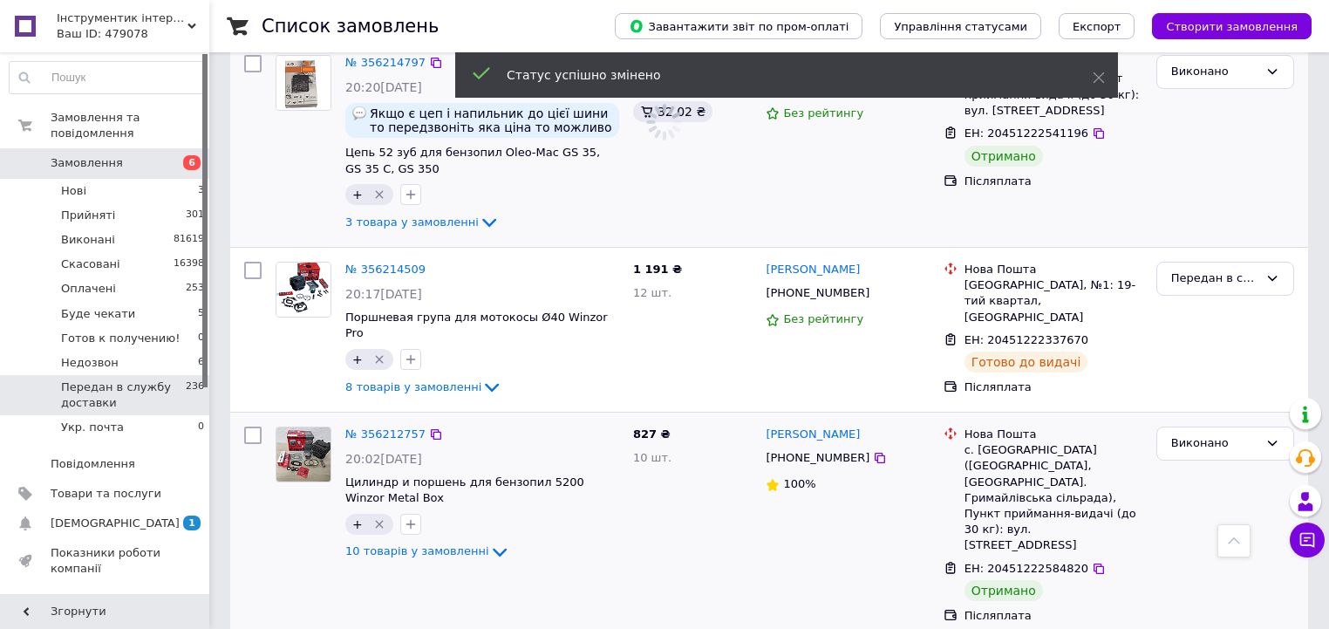
scroll to position [6755, 0]
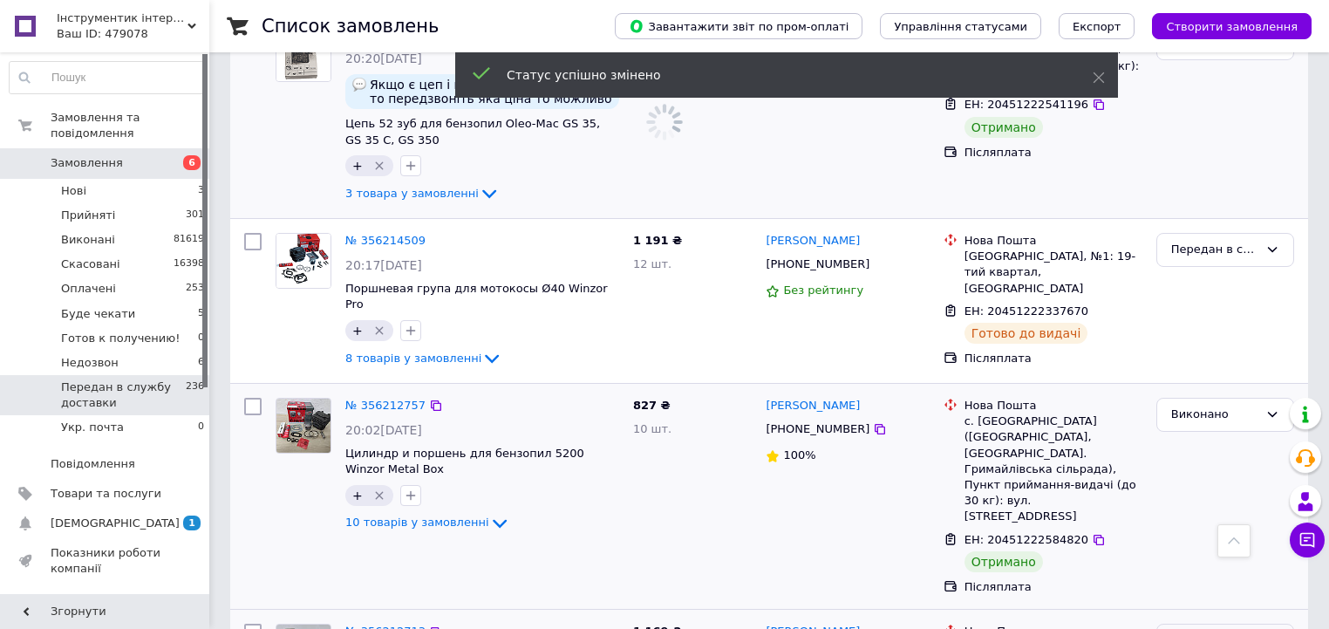
click at [1206, 628] on div "Передан в службу доставки" at bounding box center [1214, 640] width 87 height 18
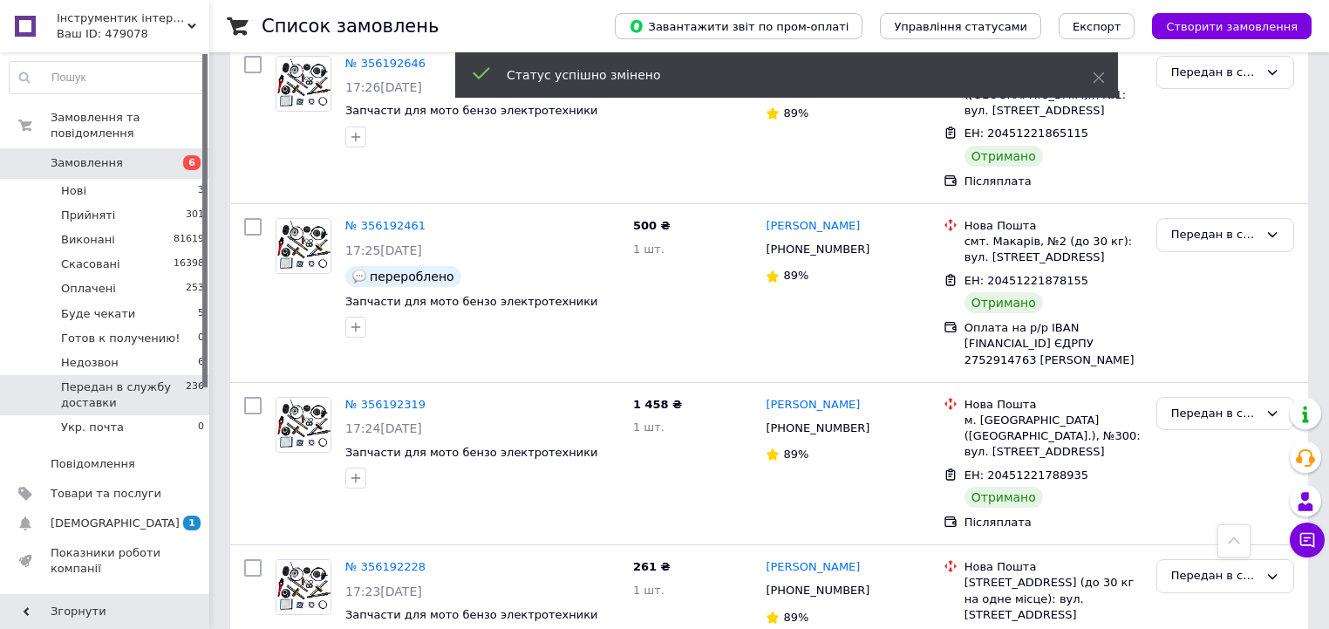
scroll to position [4489, 0]
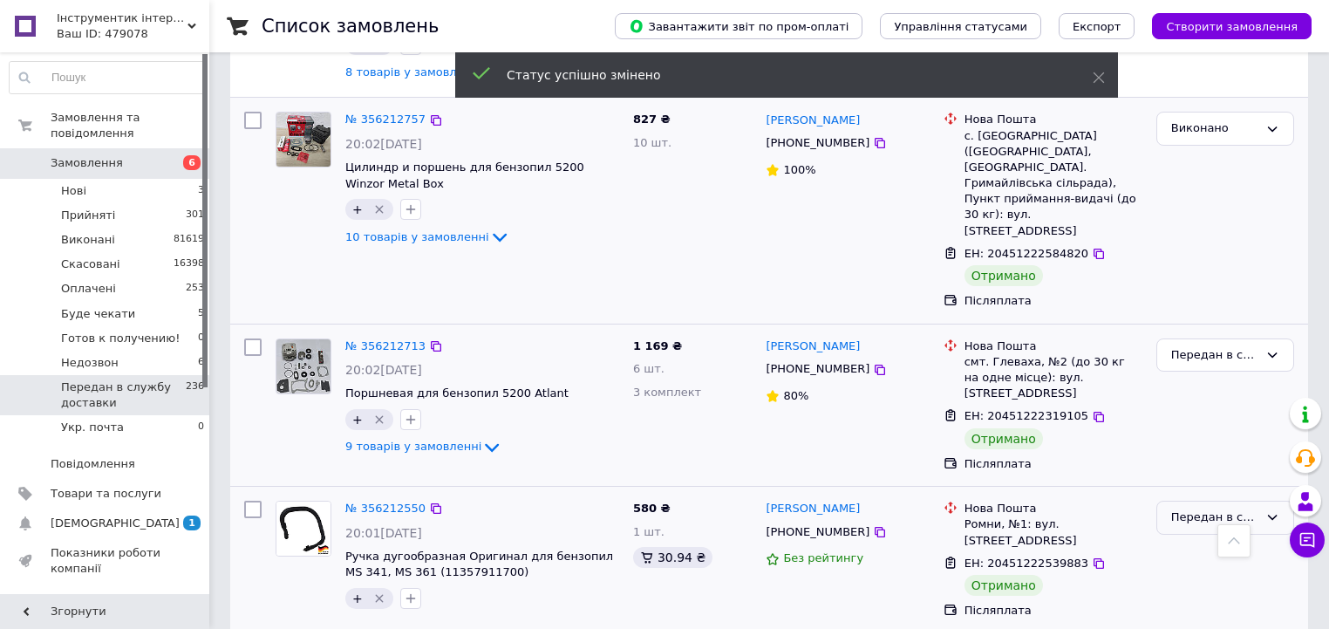
click at [1226, 508] on div "Передан в службу доставки" at bounding box center [1214, 517] width 87 height 18
click at [1205, 569] on li "Виконано" at bounding box center [1225, 585] width 136 height 32
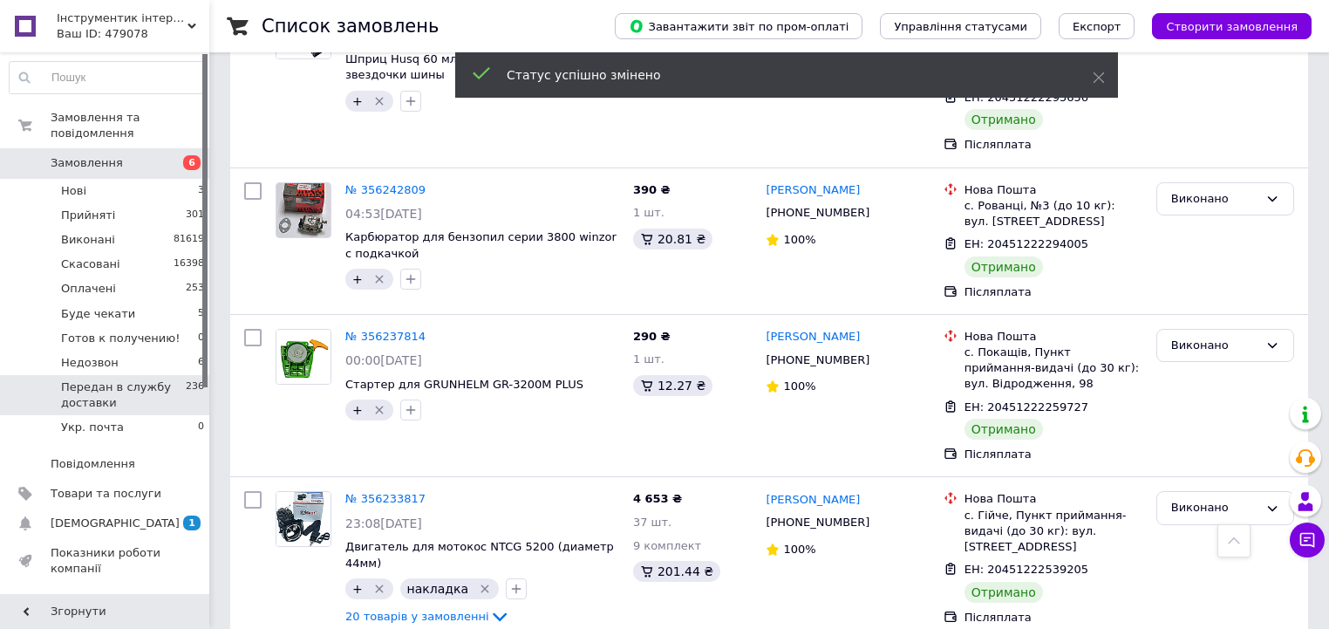
scroll to position [6275, 0]
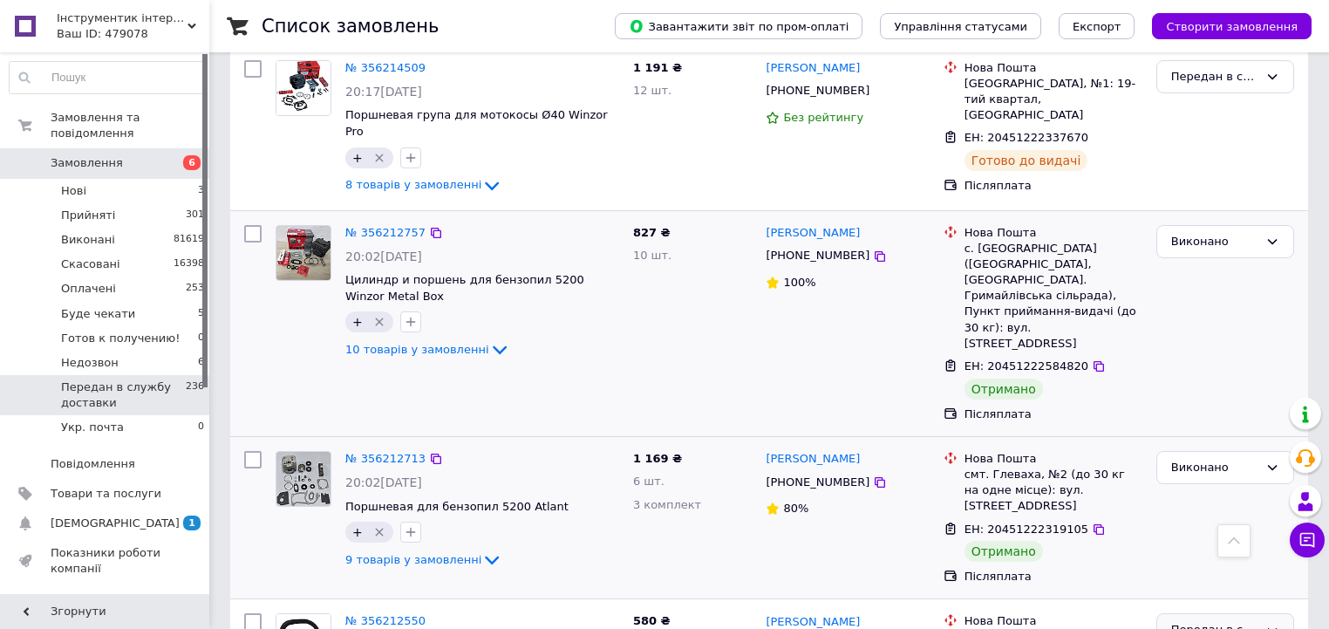
click at [1197, 621] on div "Передан в службу доставки" at bounding box center [1214, 630] width 87 height 18
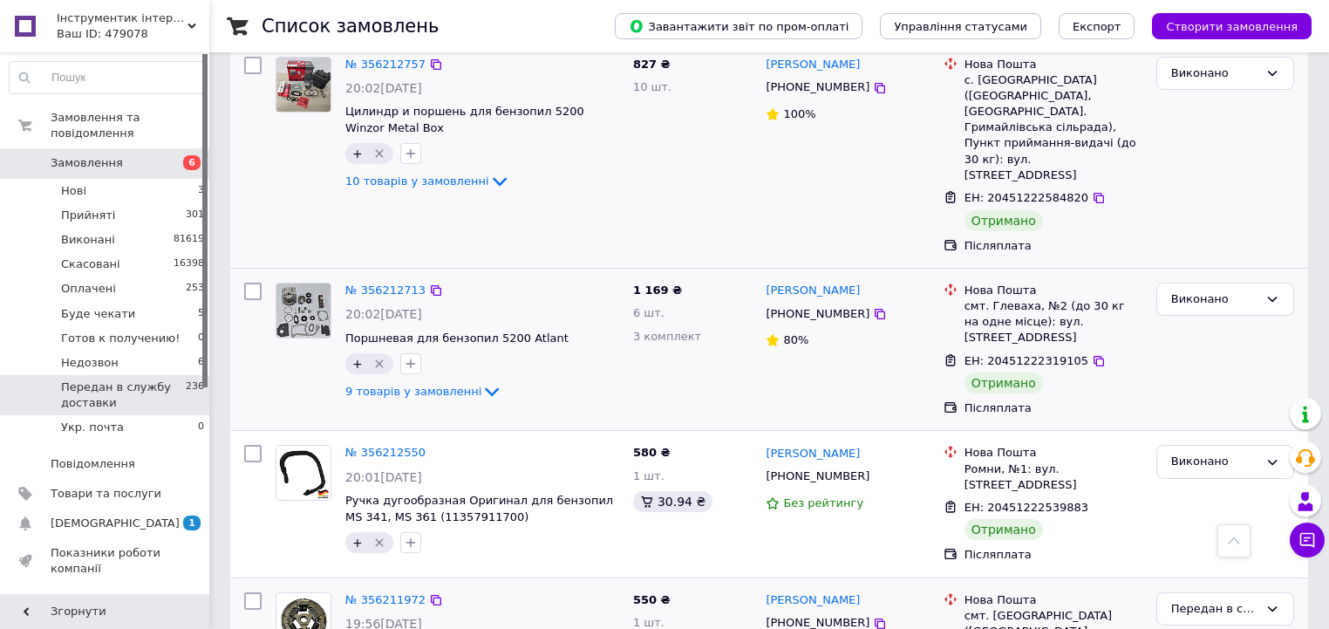
scroll to position [6484, 0]
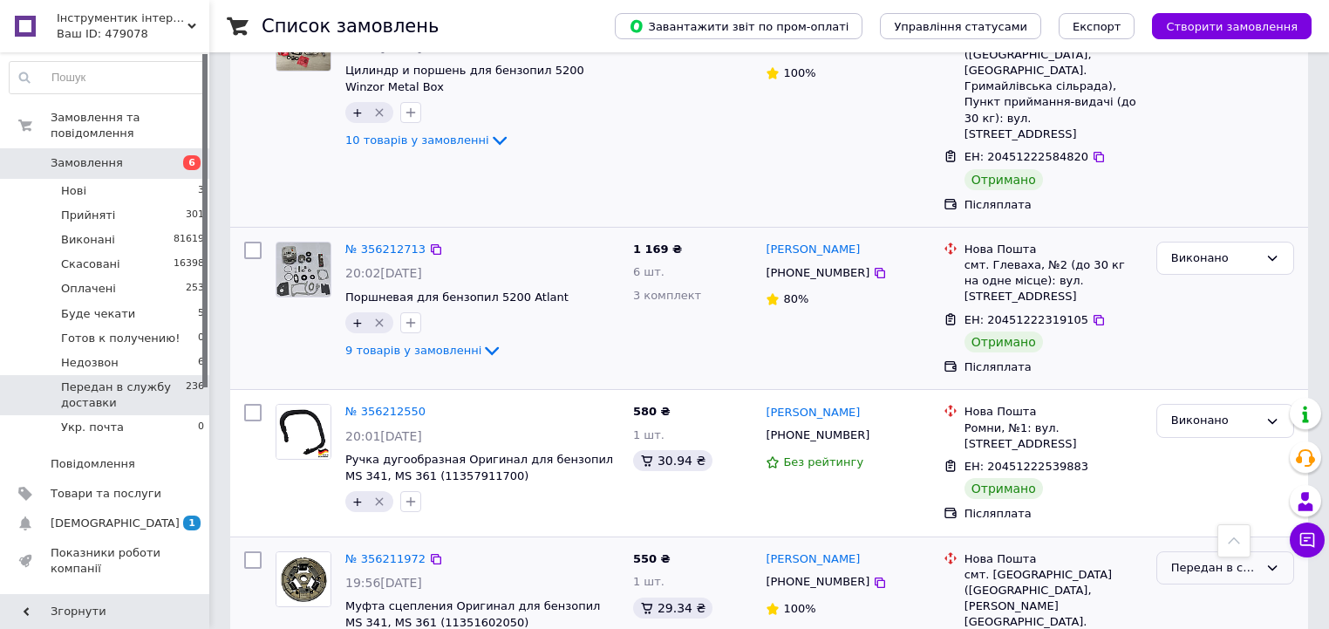
click at [1179, 551] on div "Передан в службу доставки" at bounding box center [1225, 568] width 138 height 34
click at [1192, 620] on li "Виконано" at bounding box center [1225, 636] width 136 height 32
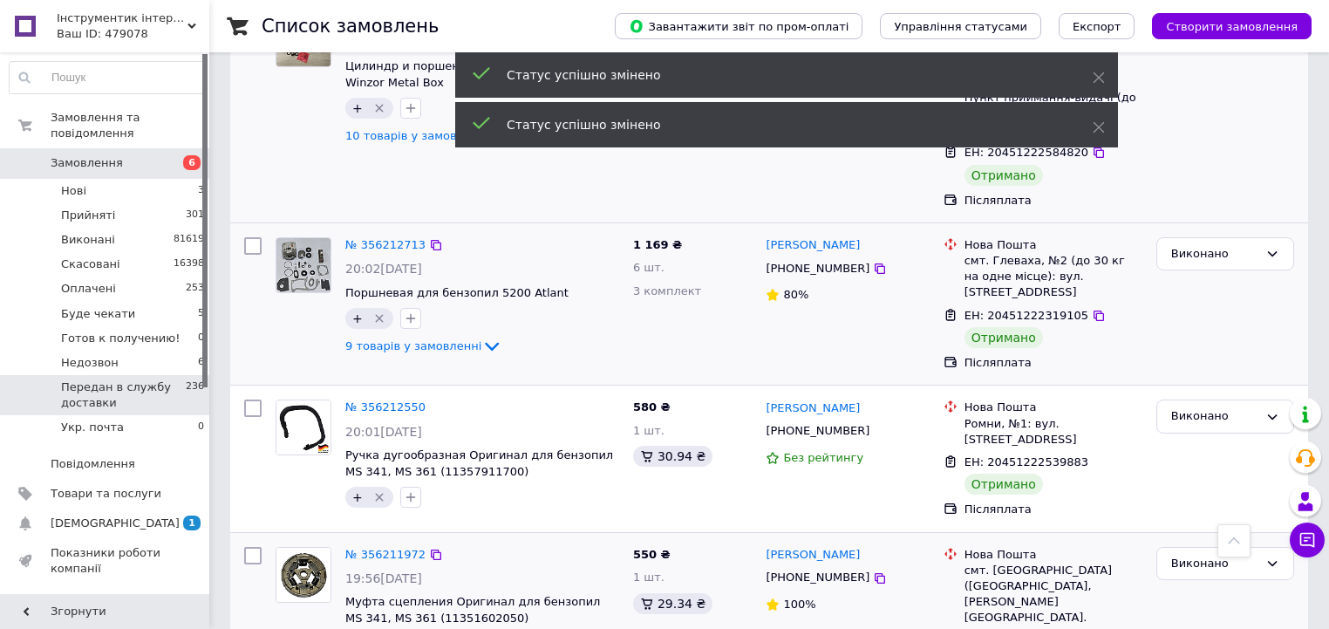
scroll to position [6763, 0]
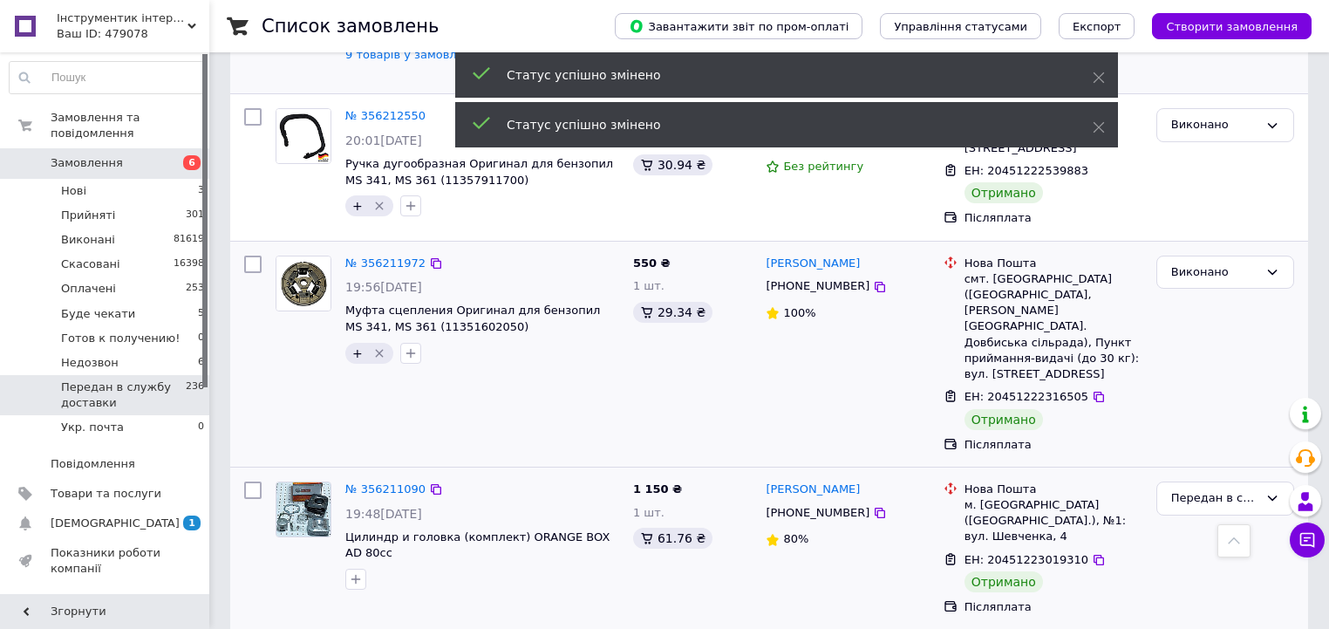
scroll to position [6973, 0]
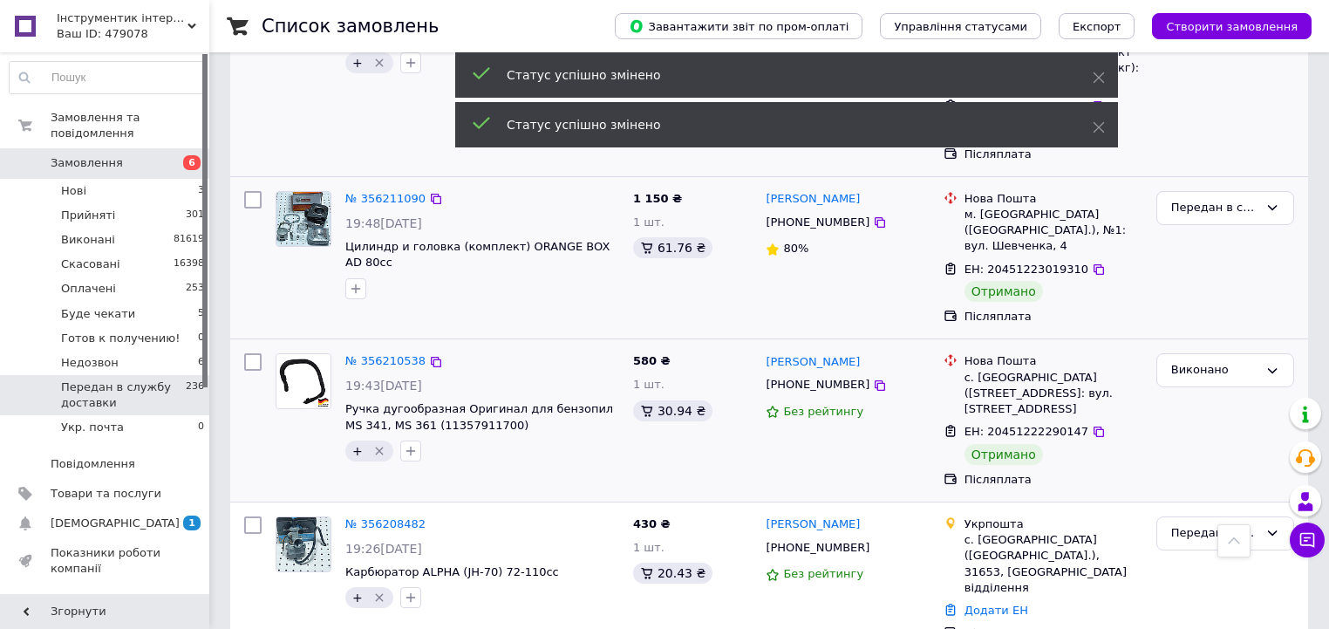
scroll to position [7182, 0]
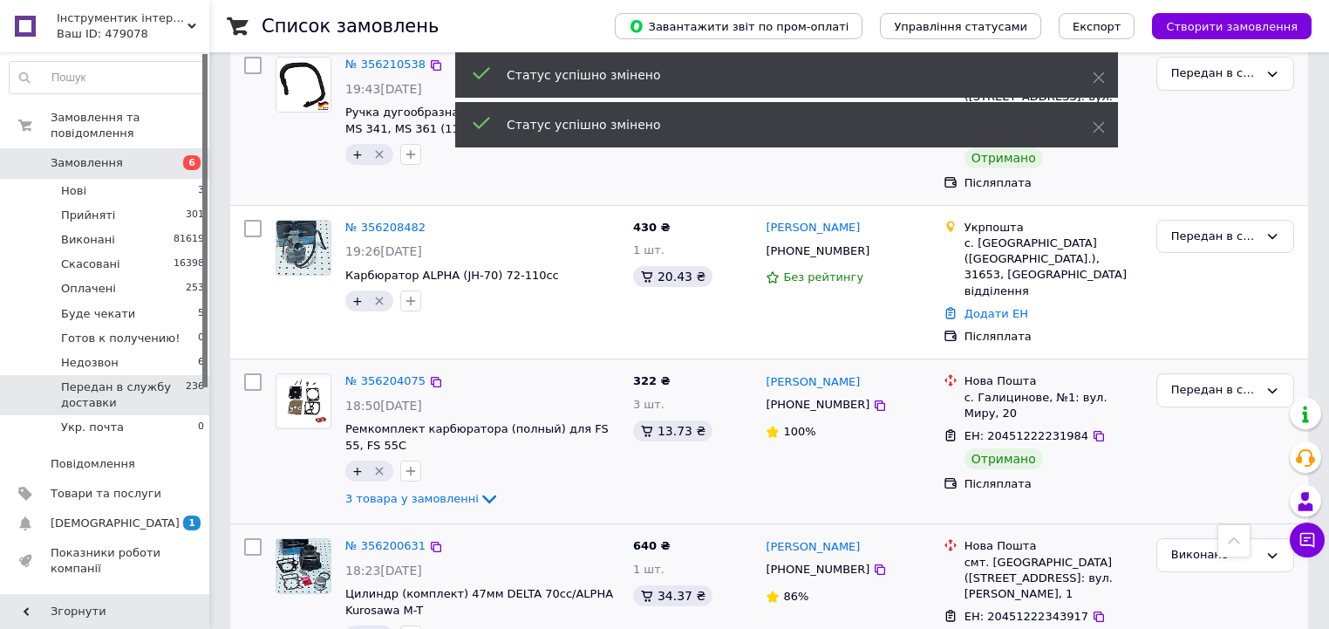
scroll to position [5535, 0]
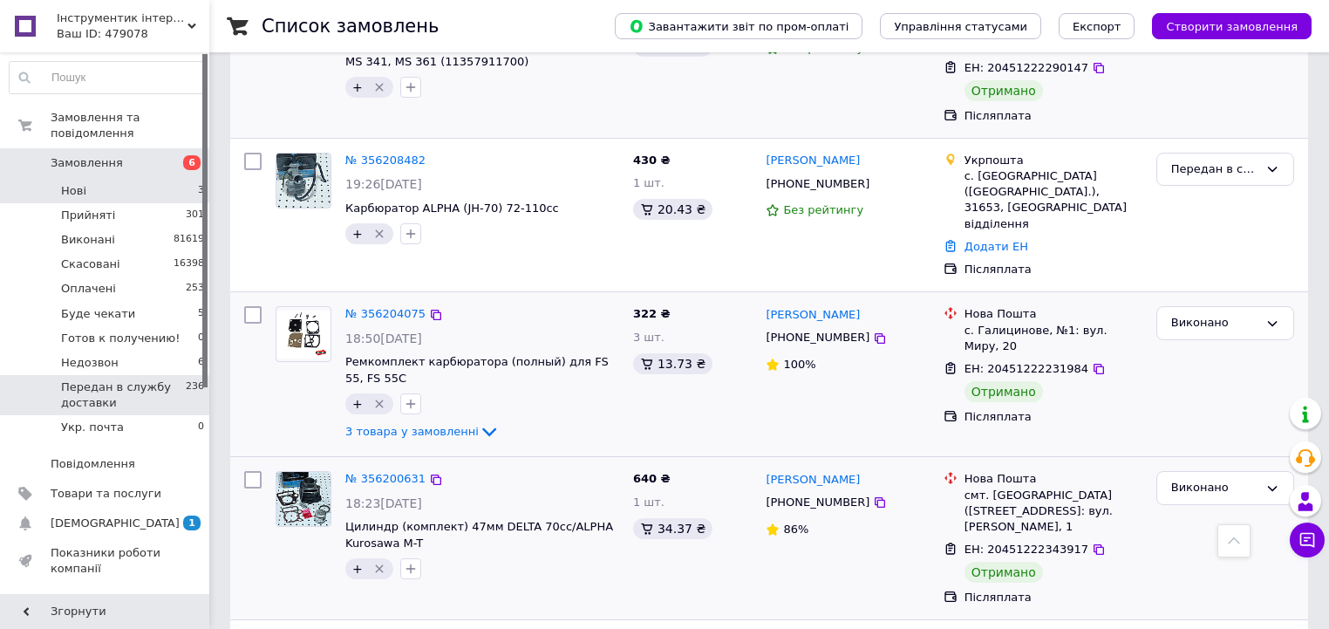
click at [174, 179] on li "Нові 3" at bounding box center [107, 191] width 215 height 24
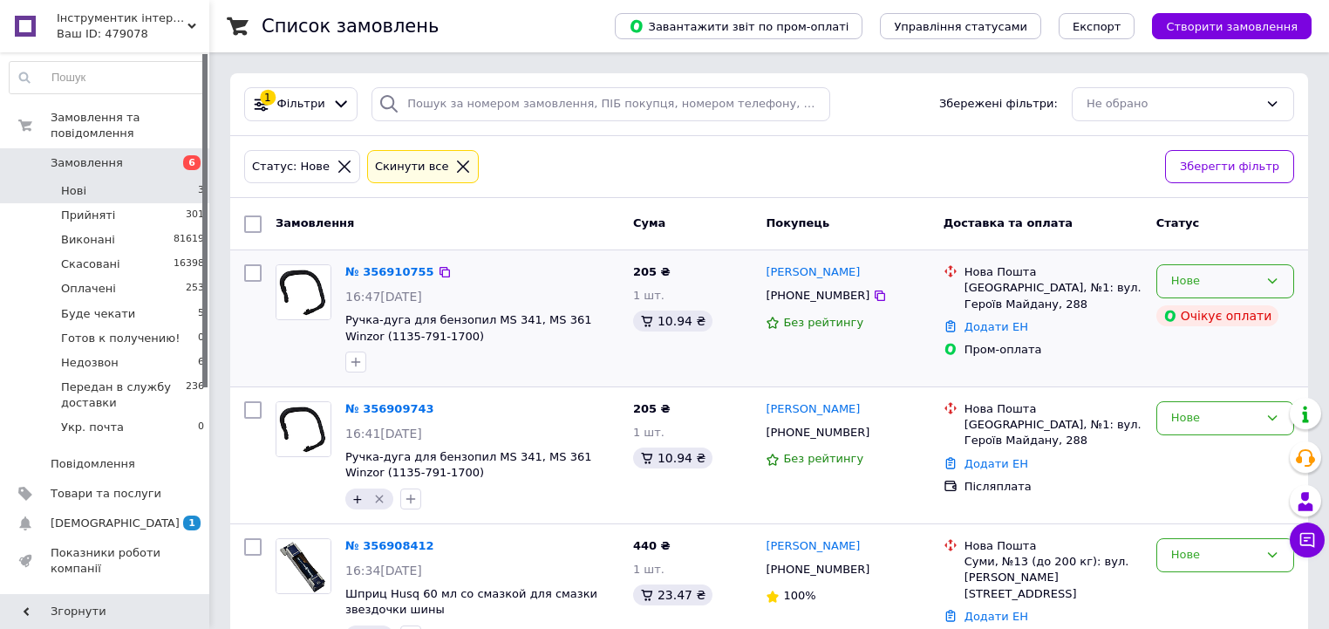
click at [1228, 267] on div "Нове" at bounding box center [1225, 281] width 138 height 34
click at [1210, 385] on li "Скасовано" at bounding box center [1225, 381] width 136 height 32
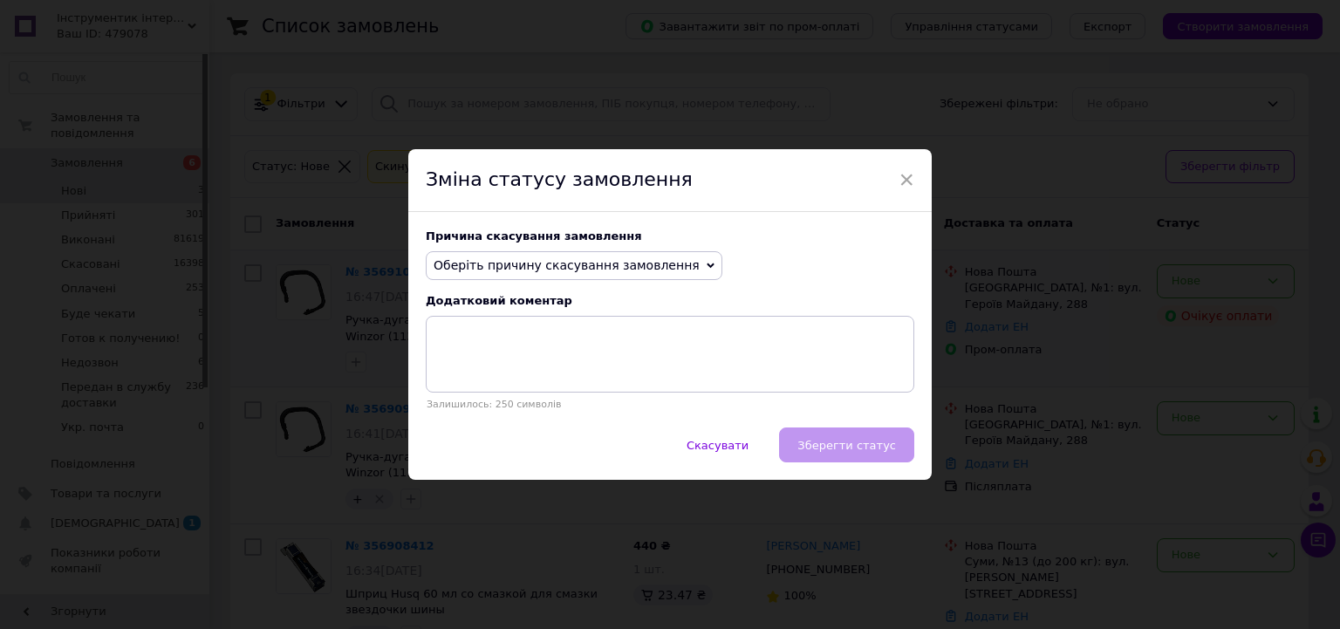
click at [556, 268] on span "Оберіть причину скасування замовлення" at bounding box center [566, 265] width 266 height 14
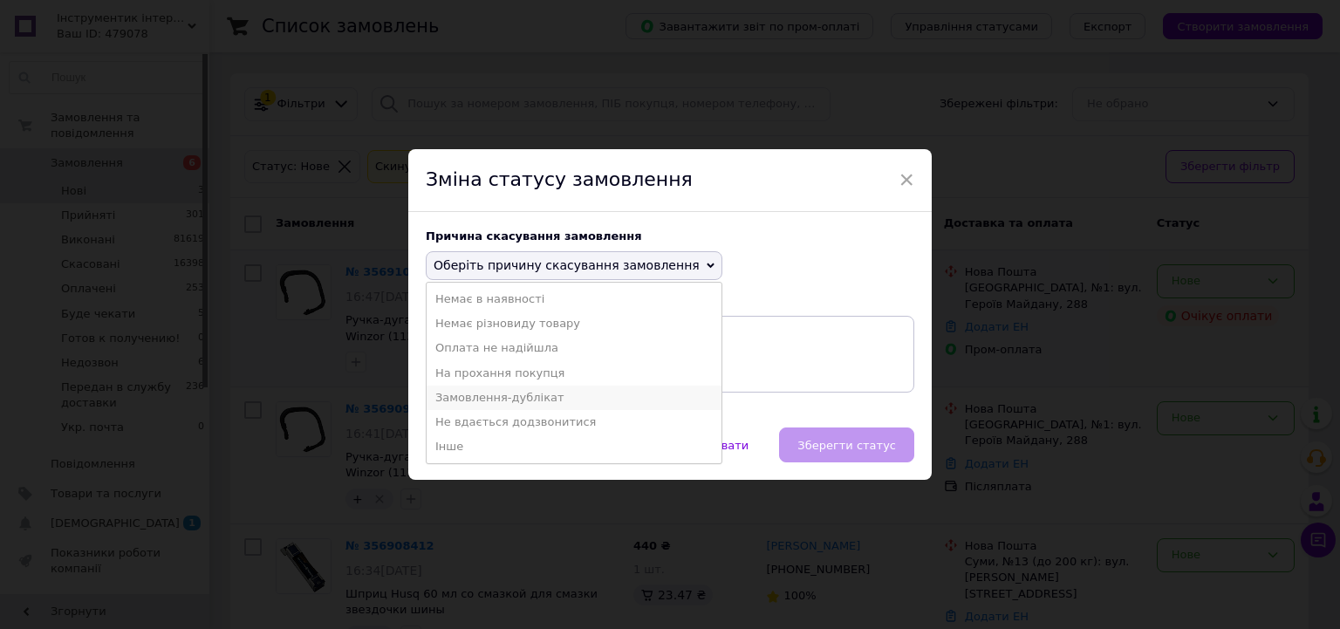
click at [509, 401] on li "Замовлення-дублікат" at bounding box center [573, 397] width 295 height 24
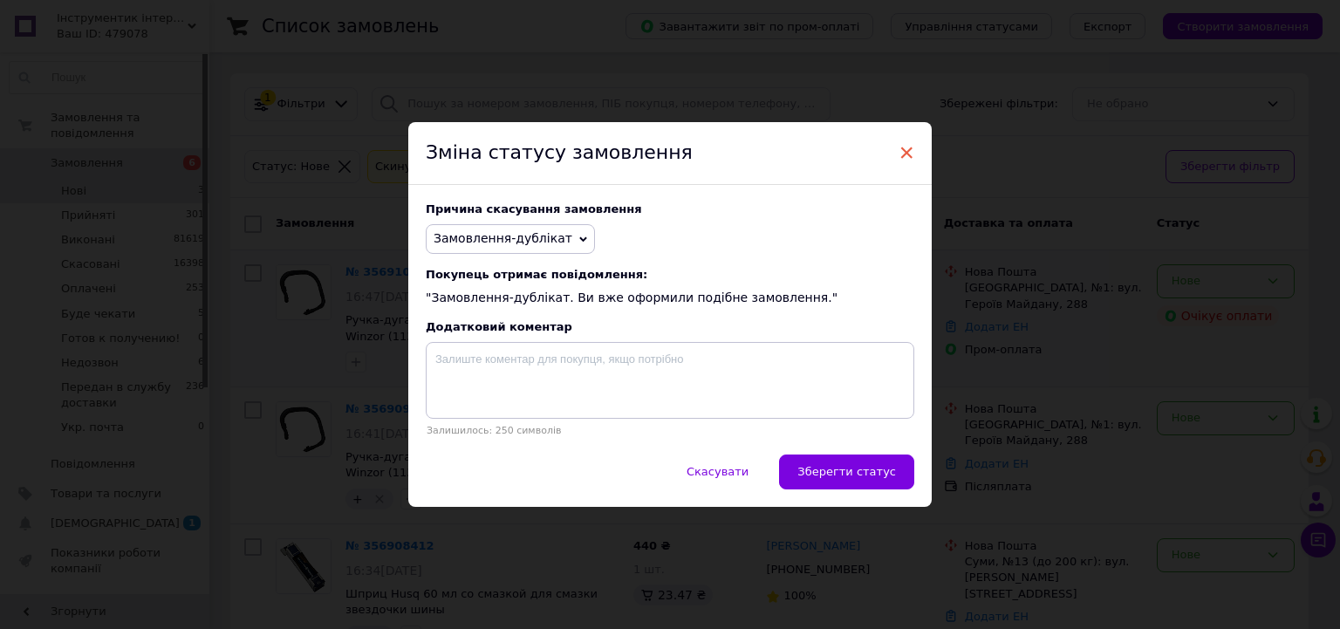
click at [904, 146] on span "×" at bounding box center [906, 153] width 16 height 30
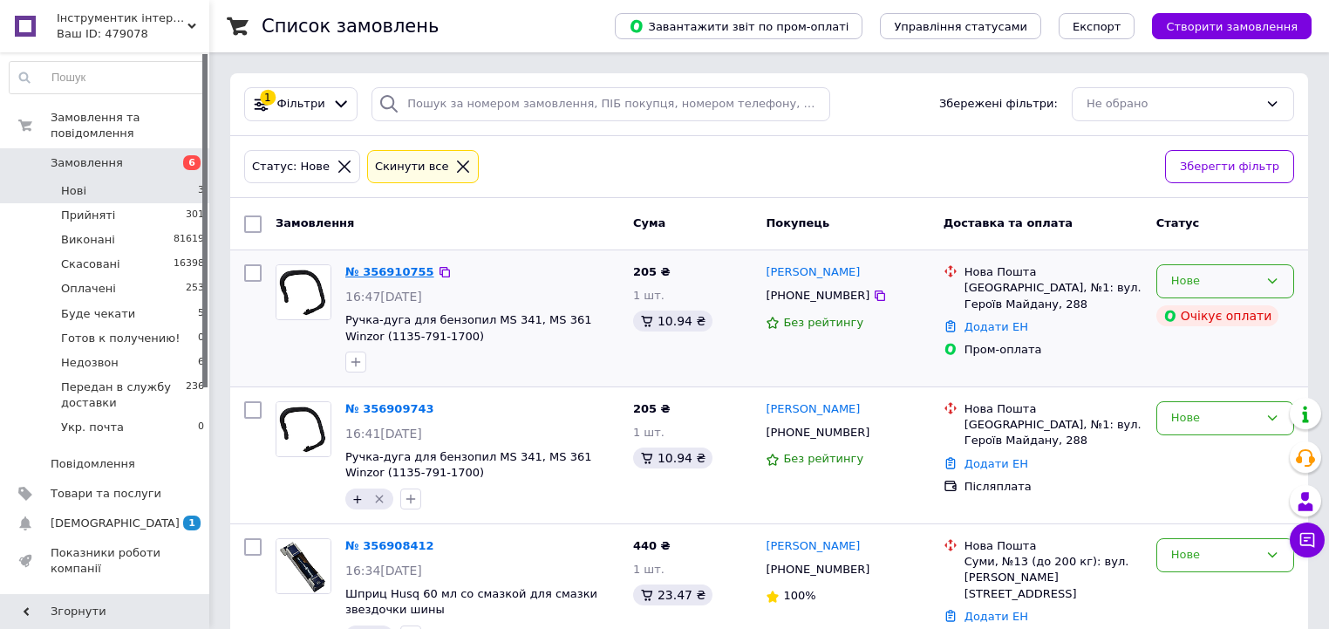
click at [370, 271] on link "№ 356910755" at bounding box center [389, 271] width 89 height 13
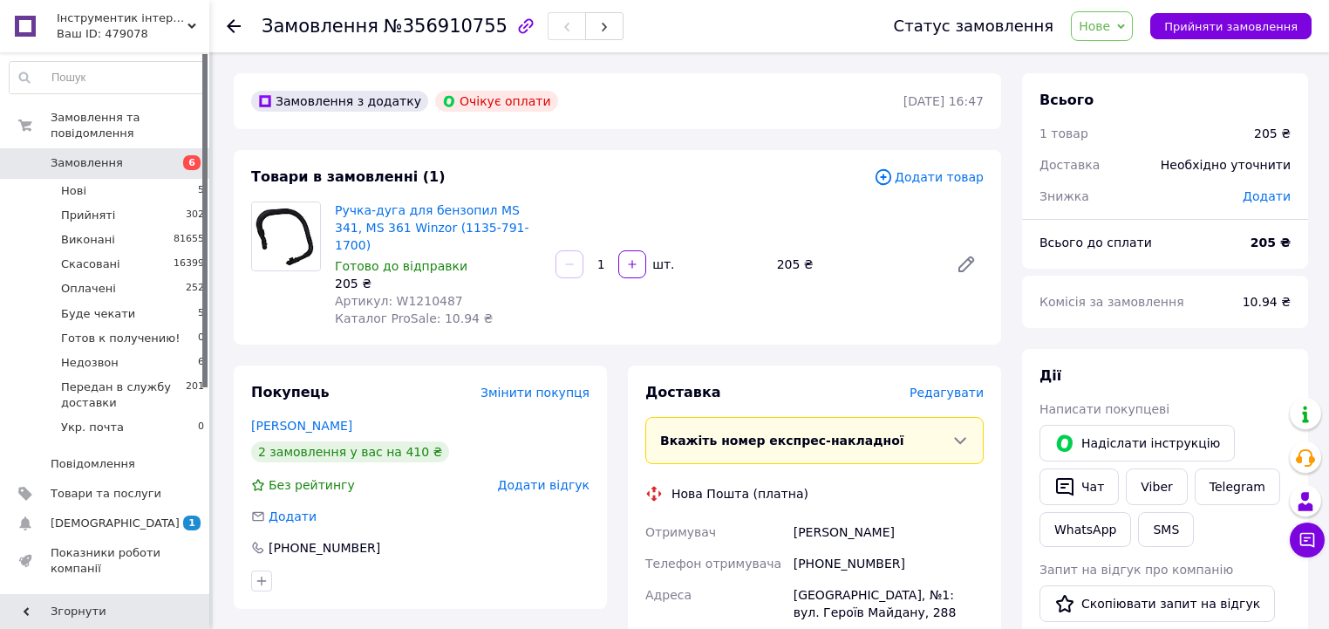
click at [1123, 34] on span "Нове" at bounding box center [1102, 26] width 62 height 30
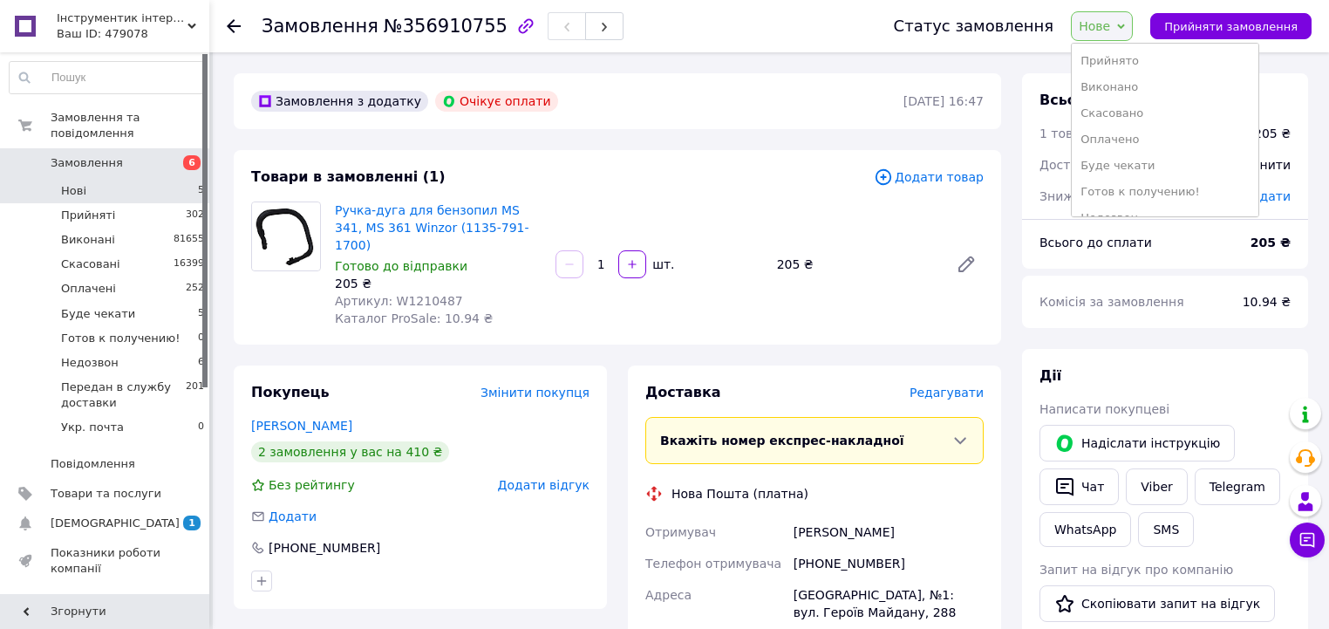
click at [140, 179] on li "Нові 5" at bounding box center [107, 191] width 215 height 24
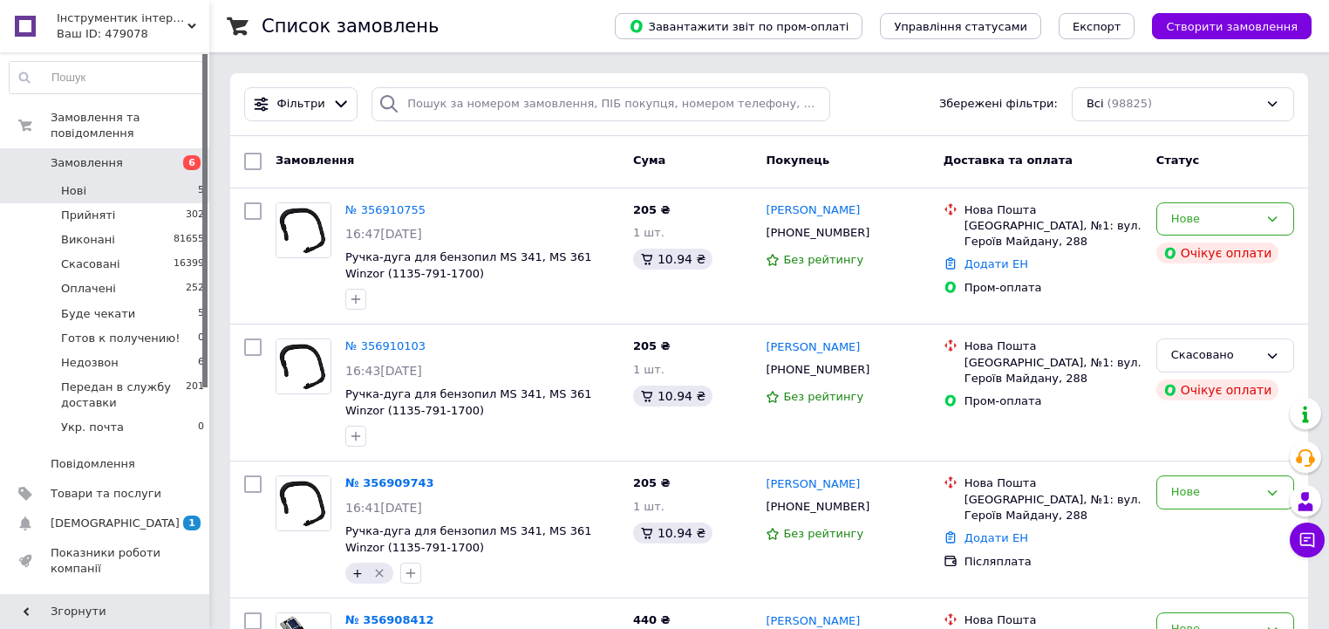
click at [178, 179] on li "Нові 5" at bounding box center [107, 191] width 215 height 24
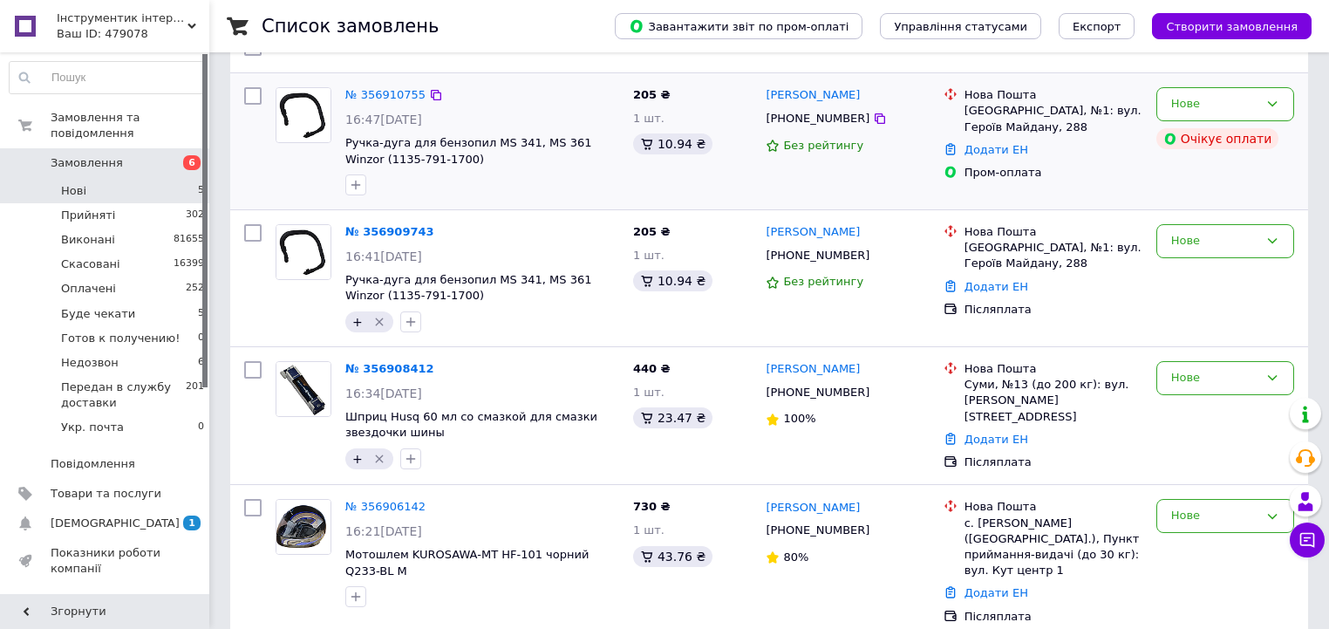
scroll to position [188, 0]
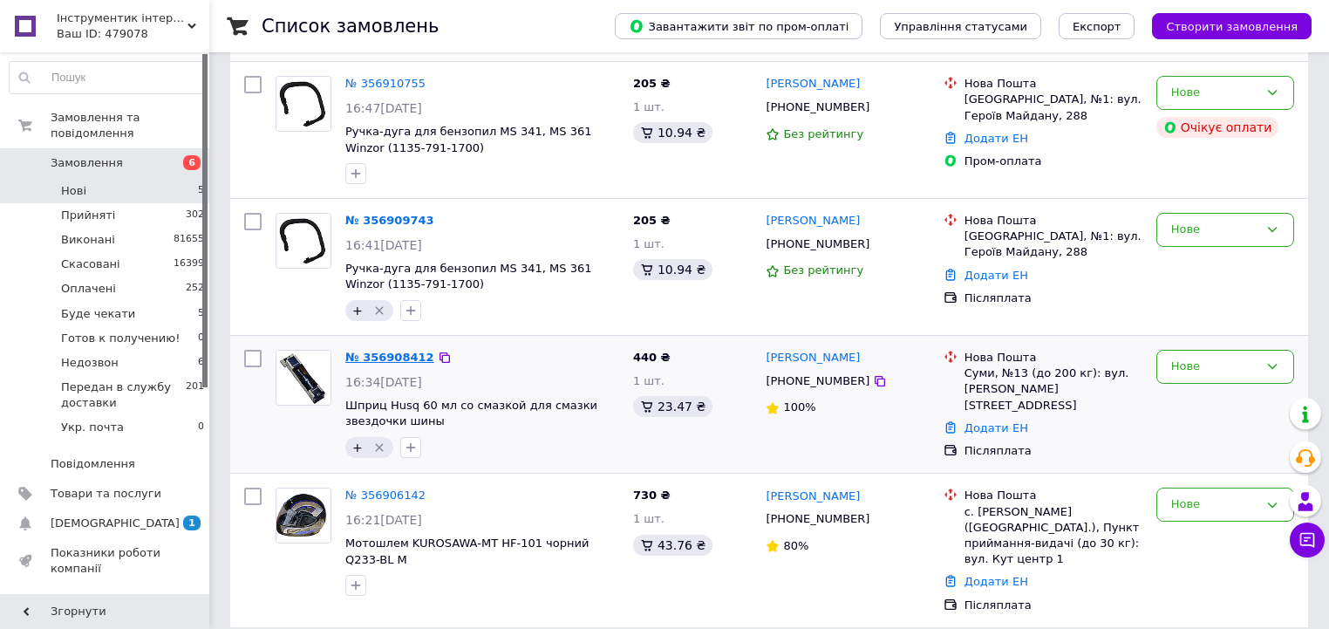
click at [405, 363] on link "№ 356908412" at bounding box center [389, 357] width 89 height 13
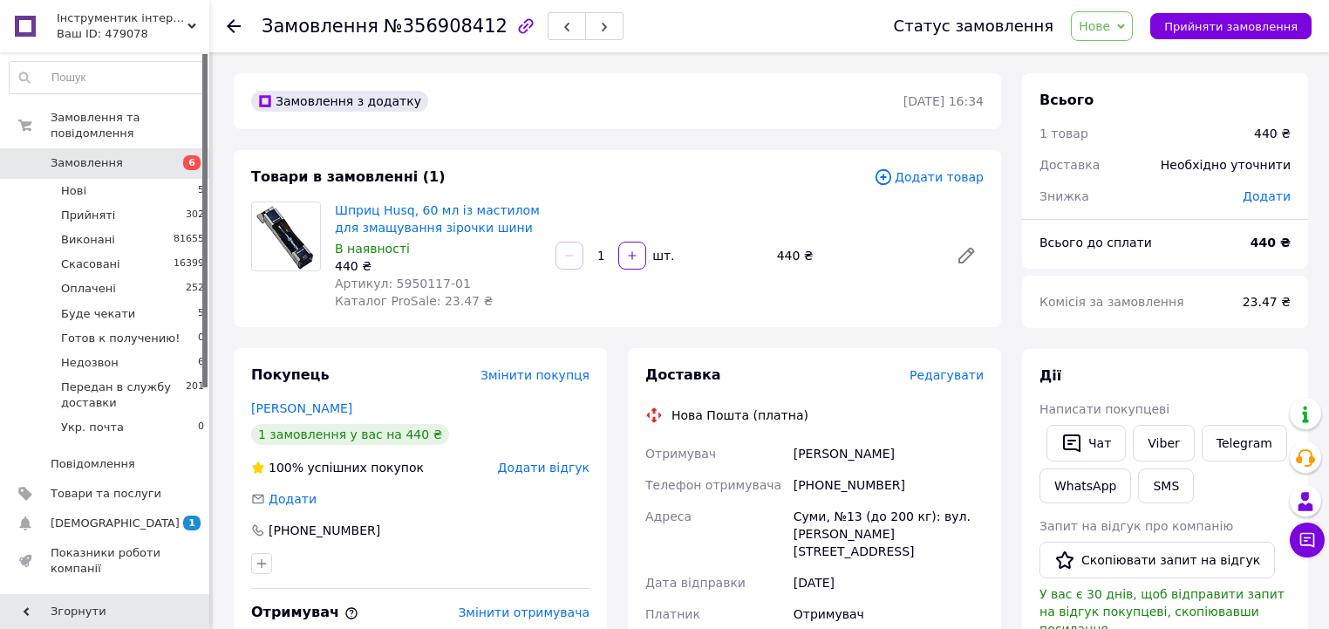
click at [1133, 11] on span "Нове" at bounding box center [1102, 26] width 62 height 30
click at [1129, 49] on li "Прийнято" at bounding box center [1165, 61] width 187 height 26
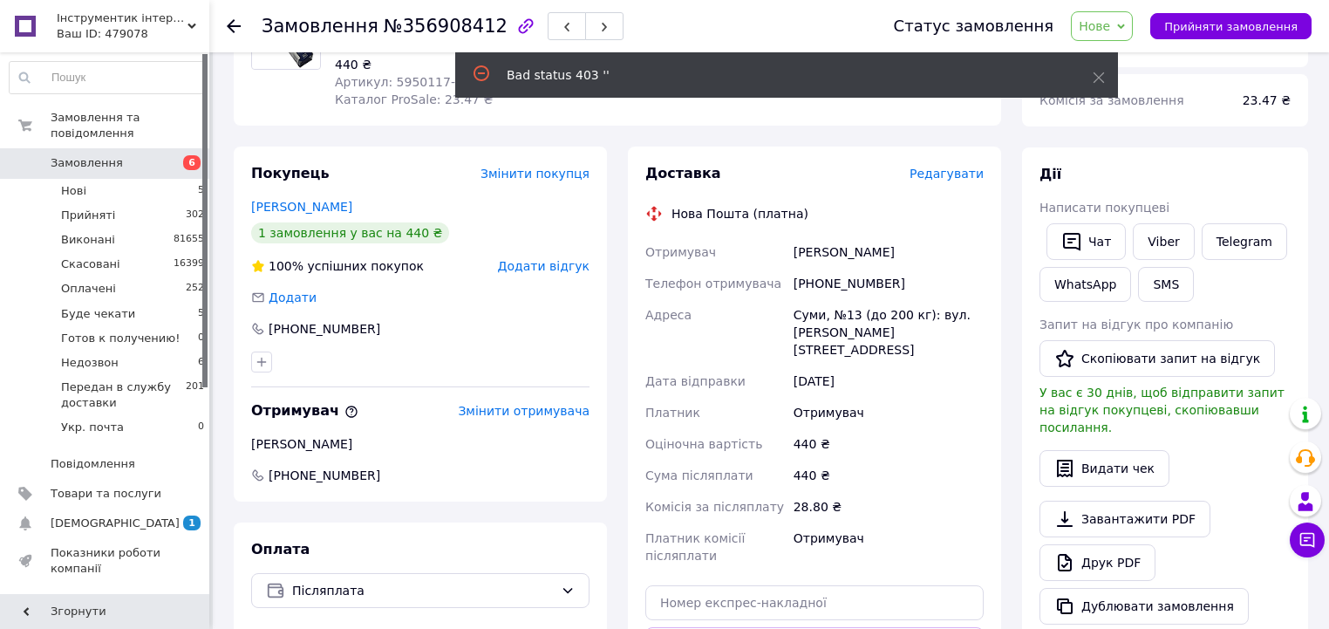
scroll to position [209, 0]
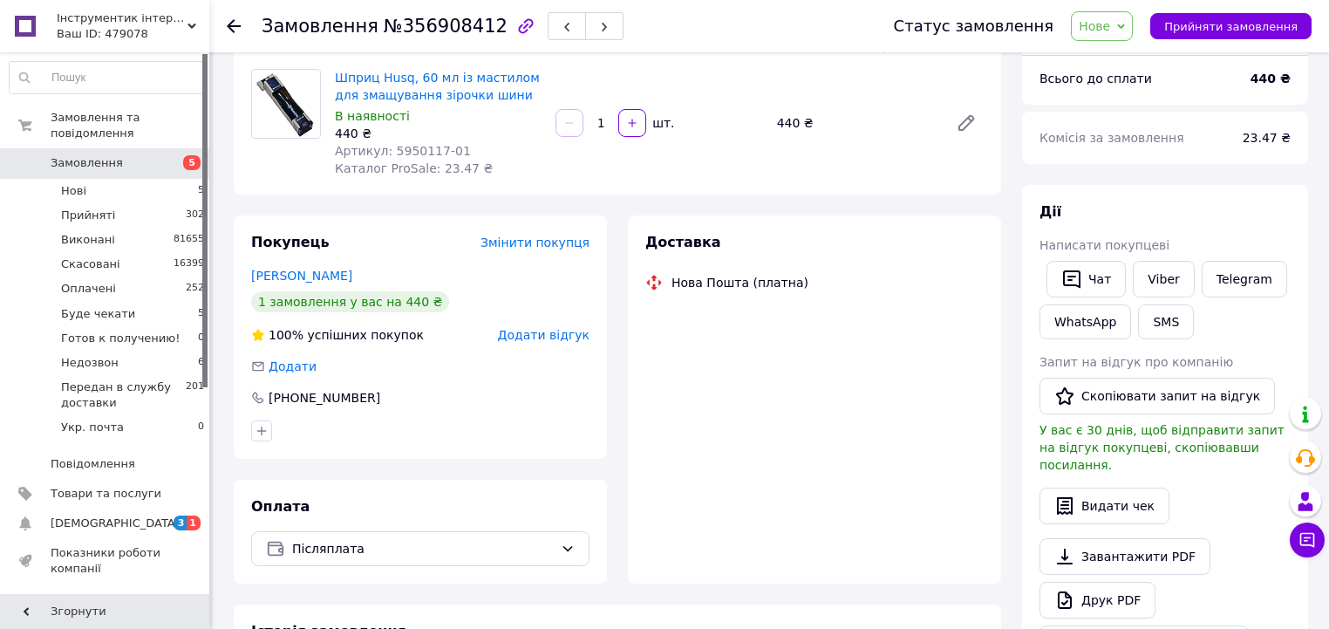
scroll to position [168, 0]
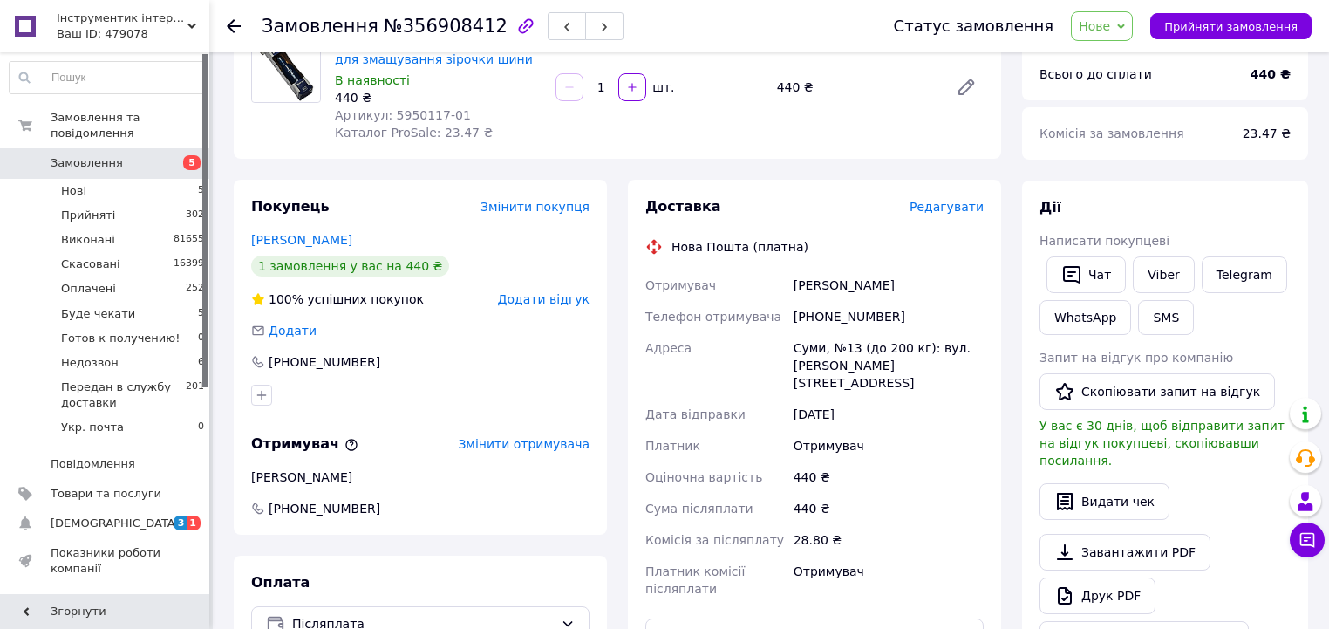
click at [1133, 32] on span "Нове" at bounding box center [1102, 26] width 62 height 30
click at [1136, 61] on li "Прийнято" at bounding box center [1165, 61] width 187 height 26
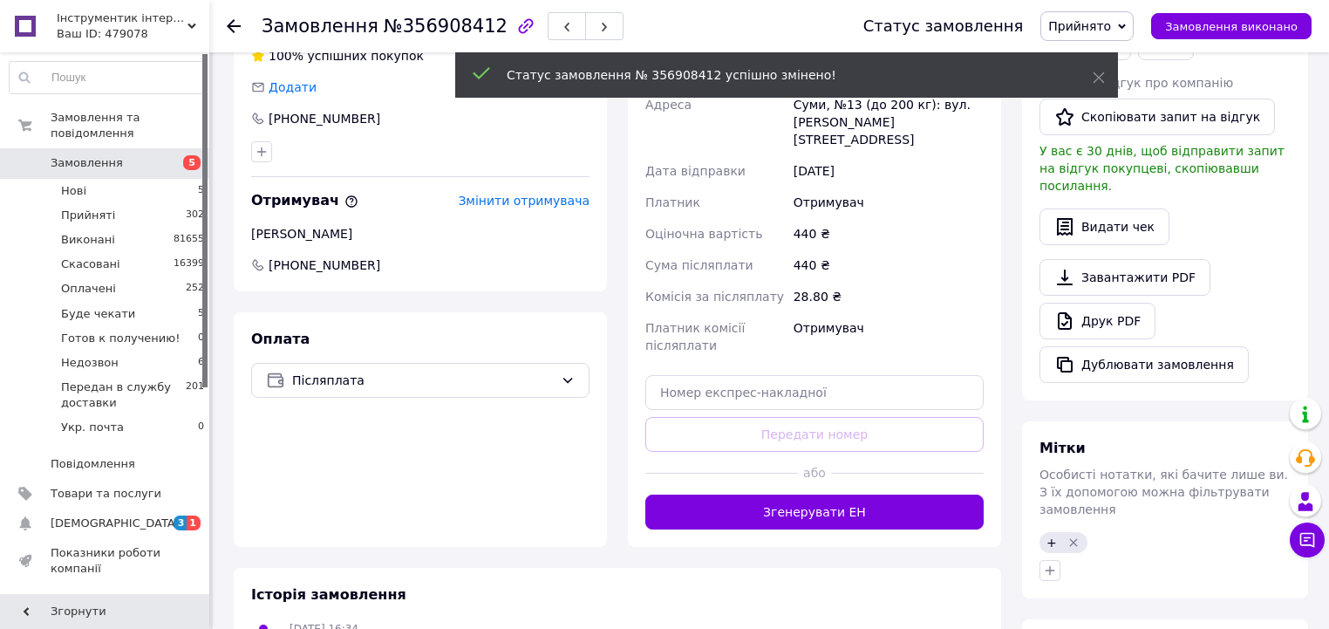
scroll to position [447, 0]
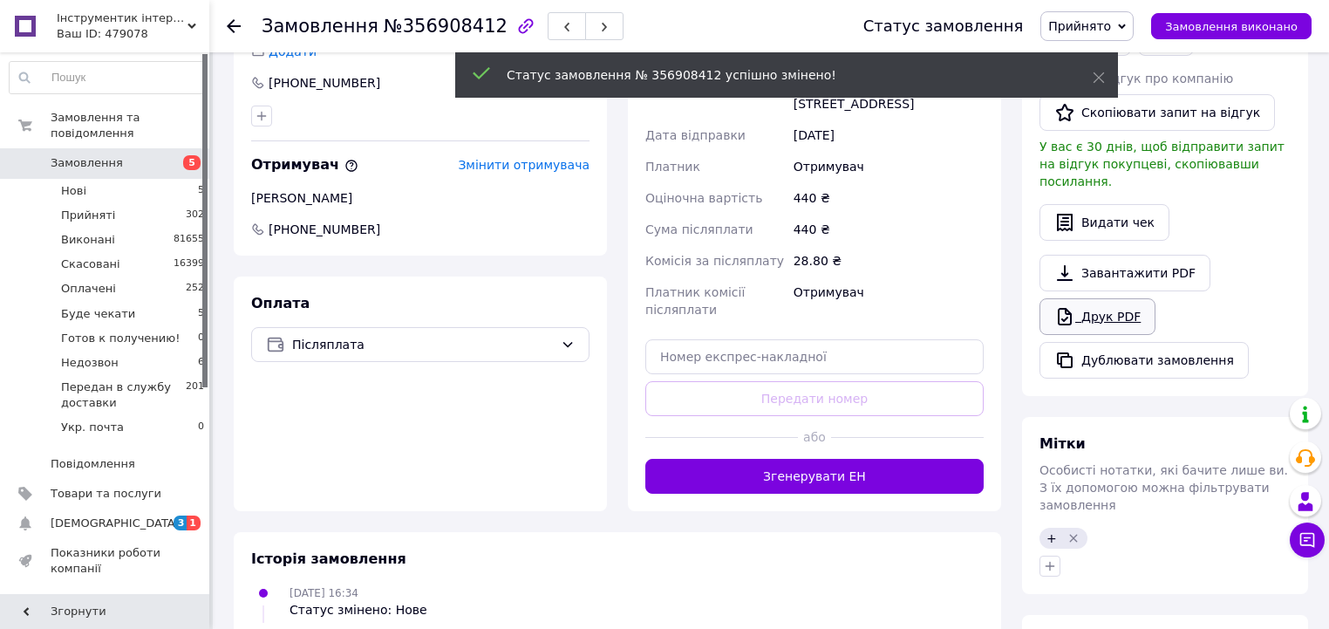
click at [1088, 298] on link "Друк PDF" at bounding box center [1098, 316] width 116 height 37
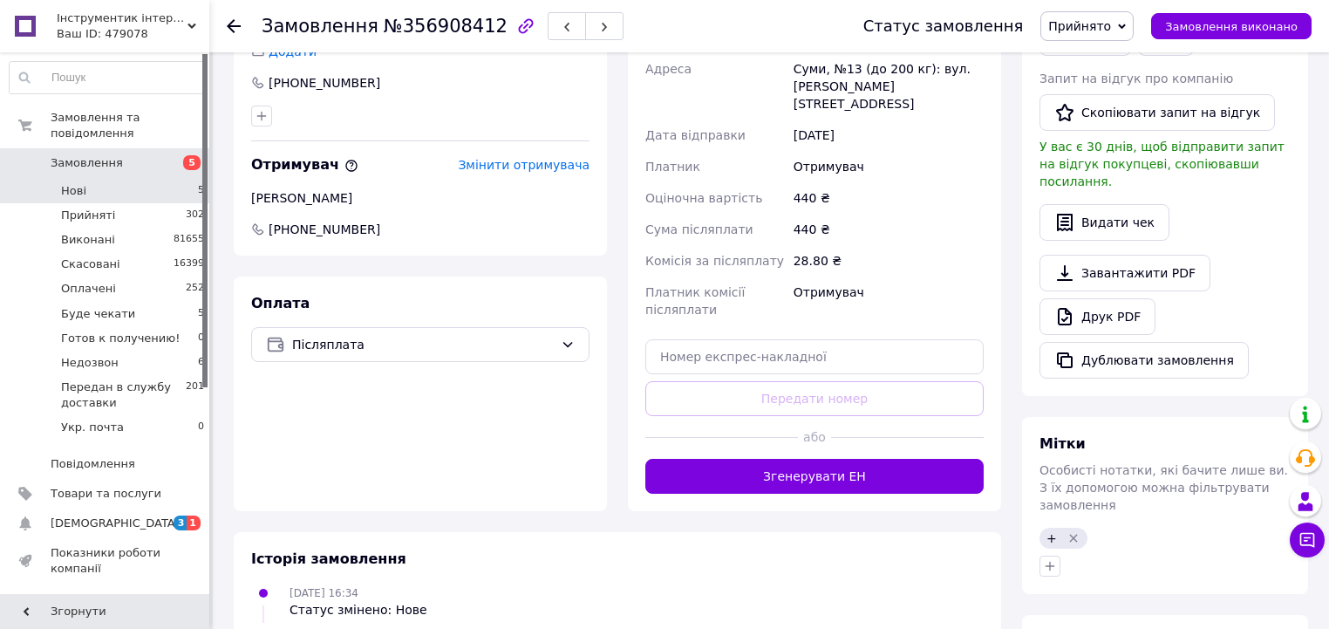
click at [177, 180] on li "Нові 5" at bounding box center [107, 191] width 215 height 24
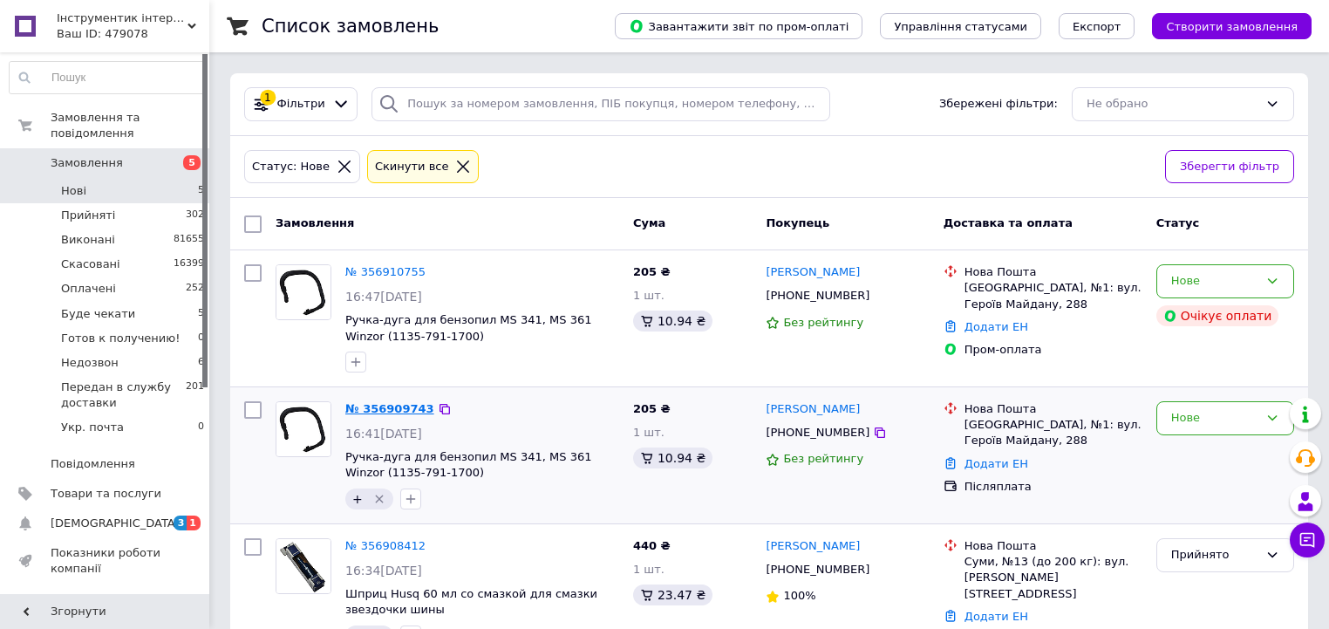
click at [382, 411] on link "№ 356909743" at bounding box center [389, 408] width 89 height 13
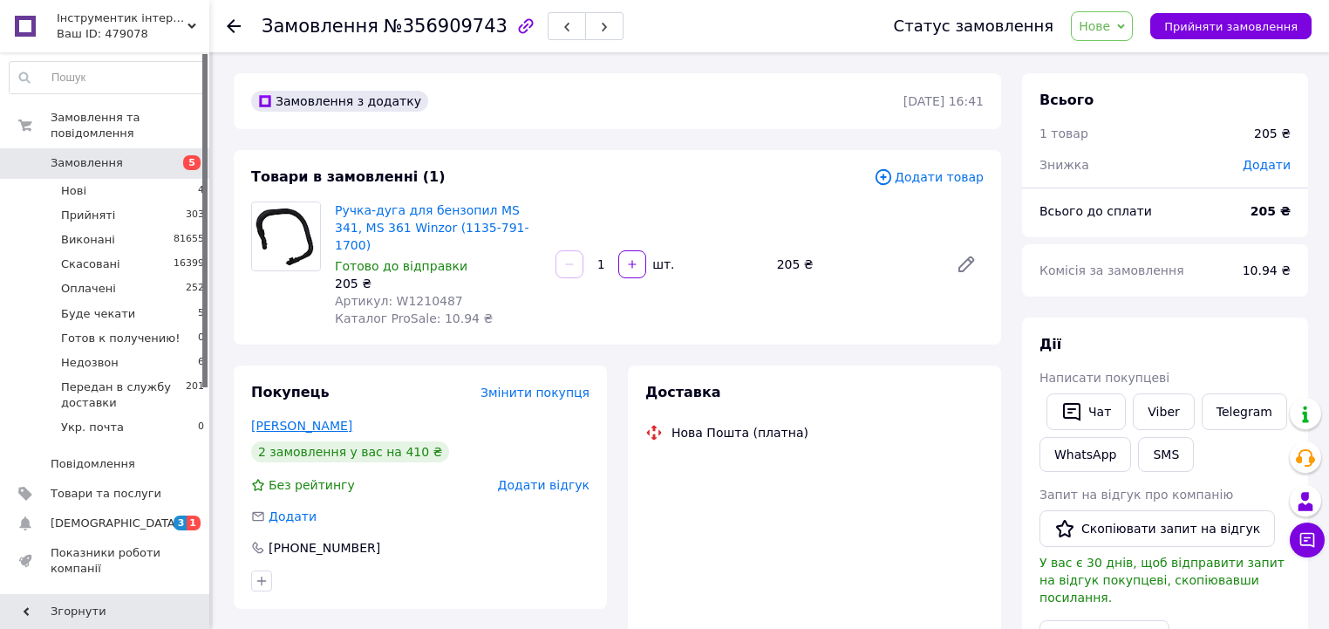
click at [347, 419] on link "[PERSON_NAME]" at bounding box center [301, 426] width 101 height 14
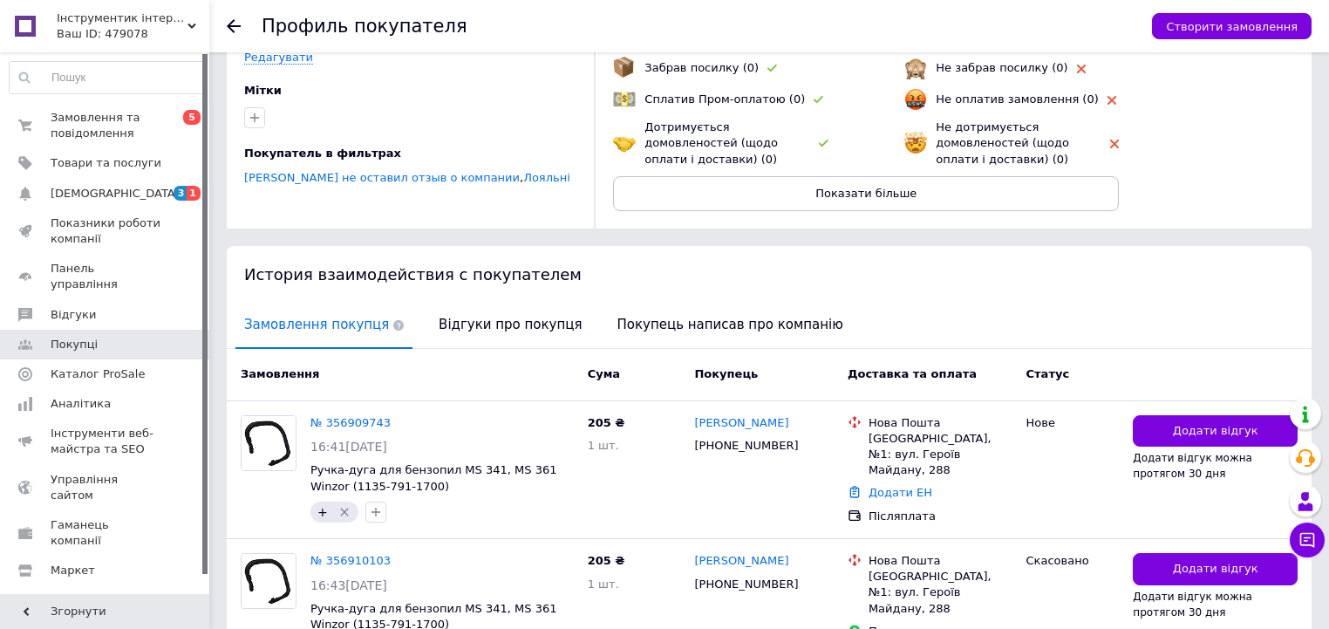
scroll to position [401, 0]
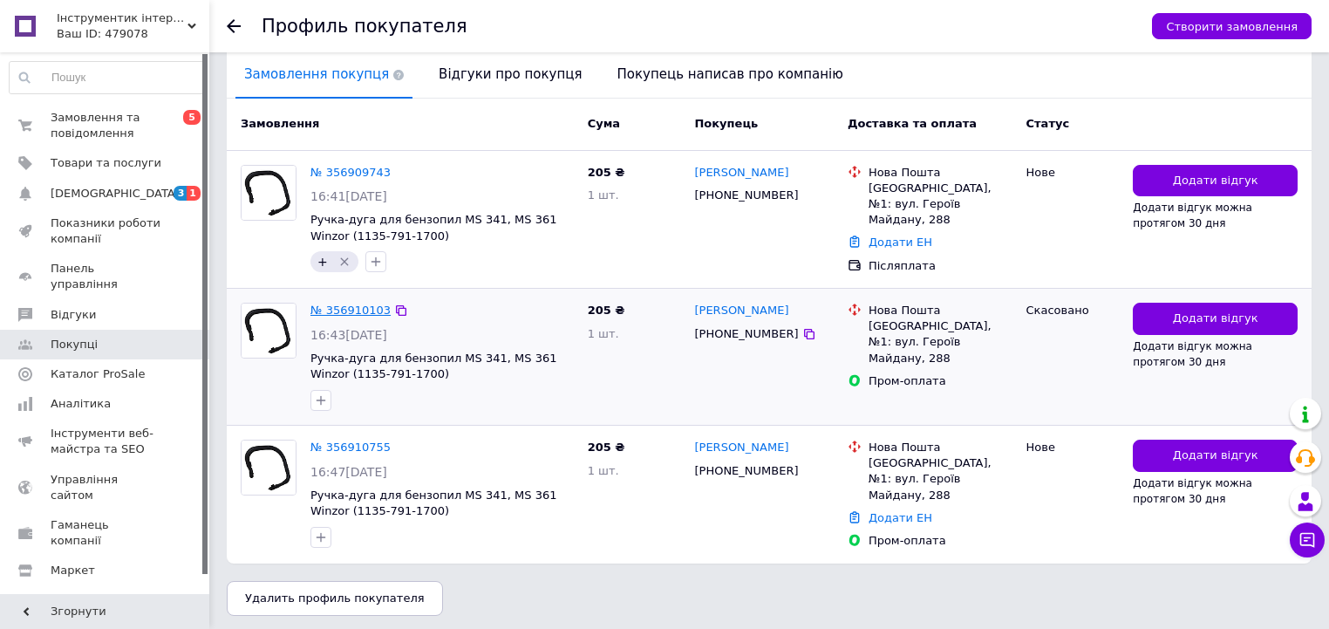
click at [359, 310] on link "№ 356910103" at bounding box center [350, 309] width 80 height 13
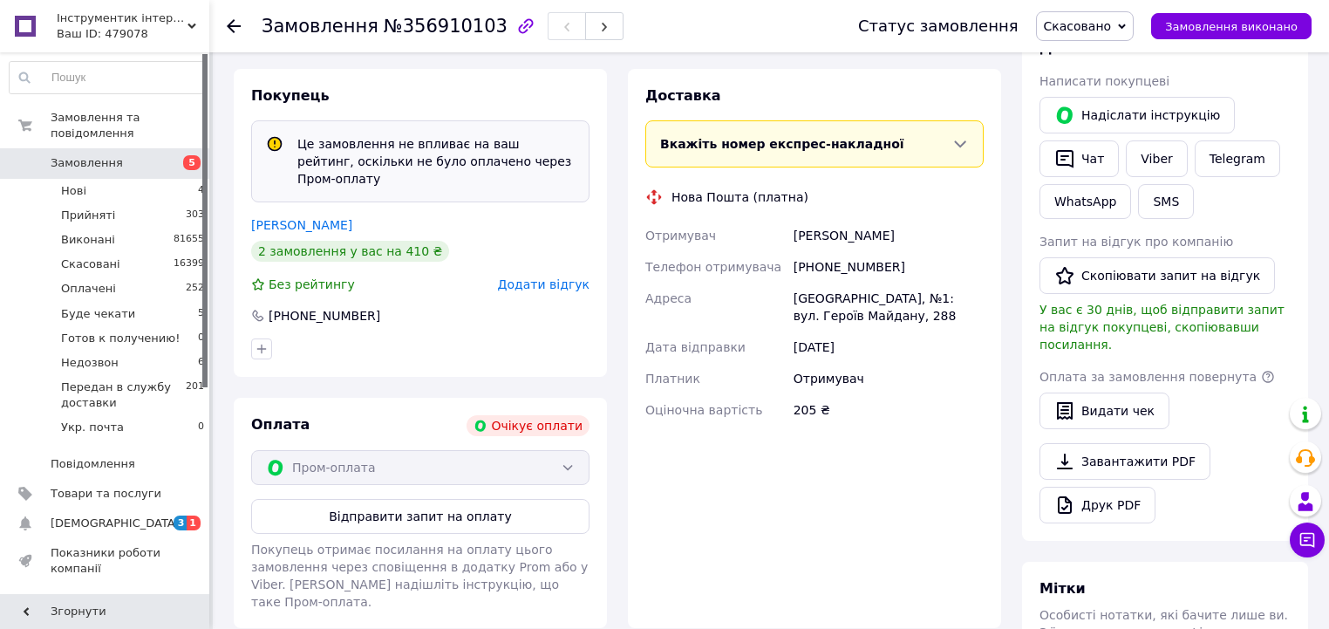
scroll to position [113, 0]
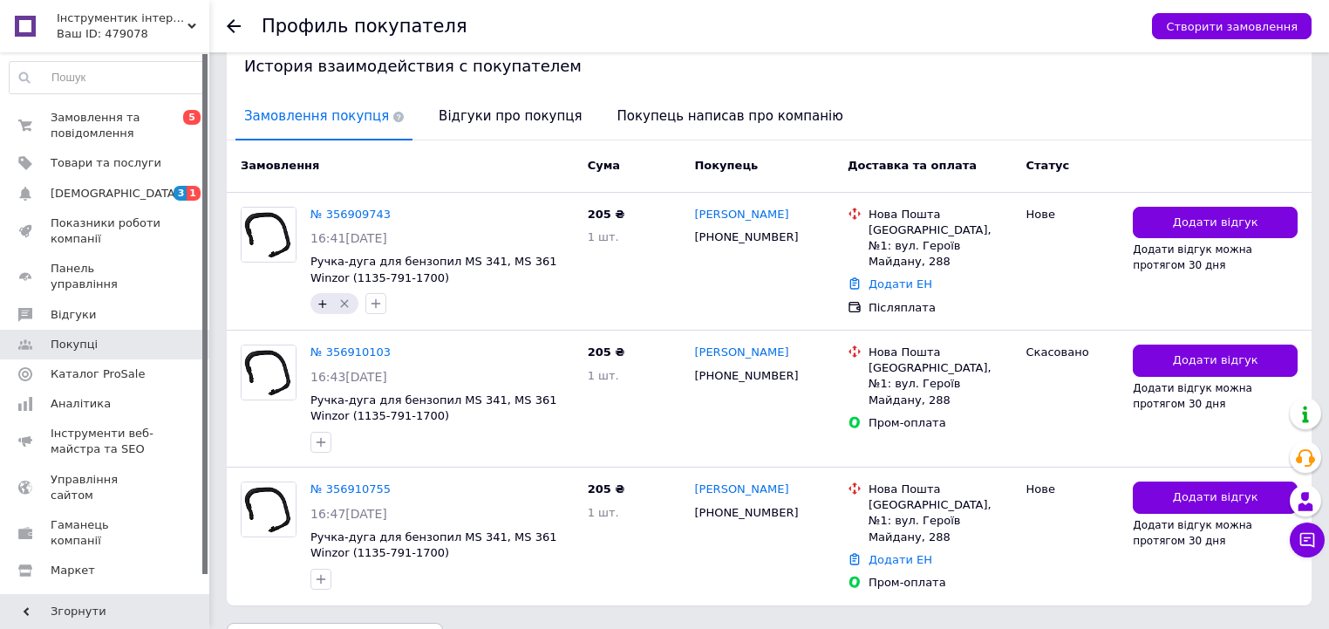
scroll to position [401, 0]
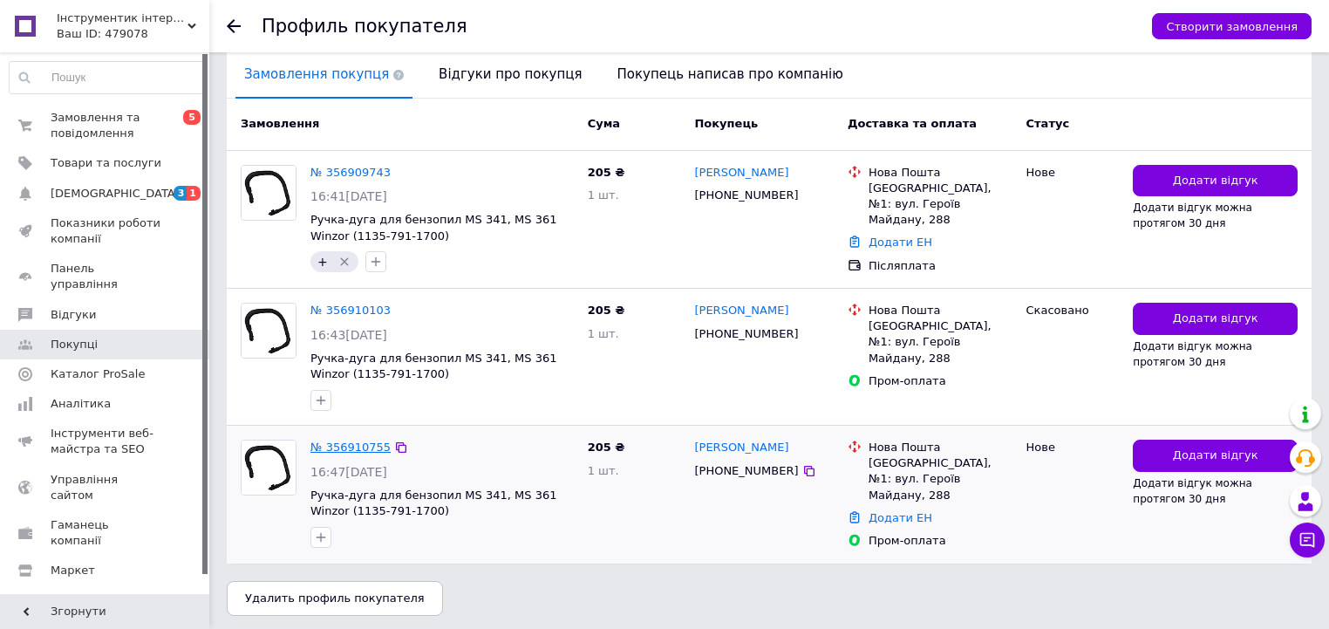
click at [342, 442] on link "№ 356910755" at bounding box center [350, 446] width 80 height 13
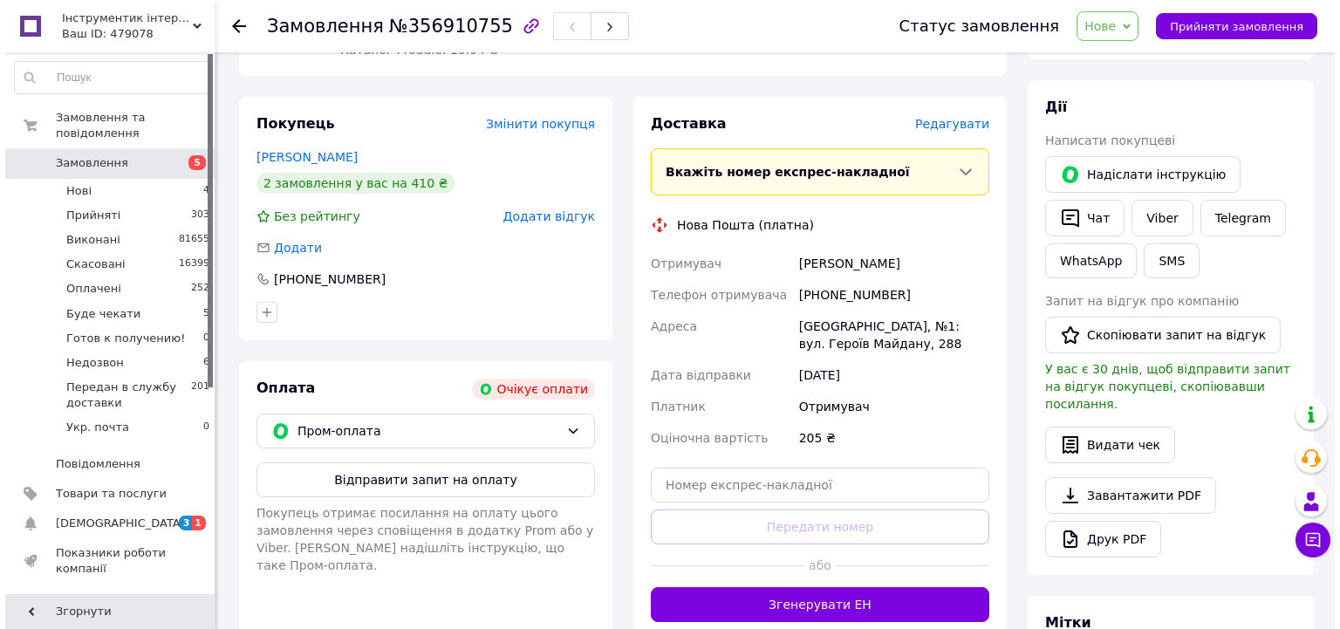
scroll to position [240, 0]
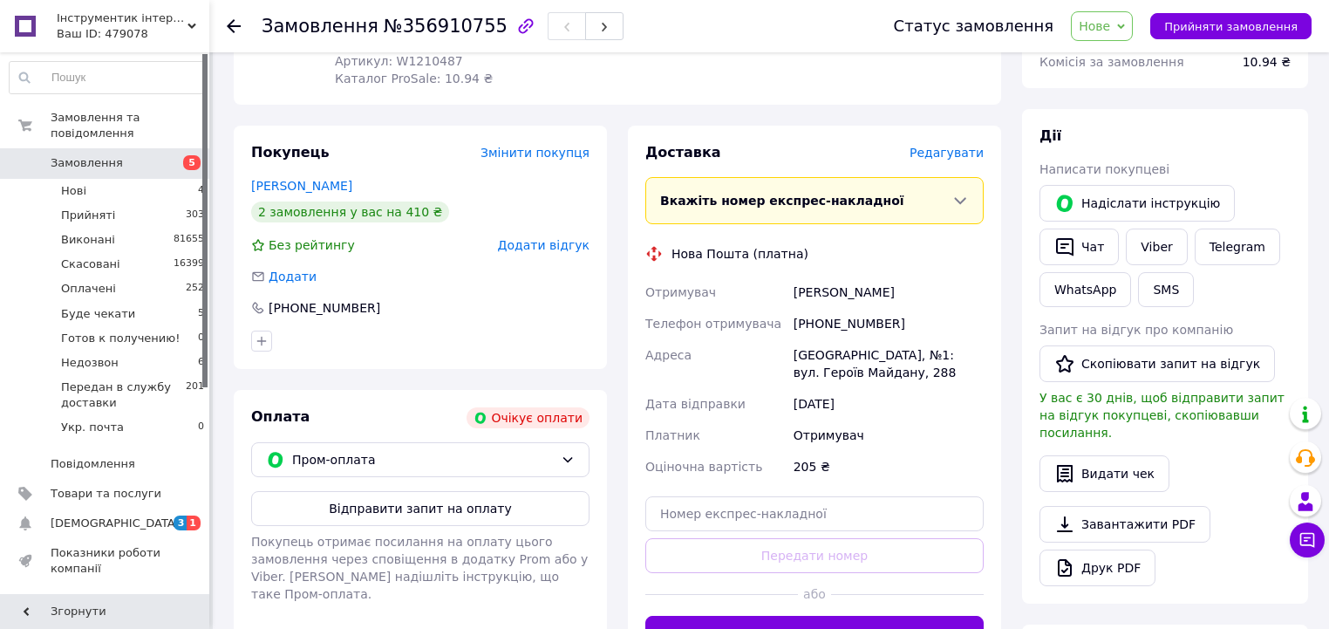
click at [1110, 24] on span "Нове" at bounding box center [1094, 26] width 31 height 14
click at [1127, 112] on li "Скасовано" at bounding box center [1165, 113] width 187 height 26
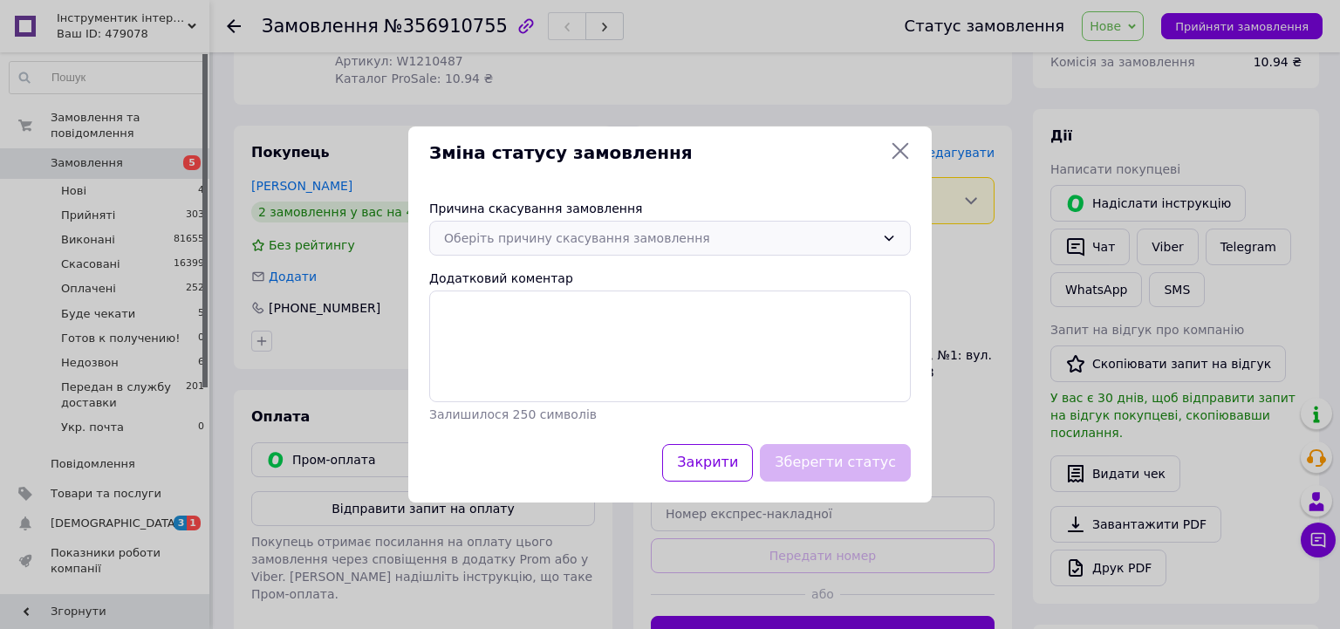
click at [565, 244] on div "Оберіть причину скасування замовлення" at bounding box center [659, 237] width 431 height 19
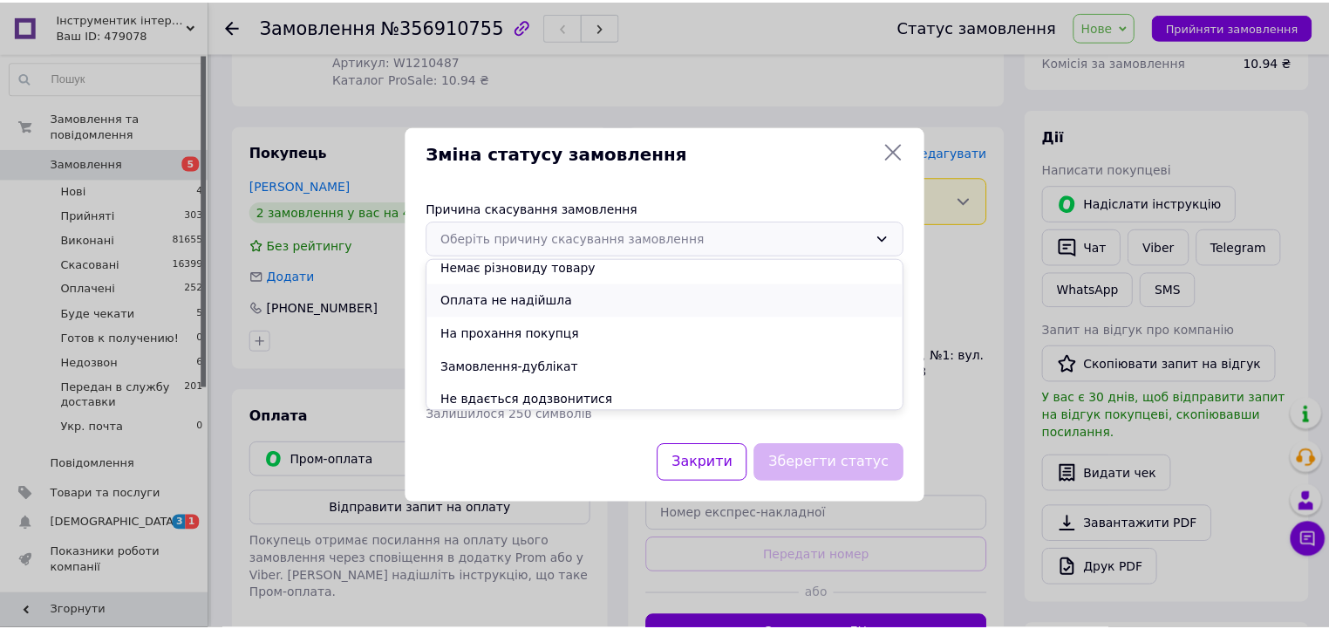
scroll to position [81, 0]
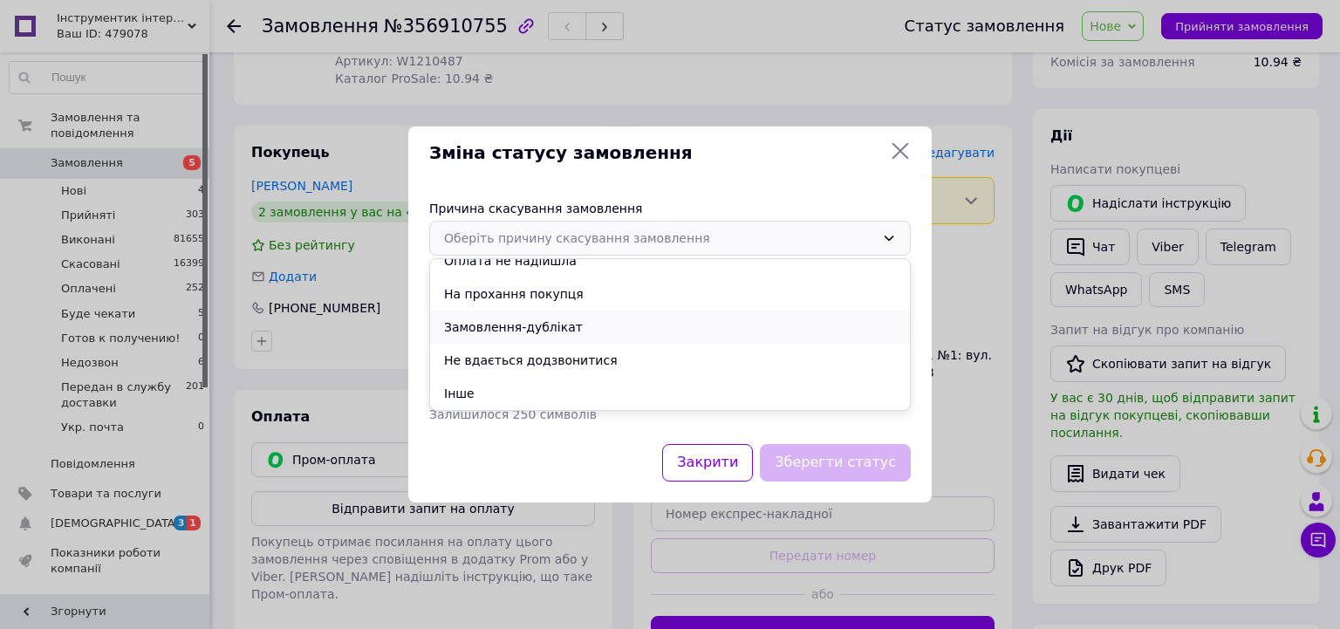
click at [520, 326] on li "Замовлення-дублікат" at bounding box center [670, 326] width 480 height 33
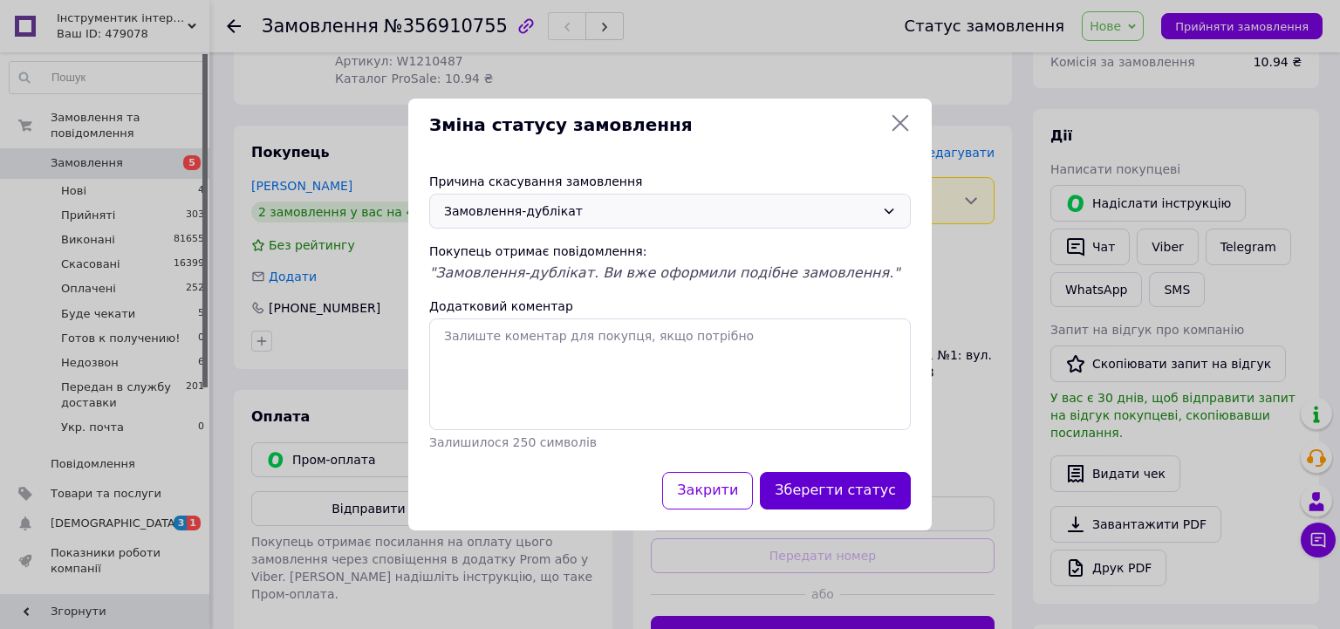
click at [854, 490] on button "Зберегти статус" at bounding box center [835, 491] width 151 height 38
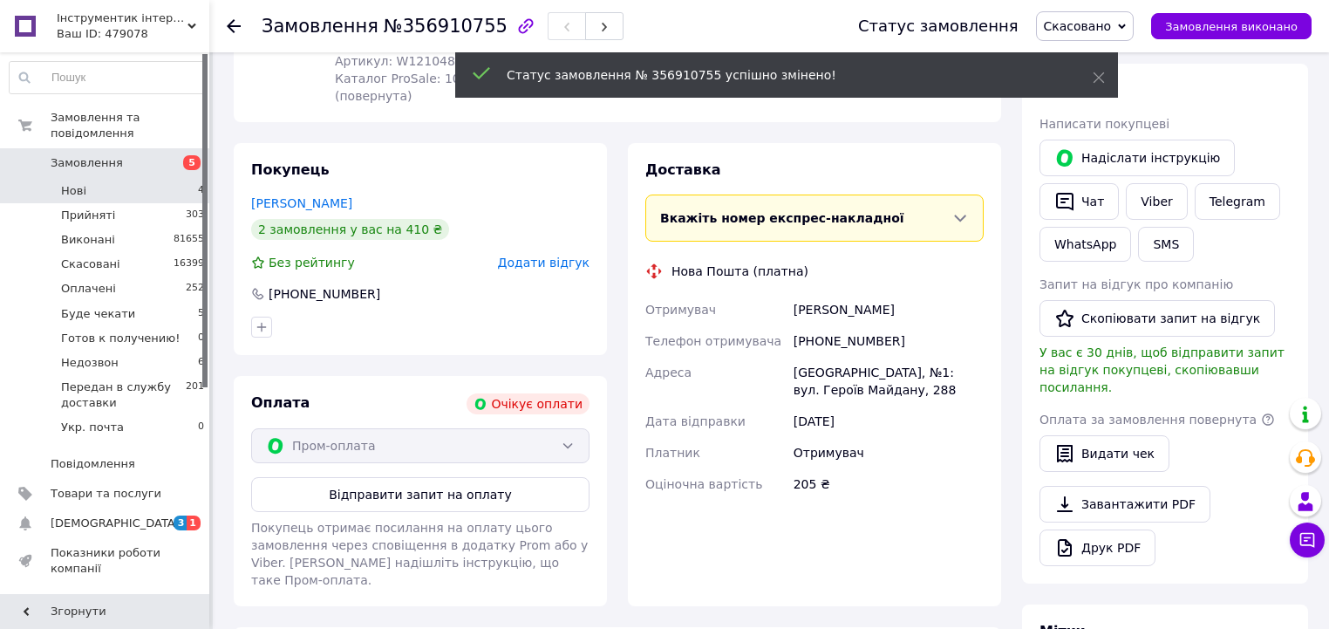
click at [179, 179] on li "Нові 4" at bounding box center [107, 191] width 215 height 24
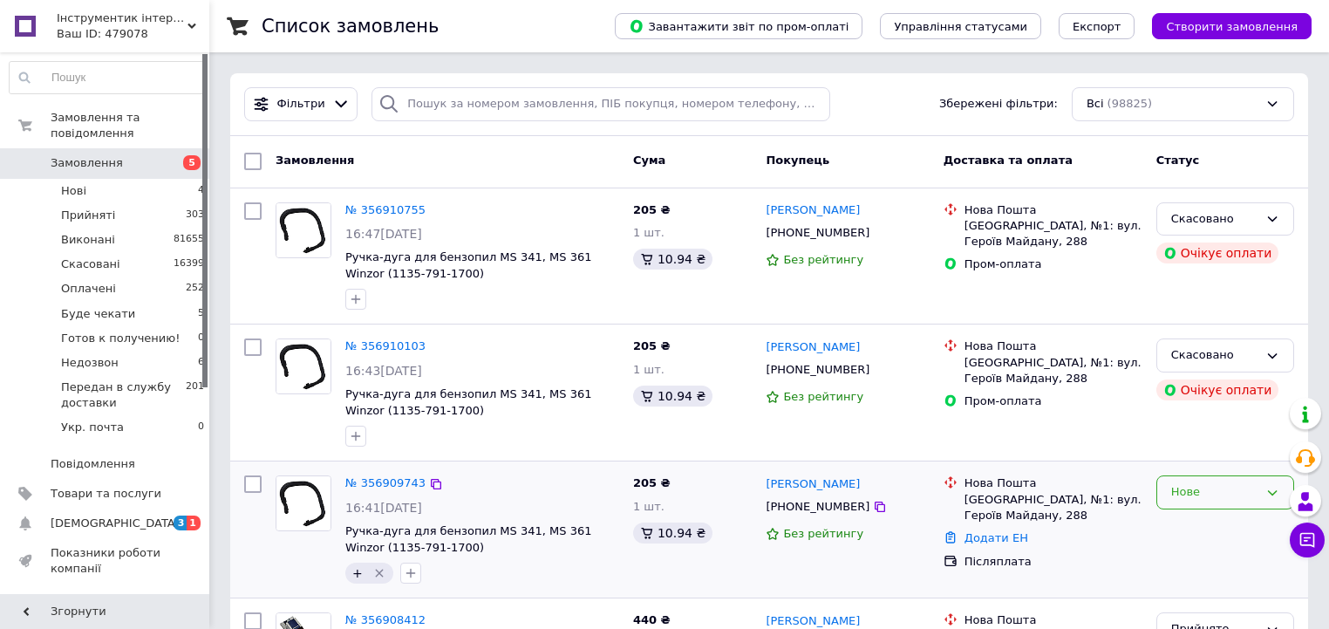
click at [1163, 486] on div "Нове" at bounding box center [1225, 492] width 138 height 34
click at [1190, 584] on li "Недозвон" at bounding box center [1225, 599] width 136 height 32
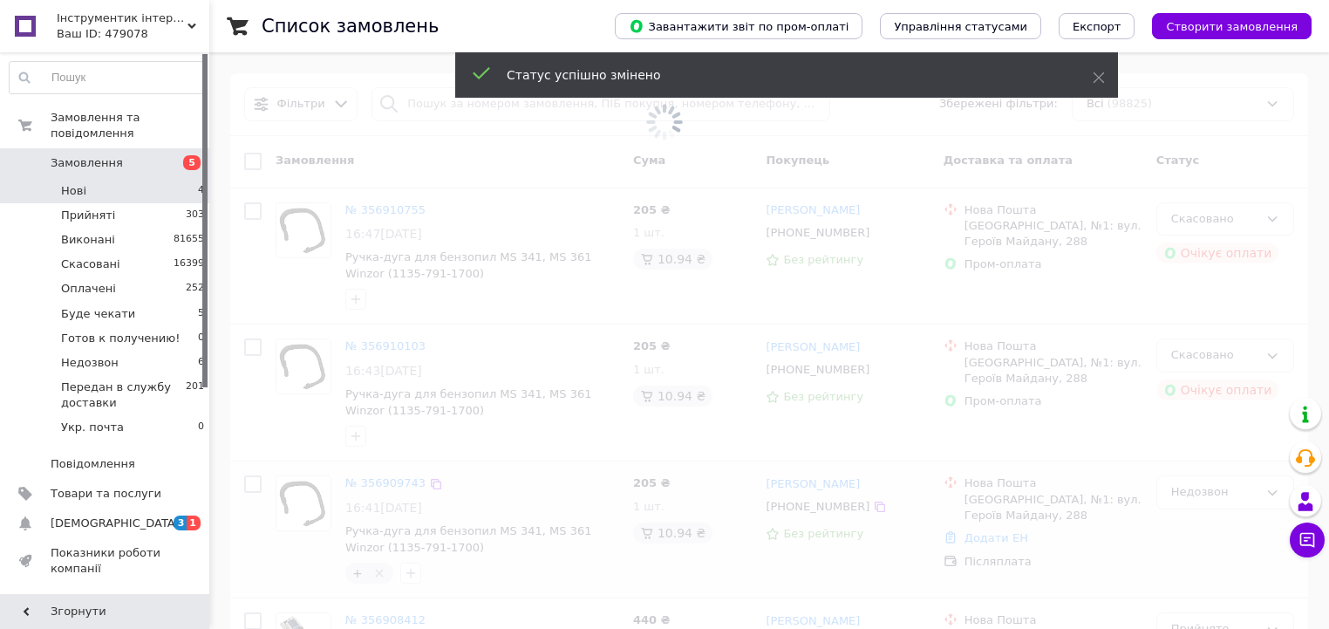
click at [160, 179] on li "Нові 4" at bounding box center [107, 191] width 215 height 24
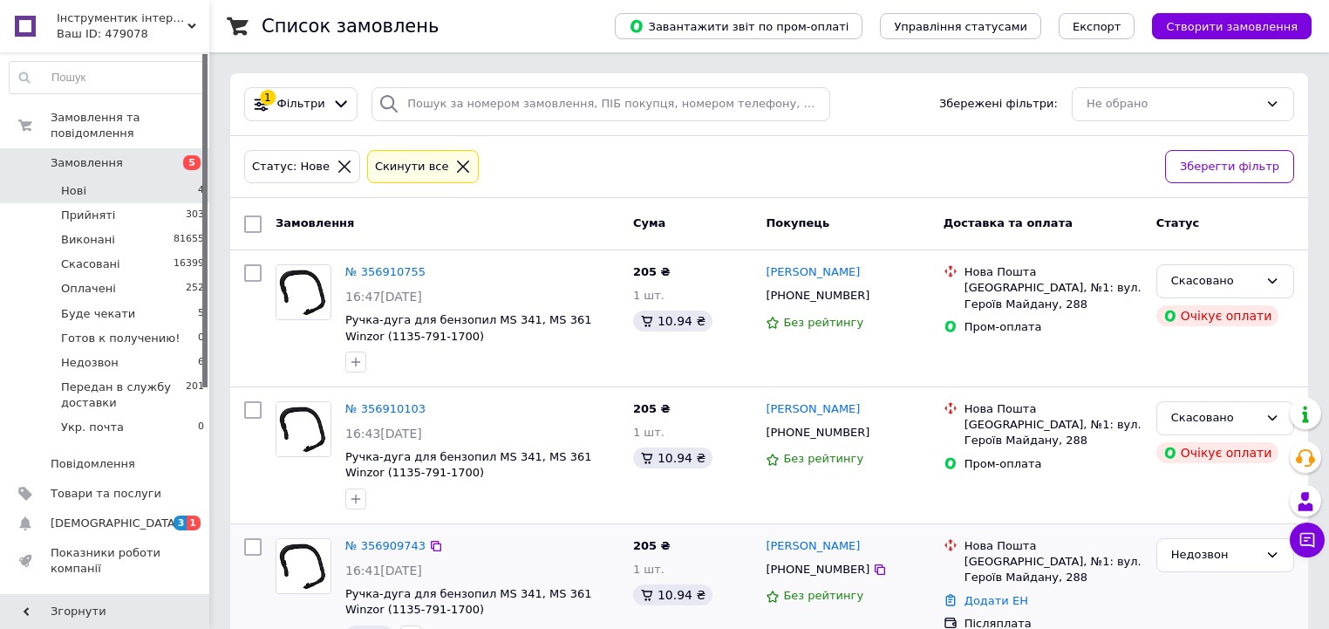
click at [156, 179] on li "Нові 4" at bounding box center [107, 191] width 215 height 24
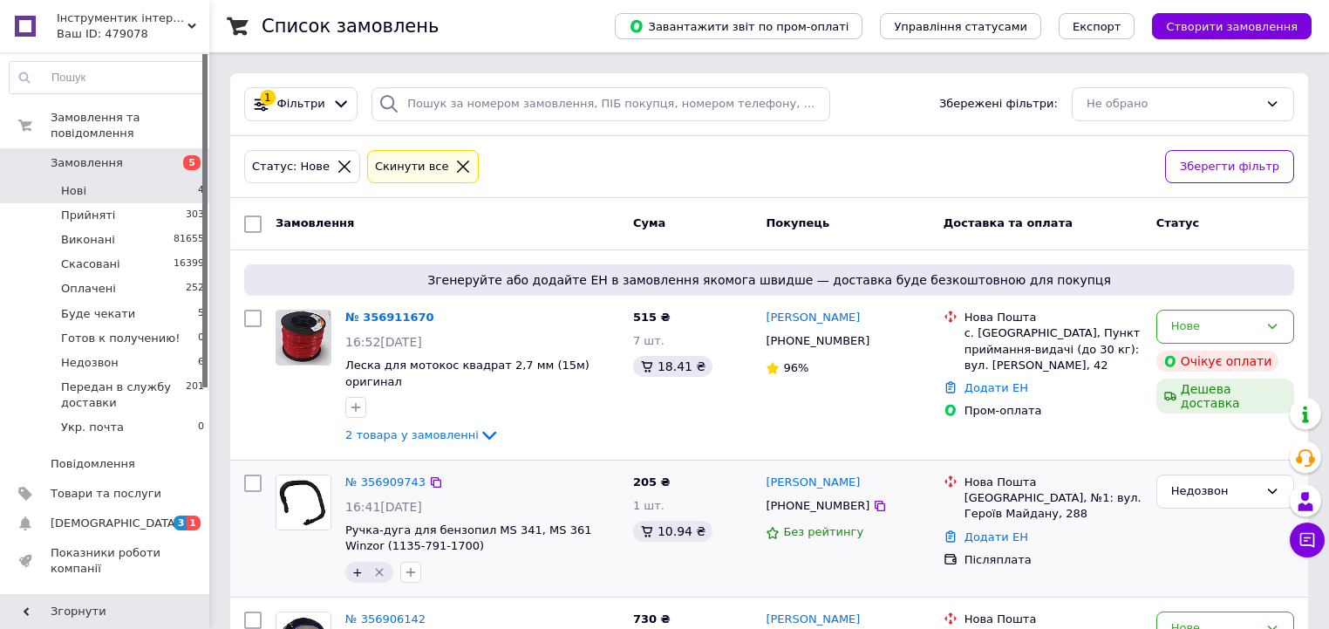
click at [160, 179] on li "Нові 4" at bounding box center [107, 191] width 215 height 24
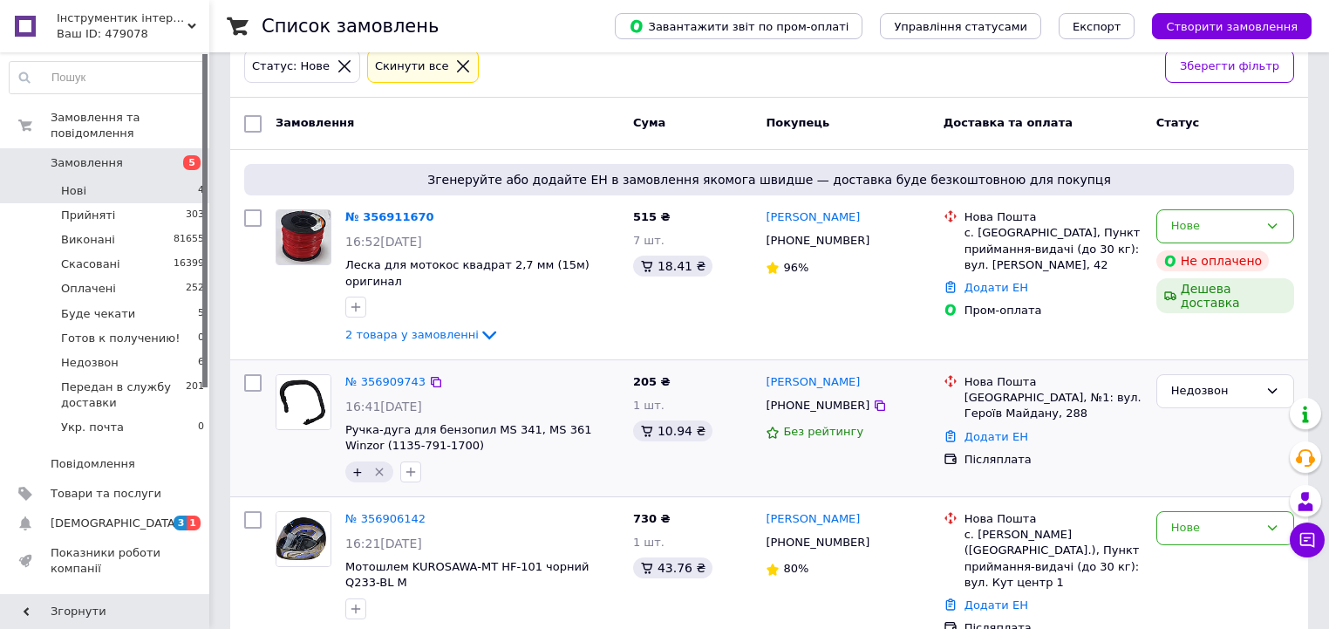
click at [198, 183] on span "4" at bounding box center [201, 191] width 6 height 16
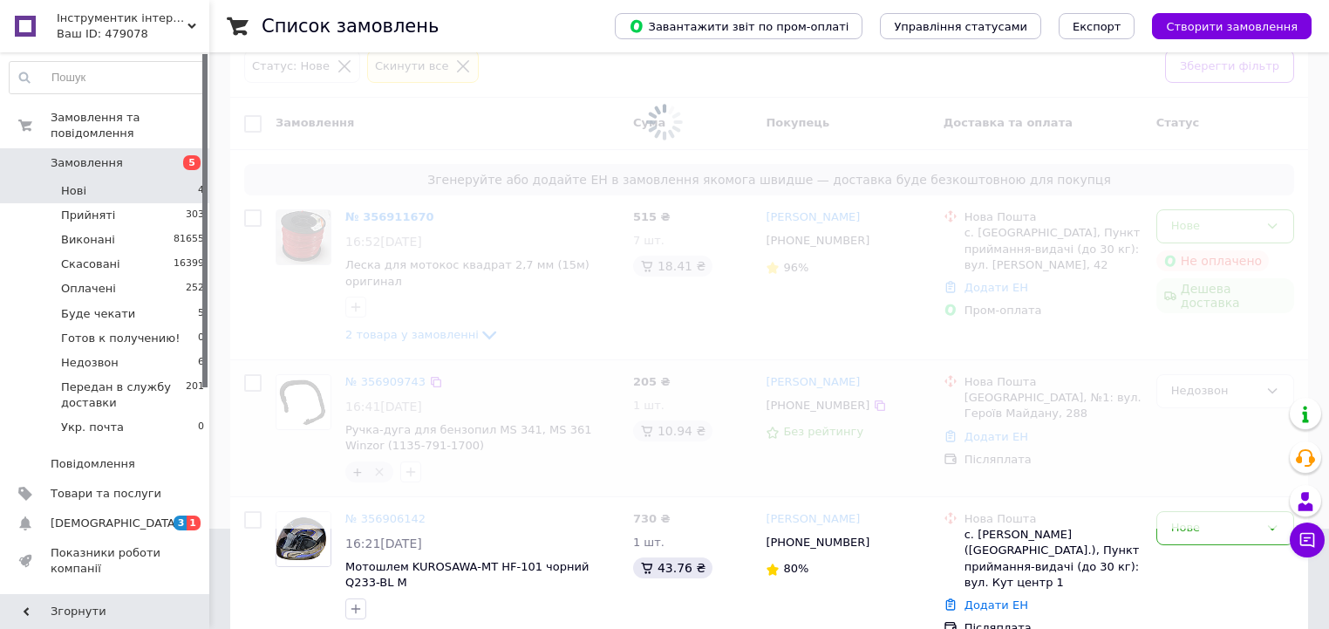
scroll to position [0, 0]
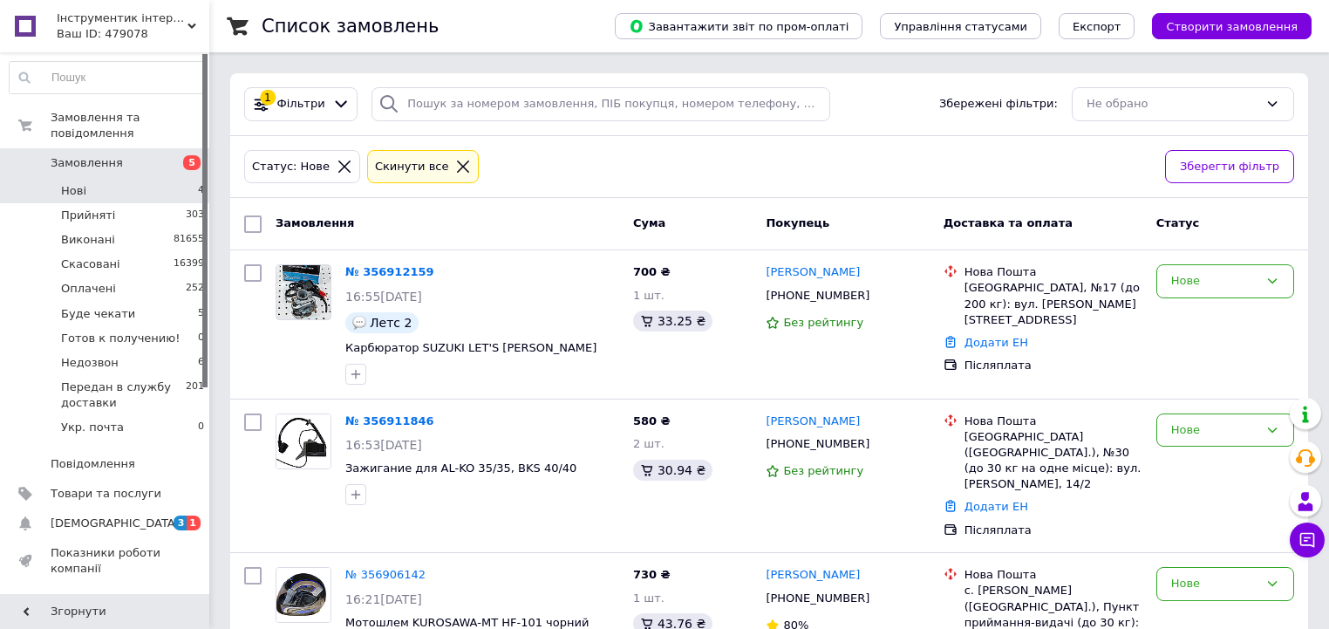
click at [168, 179] on li "Нові 4" at bounding box center [107, 191] width 215 height 24
click at [143, 179] on li "Нові 4" at bounding box center [107, 191] width 215 height 24
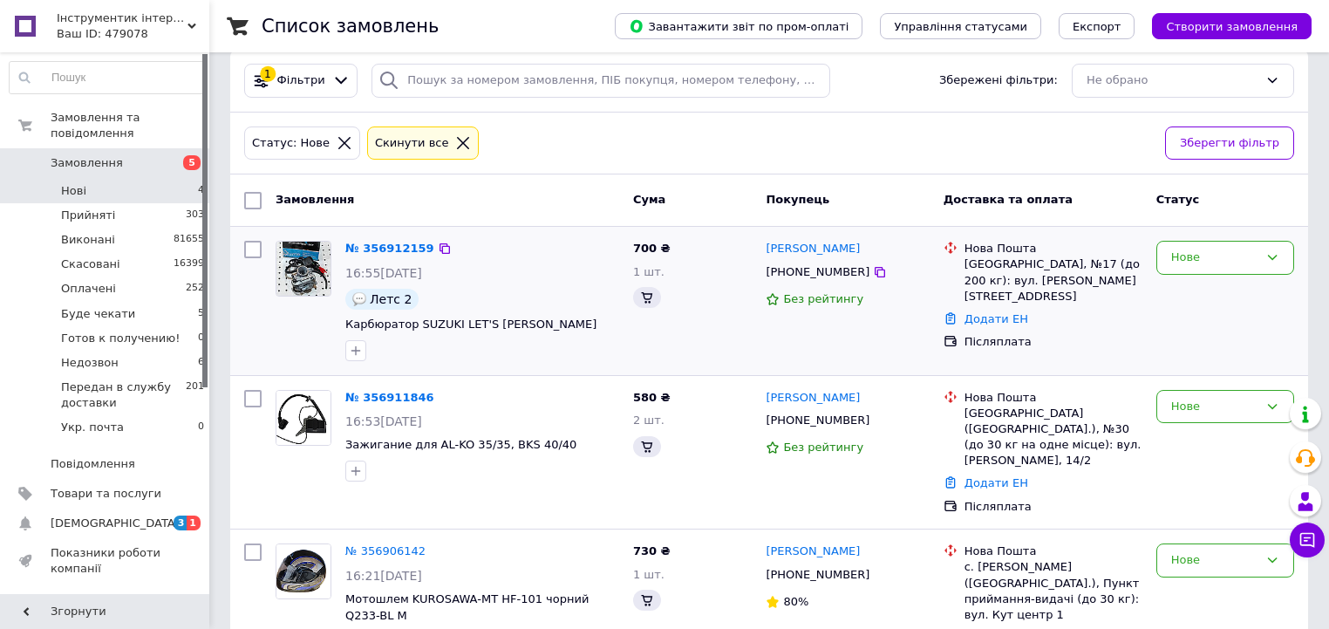
scroll to position [65, 0]
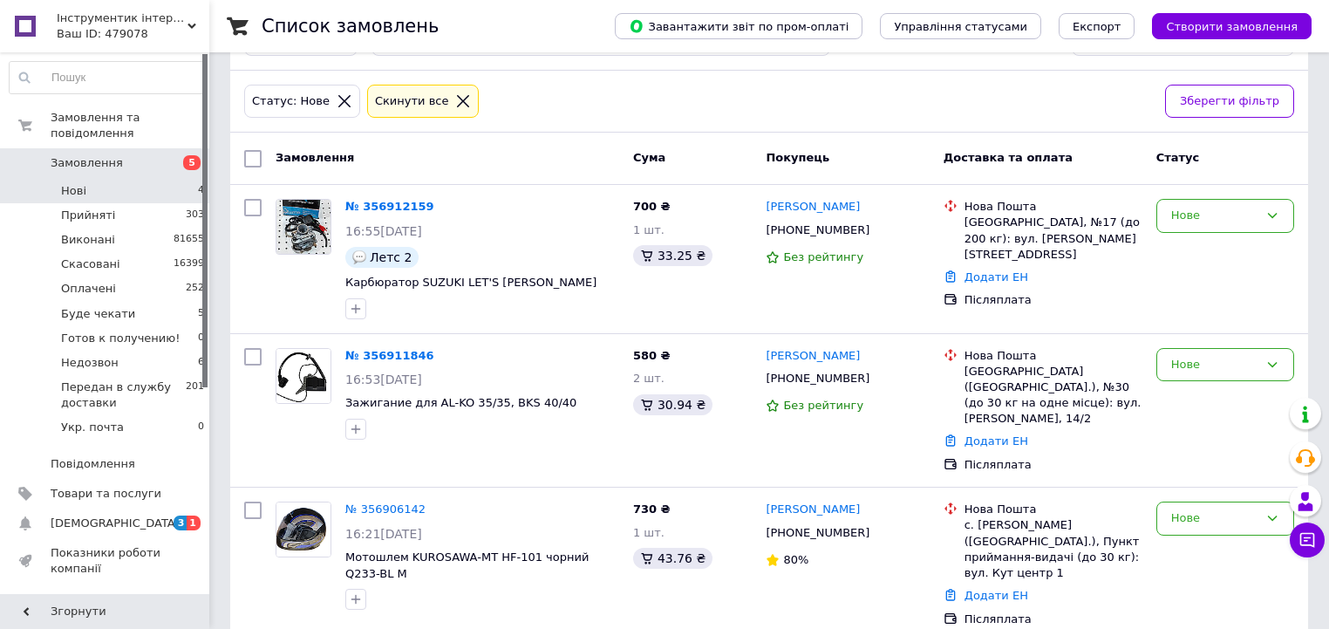
click at [156, 179] on li "Нові 4" at bounding box center [107, 191] width 215 height 24
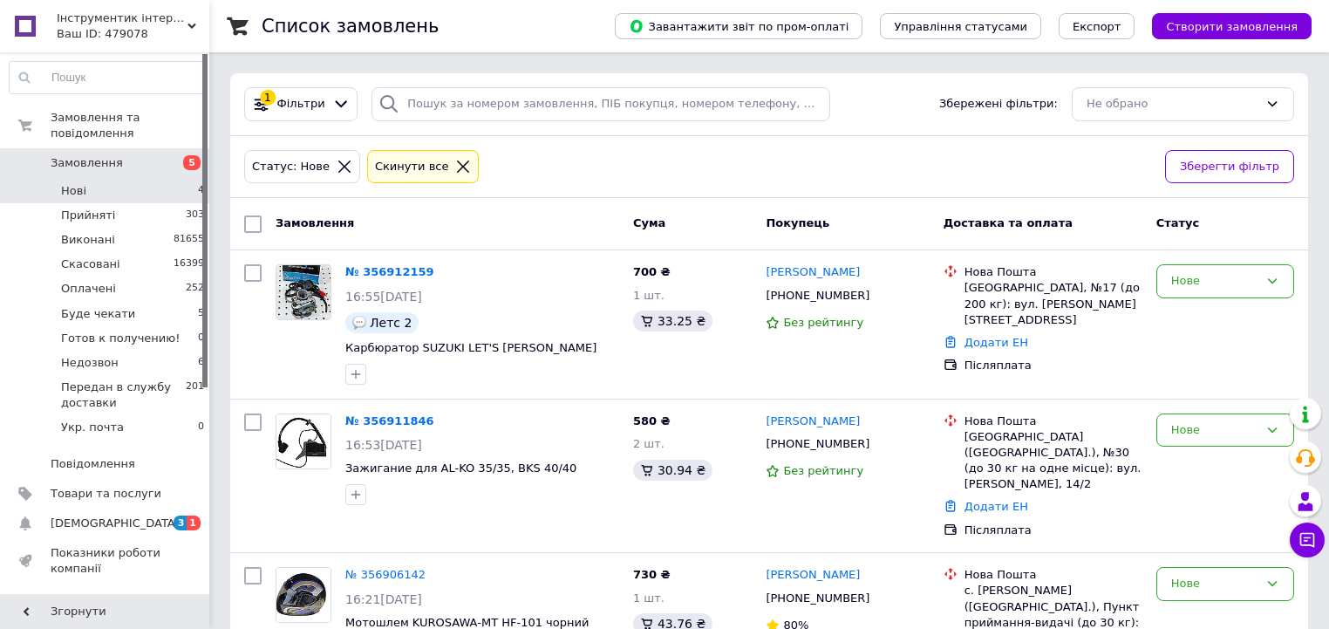
click at [175, 179] on li "Нові 4" at bounding box center [107, 191] width 215 height 24
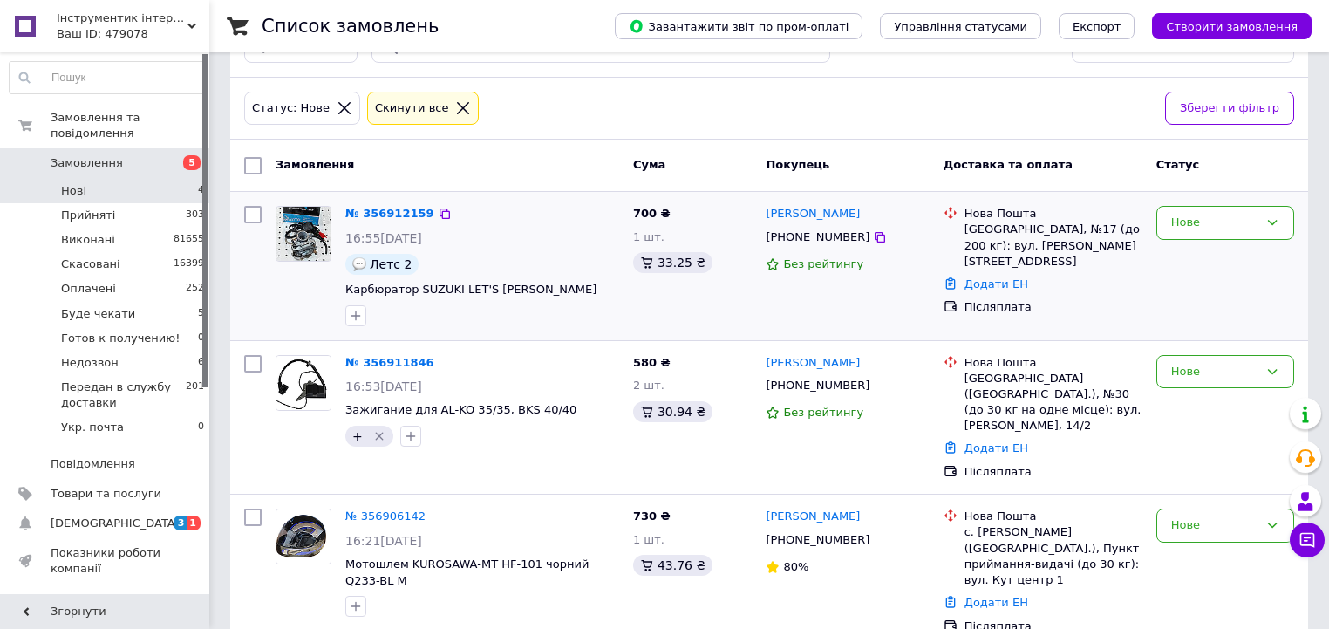
scroll to position [65, 0]
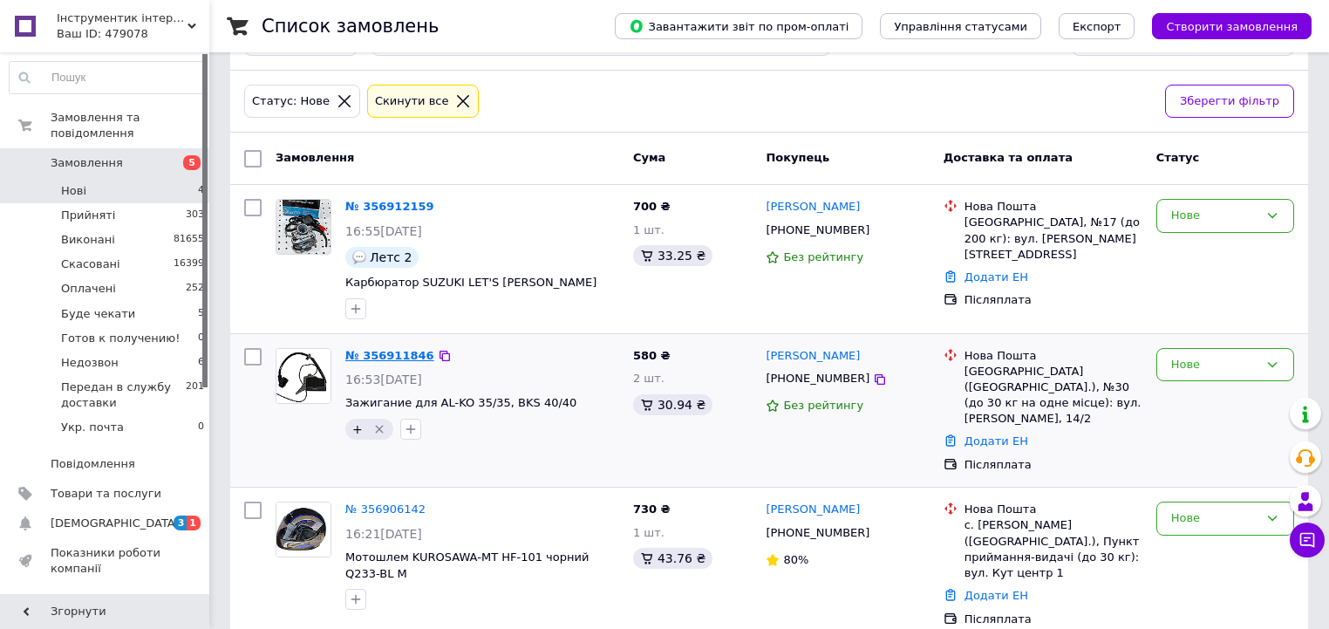
click at [377, 358] on link "№ 356911846" at bounding box center [389, 355] width 89 height 13
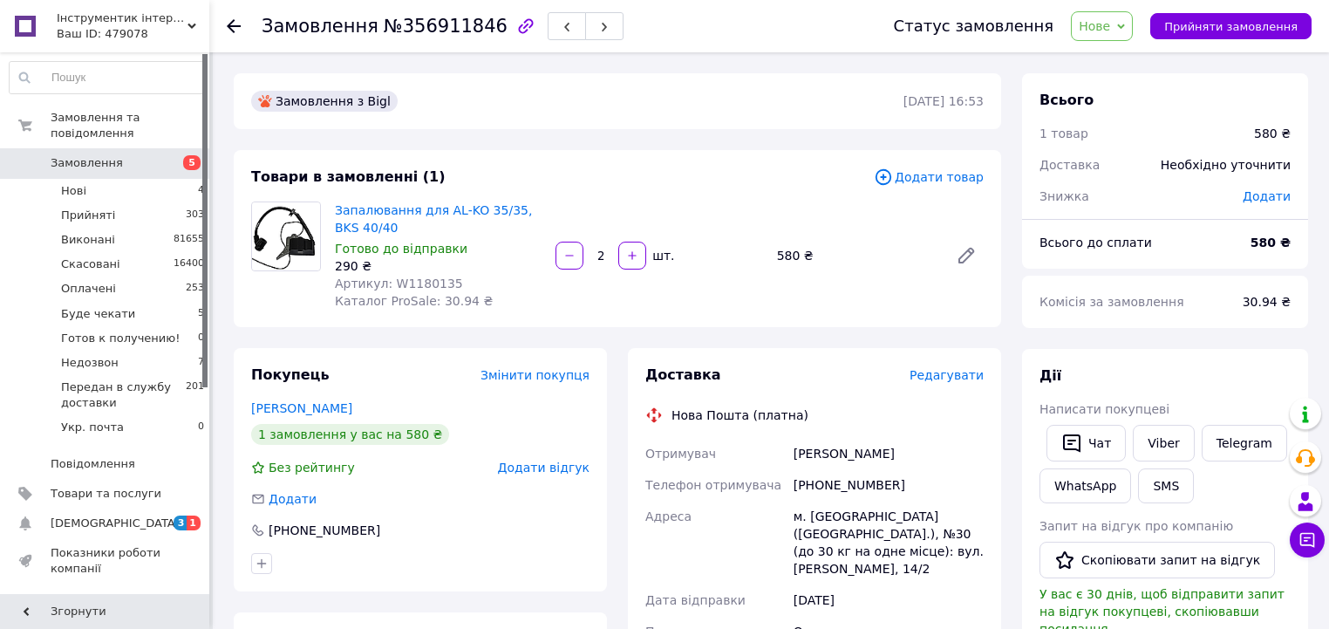
click at [1116, 35] on span "Нове" at bounding box center [1102, 26] width 62 height 30
click at [1127, 58] on li "Прийнято" at bounding box center [1165, 61] width 187 height 26
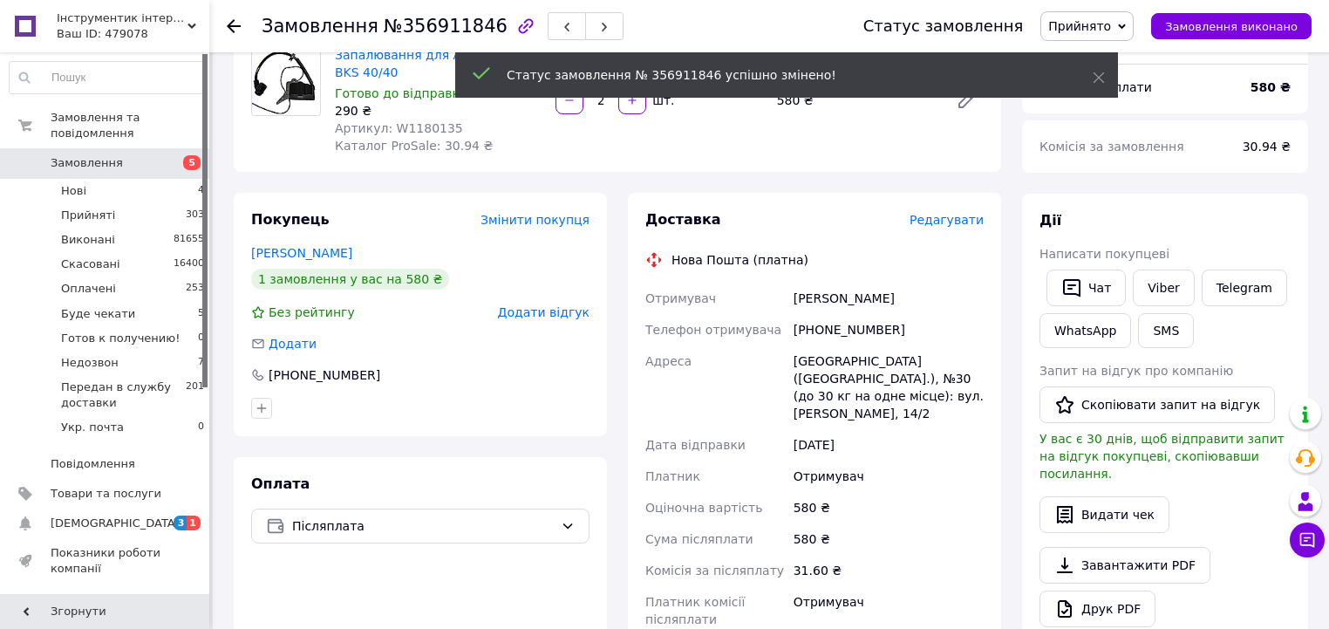
scroll to position [419, 0]
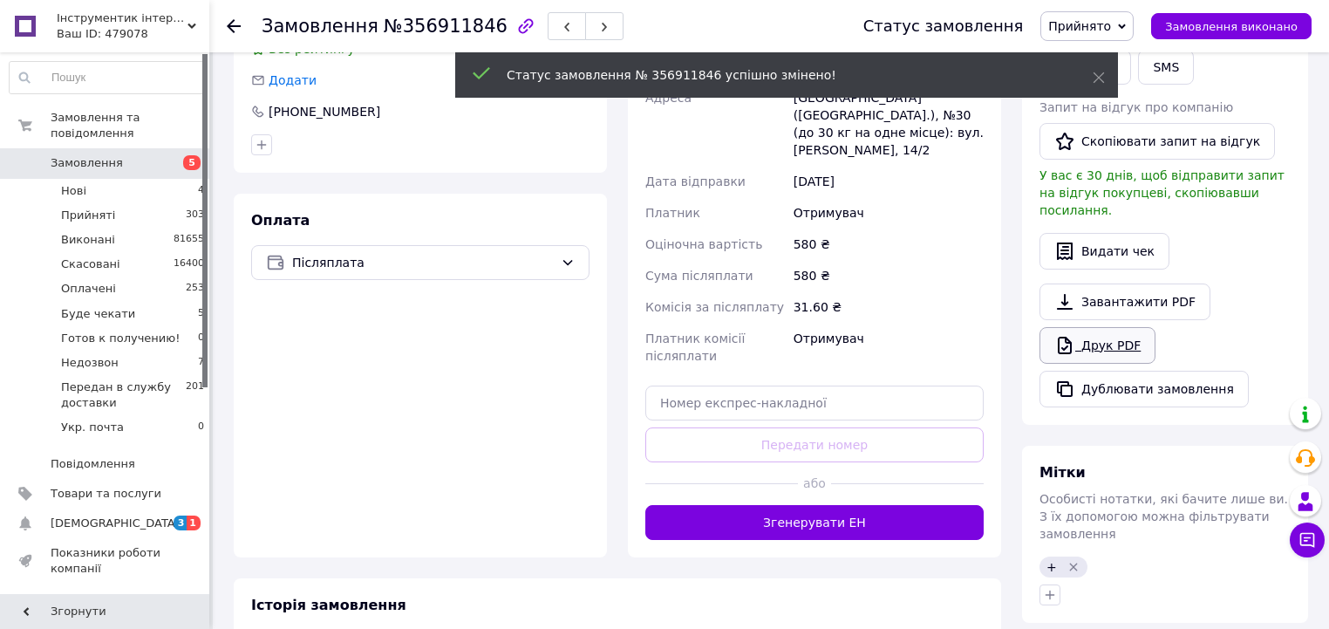
click at [1094, 327] on link "Друк PDF" at bounding box center [1098, 345] width 116 height 37
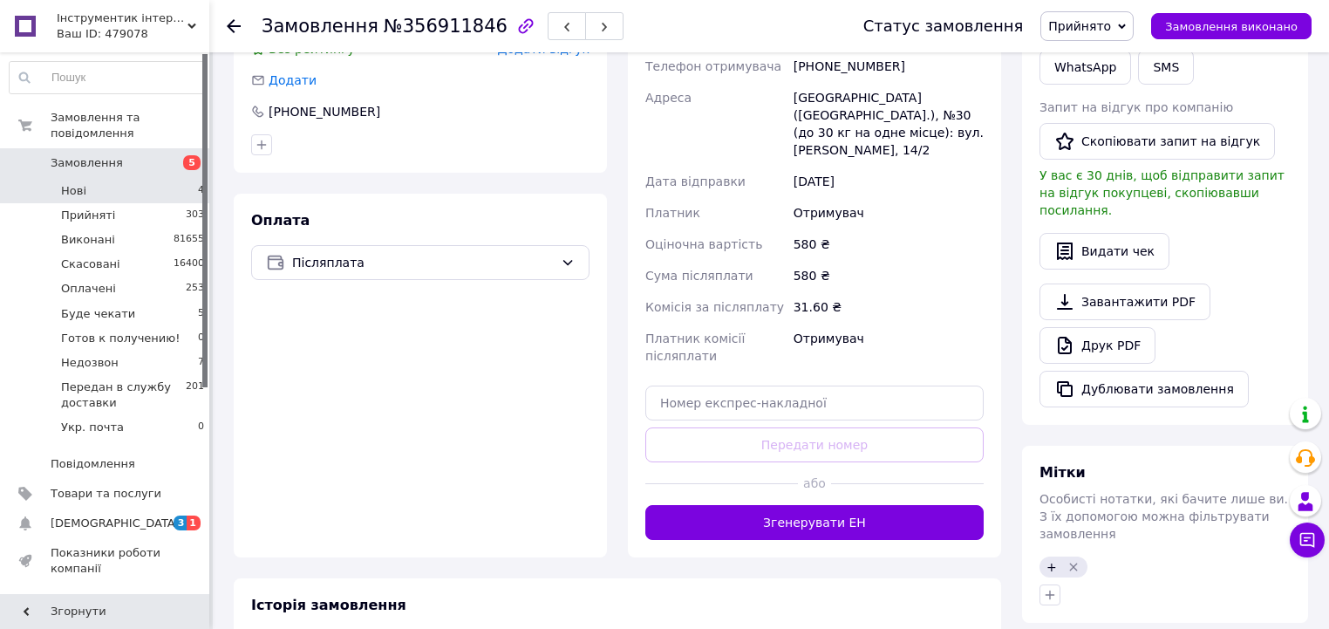
click at [187, 180] on li "Нові 4" at bounding box center [107, 191] width 215 height 24
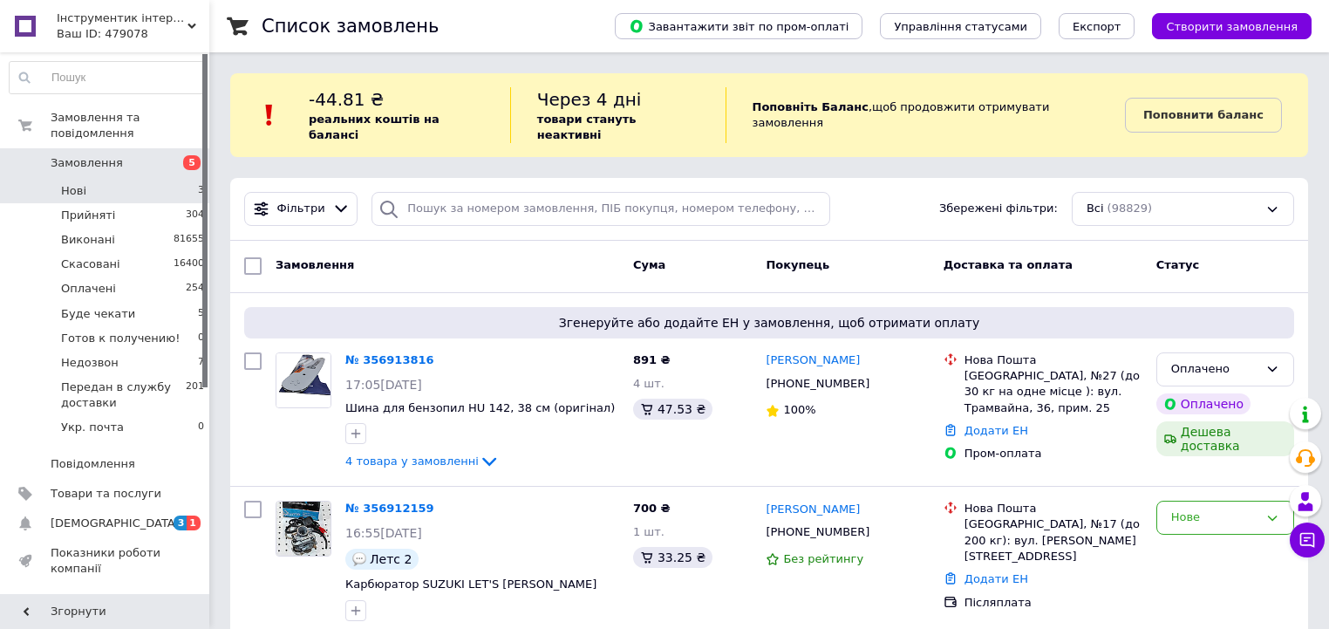
click at [189, 179] on li "Нові 3" at bounding box center [107, 191] width 215 height 24
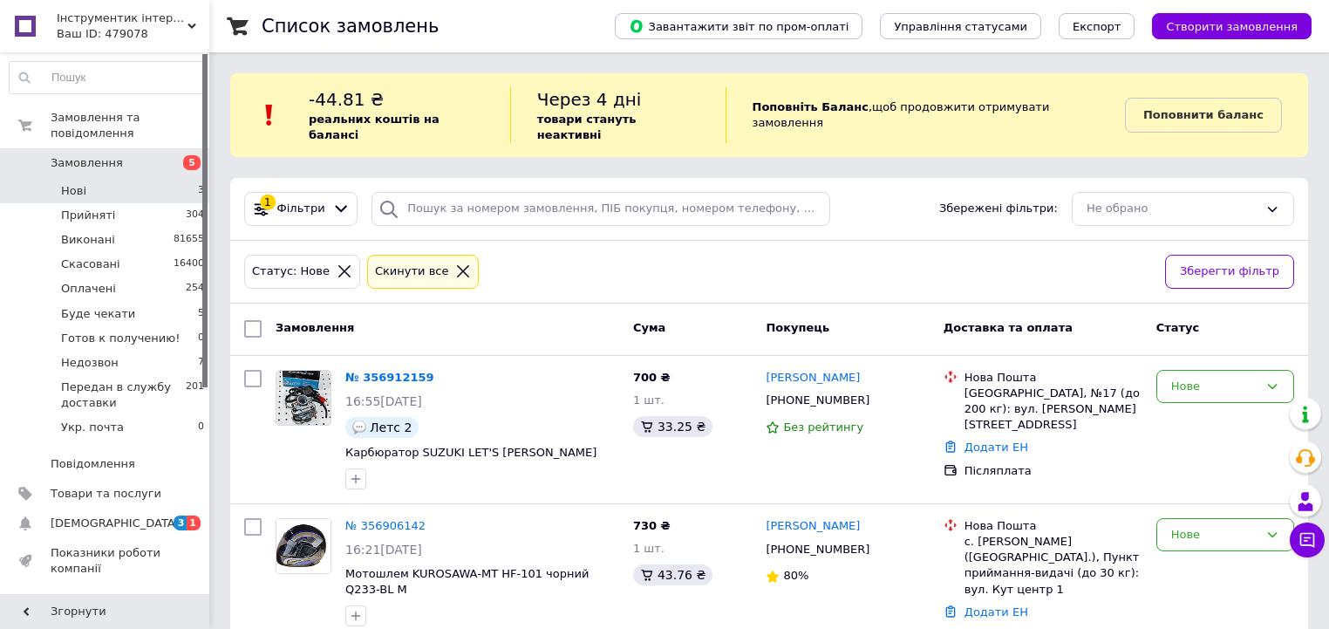
click at [183, 179] on li "Нові 3" at bounding box center [107, 191] width 215 height 24
click at [188, 183] on li "Нові 3" at bounding box center [107, 191] width 215 height 24
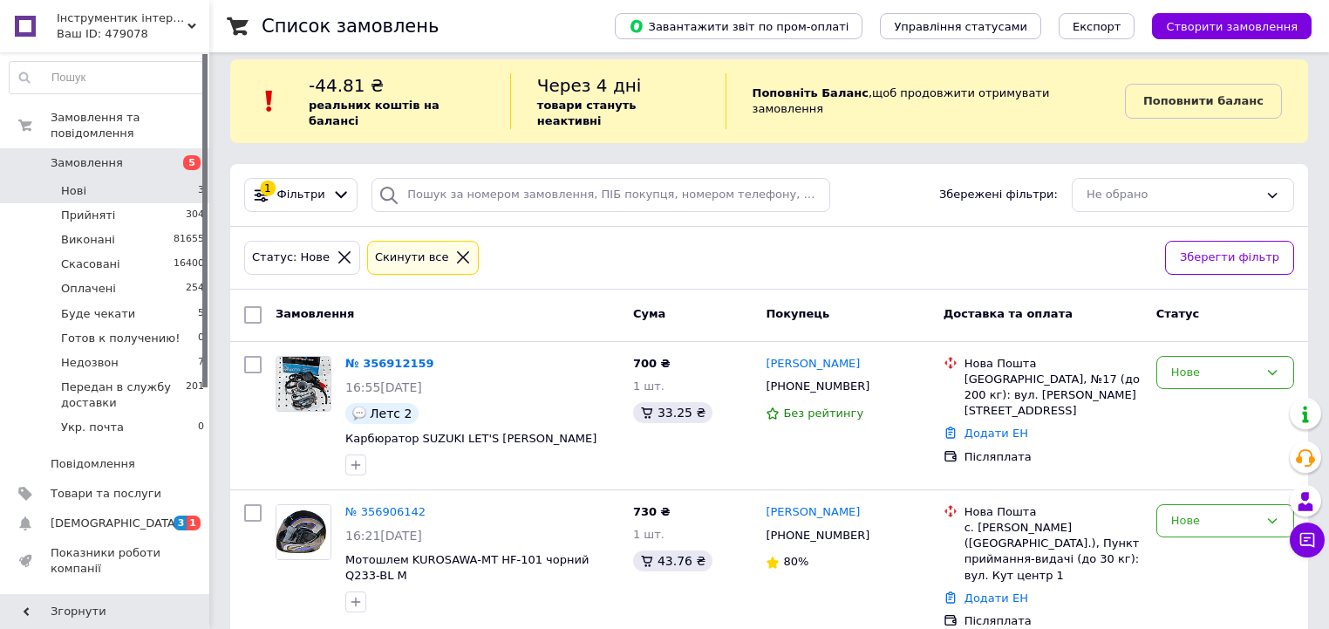
scroll to position [17, 0]
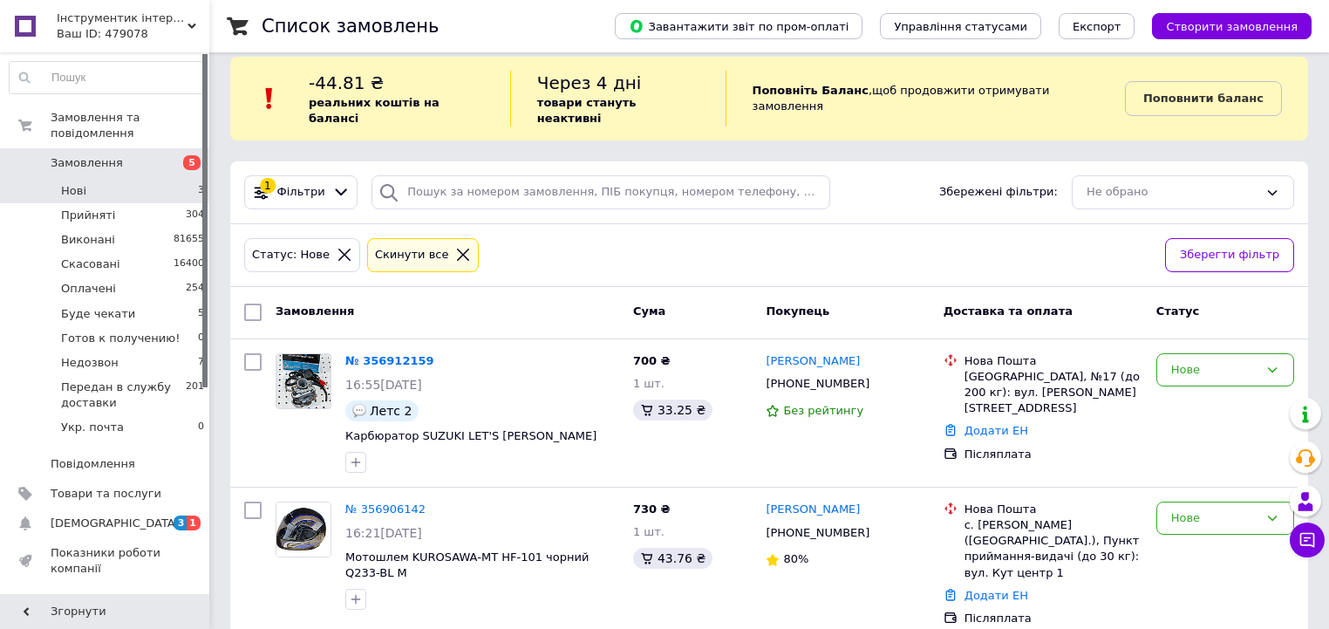
click at [185, 179] on li "Нові 3" at bounding box center [107, 191] width 215 height 24
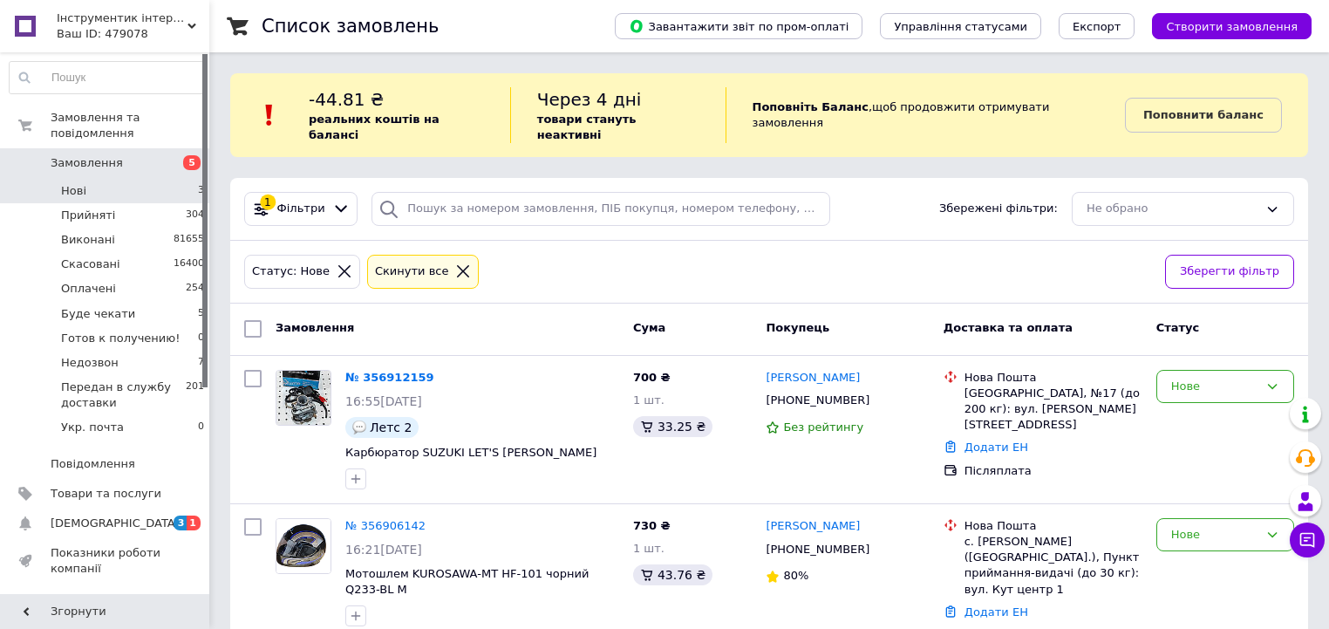
click at [171, 179] on li "Нові 3" at bounding box center [107, 191] width 215 height 24
click at [153, 155] on span "Замовлення" at bounding box center [106, 163] width 111 height 16
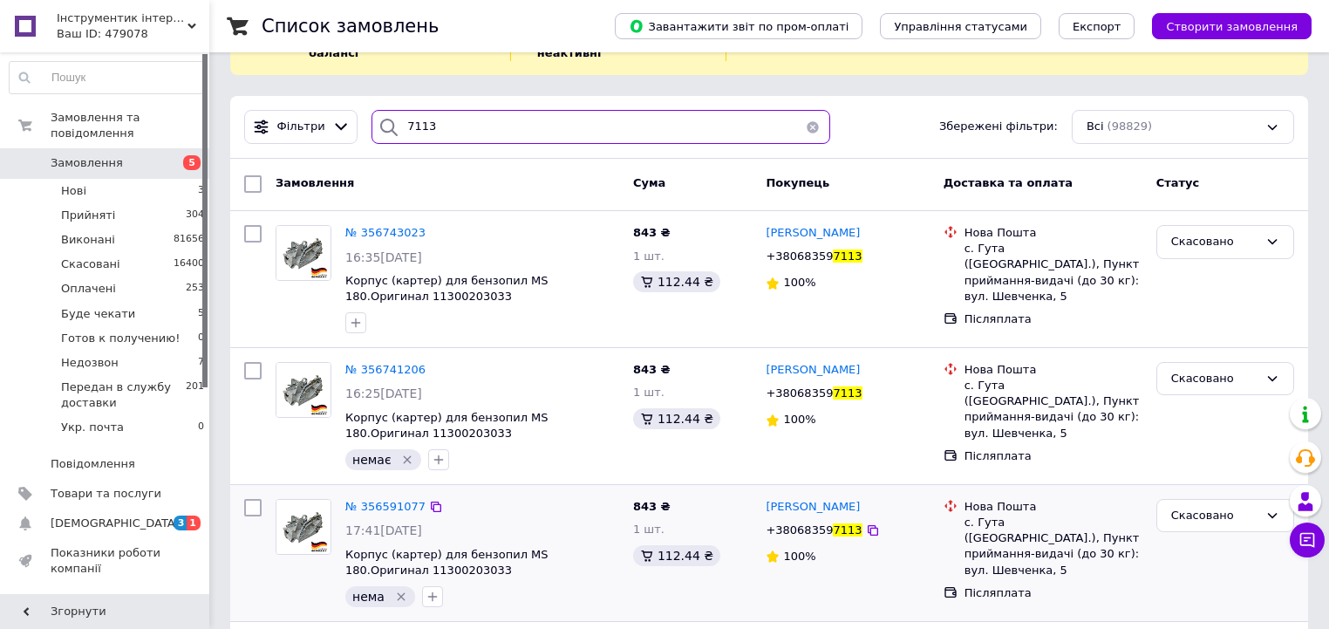
scroll to position [70, 0]
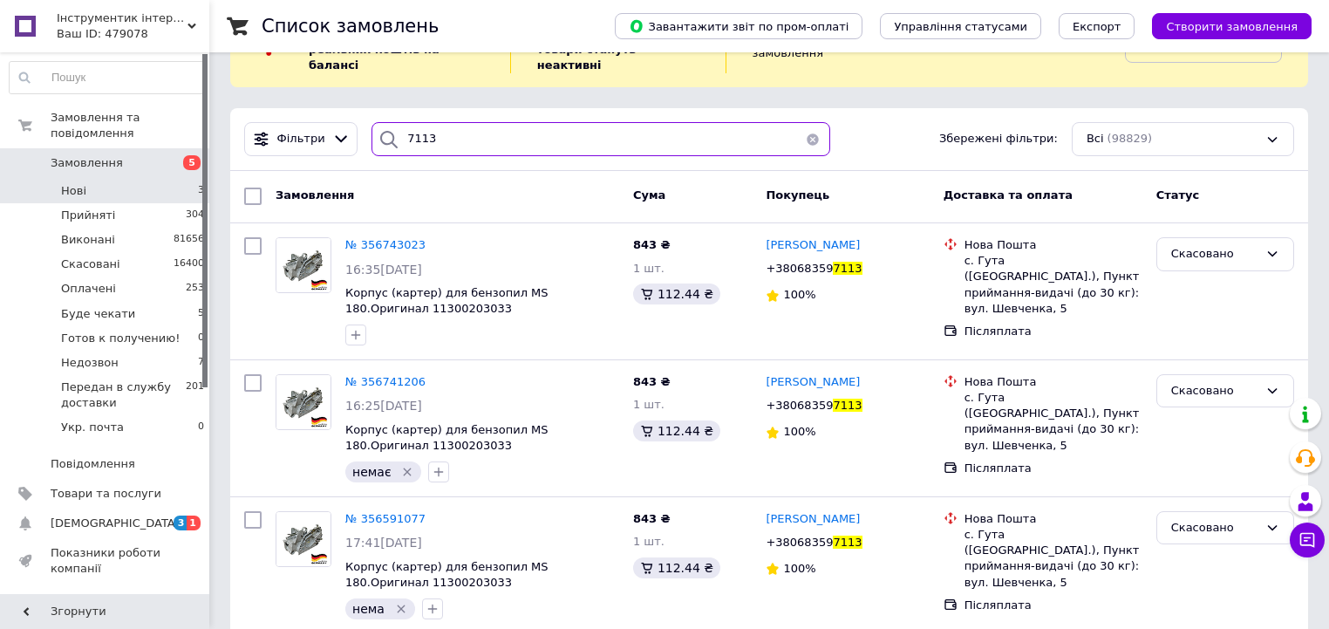
type input "7113"
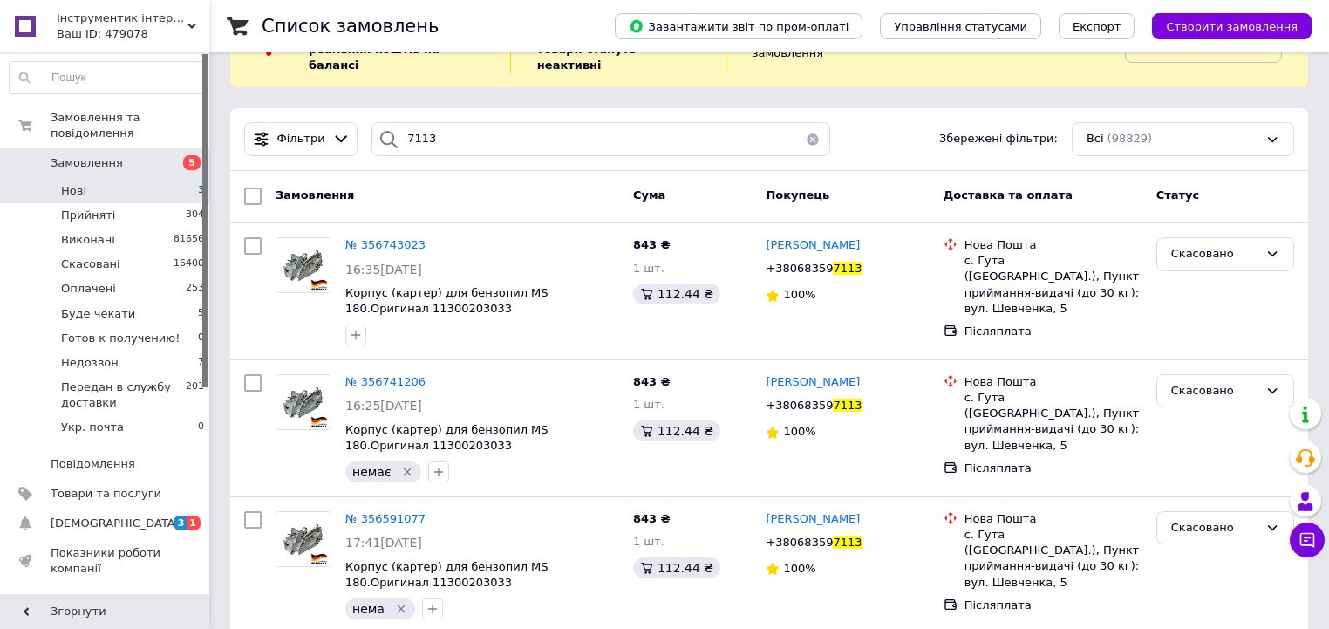
click at [160, 179] on li "Нові 3" at bounding box center [107, 191] width 215 height 24
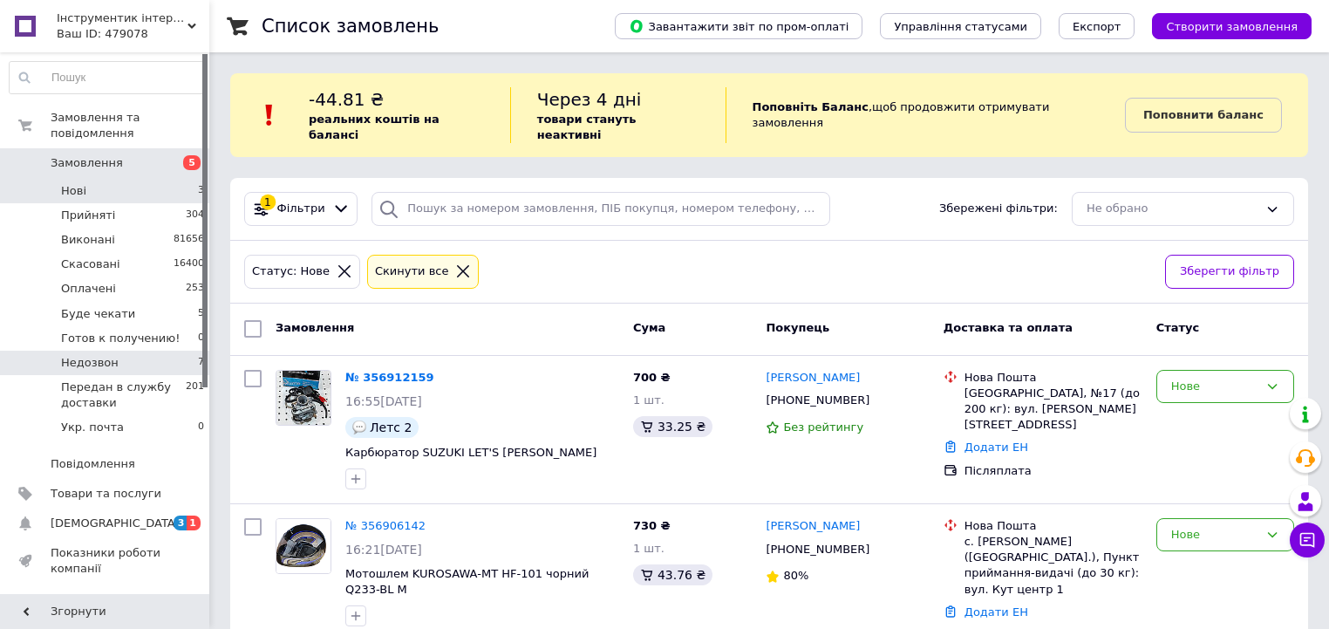
click at [185, 351] on li "Недозвон 7" at bounding box center [107, 363] width 215 height 24
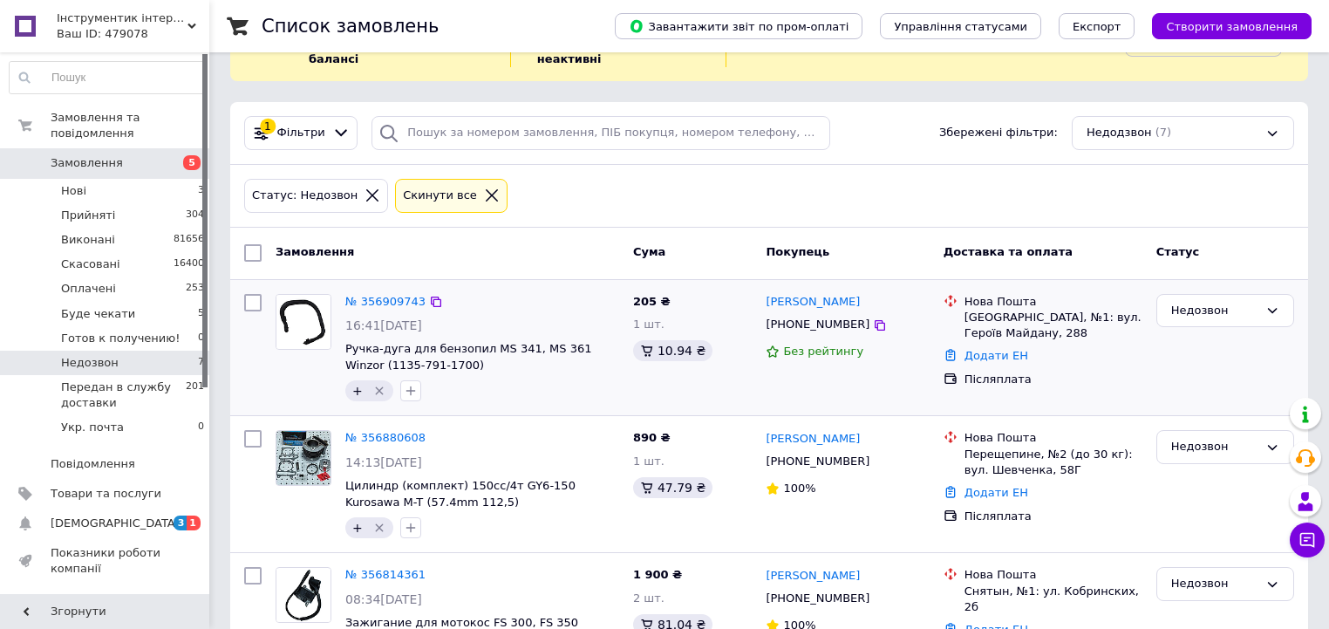
scroll to position [59, 0]
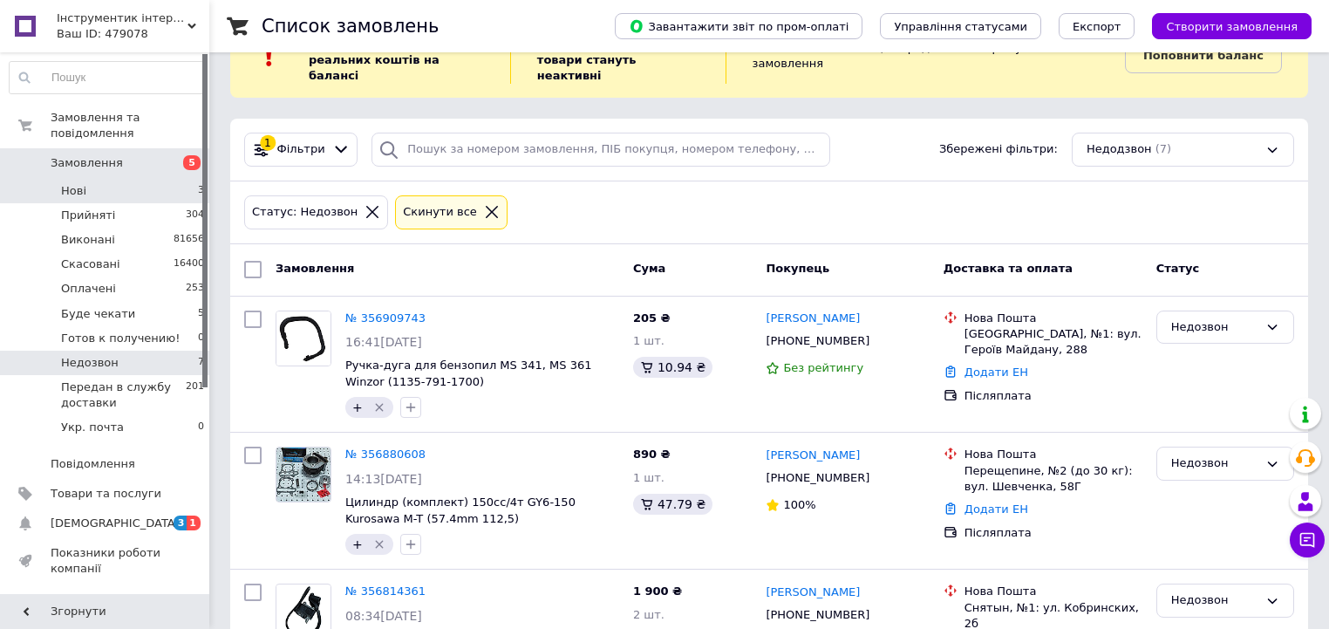
click at [140, 179] on li "Нові 3" at bounding box center [107, 191] width 215 height 24
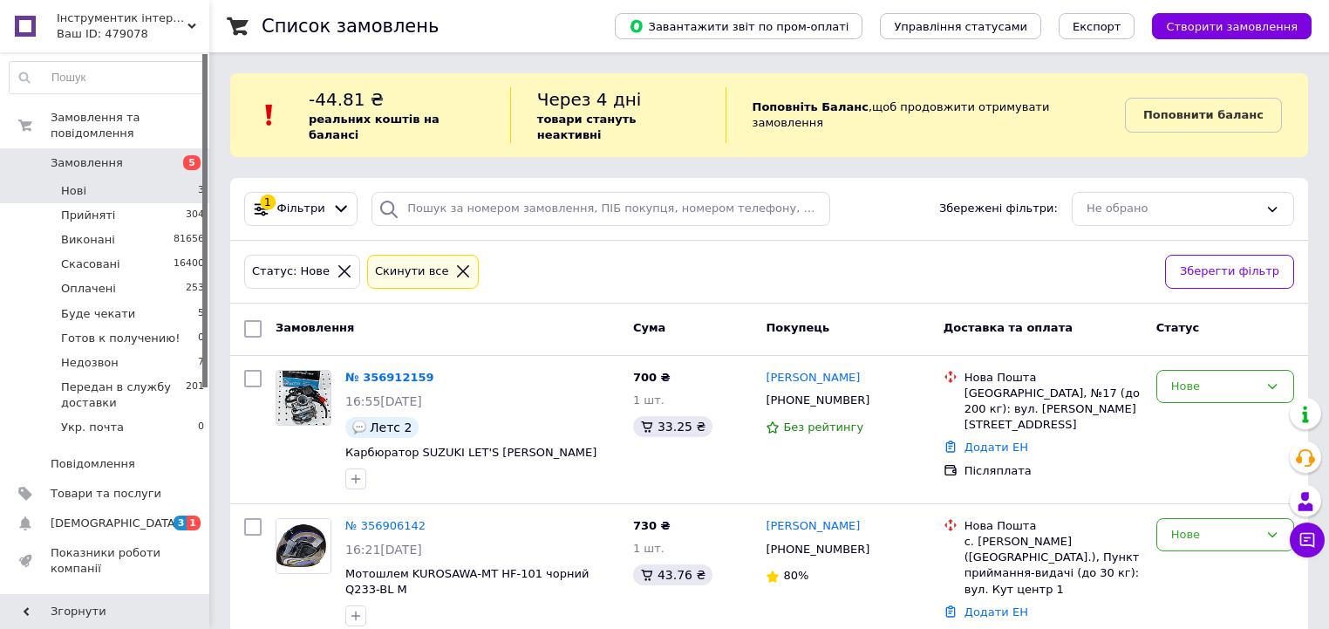
click at [143, 179] on li "Нові 3" at bounding box center [107, 191] width 215 height 24
drag, startPoint x: 162, startPoint y: 174, endPoint x: 164, endPoint y: 160, distance: 14.1
click at [162, 179] on li "Нові 3" at bounding box center [107, 191] width 215 height 24
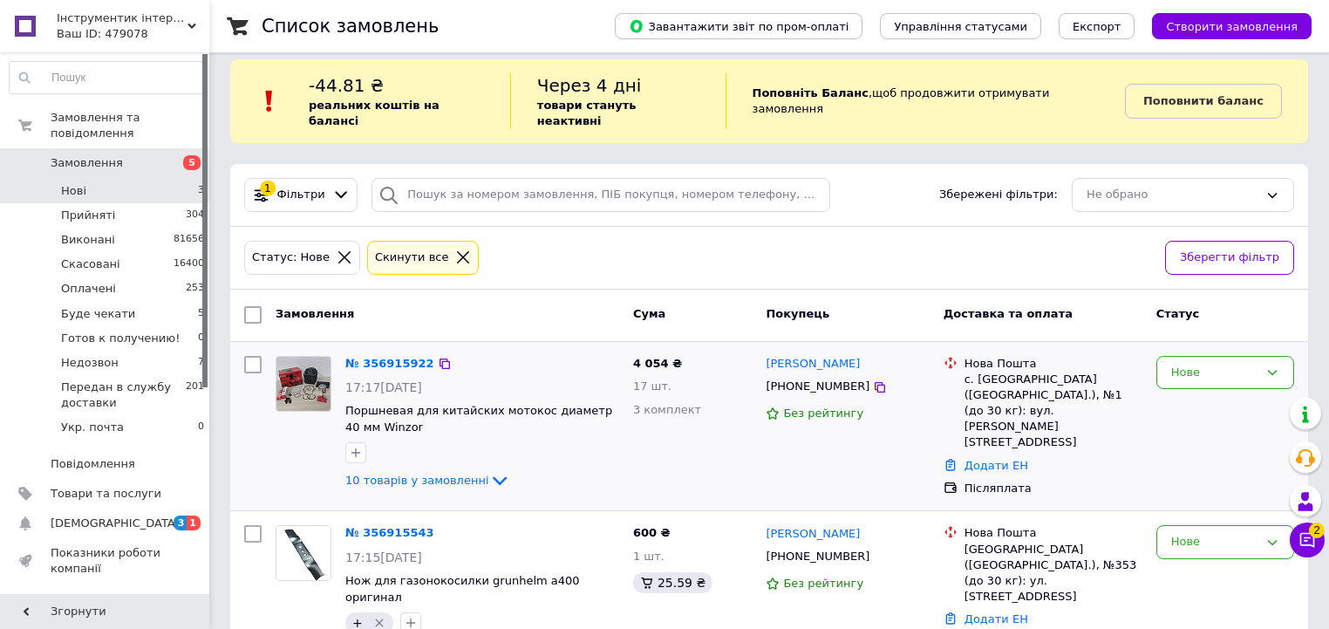
scroll to position [17, 0]
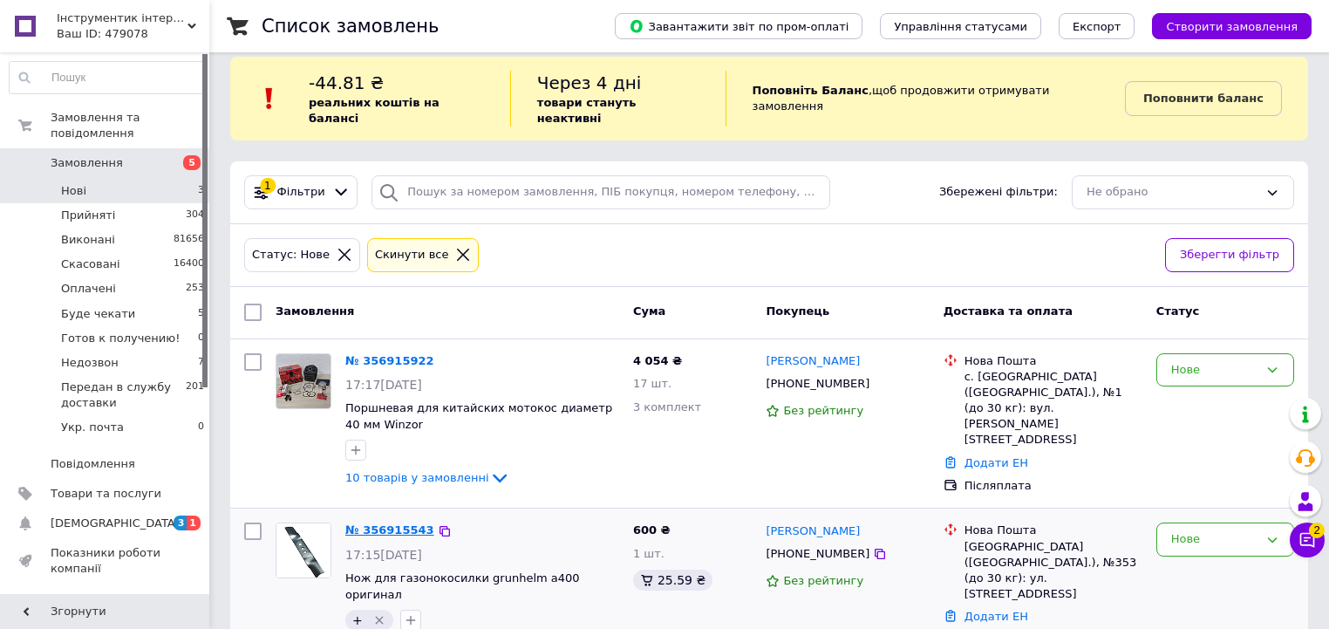
click at [388, 523] on link "№ 356915543" at bounding box center [389, 529] width 89 height 13
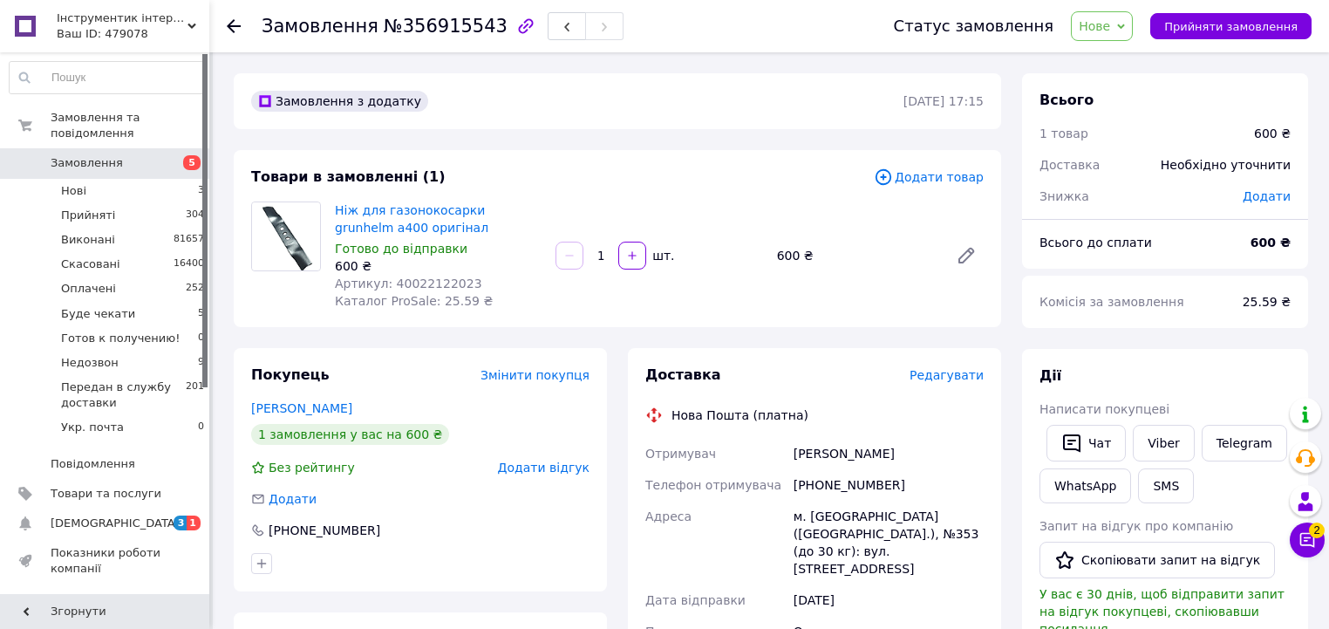
click at [1104, 24] on span "Нове" at bounding box center [1094, 26] width 31 height 14
click at [1109, 49] on li "Прийнято" at bounding box center [1165, 61] width 187 height 26
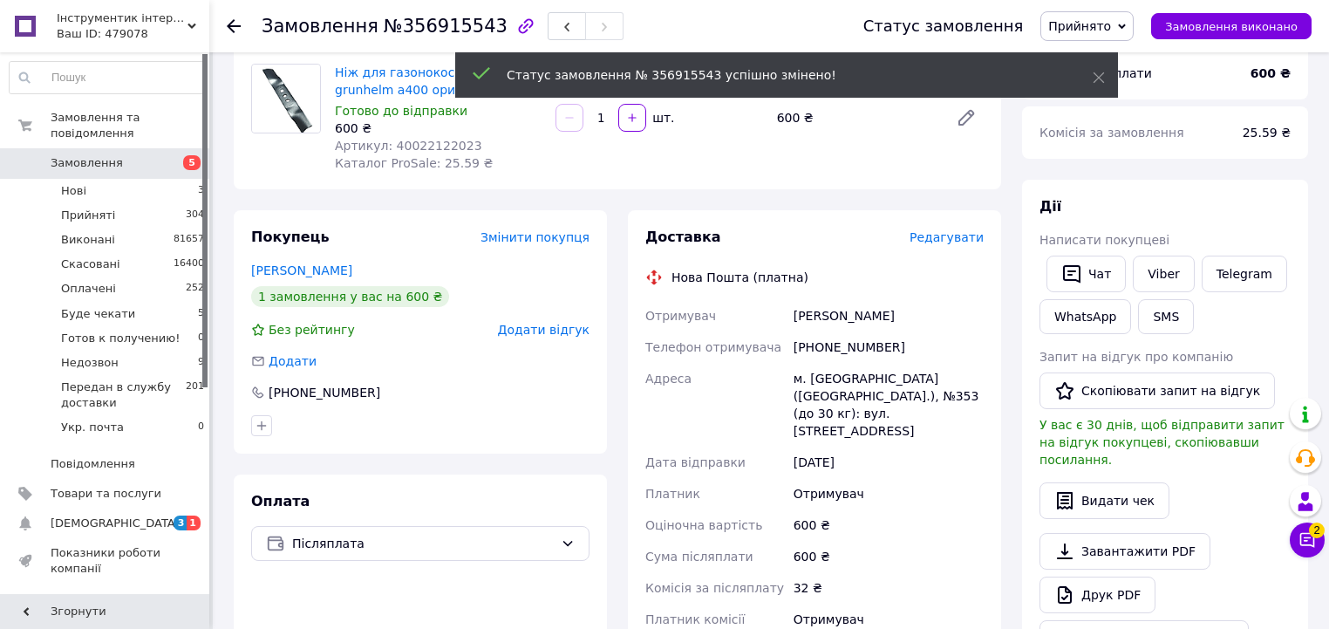
scroll to position [140, 0]
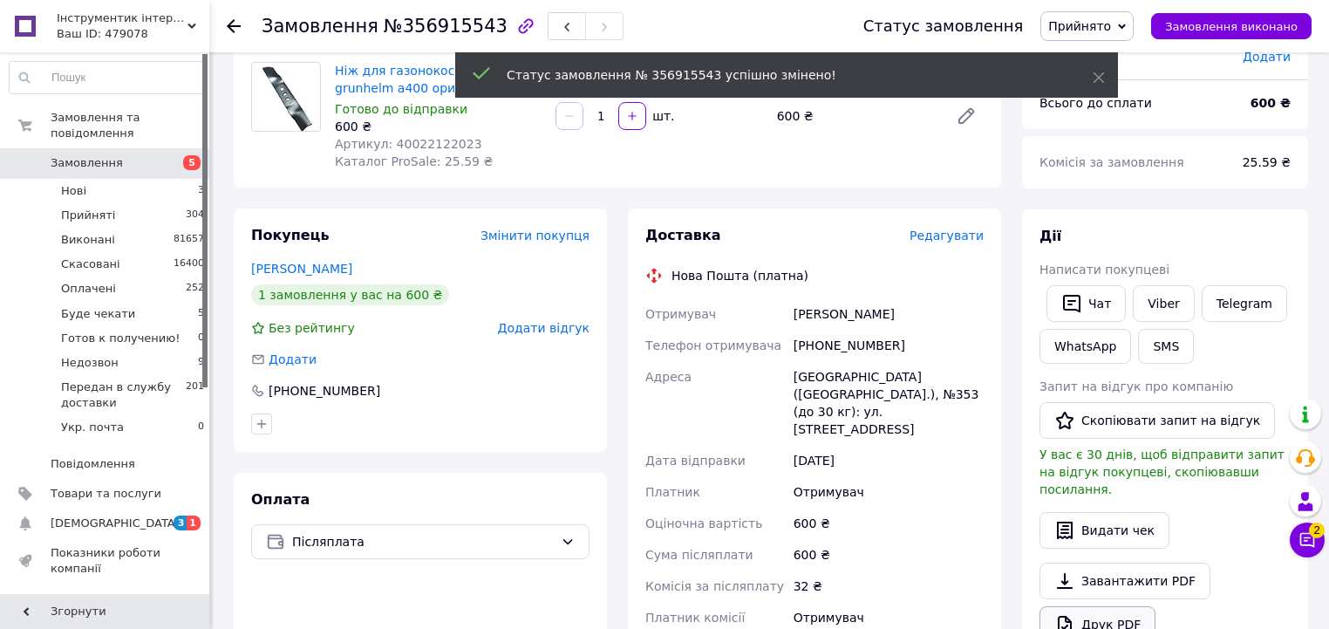
click at [1088, 606] on link "Друк PDF" at bounding box center [1098, 624] width 116 height 37
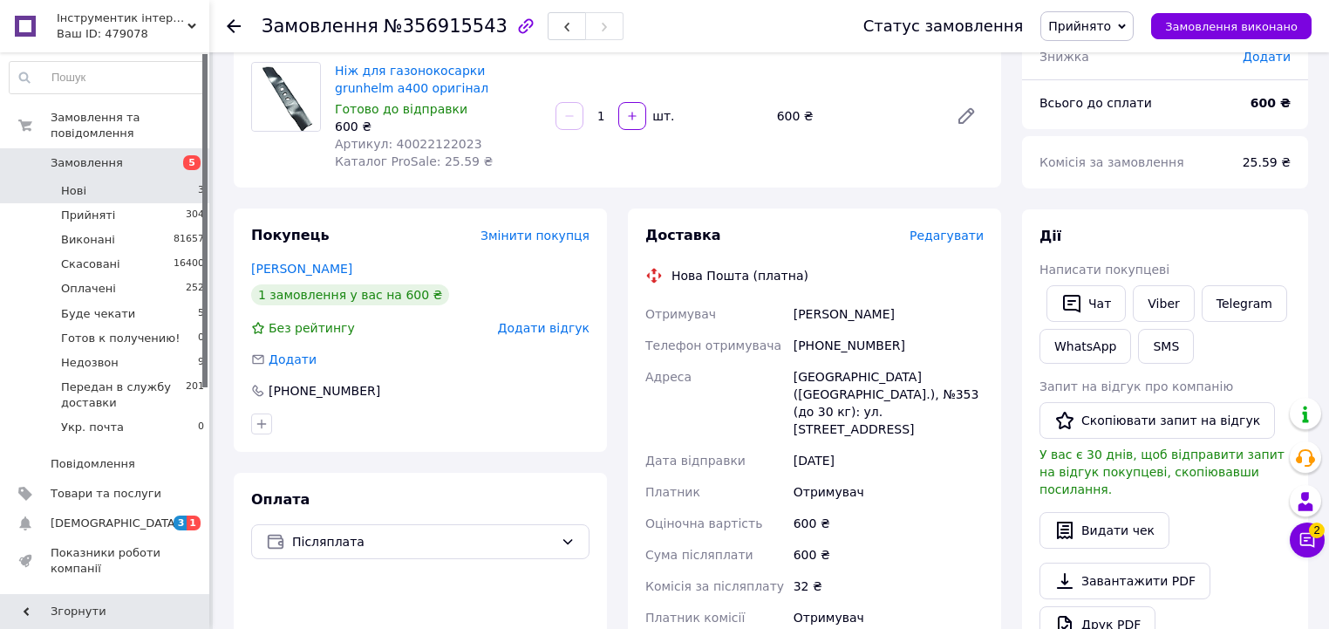
click at [175, 181] on li "Нові 3" at bounding box center [107, 191] width 215 height 24
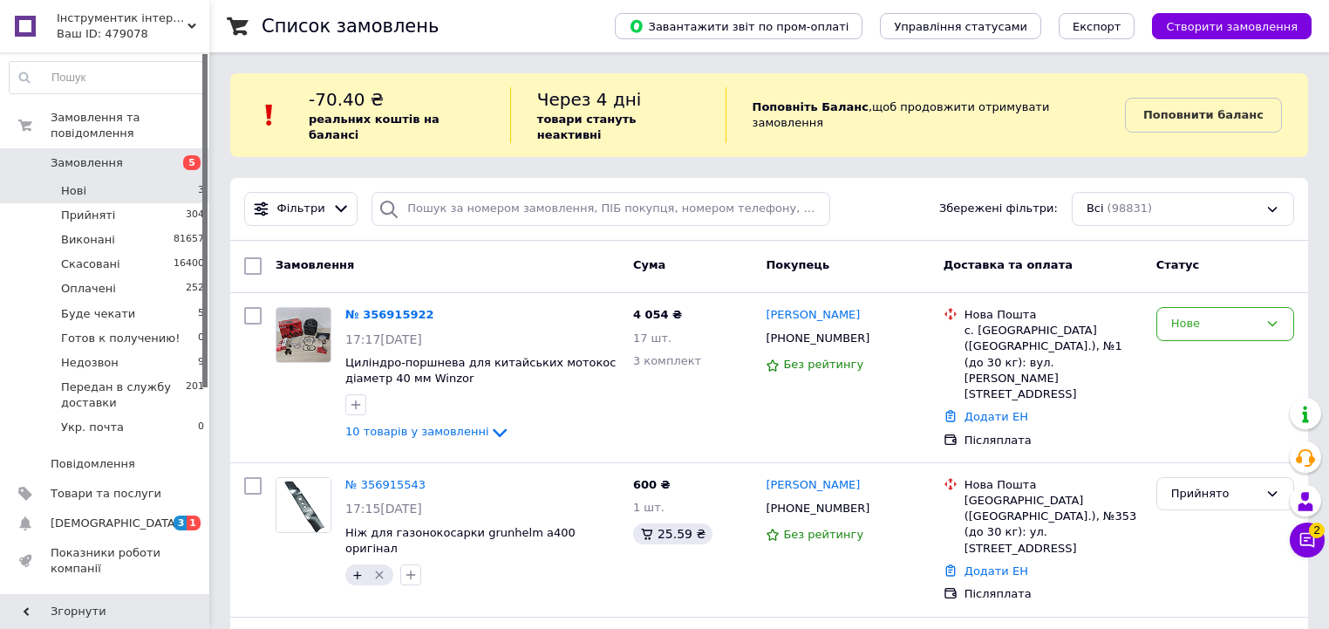
click at [174, 181] on li "Нові 3" at bounding box center [107, 191] width 215 height 24
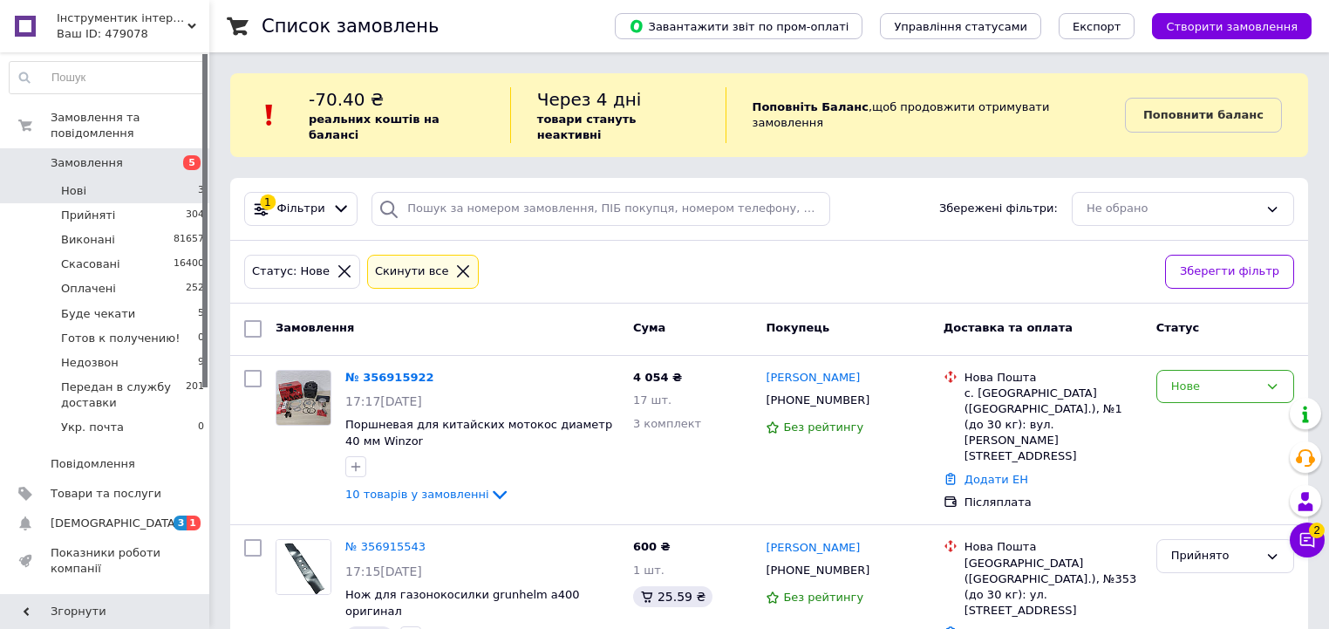
click at [116, 180] on li "Нові 3" at bounding box center [107, 191] width 215 height 24
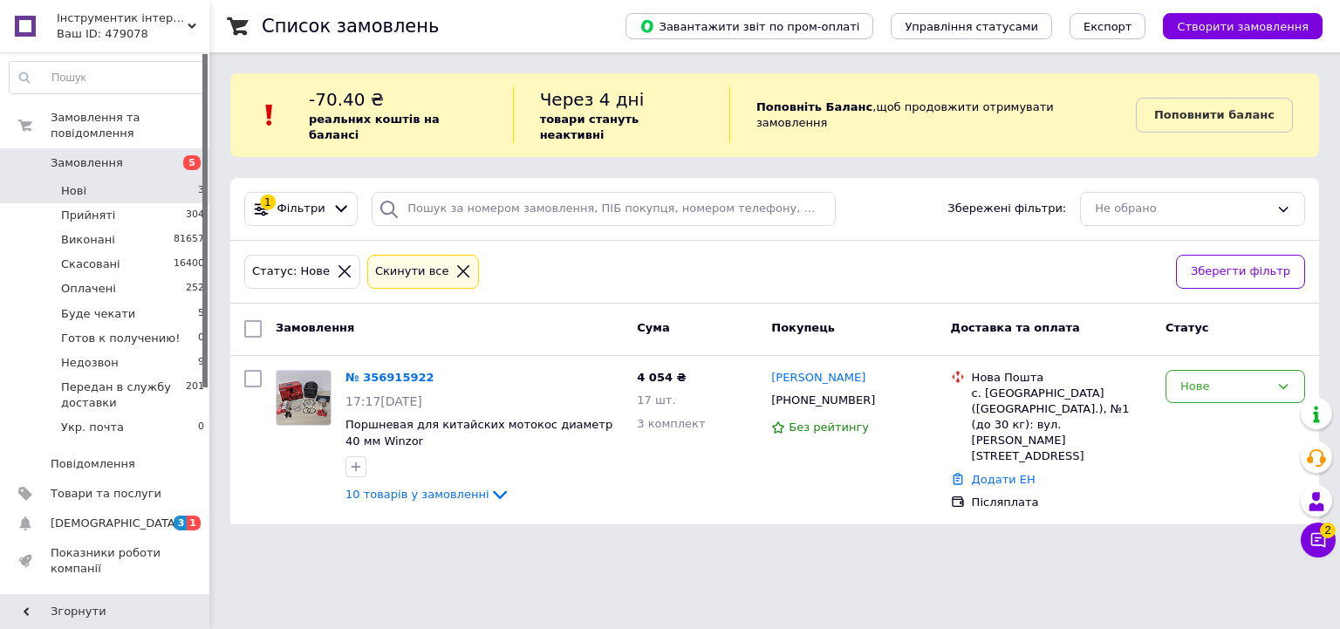
click at [139, 182] on li "Нові 3" at bounding box center [107, 191] width 215 height 24
click at [179, 179] on li "Нові 3" at bounding box center [107, 191] width 215 height 24
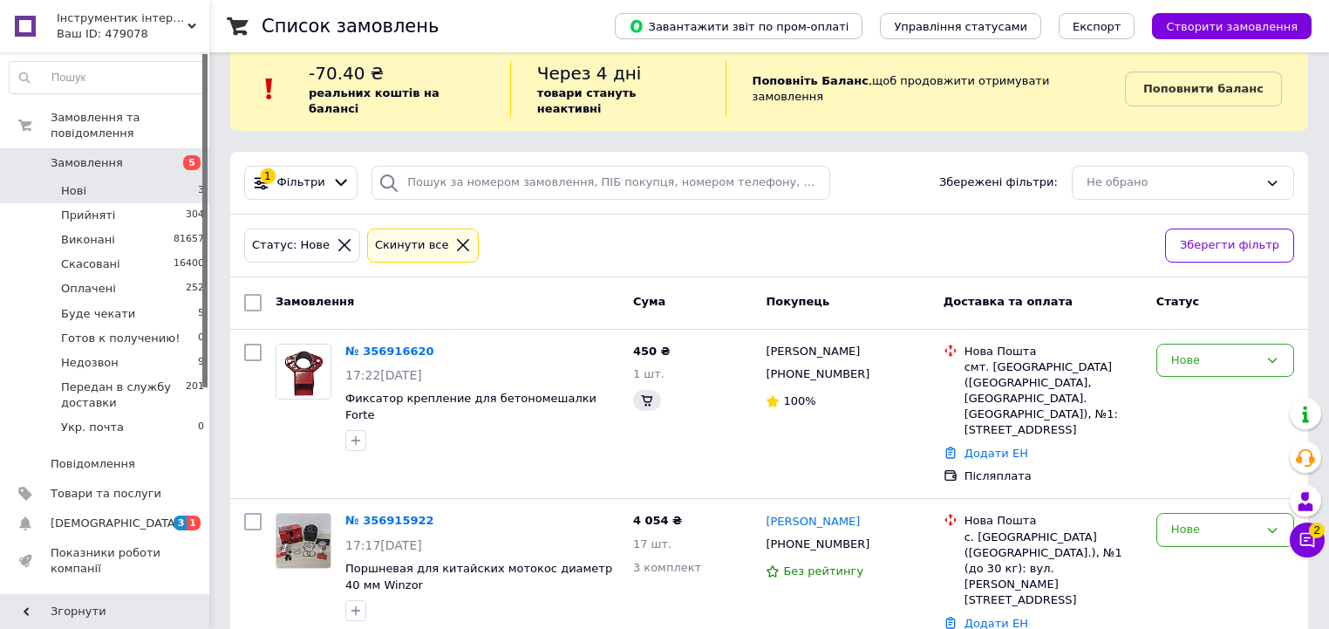
scroll to position [49, 0]
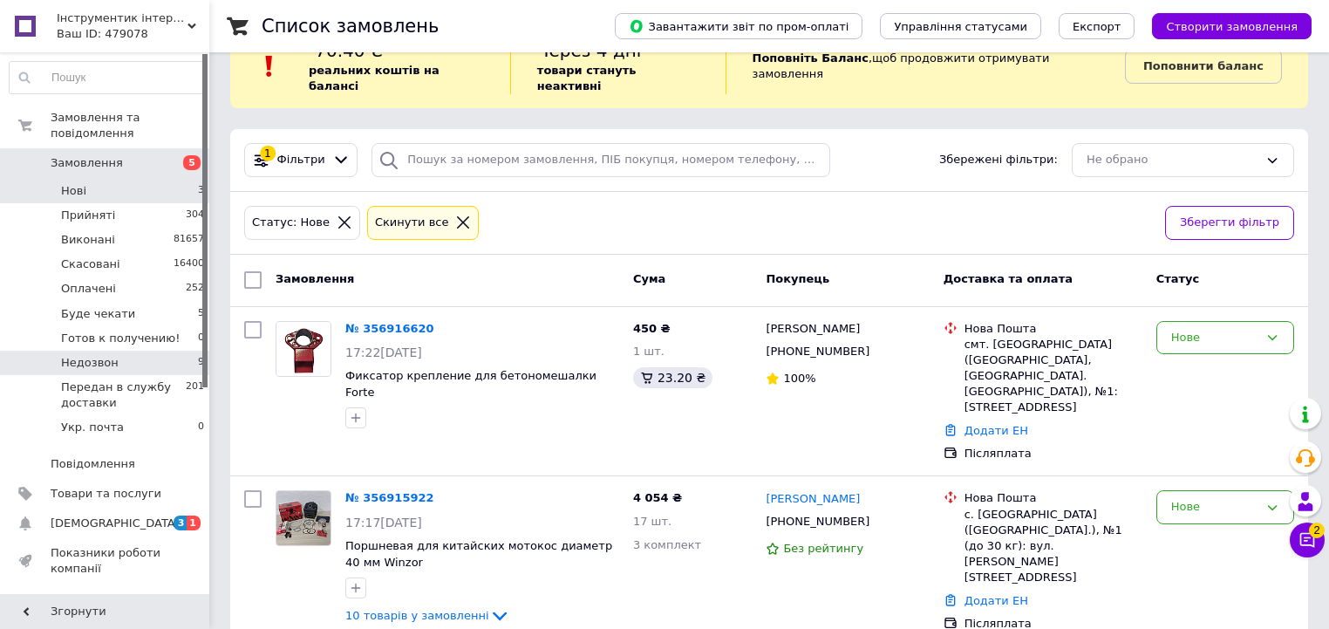
click at [147, 351] on li "Недозвон 9" at bounding box center [107, 363] width 215 height 24
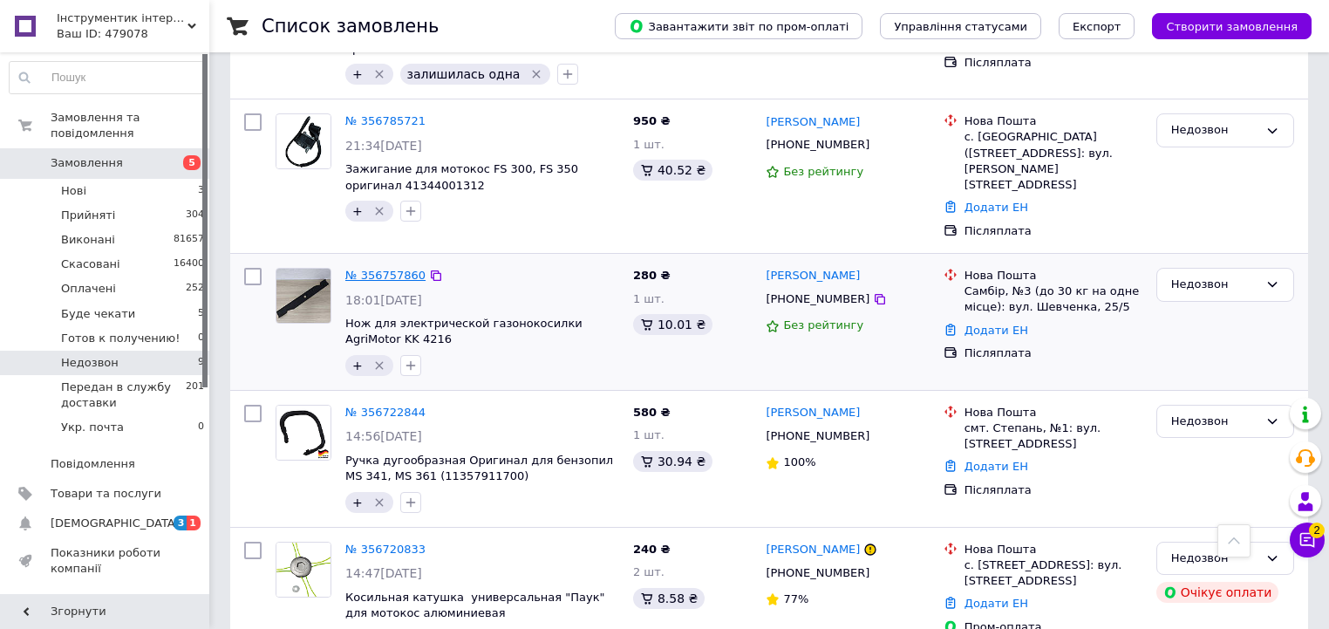
scroll to position [973, 0]
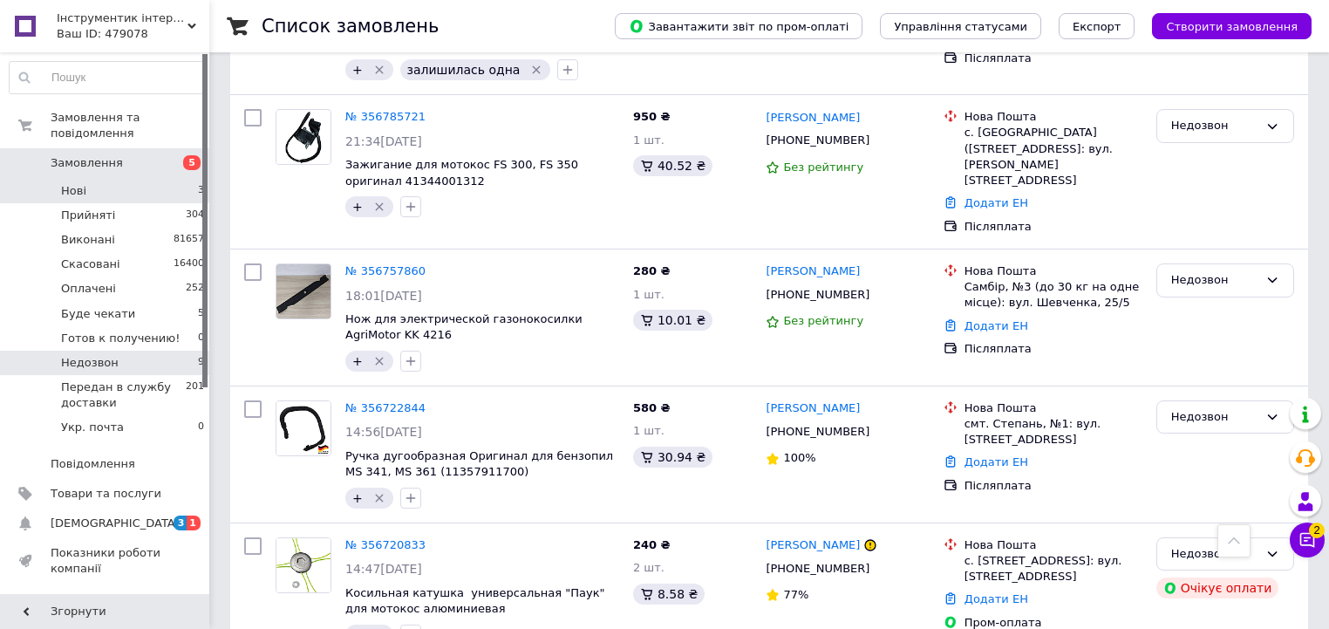
click at [160, 179] on li "Нові 3" at bounding box center [107, 191] width 215 height 24
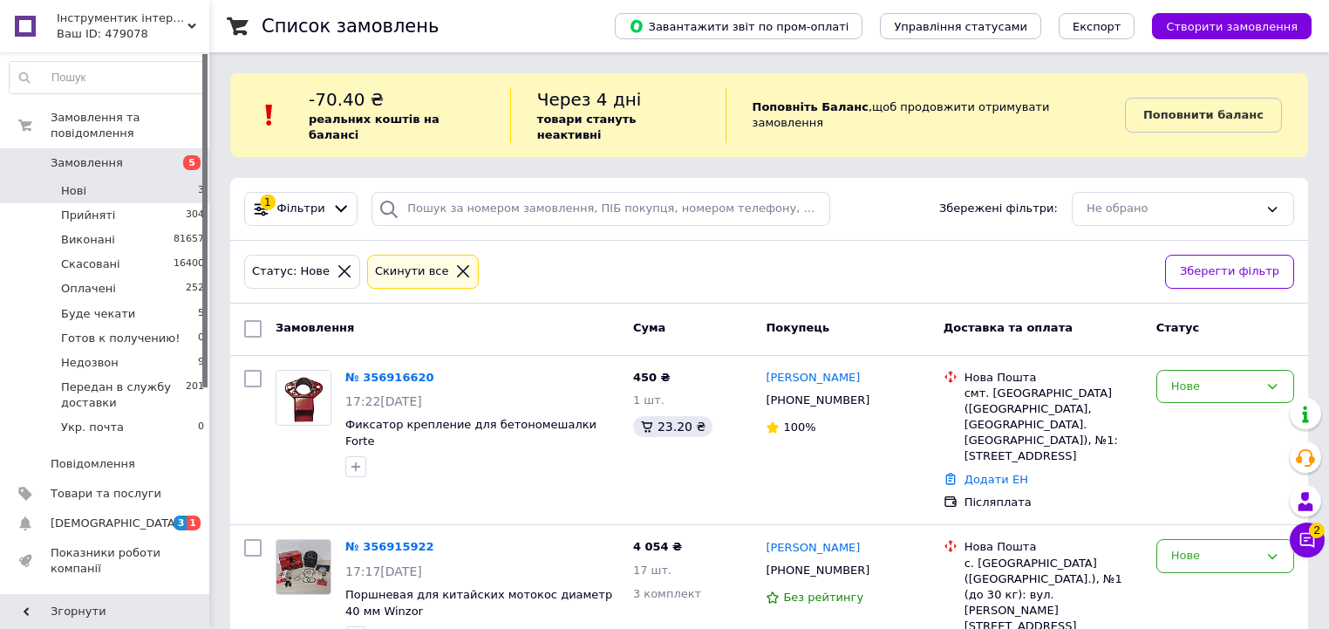
click at [153, 179] on li "Нові 3" at bounding box center [107, 191] width 215 height 24
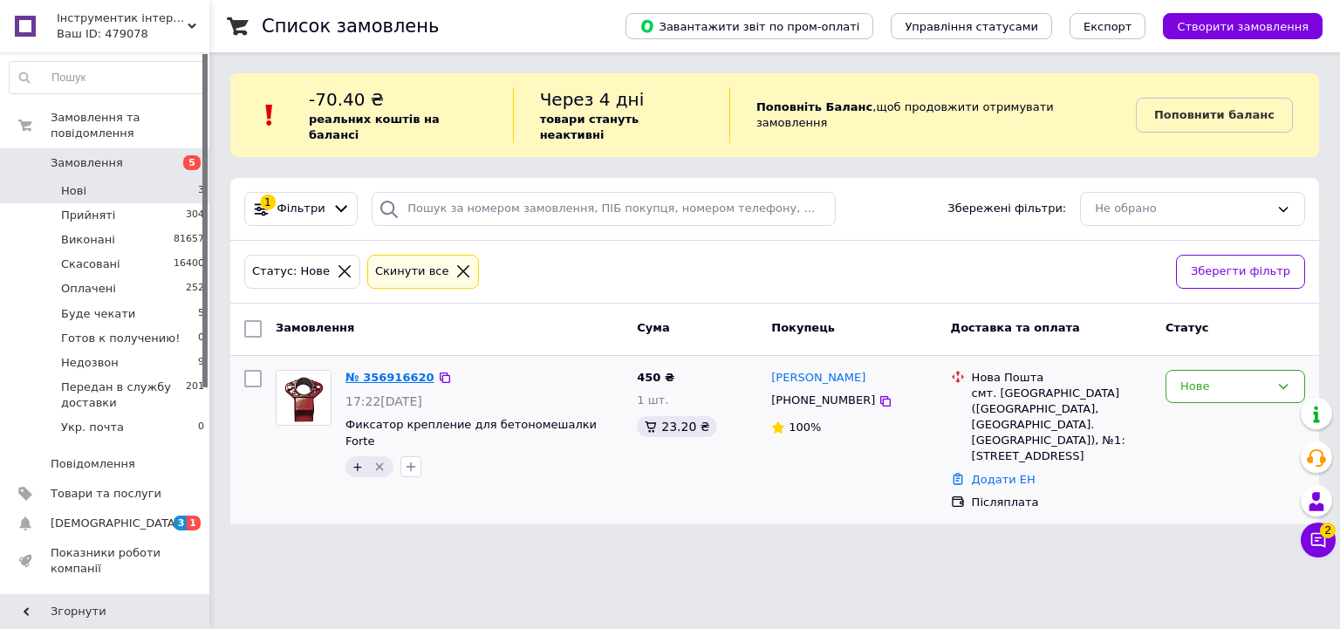
click at [397, 371] on link "№ 356916620" at bounding box center [389, 377] width 89 height 13
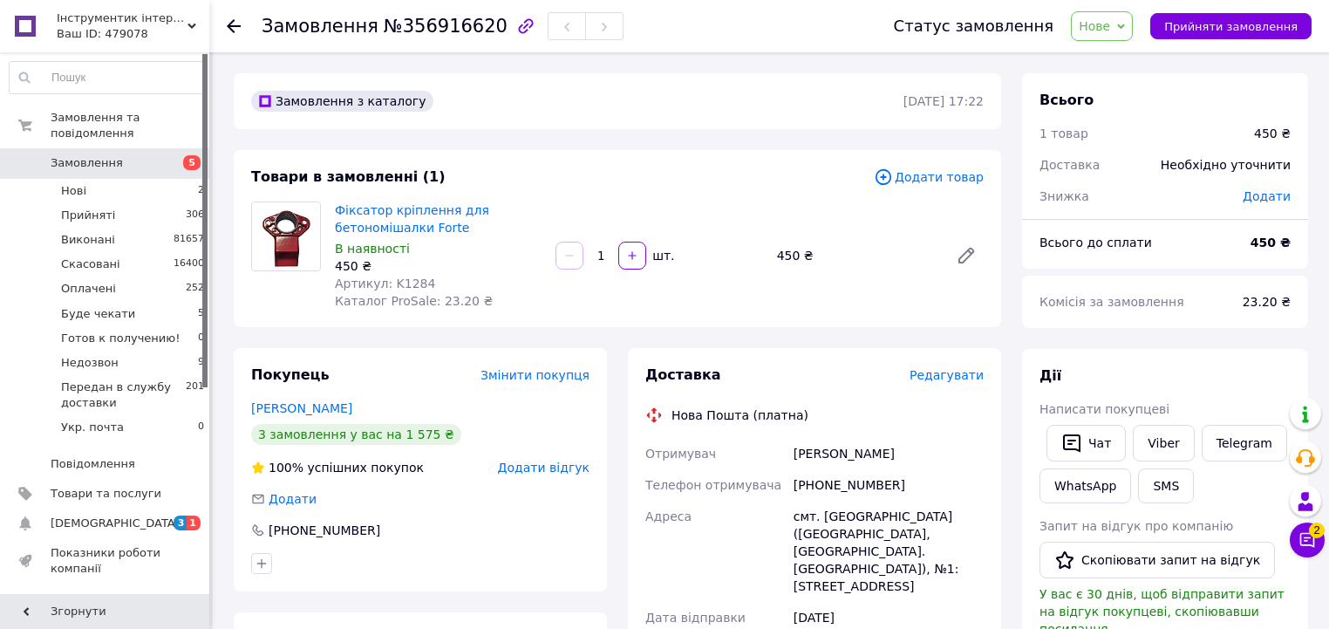
click at [1110, 24] on span "Нове" at bounding box center [1094, 26] width 31 height 14
click at [1140, 57] on li "Прийнято" at bounding box center [1165, 61] width 187 height 26
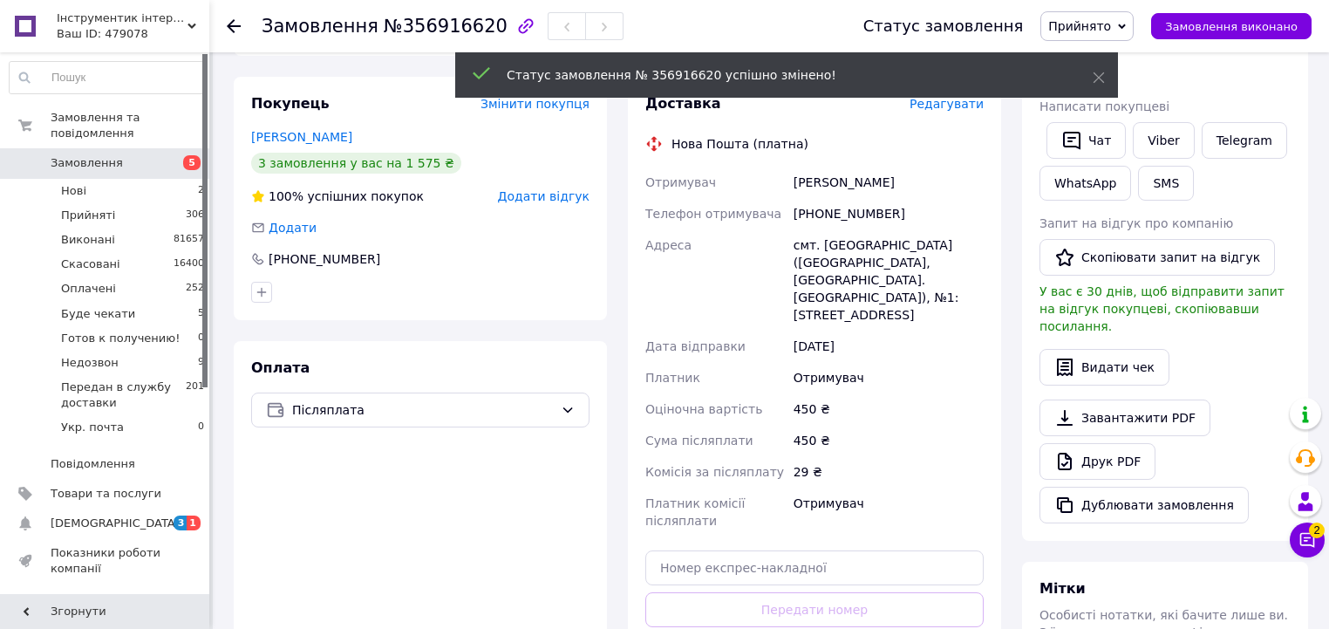
scroll to position [279, 0]
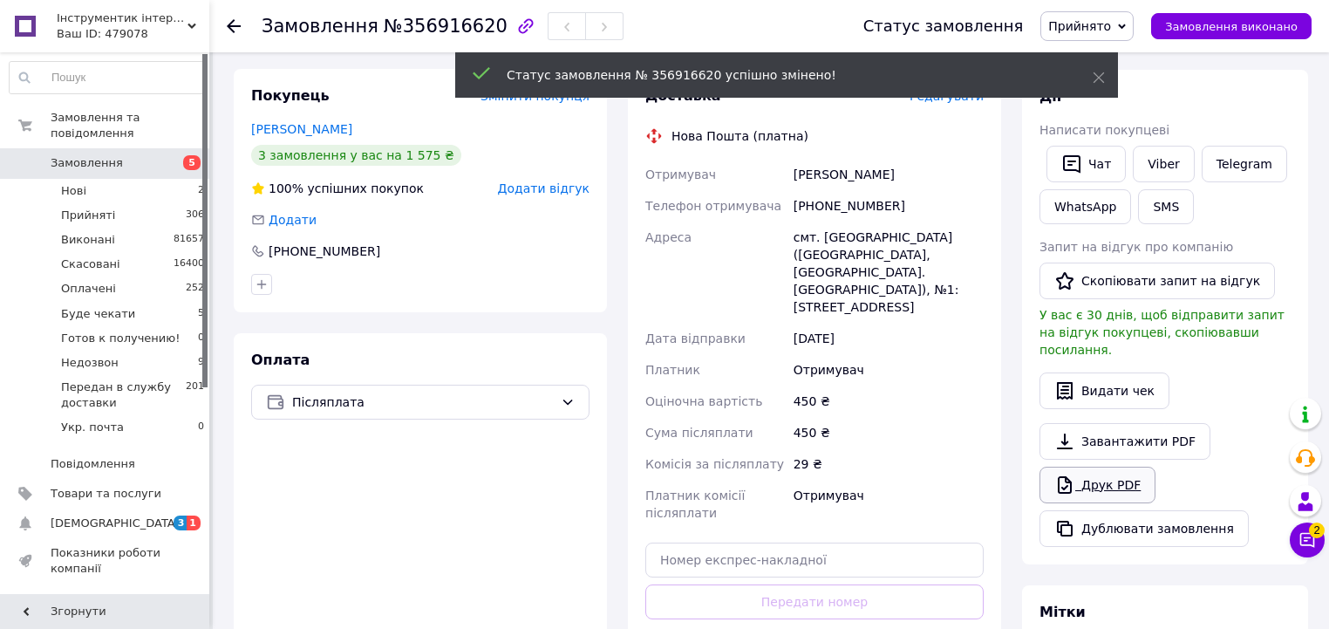
click at [1099, 467] on link "Друк PDF" at bounding box center [1098, 485] width 116 height 37
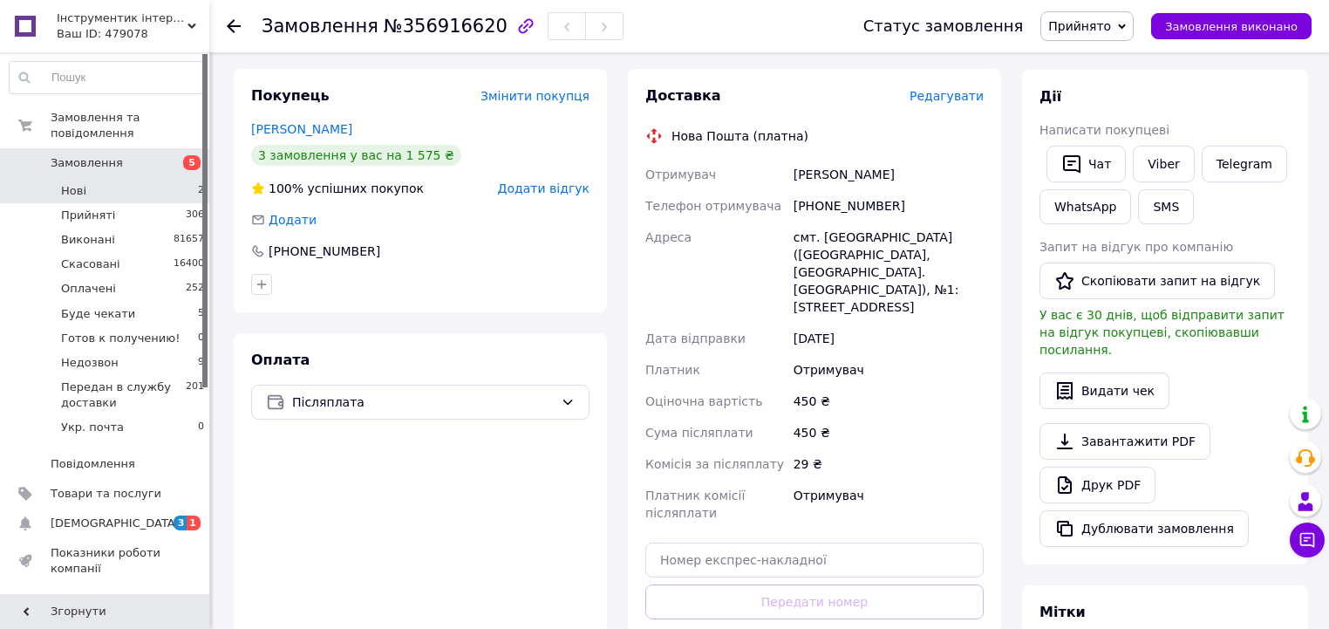
click at [181, 183] on li "Нові 2" at bounding box center [107, 191] width 215 height 24
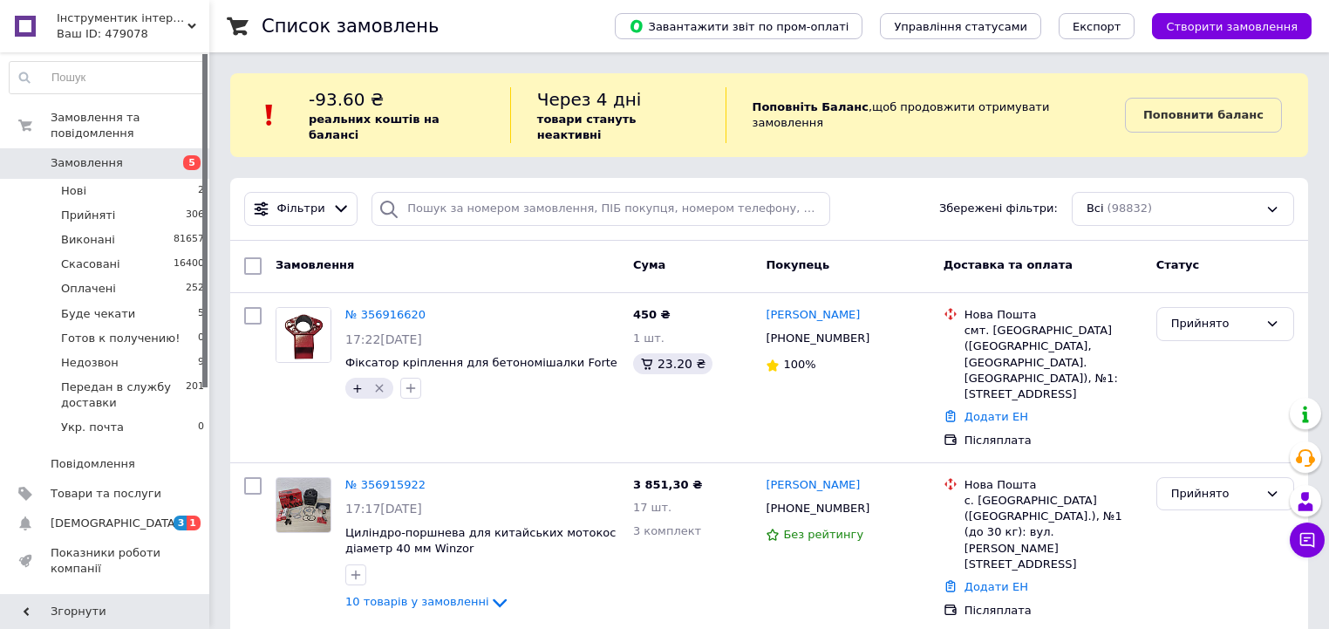
click at [153, 155] on span "Замовлення" at bounding box center [106, 163] width 111 height 16
click at [497, 102] on div "-93.60 ₴ реальних коштів на балансі" at bounding box center [409, 115] width 201 height 56
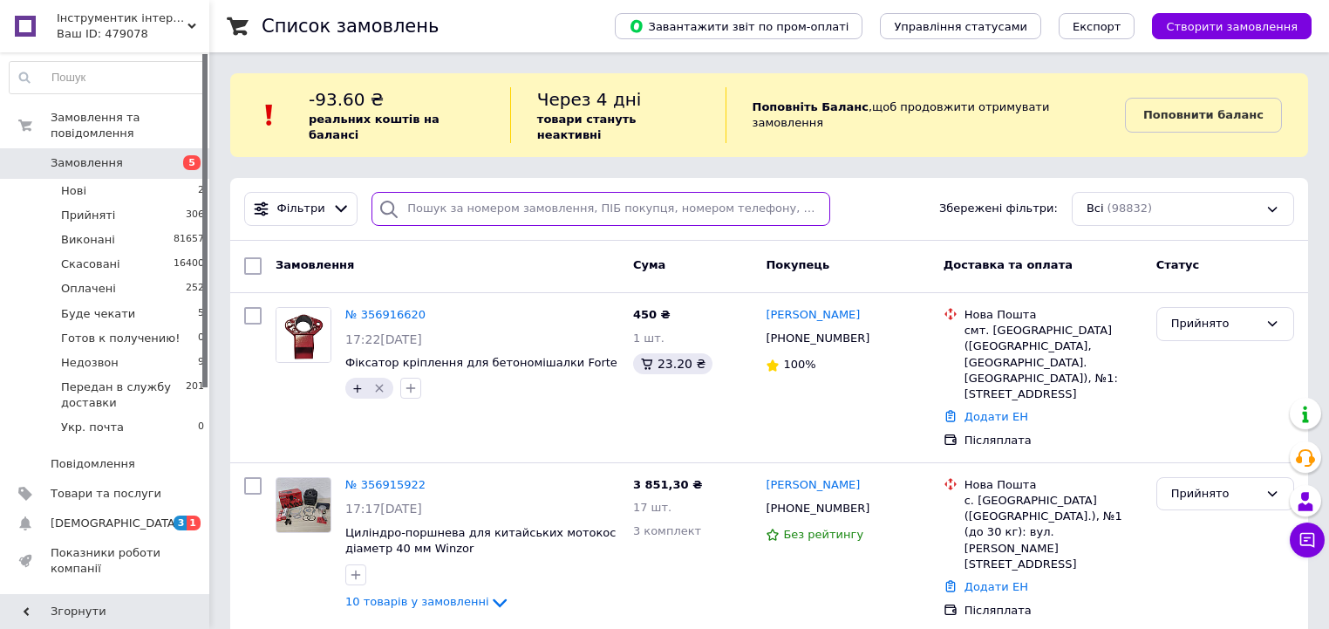
click at [513, 195] on input "search" at bounding box center [601, 209] width 459 height 34
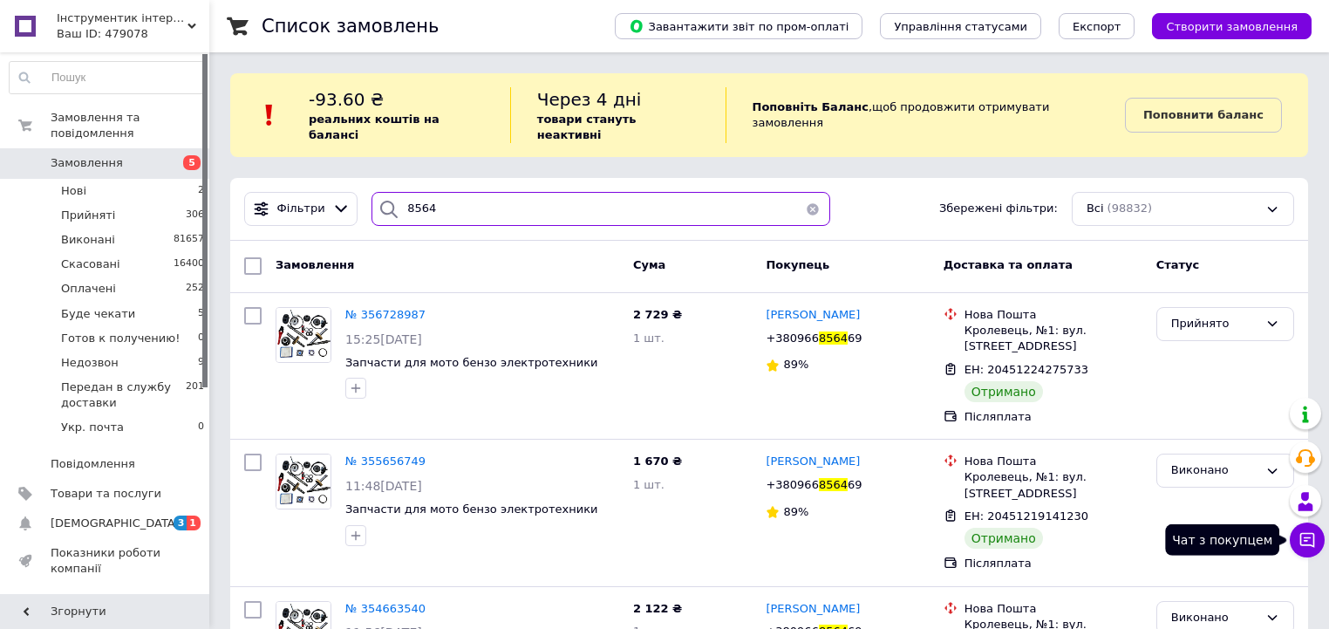
type input "8564"
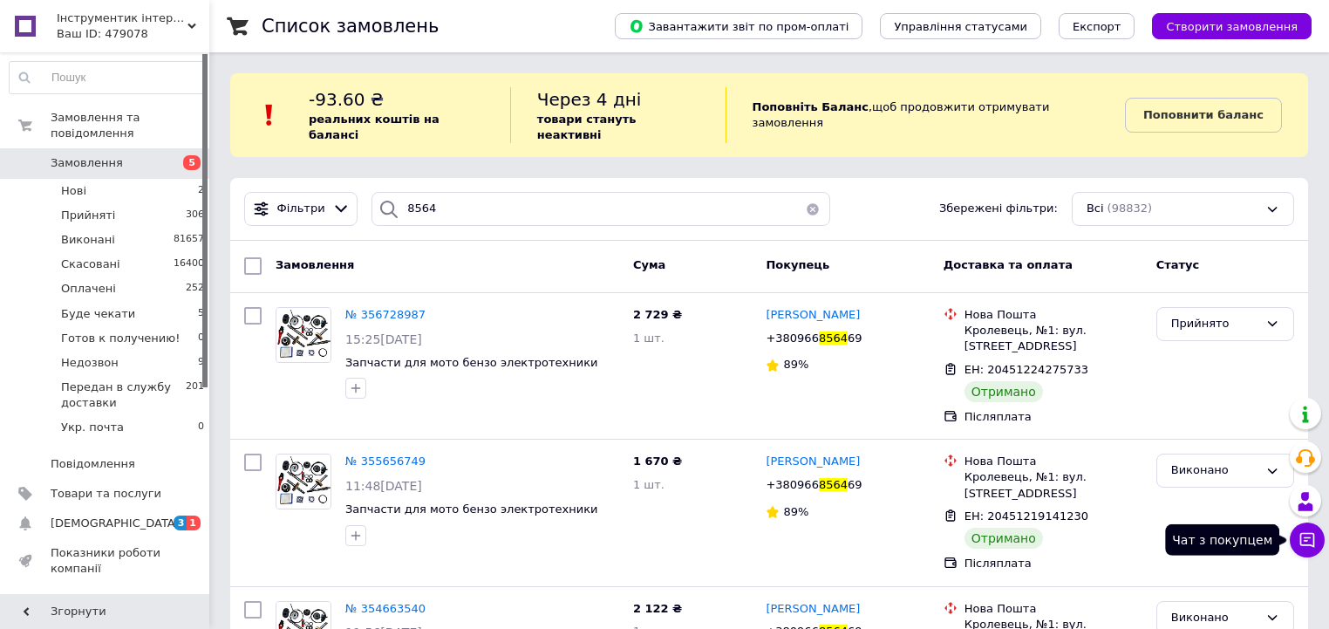
click at [1315, 546] on icon at bounding box center [1307, 539] width 17 height 17
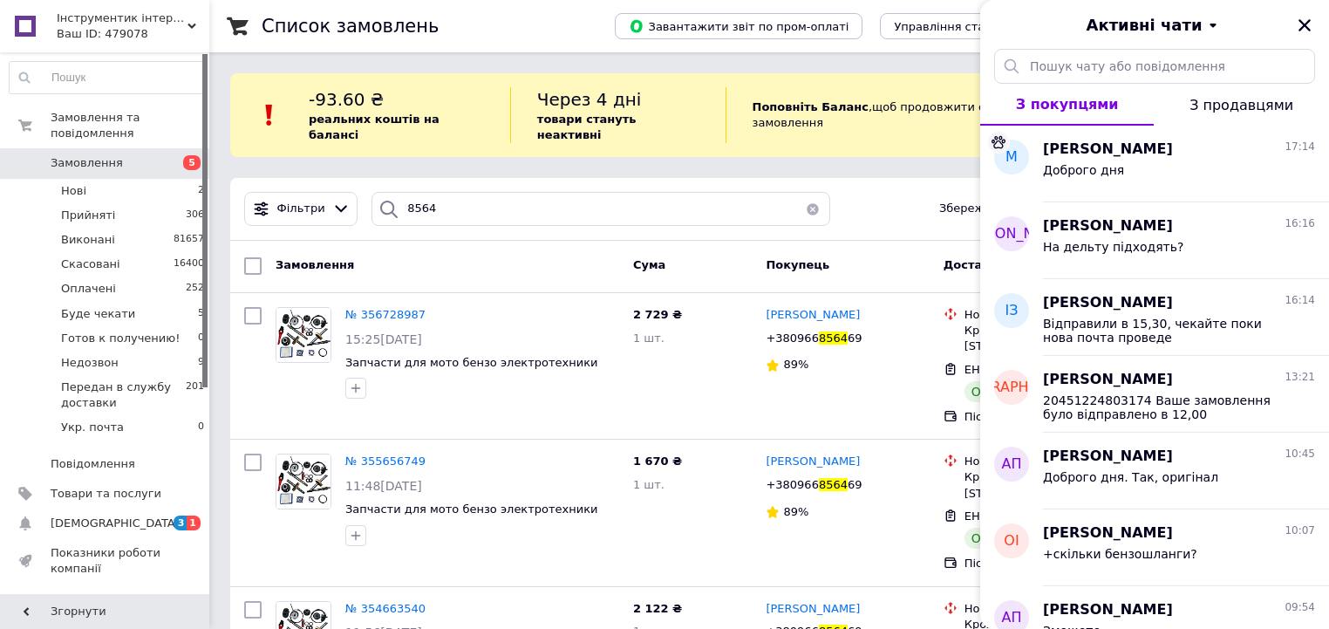
click at [1300, 11] on div "Активні чати" at bounding box center [1154, 24] width 349 height 49
click at [1308, 23] on icon "Закрити" at bounding box center [1305, 25] width 16 height 16
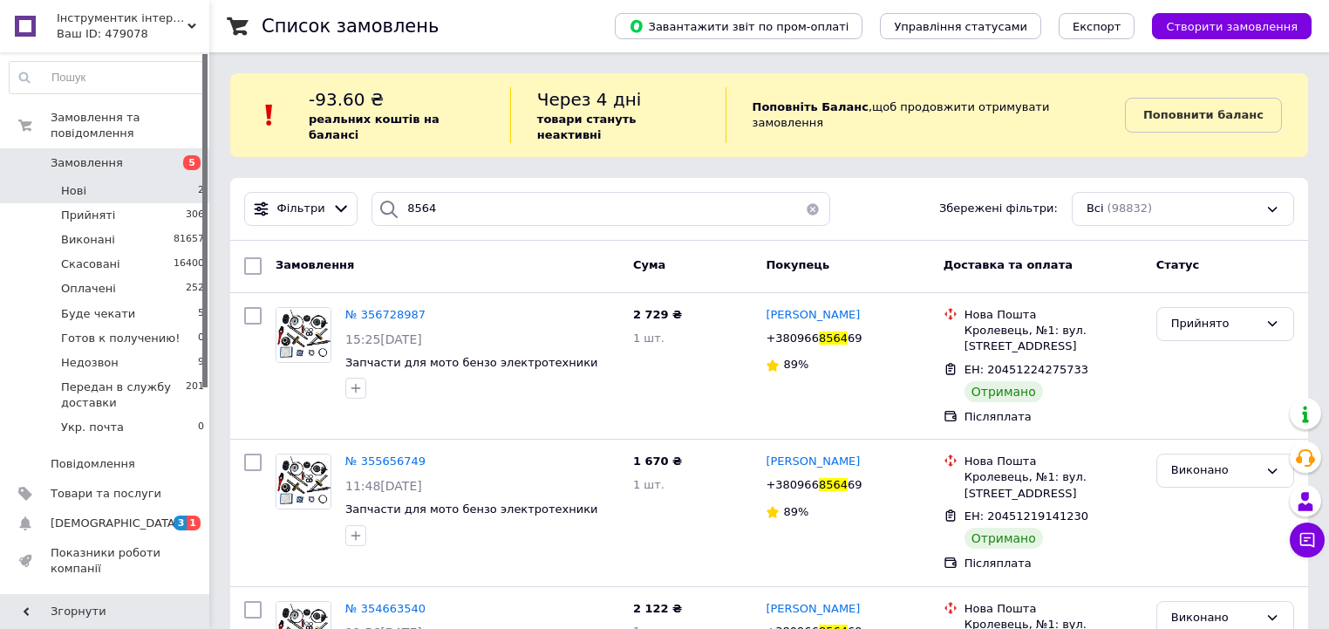
drag, startPoint x: 185, startPoint y: 169, endPoint x: 189, endPoint y: 183, distance: 14.6
click at [185, 179] on li "Нові 2" at bounding box center [107, 191] width 215 height 24
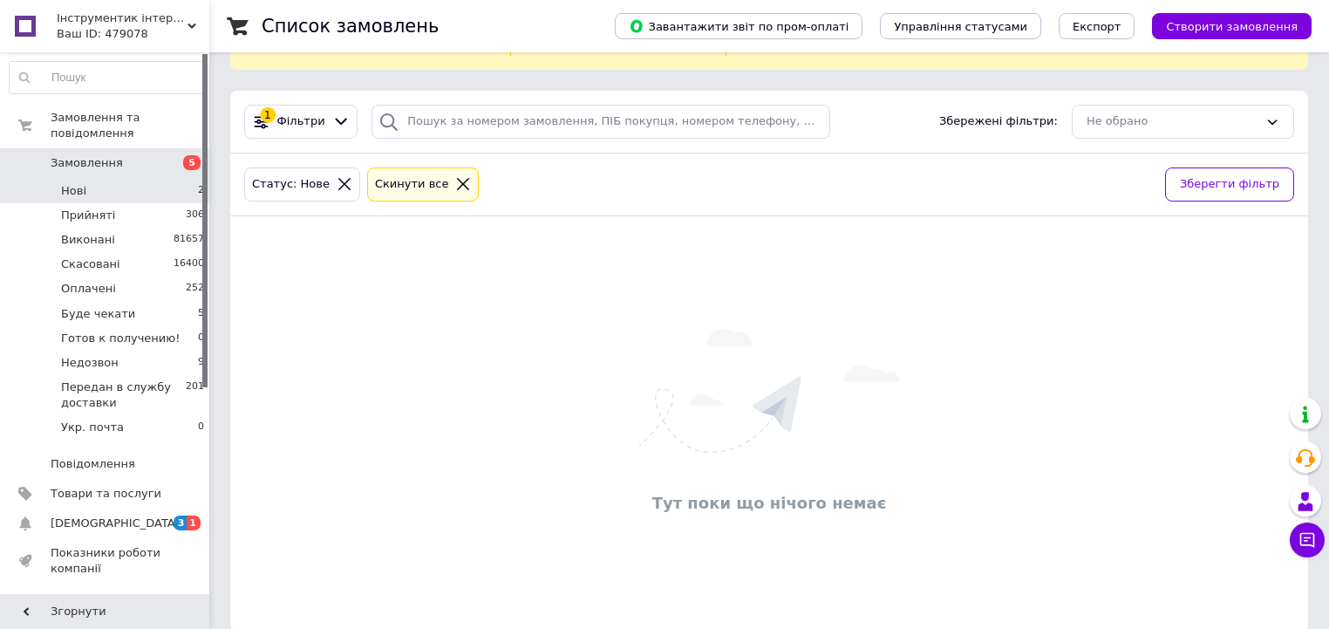
scroll to position [93, 0]
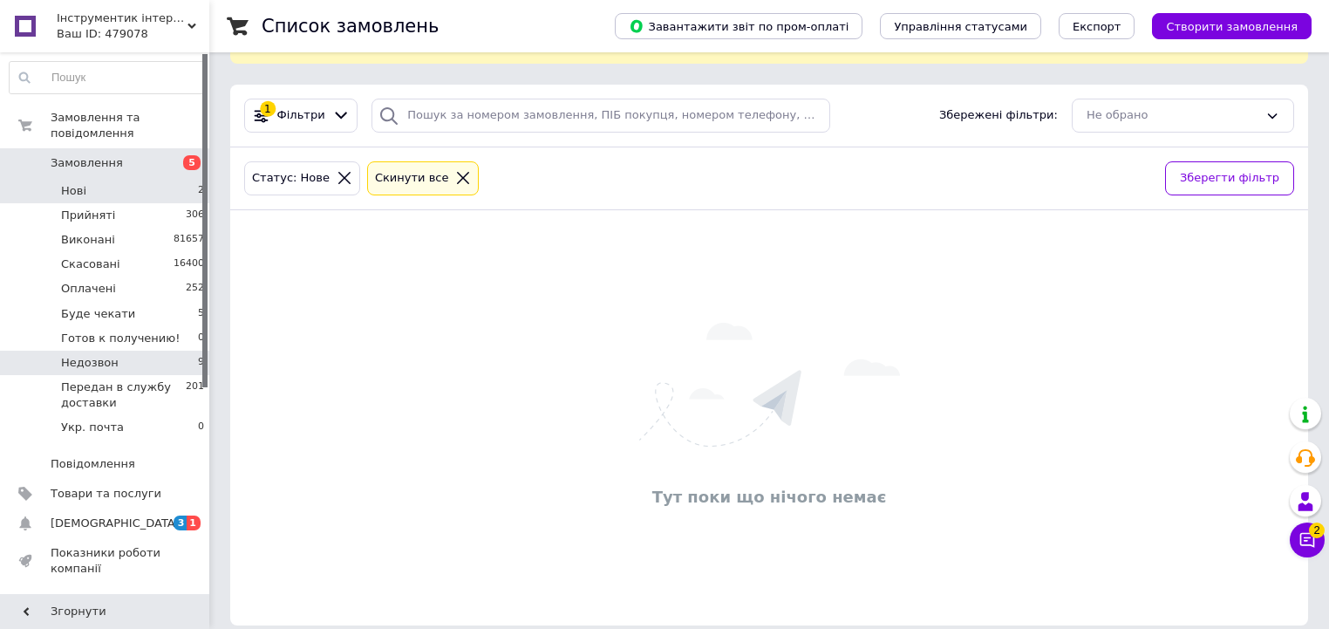
click at [181, 351] on li "Недозвон 9" at bounding box center [107, 363] width 215 height 24
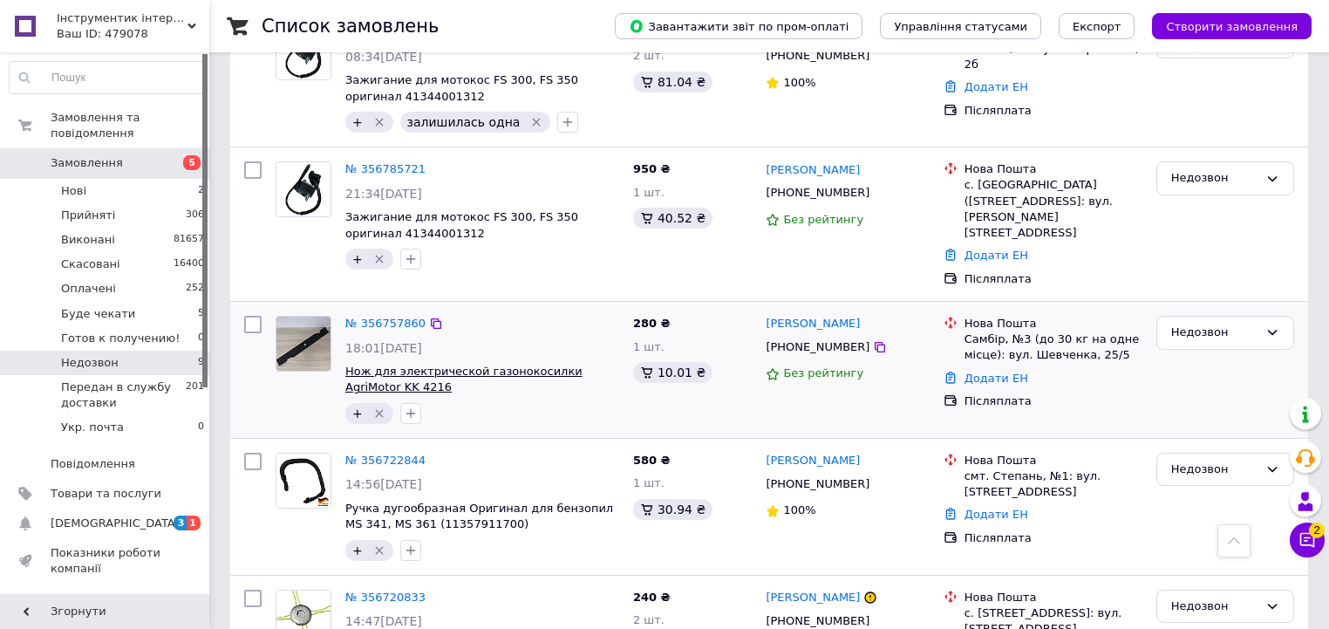
scroll to position [973, 0]
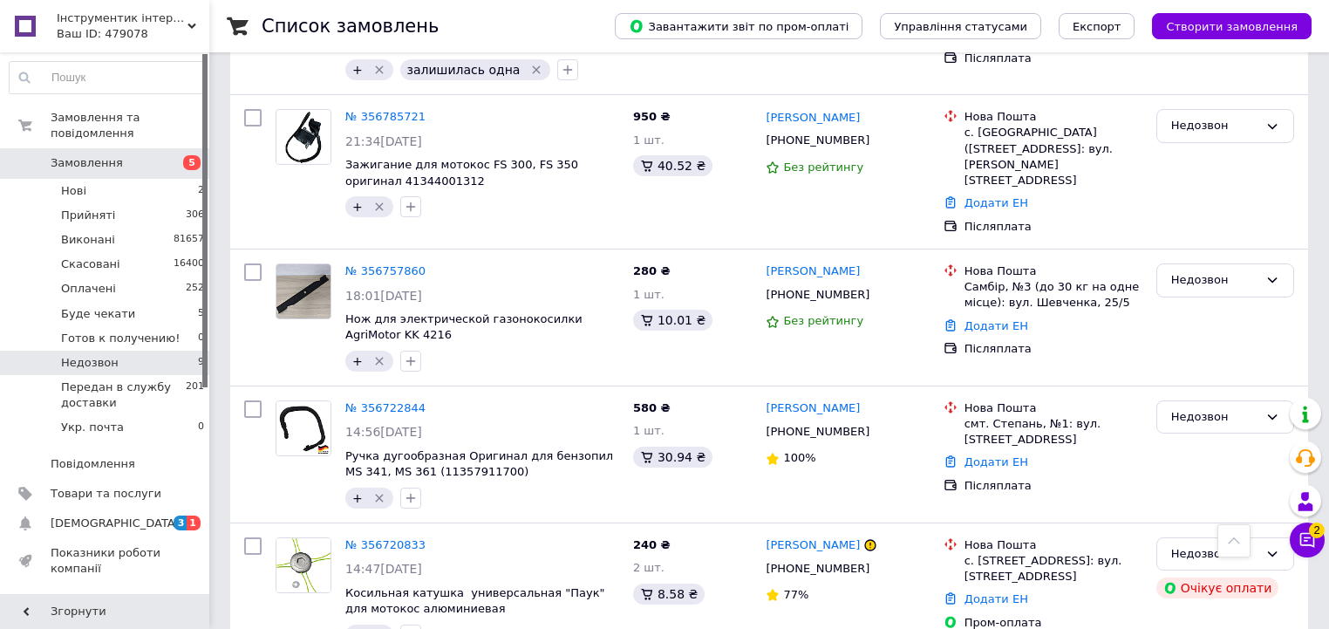
click at [145, 156] on link "Замовлення 5" at bounding box center [107, 163] width 215 height 30
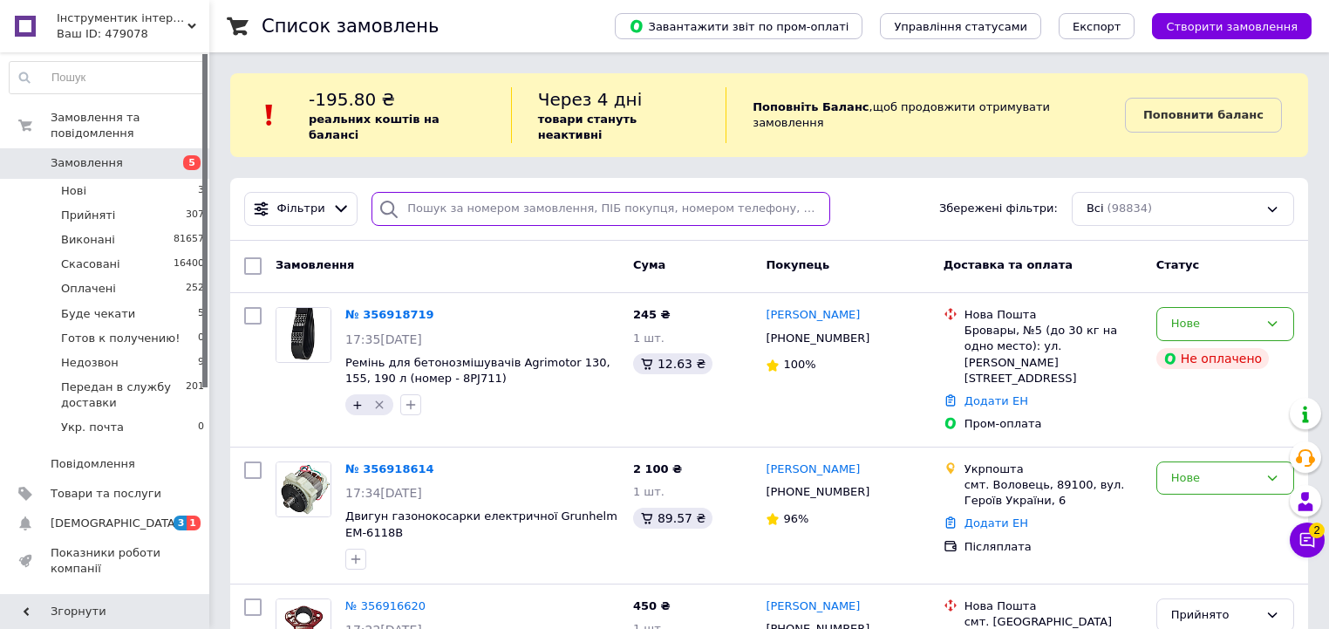
click at [541, 192] on input "search" at bounding box center [601, 209] width 459 height 34
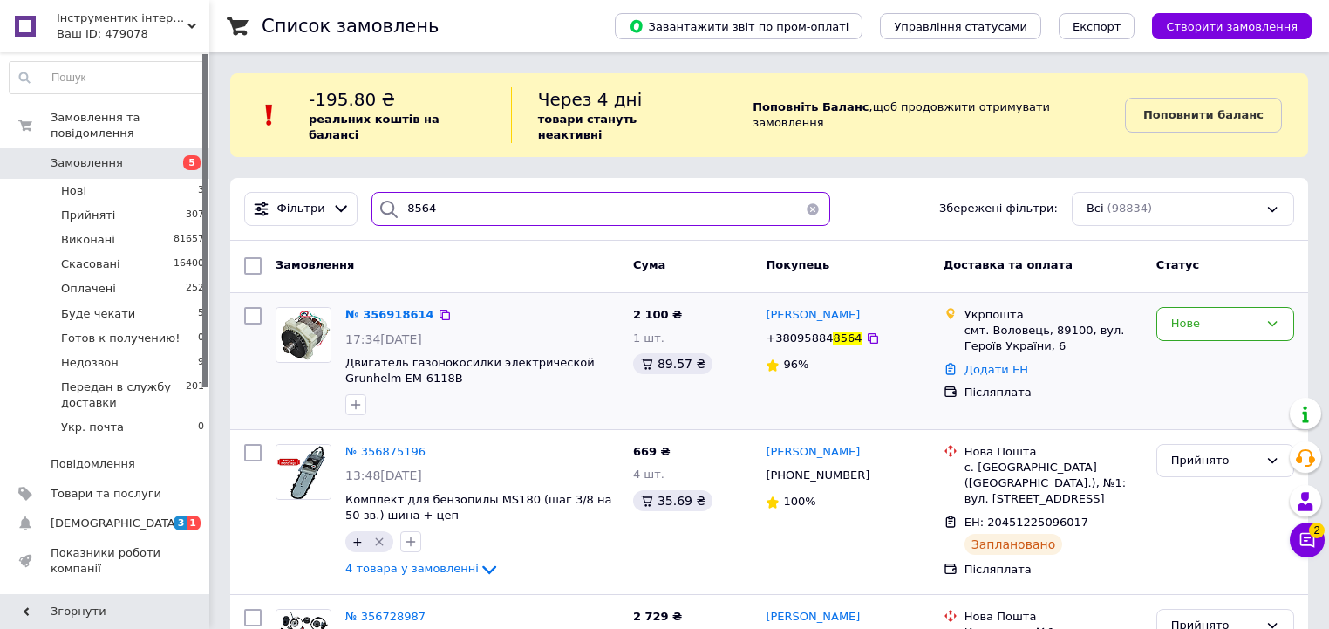
type input "8564"
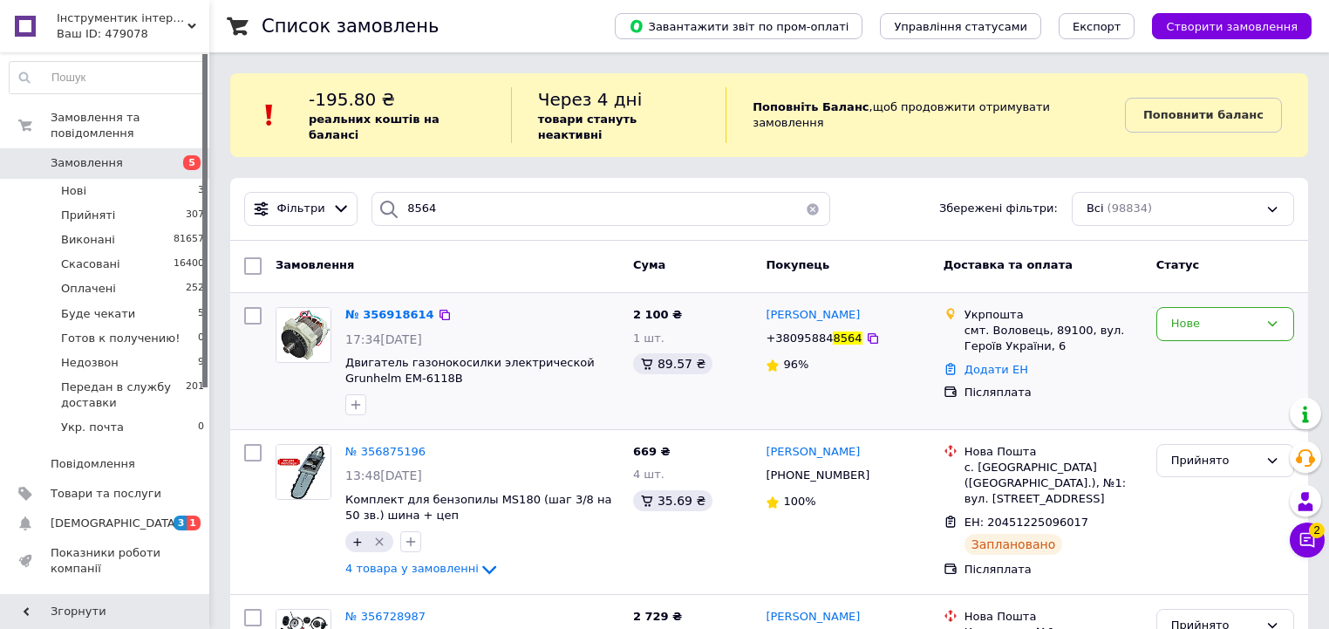
click at [383, 308] on div "№ 356918614" at bounding box center [390, 315] width 92 height 20
click at [383, 308] on span "№ 356918614" at bounding box center [389, 314] width 89 height 13
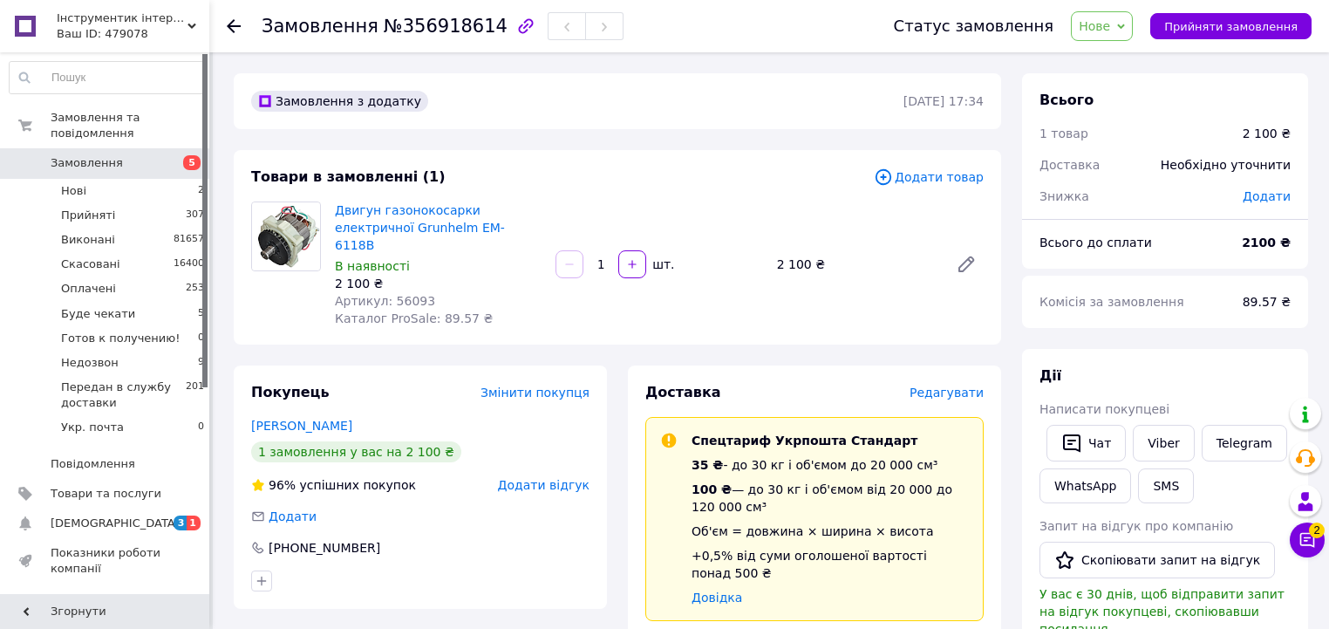
click at [1108, 24] on span "Нове" at bounding box center [1094, 26] width 31 height 14
click at [1141, 115] on li "Скасовано" at bounding box center [1165, 113] width 187 height 26
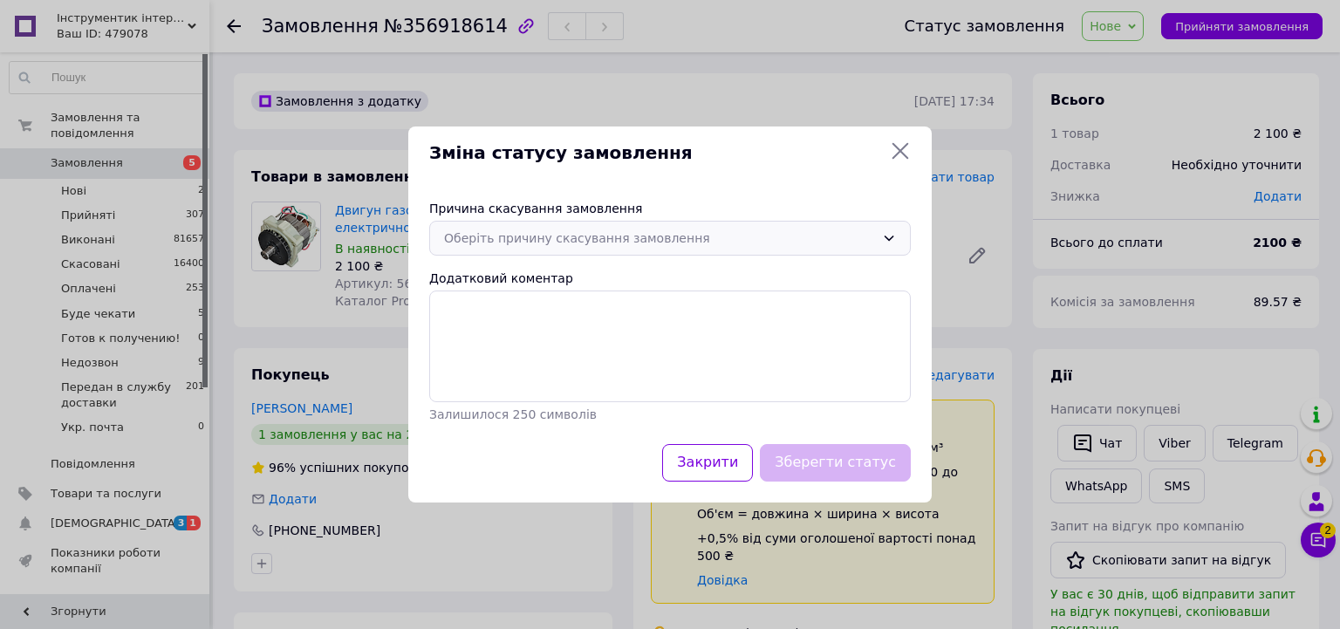
click at [610, 227] on div "Оберіть причину скасування замовлення" at bounding box center [669, 238] width 481 height 35
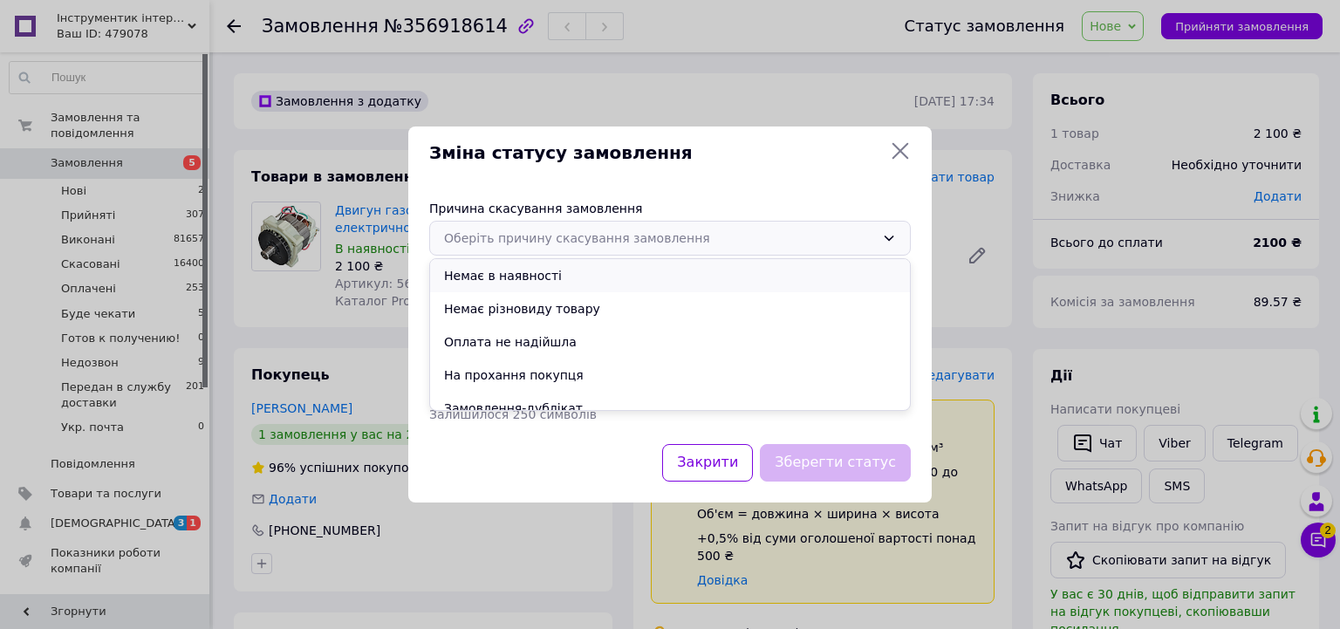
click at [576, 272] on li "Немає в наявності" at bounding box center [670, 275] width 480 height 33
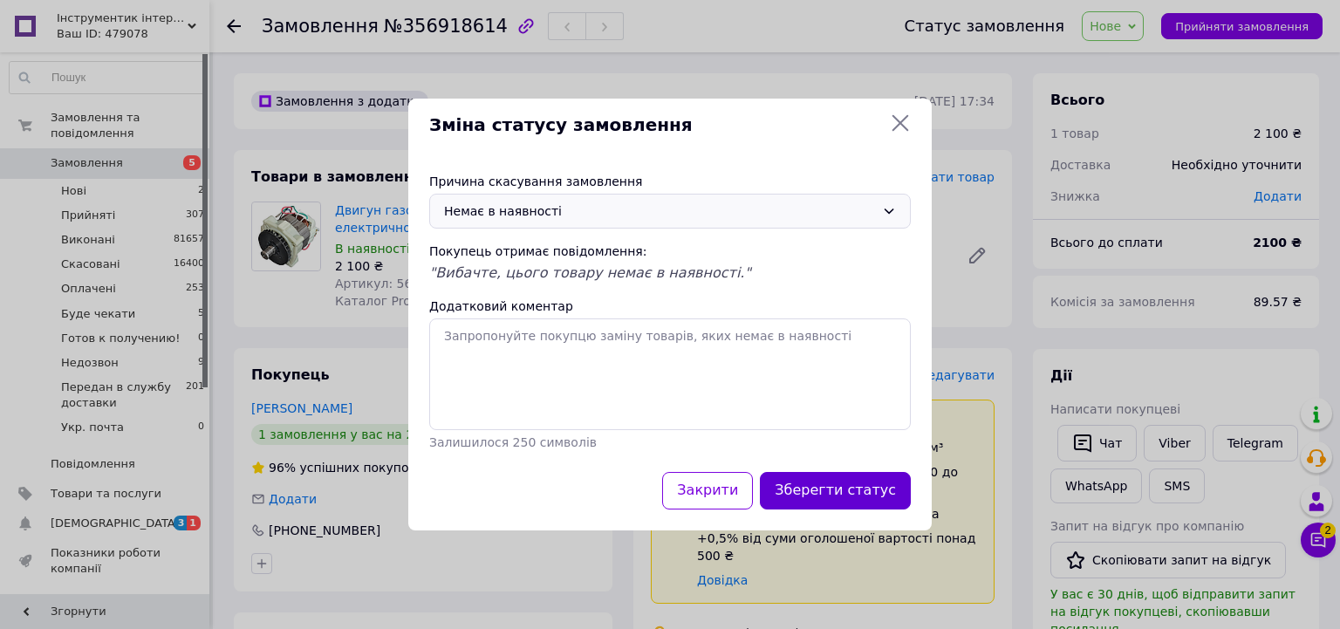
click at [865, 479] on button "Зберегти статус" at bounding box center [835, 491] width 151 height 38
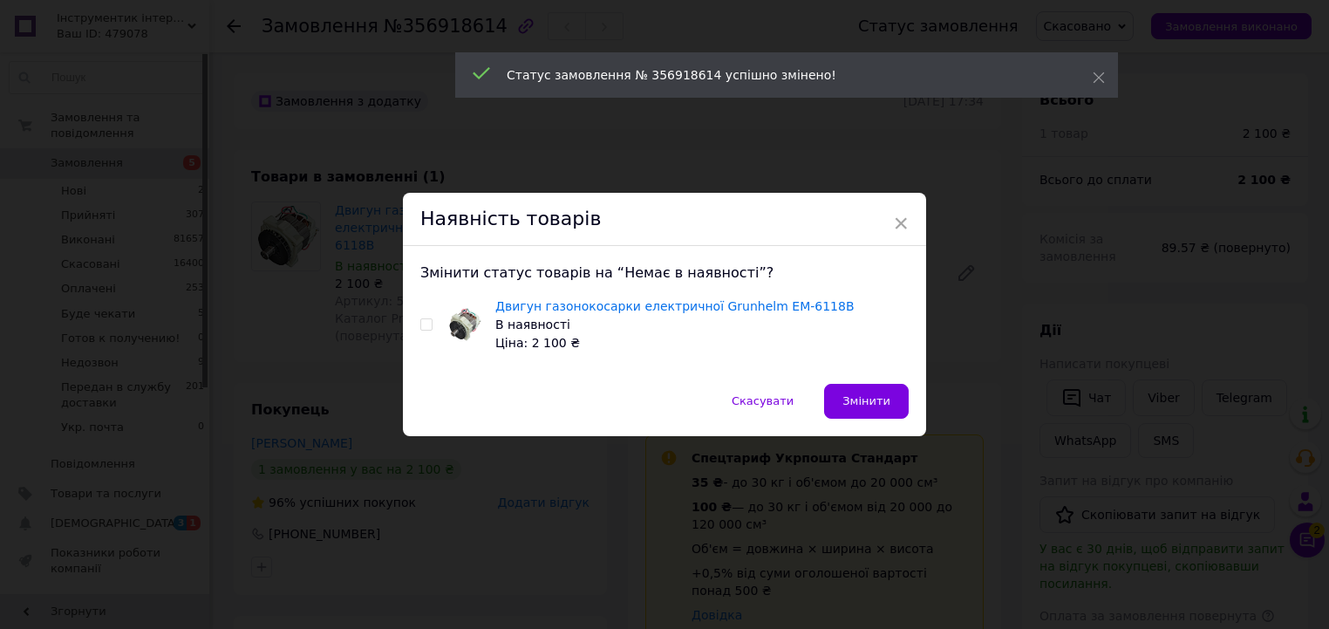
click at [429, 321] on input "checkbox" at bounding box center [425, 324] width 11 height 11
checkbox input "true"
click at [886, 400] on span "Змінити" at bounding box center [866, 400] width 48 height 13
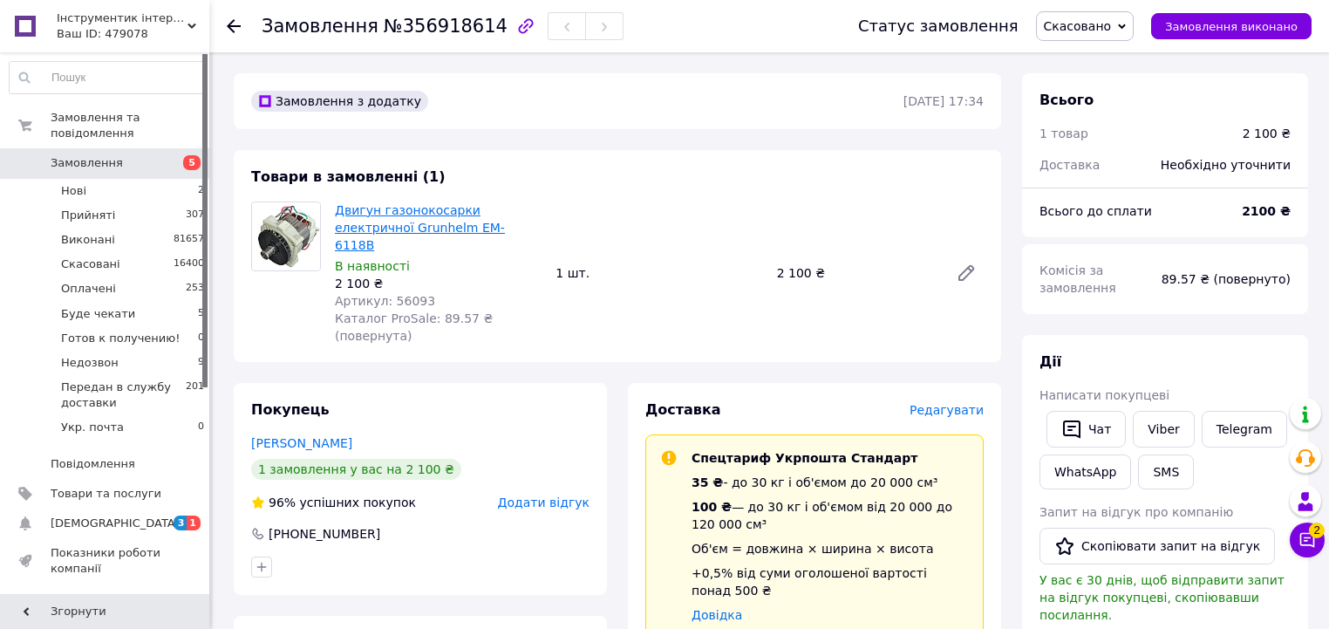
click at [474, 211] on link "Двигун газонокосарки електричної Grunhelm EM-6118B" at bounding box center [420, 227] width 170 height 49
click at [169, 179] on li "Нові 2" at bounding box center [107, 191] width 215 height 24
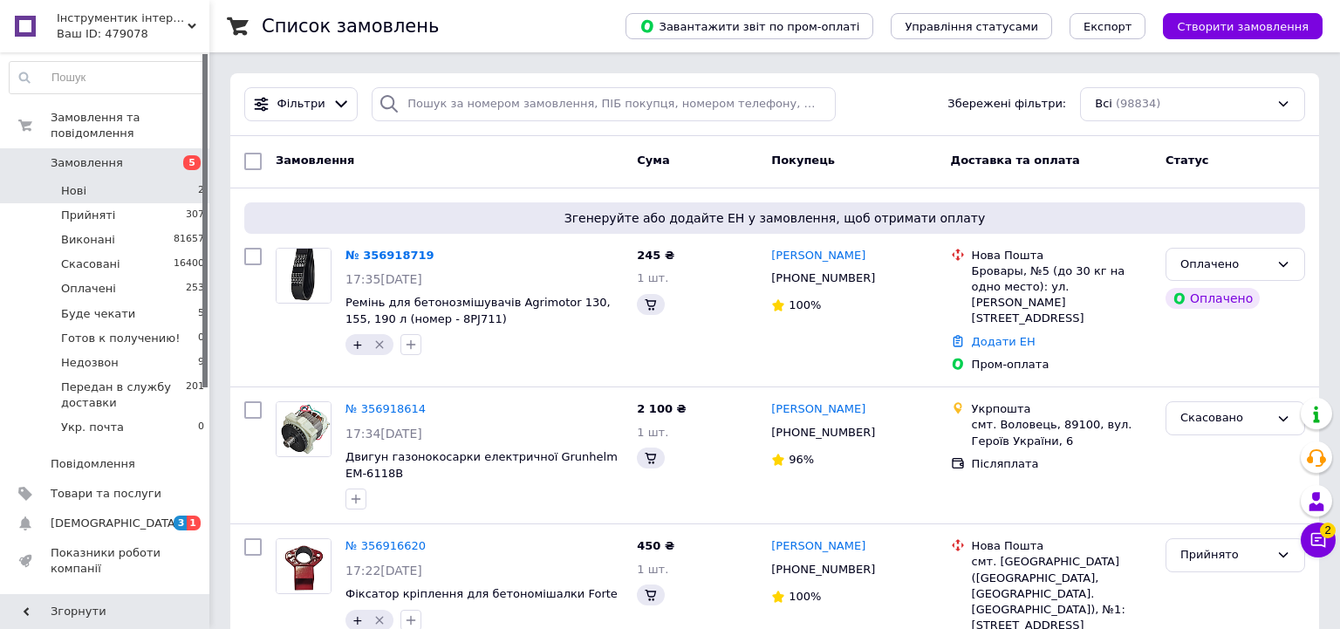
click at [181, 179] on li "Нові 2" at bounding box center [107, 191] width 215 height 24
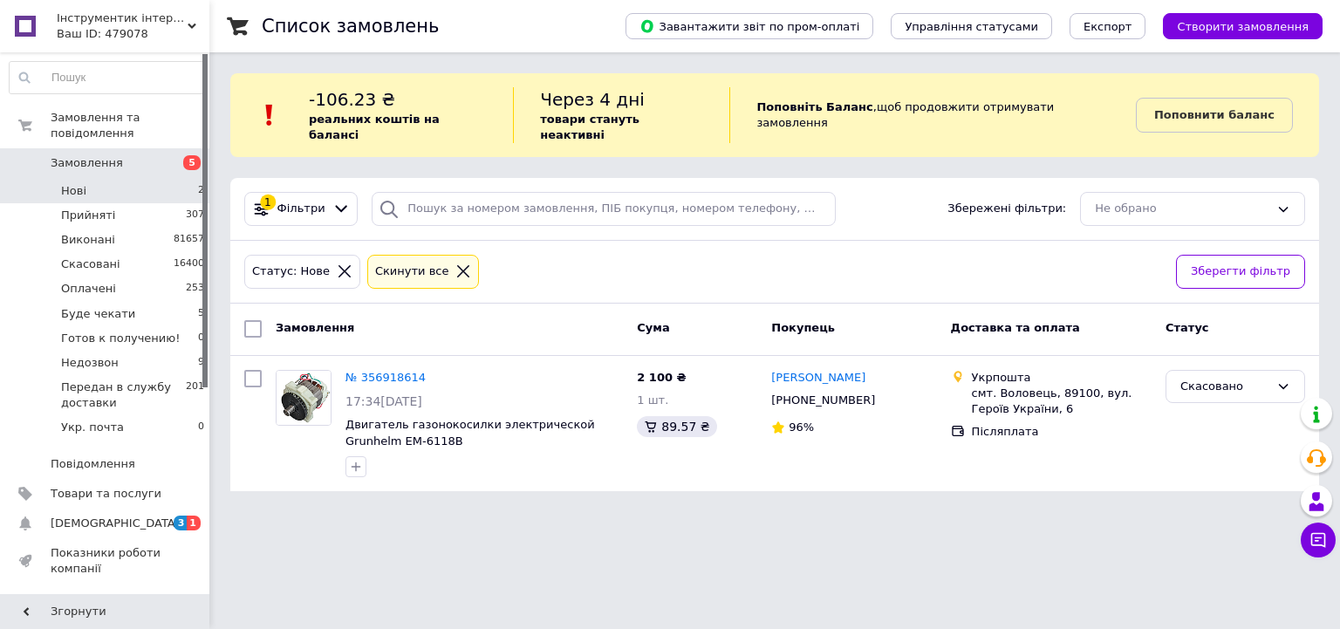
click at [176, 179] on li "Нові 2" at bounding box center [107, 191] width 215 height 24
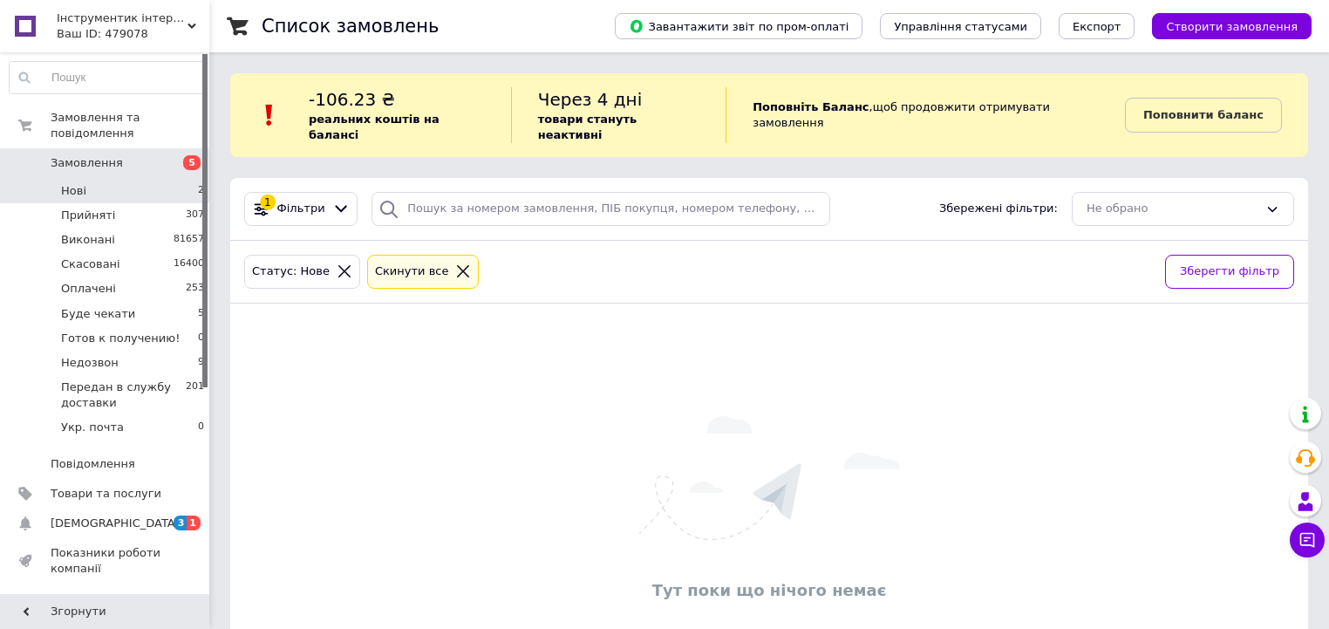
click at [185, 179] on li "Нові 2" at bounding box center [107, 191] width 215 height 24
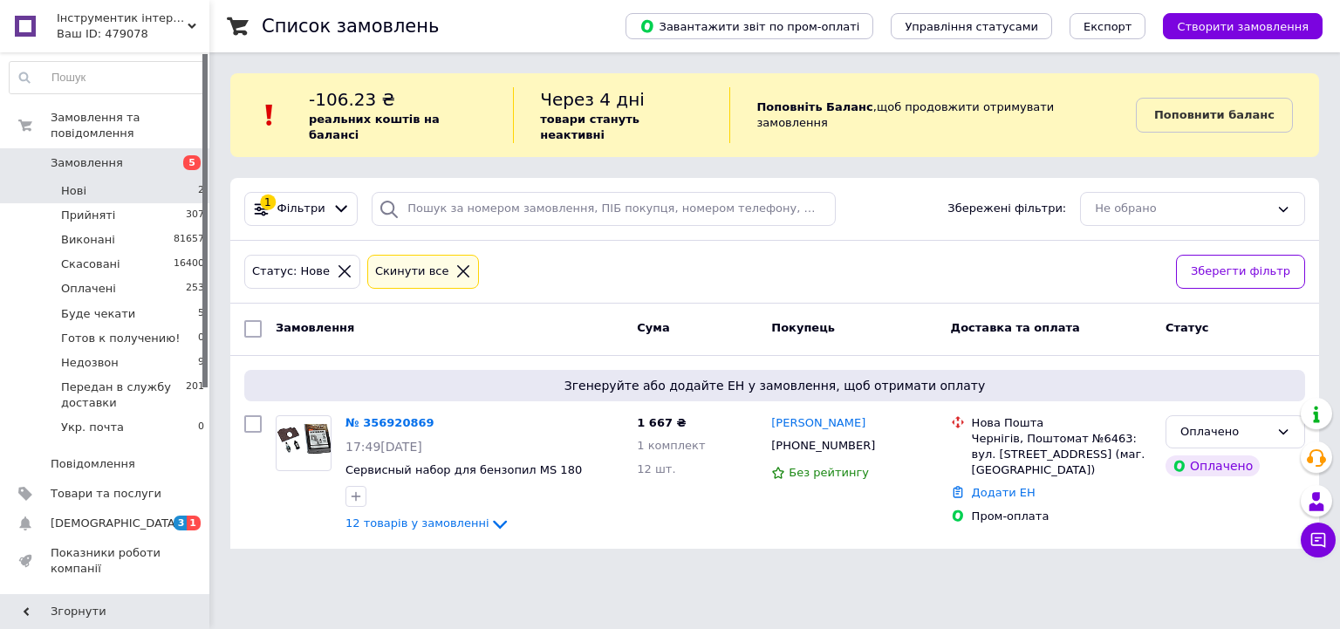
click at [172, 179] on li "Нові 2" at bounding box center [107, 191] width 215 height 24
